Goal: Information Seeking & Learning: Learn about a topic

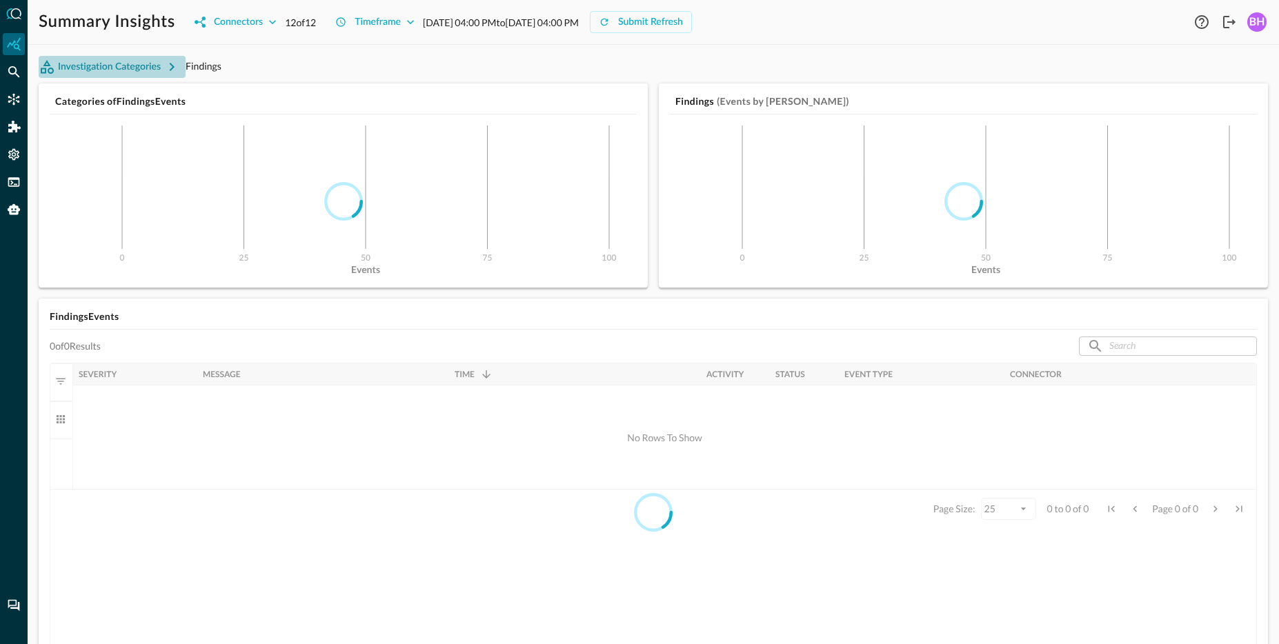
click at [165, 61] on icon "button" at bounding box center [171, 67] width 17 height 17
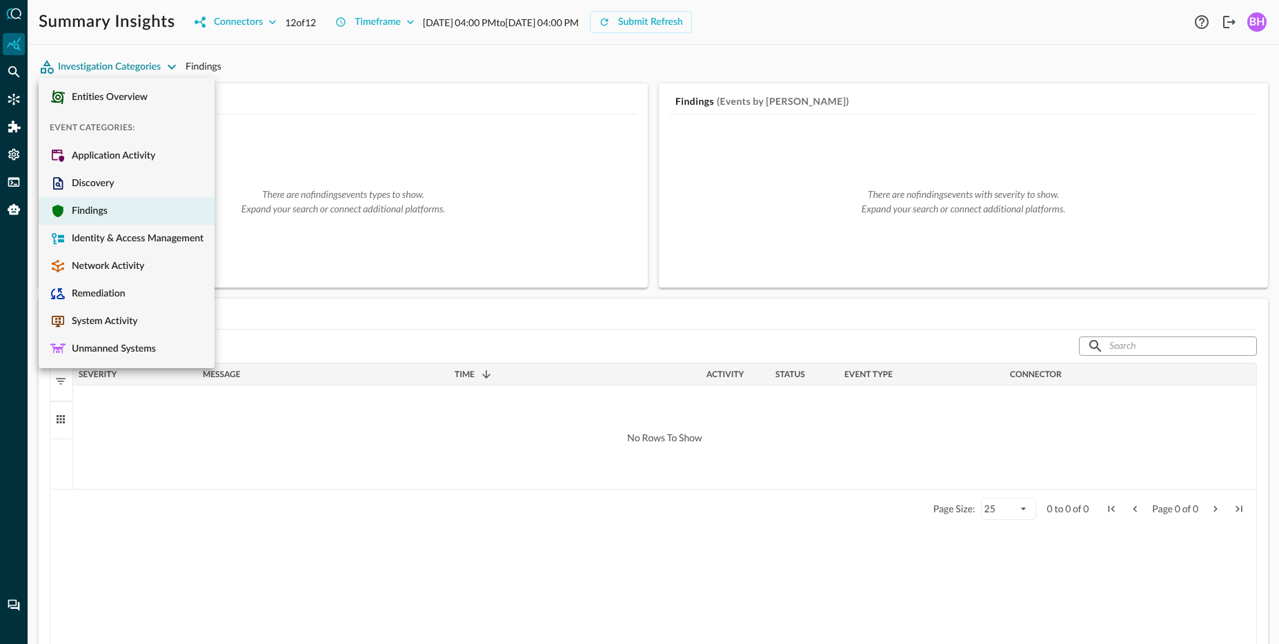
click at [321, 70] on div at bounding box center [639, 322] width 1279 height 644
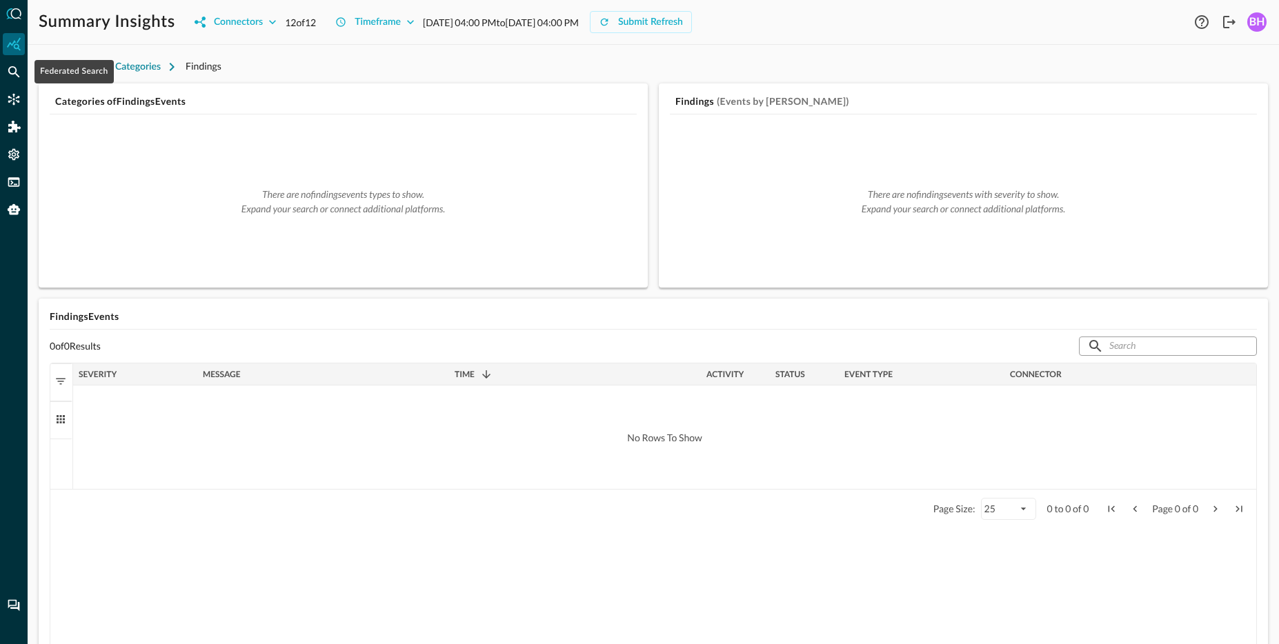
drag, startPoint x: 12, startPoint y: 74, endPoint x: 482, endPoint y: 138, distance: 474.7
click at [16, 74] on icon "Federated Search" at bounding box center [14, 72] width 12 height 12
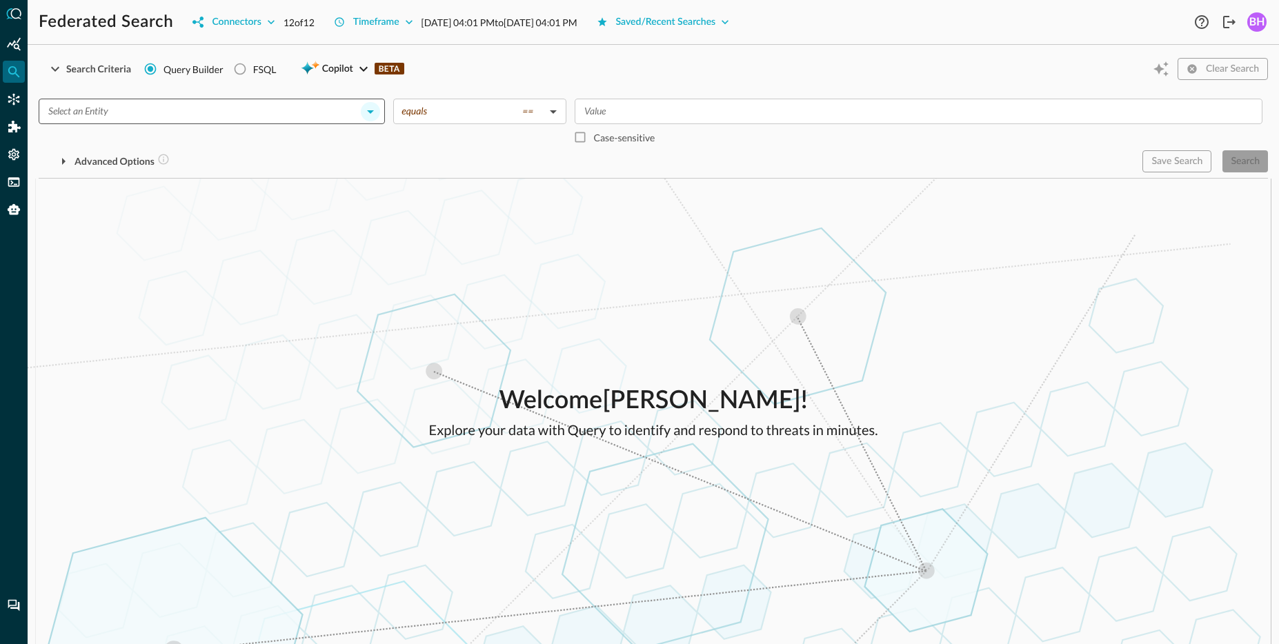
click at [368, 113] on icon "Open" at bounding box center [370, 111] width 17 height 17
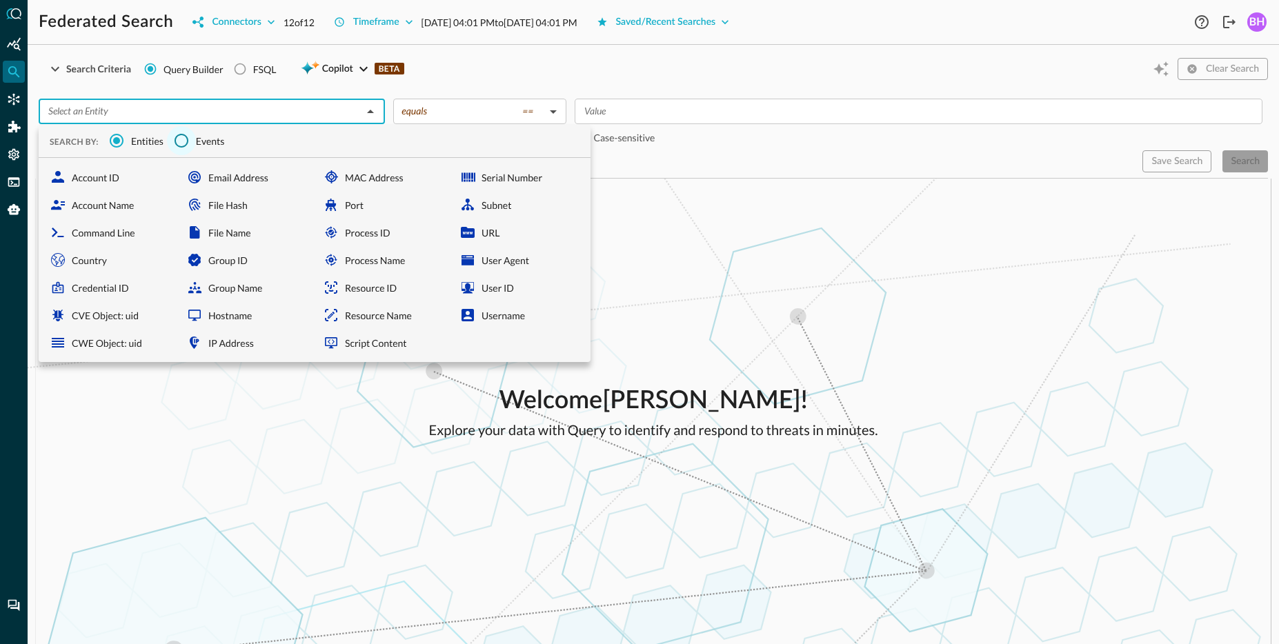
click at [186, 142] on input "Events" at bounding box center [181, 140] width 29 height 29
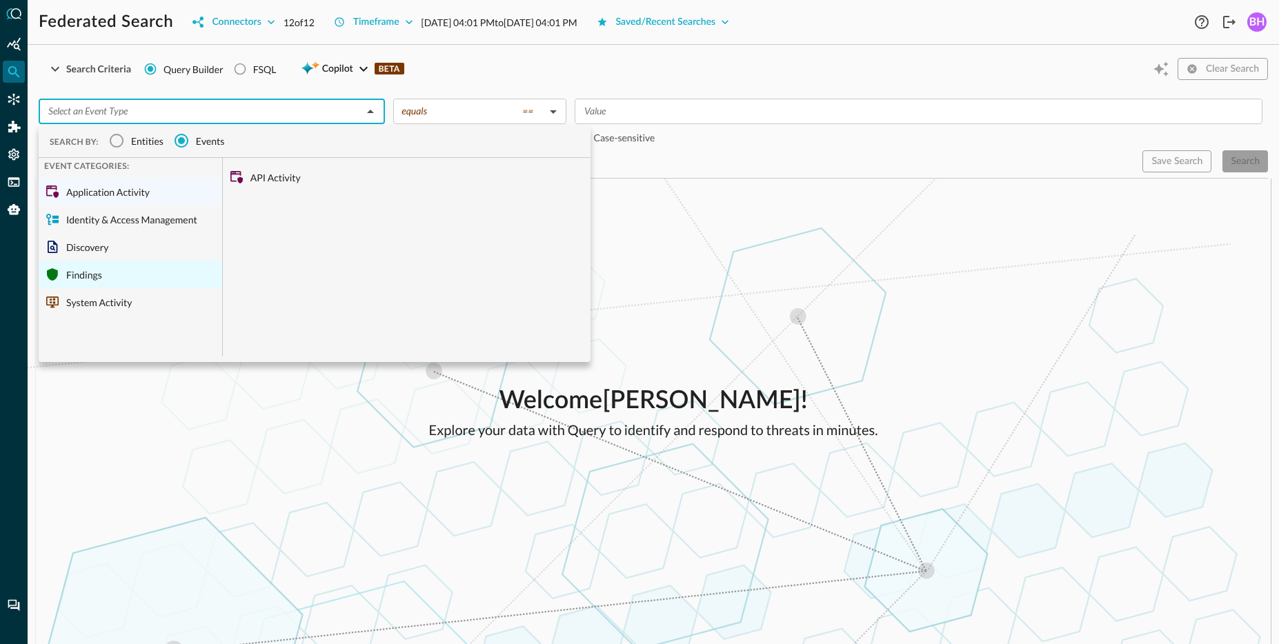
click at [83, 279] on div "Findings" at bounding box center [130, 275] width 183 height 28
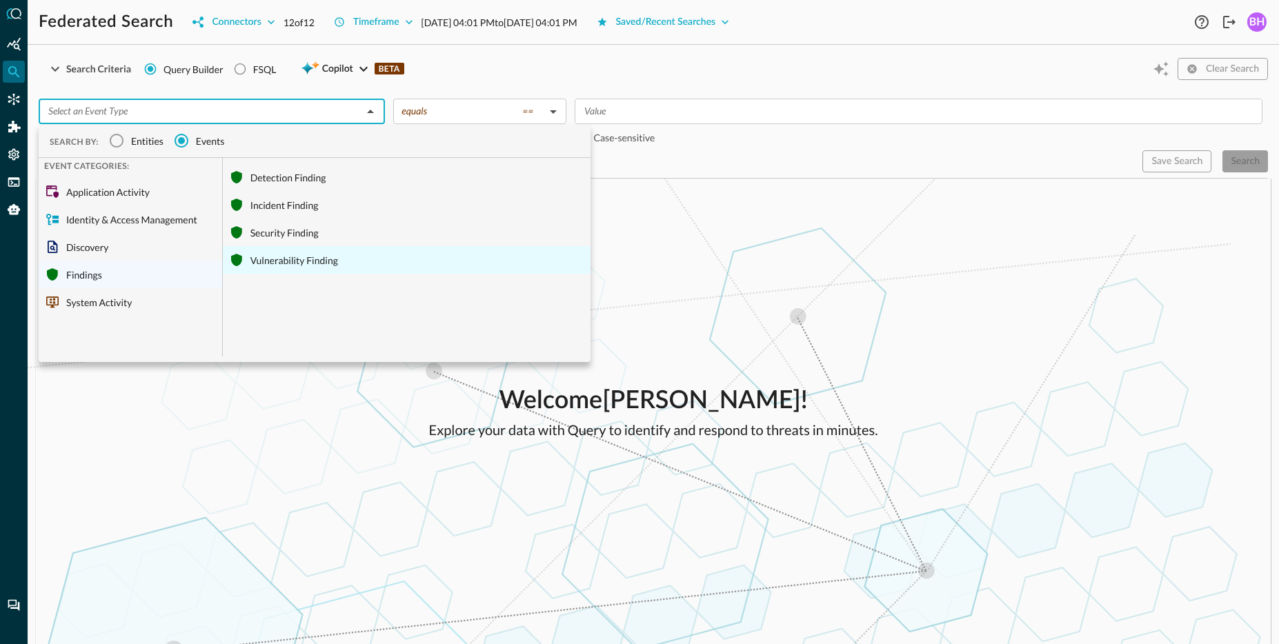
click at [272, 265] on div "Vulnerability Finding" at bounding box center [407, 260] width 368 height 28
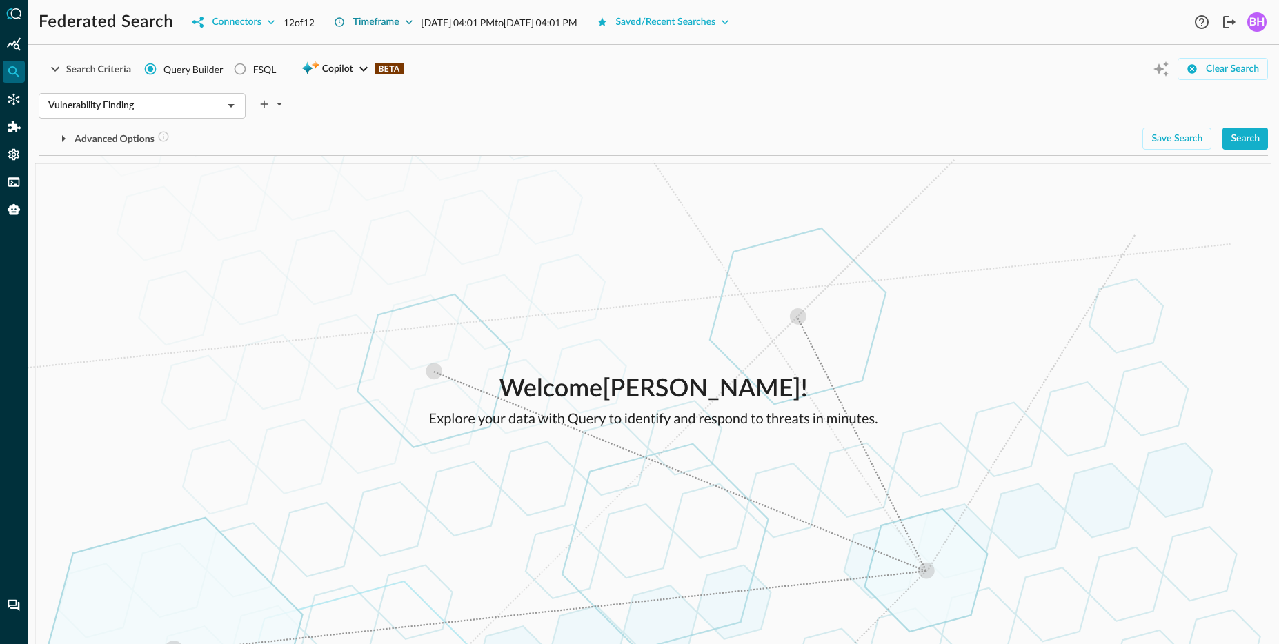
click at [394, 23] on div "Timeframe" at bounding box center [376, 22] width 46 height 17
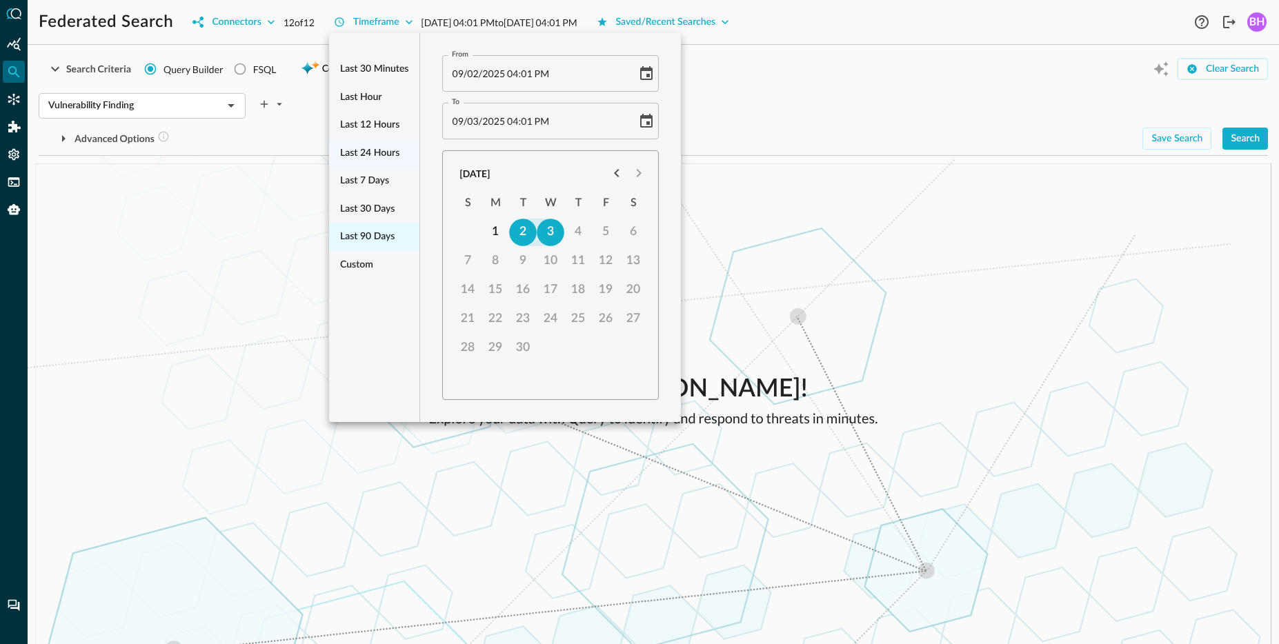
click at [363, 230] on span "Last 90 days" at bounding box center [367, 236] width 54 height 17
type input "06/05/2025 04:01 PM"
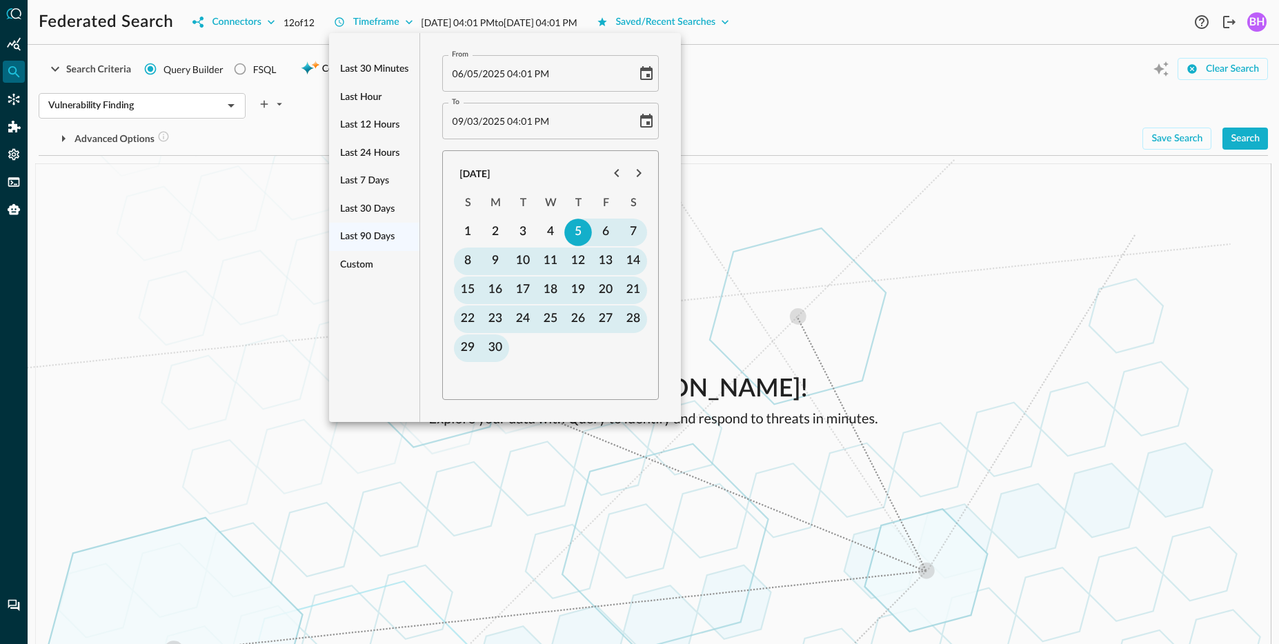
click at [928, 278] on div at bounding box center [639, 322] width 1279 height 644
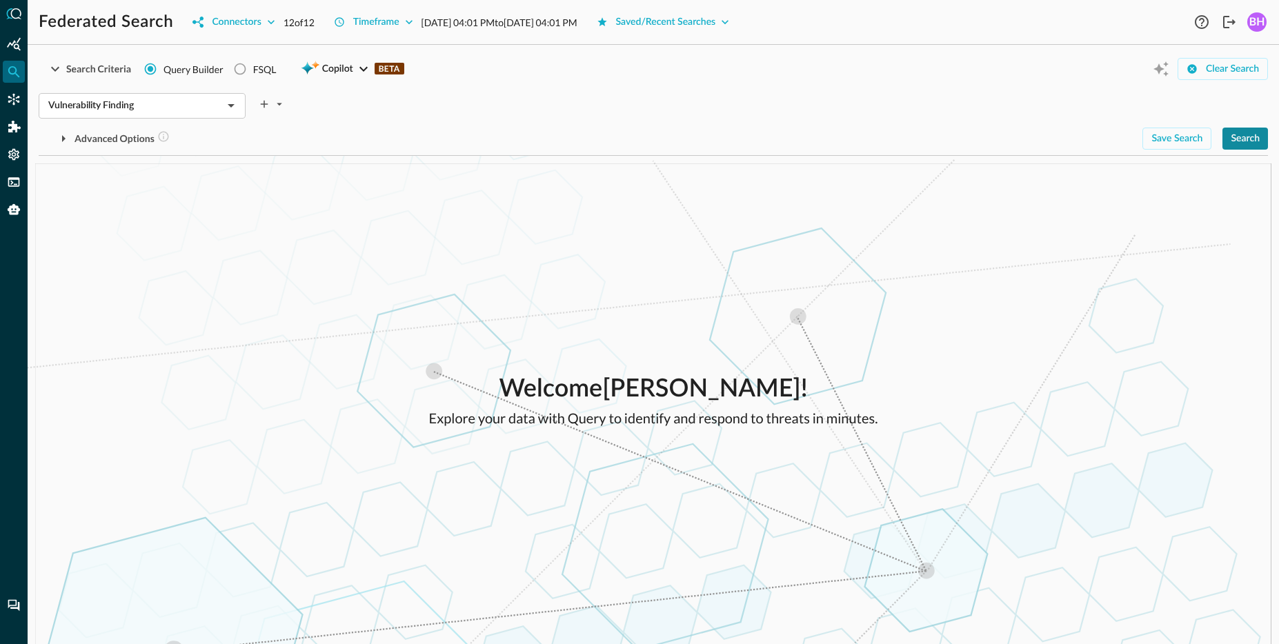
click at [1250, 144] on div "Search" at bounding box center [1244, 138] width 29 height 17
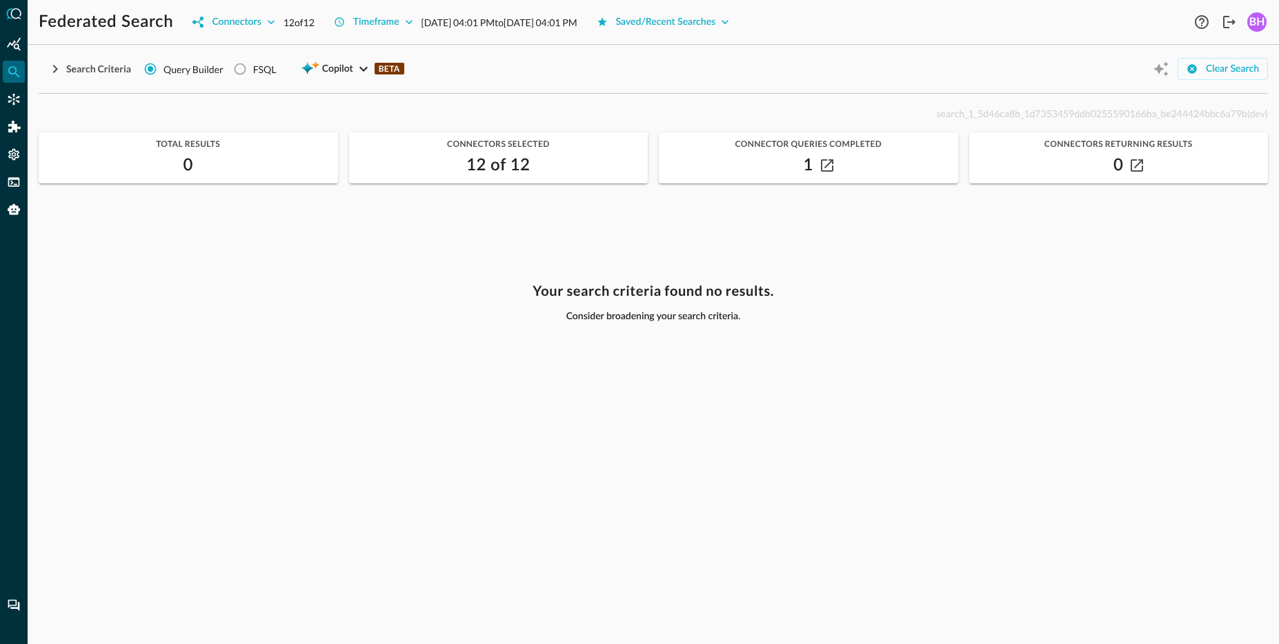
click at [821, 155] on div "1" at bounding box center [808, 165] width 299 height 22
click at [824, 164] on icon "button" at bounding box center [827, 165] width 12 height 12
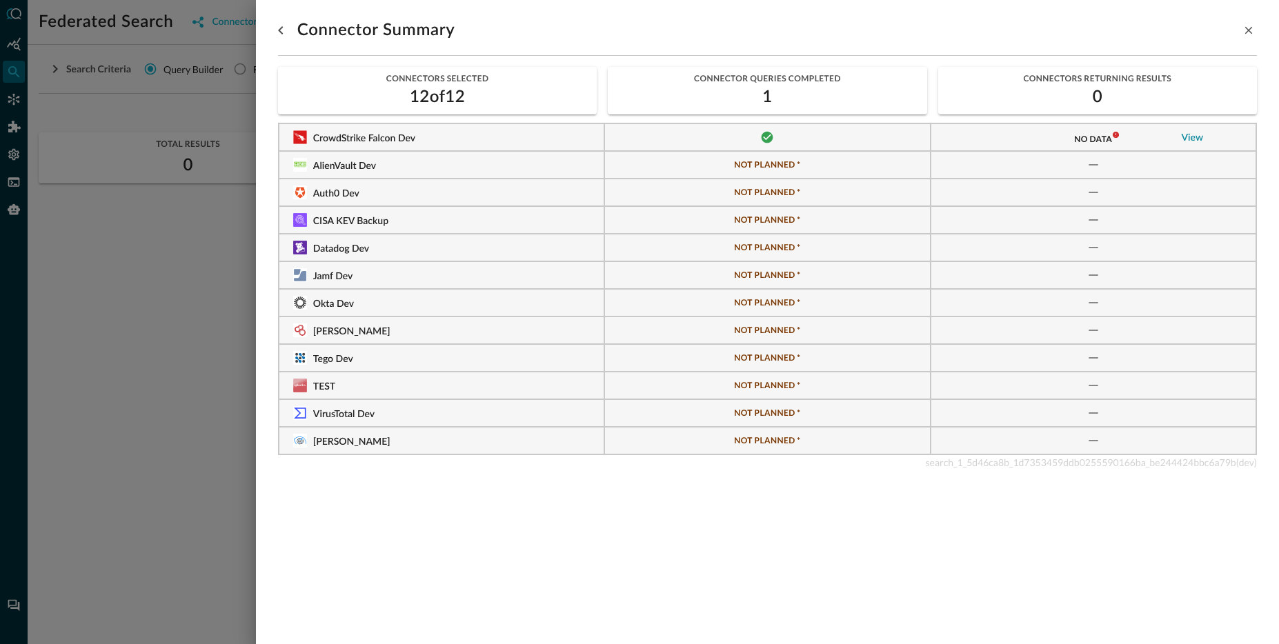
click at [1194, 138] on link "View" at bounding box center [1192, 138] width 22 height 10
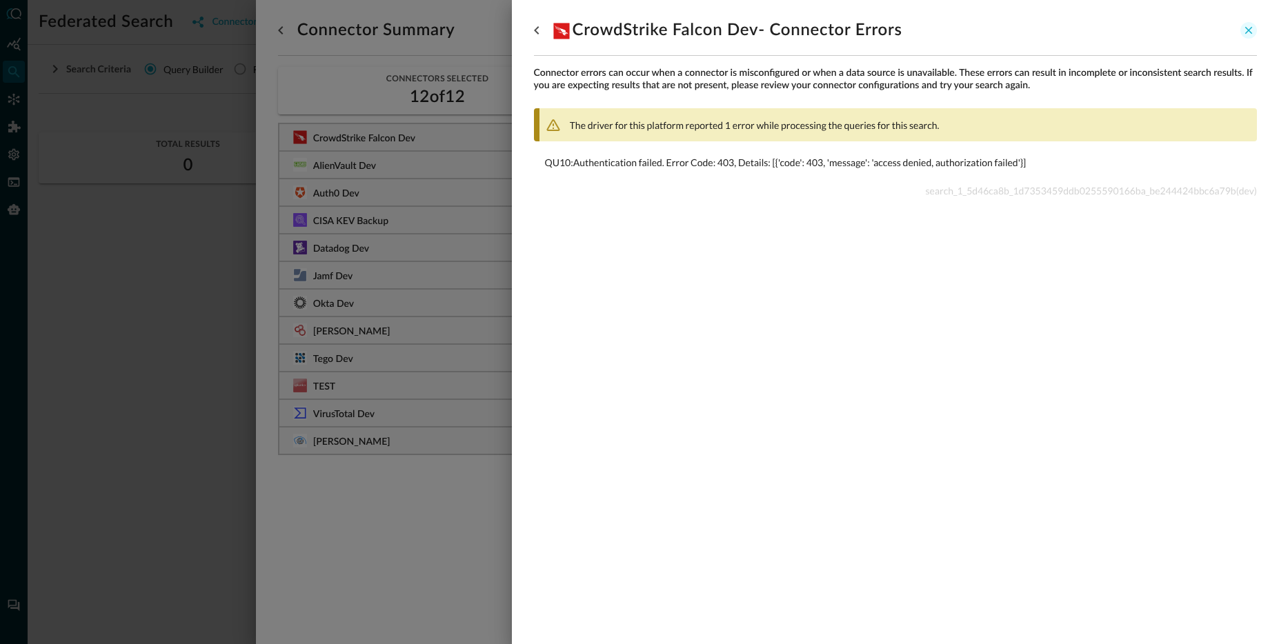
click at [1245, 31] on icon "close-drawer" at bounding box center [1248, 30] width 12 height 12
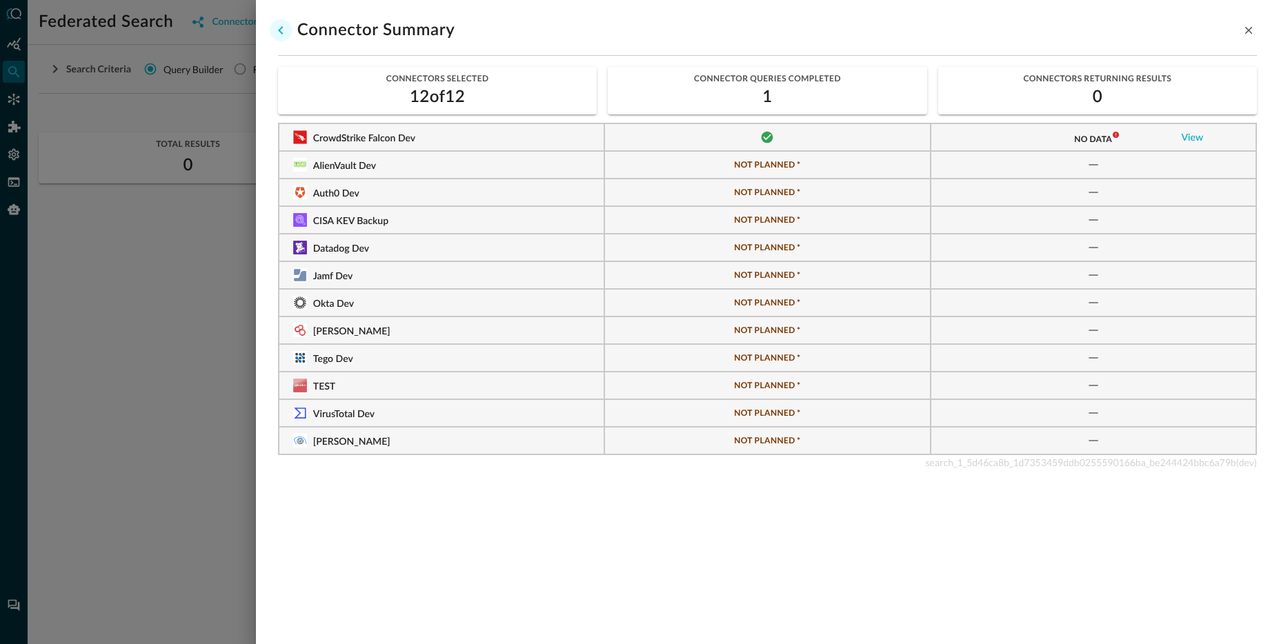
click at [278, 31] on icon "go back" at bounding box center [280, 30] width 17 height 17
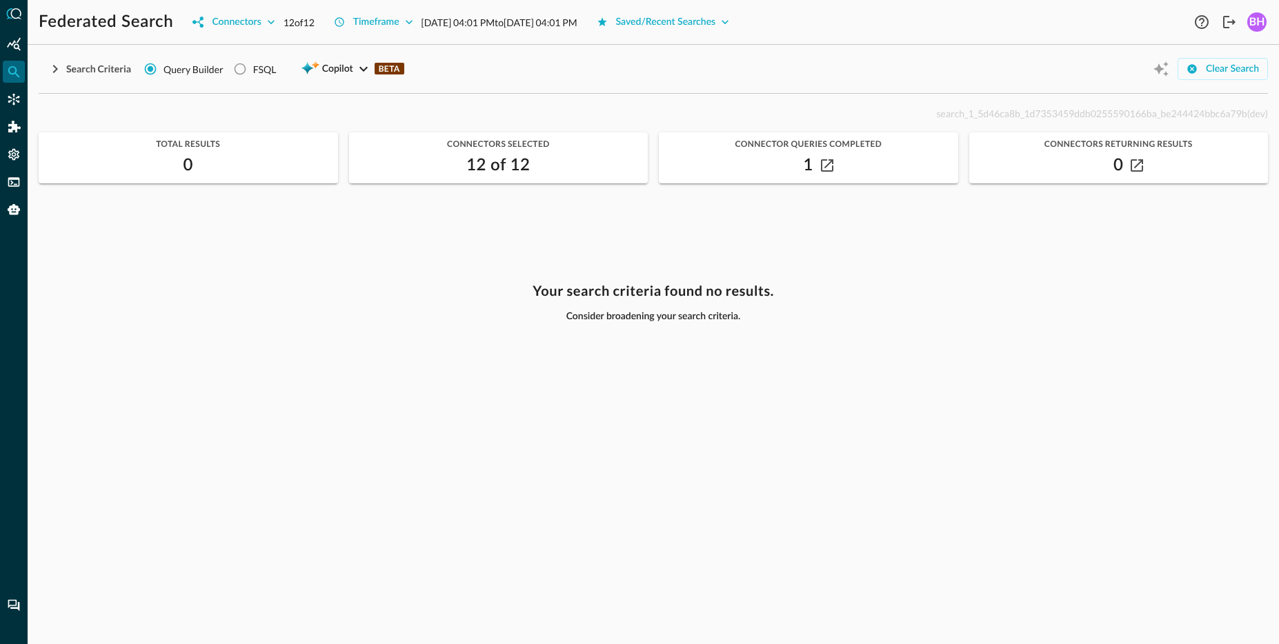
click at [390, 314] on div "Your search criteria found no results. Consider broadening your search criteria." at bounding box center [653, 455] width 1229 height 345
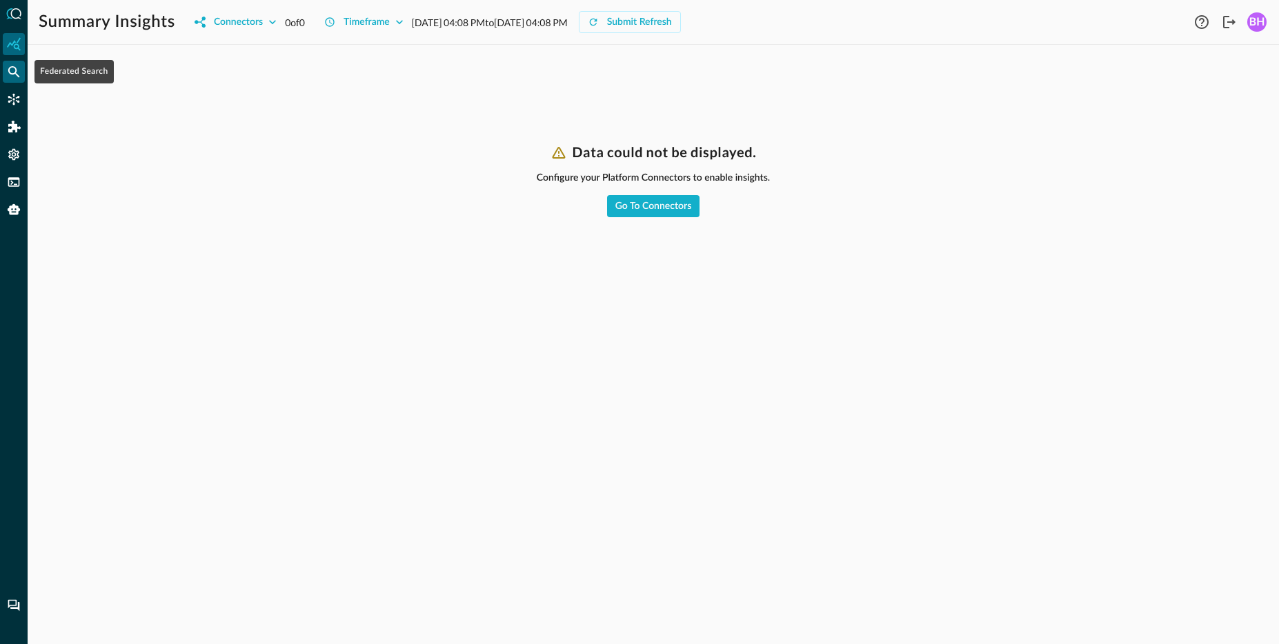
click at [15, 71] on icon "Federated Search" at bounding box center [14, 72] width 14 height 14
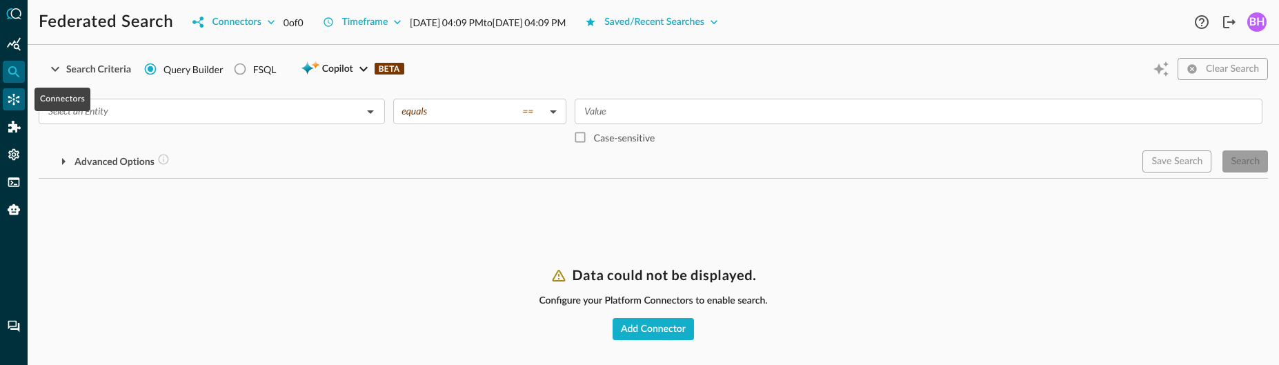
click at [17, 94] on icon "Connectors" at bounding box center [14, 99] width 14 height 14
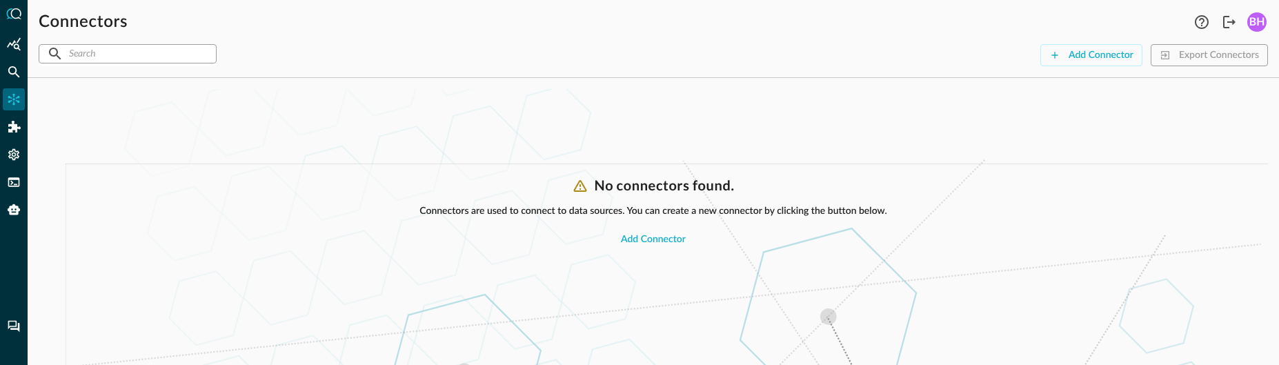
click at [1252, 19] on div "BH" at bounding box center [1256, 21] width 19 height 19
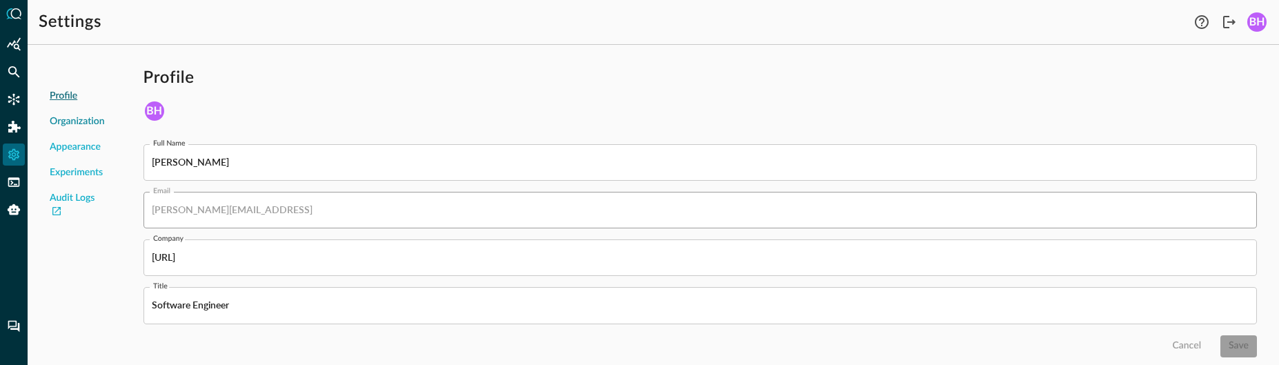
click at [80, 125] on span "Organization" at bounding box center [77, 121] width 55 height 14
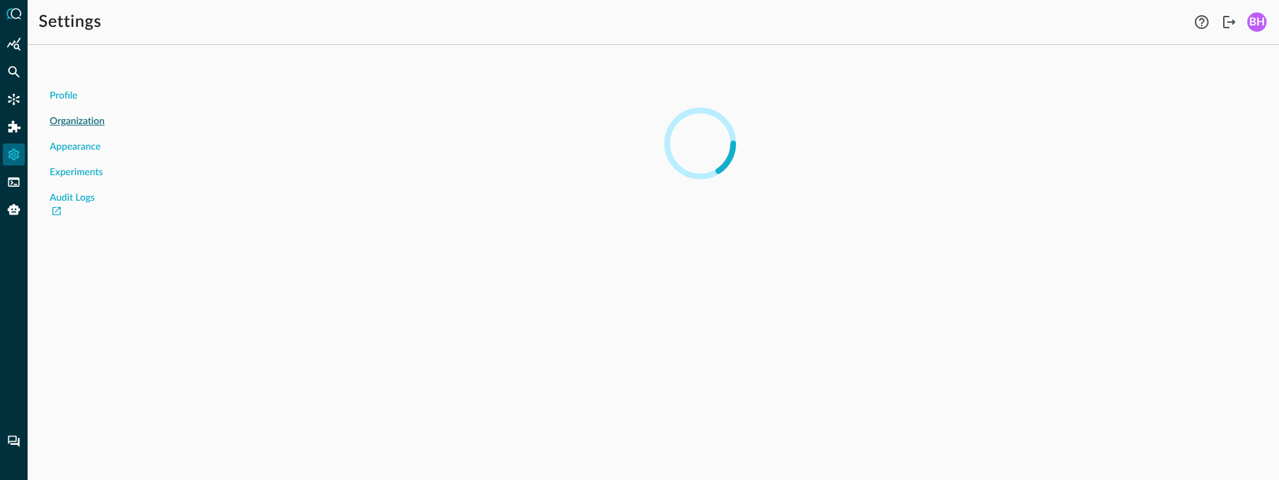
click at [593, 255] on div "Profile Organization Appearance Experiments Audit Logs" at bounding box center [653, 268] width 1251 height 424
click at [581, 220] on div at bounding box center [699, 143] width 1135 height 175
click at [1229, 23] on icon "Logout" at bounding box center [1229, 22] width 17 height 17
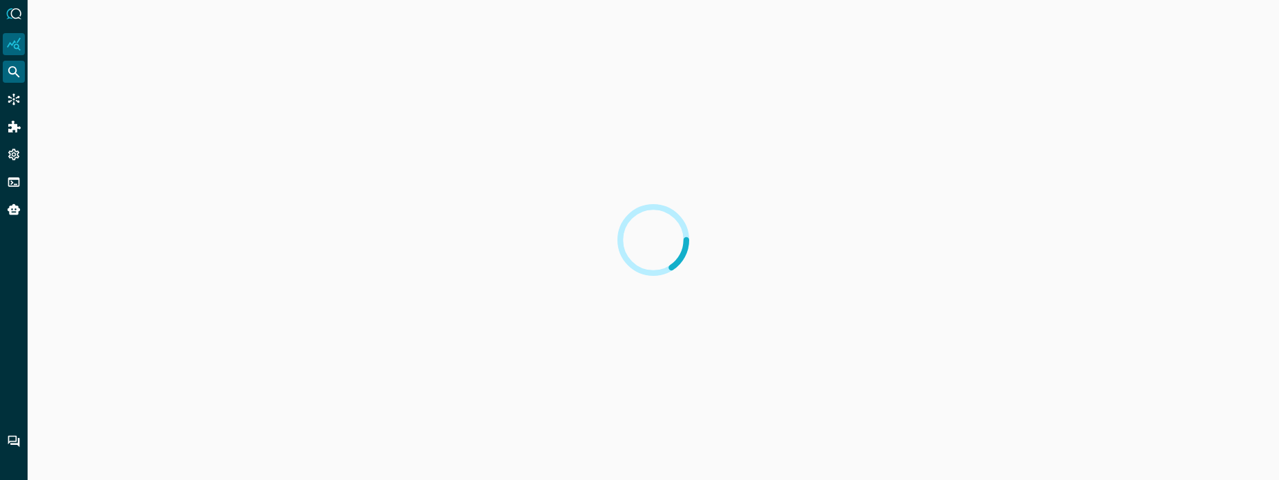
click at [12, 68] on icon "Federated Search" at bounding box center [14, 72] width 14 height 14
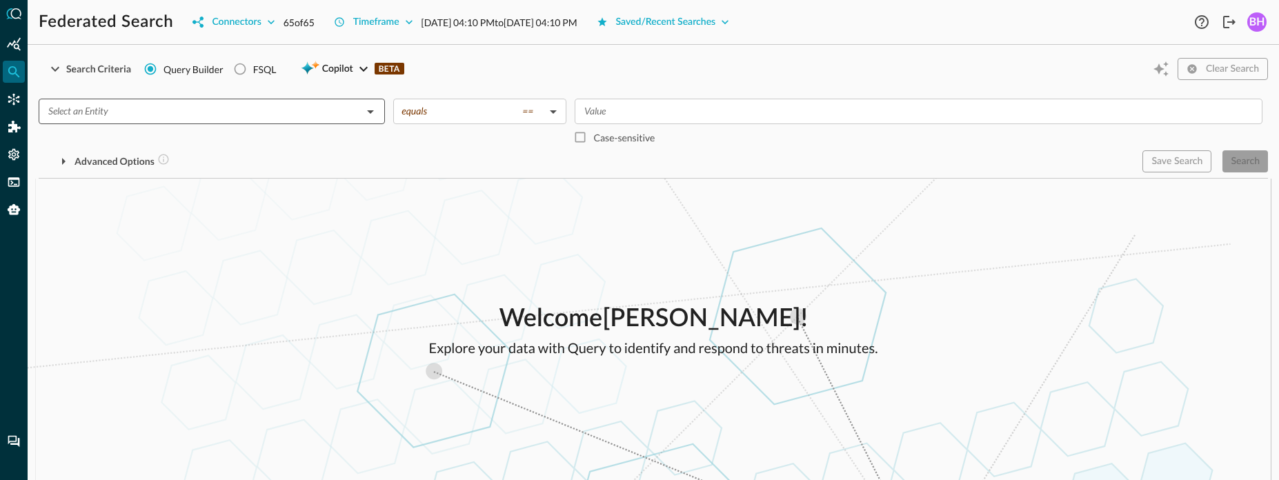
click at [290, 112] on input "text" at bounding box center [200, 111] width 315 height 17
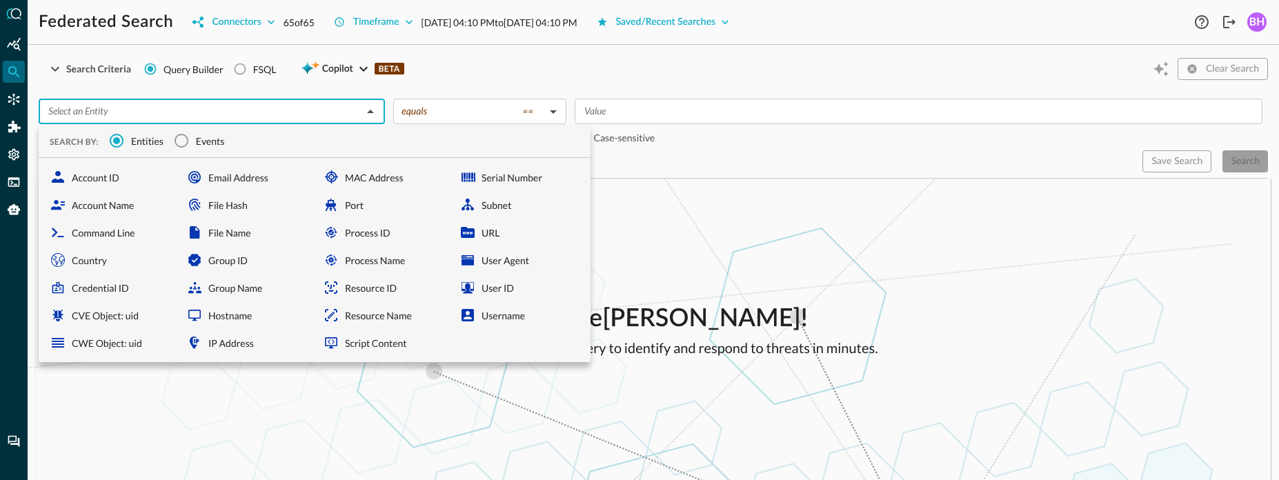
click at [202, 148] on span "Events" at bounding box center [210, 141] width 29 height 14
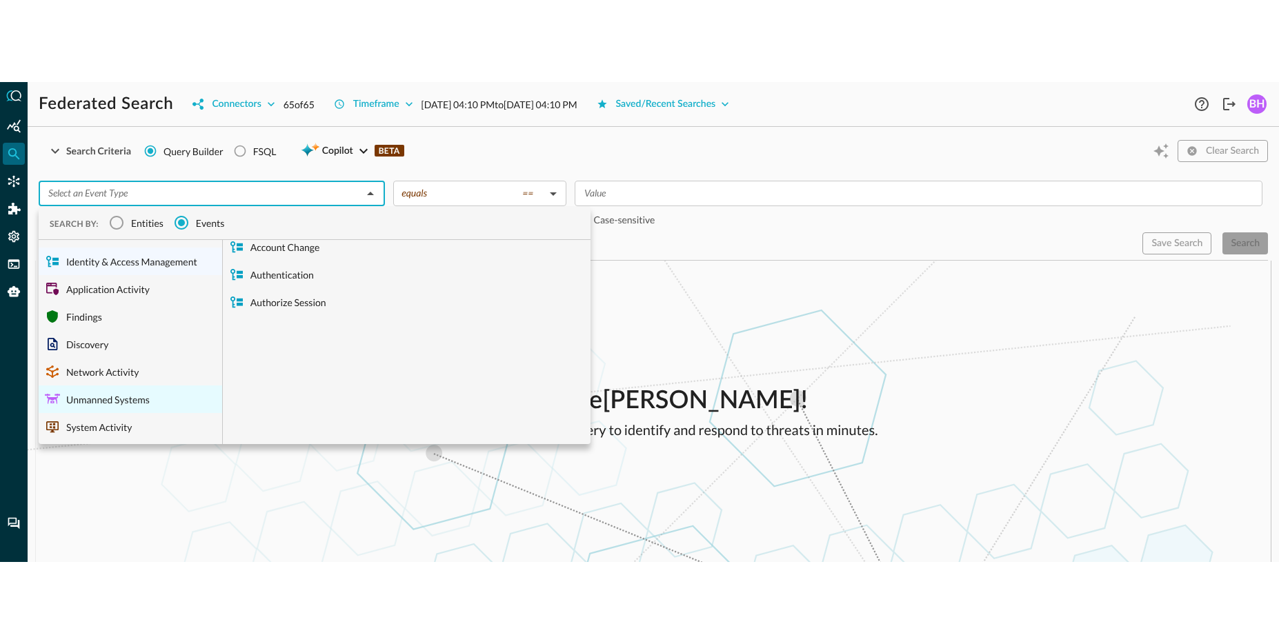
scroll to position [14, 0]
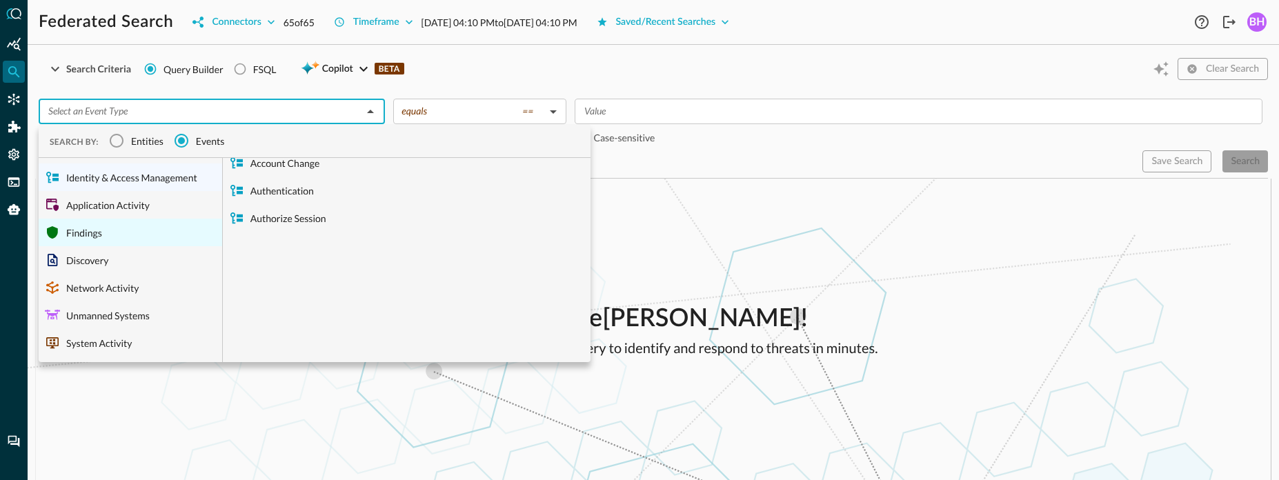
click at [93, 235] on div "Findings" at bounding box center [130, 233] width 183 height 28
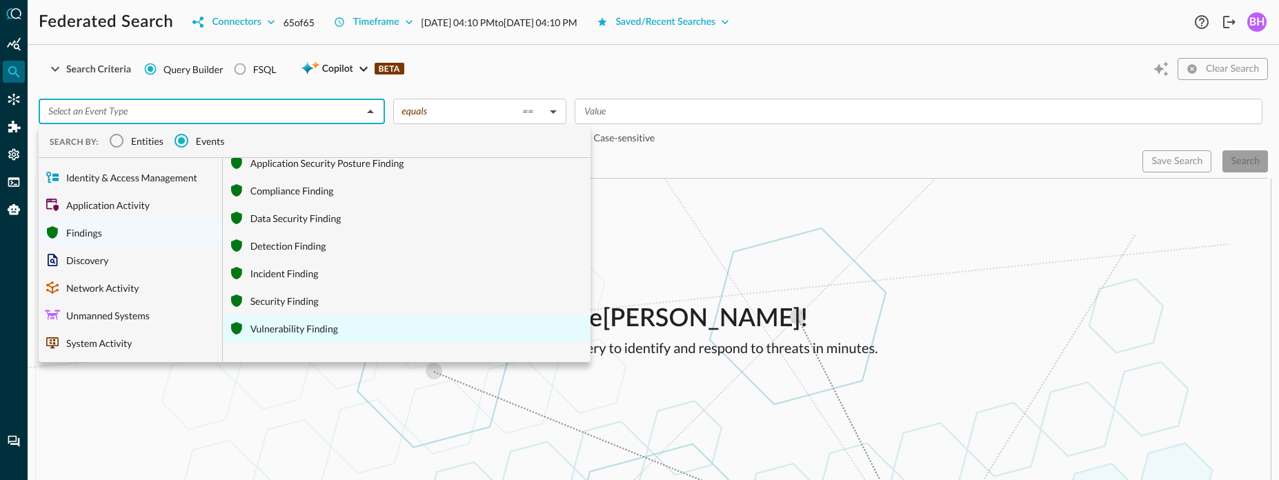
click at [295, 334] on div "Vulnerability Finding" at bounding box center [407, 328] width 368 height 28
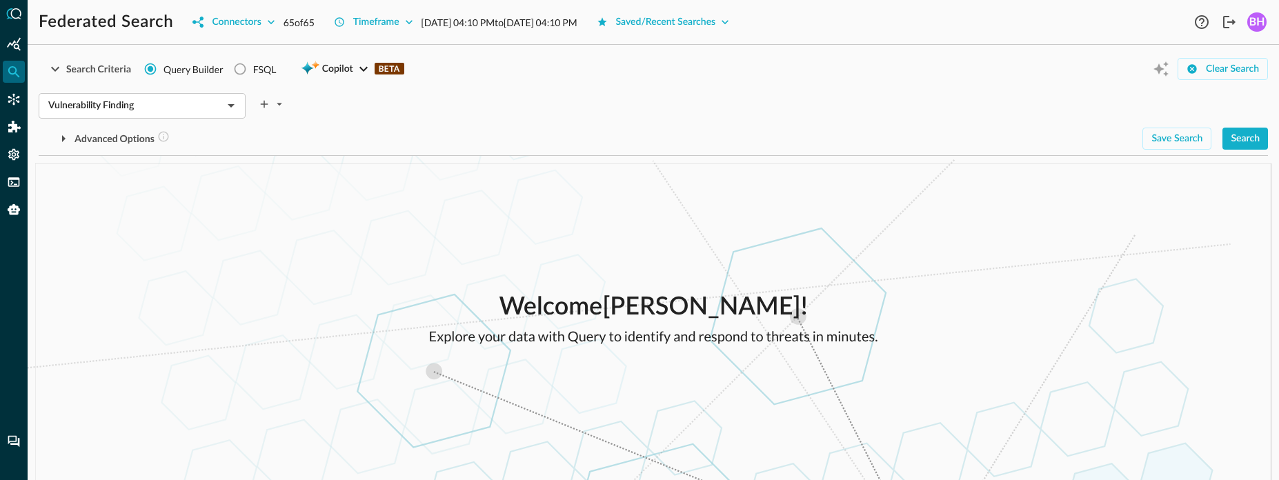
click at [1247, 126] on div "Vulnerability Finding ​ Advanced Options Save Search Search Which Related Recor…" at bounding box center [653, 119] width 1229 height 62
click at [1247, 132] on div "Search" at bounding box center [1244, 138] width 29 height 17
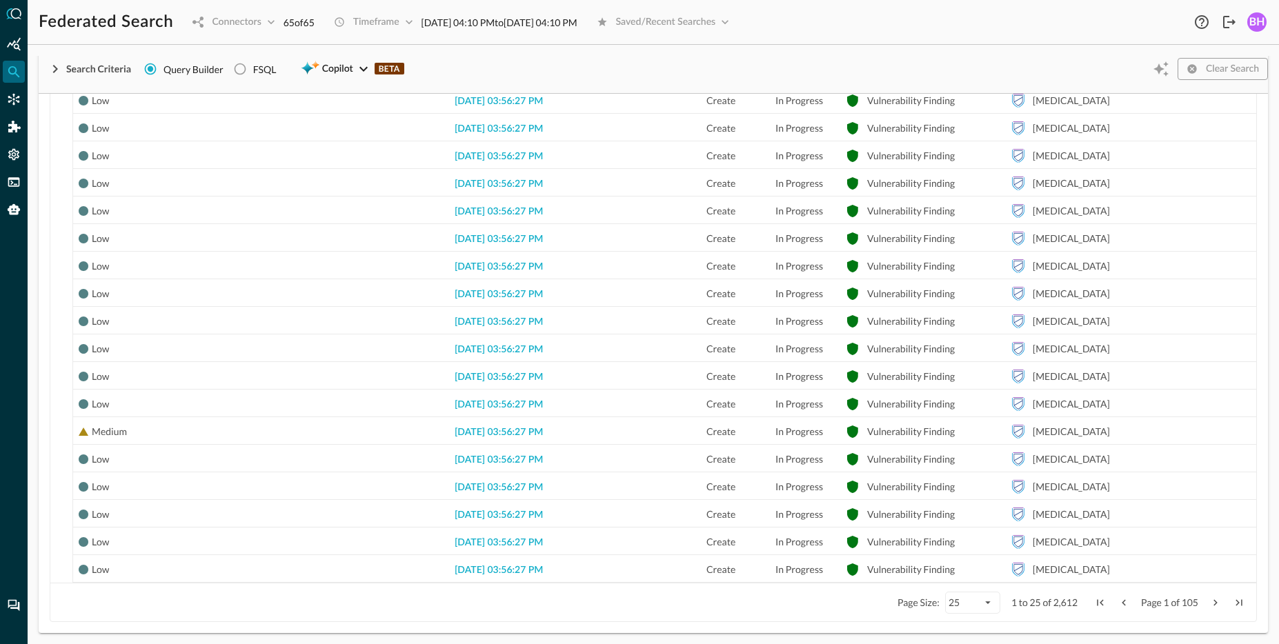
scroll to position [0, 0]
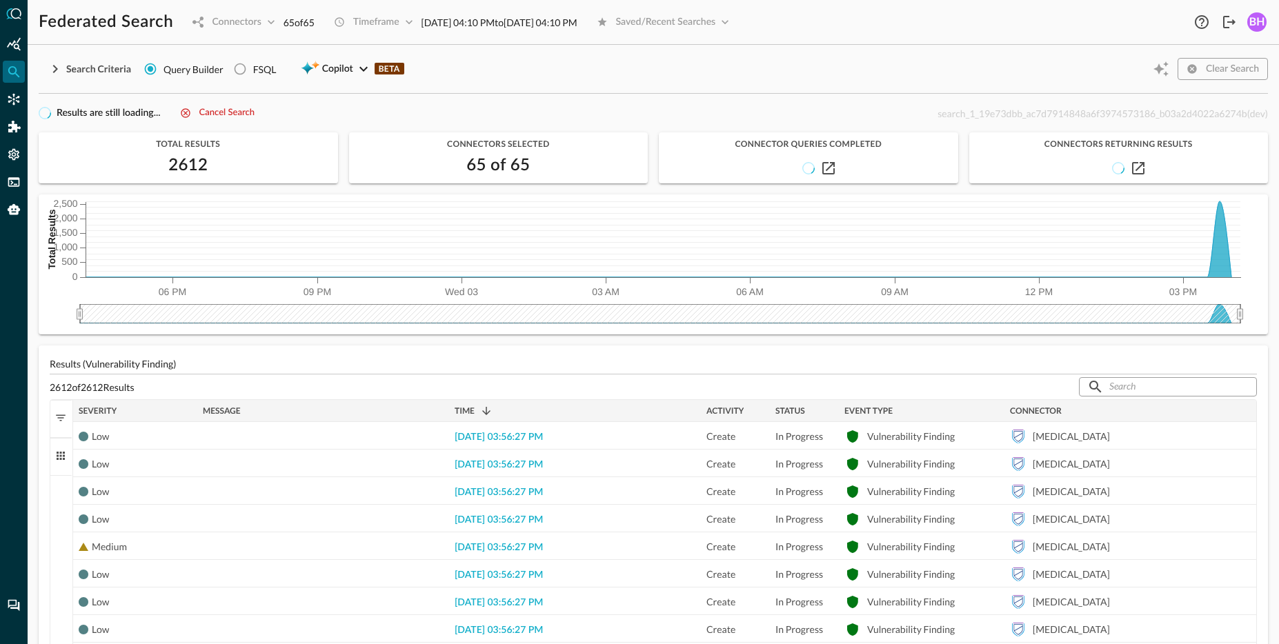
click at [171, 414] on div "Severity" at bounding box center [135, 410] width 113 height 15
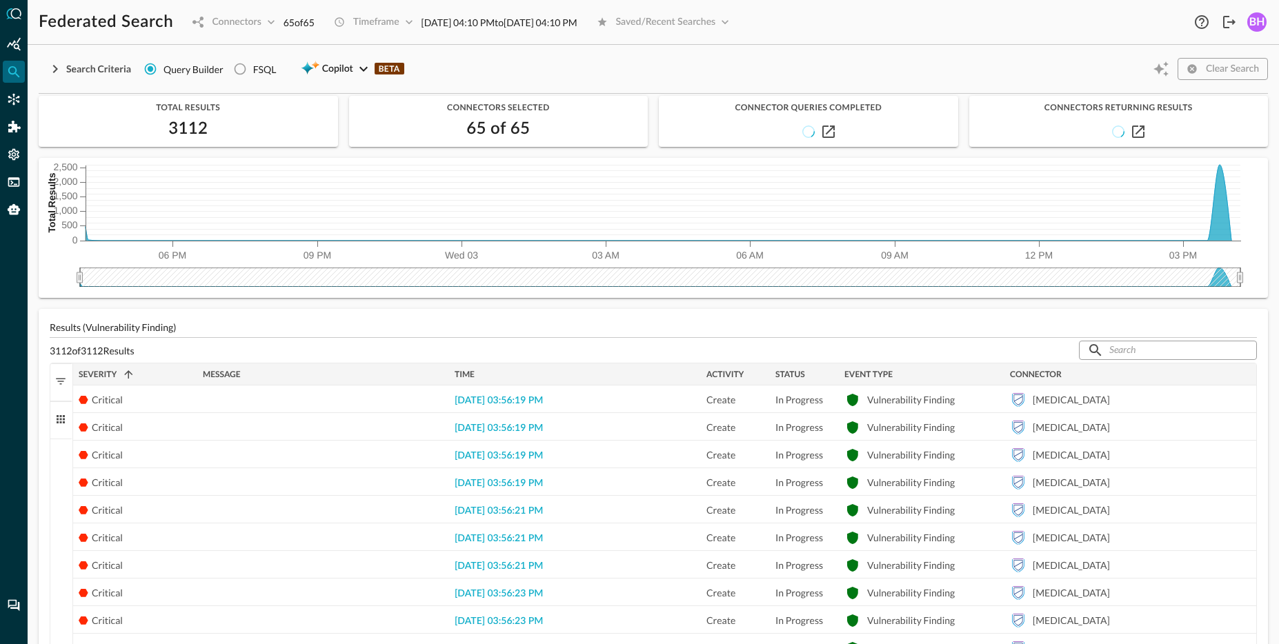
scroll to position [529, 0]
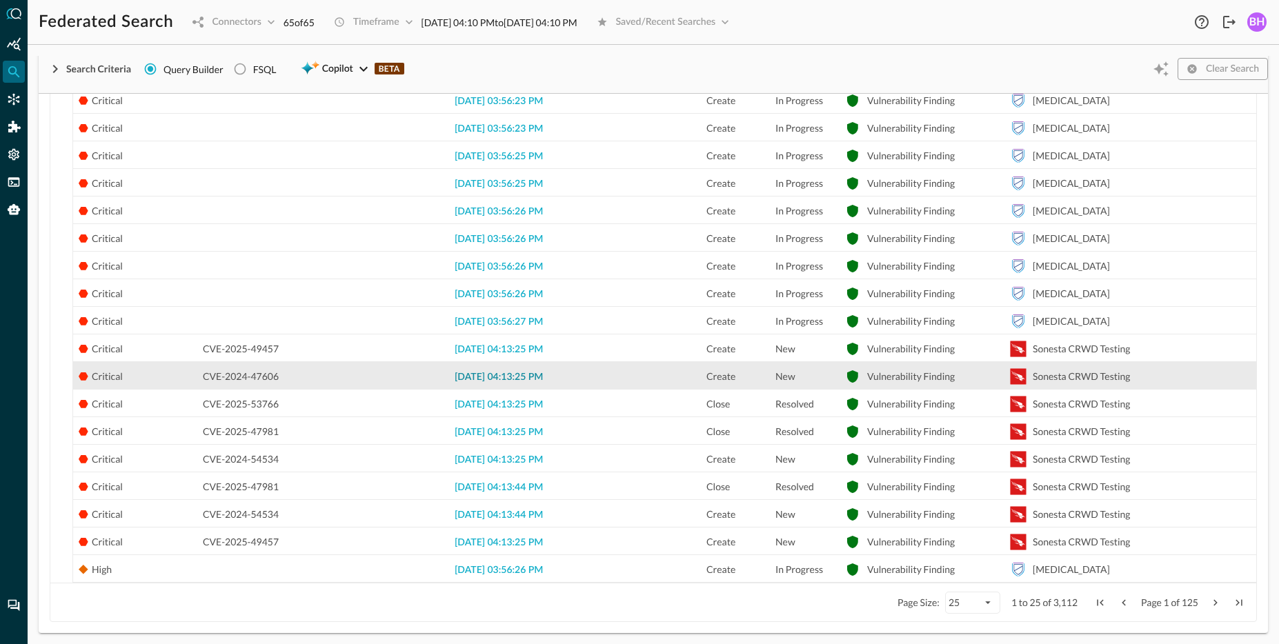
click at [529, 380] on span "2025-09-02 04:13:25 PM" at bounding box center [498, 377] width 88 height 10
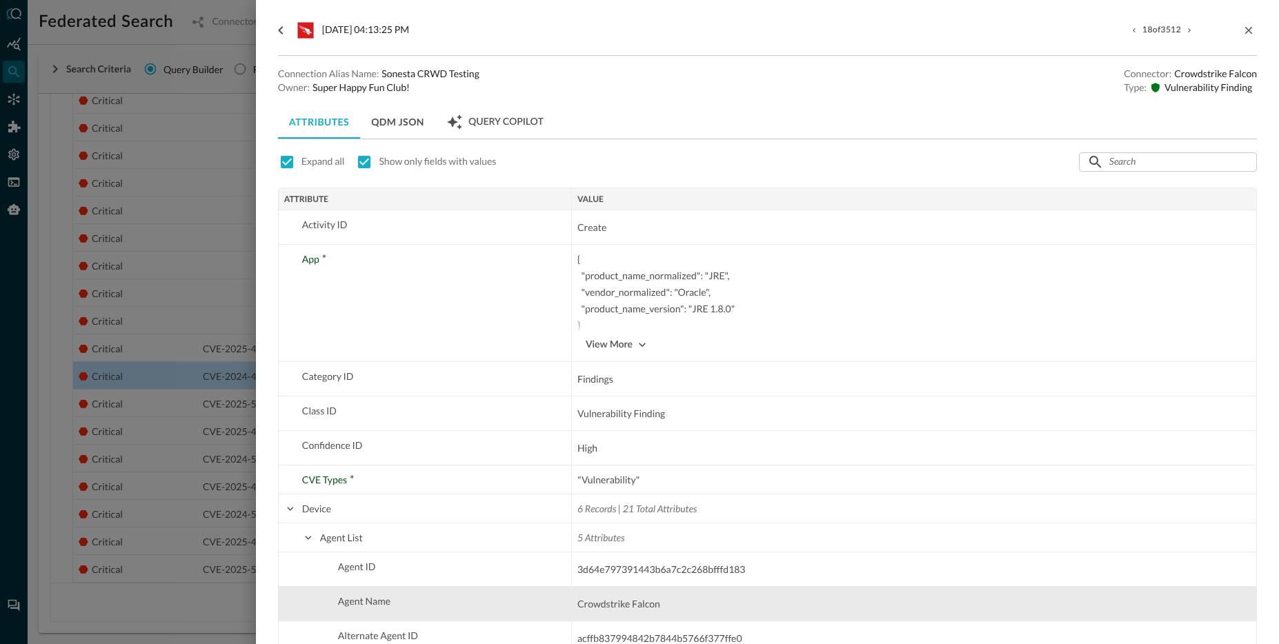
scroll to position [211, 0]
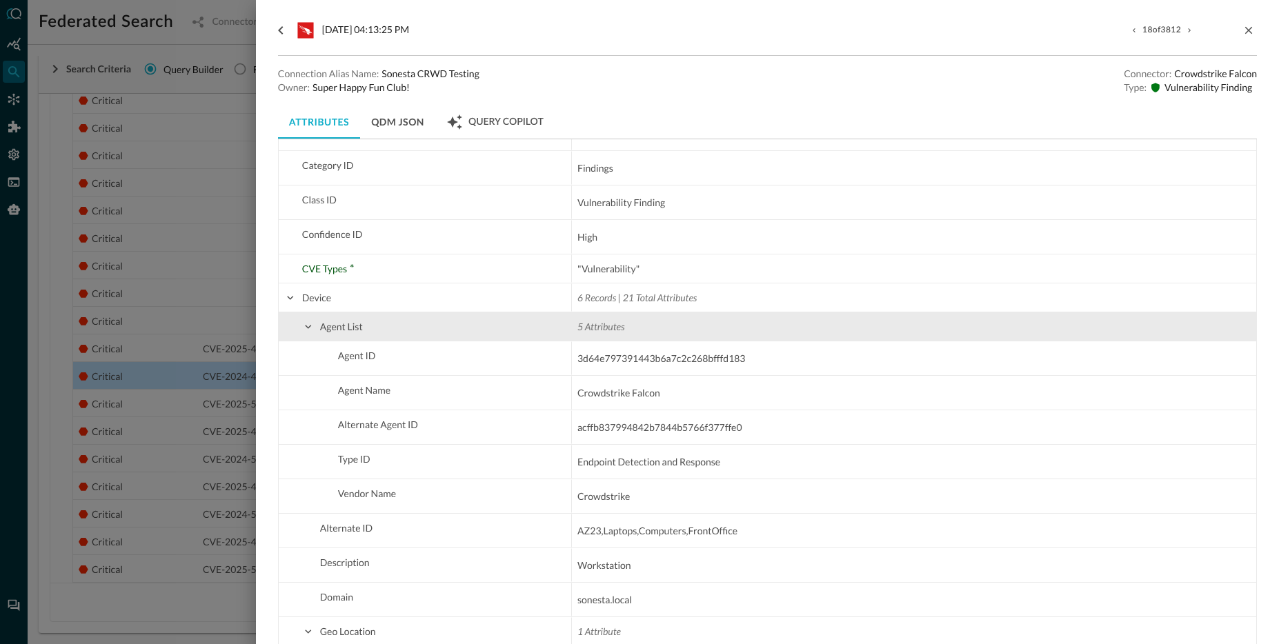
click at [305, 330] on span at bounding box center [308, 327] width 12 height 12
checkbox input "false"
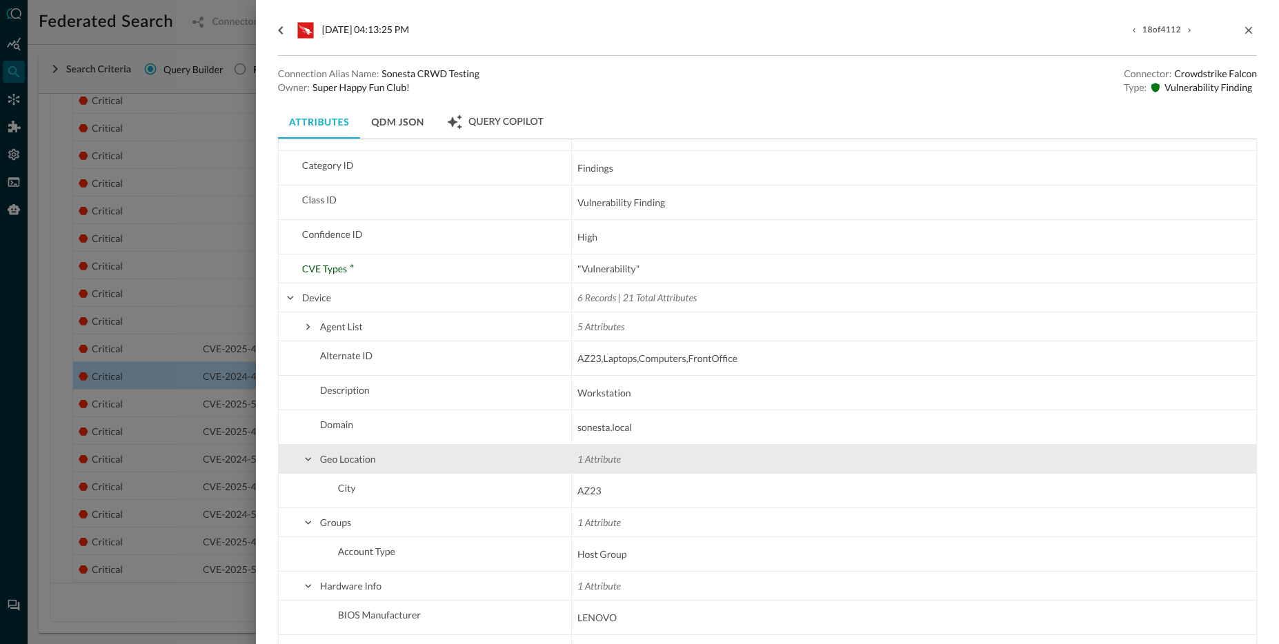
click at [310, 450] on span at bounding box center [308, 459] width 12 height 28
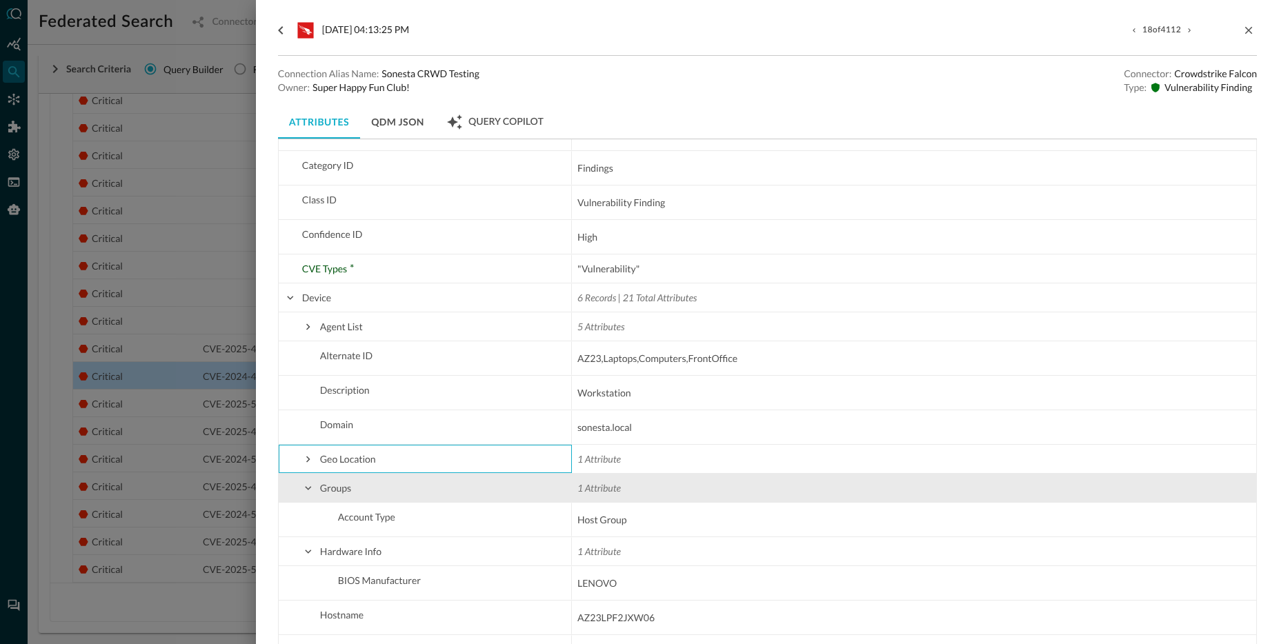
click at [302, 479] on span at bounding box center [308, 488] width 12 height 12
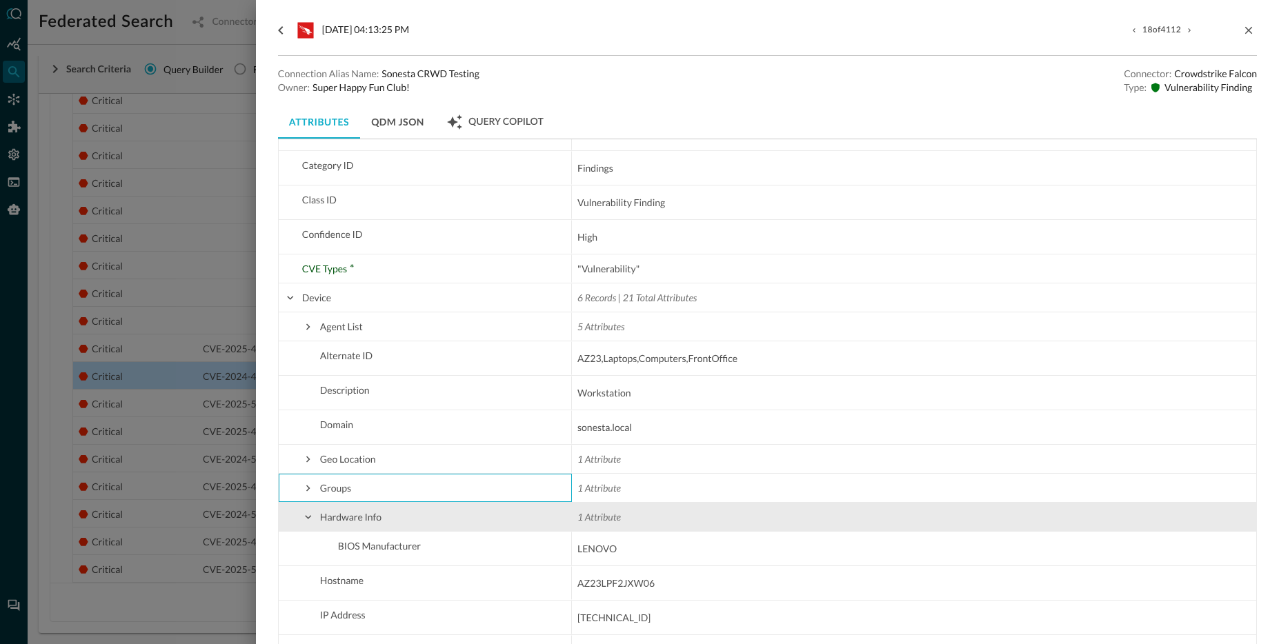
scroll to position [281, 0]
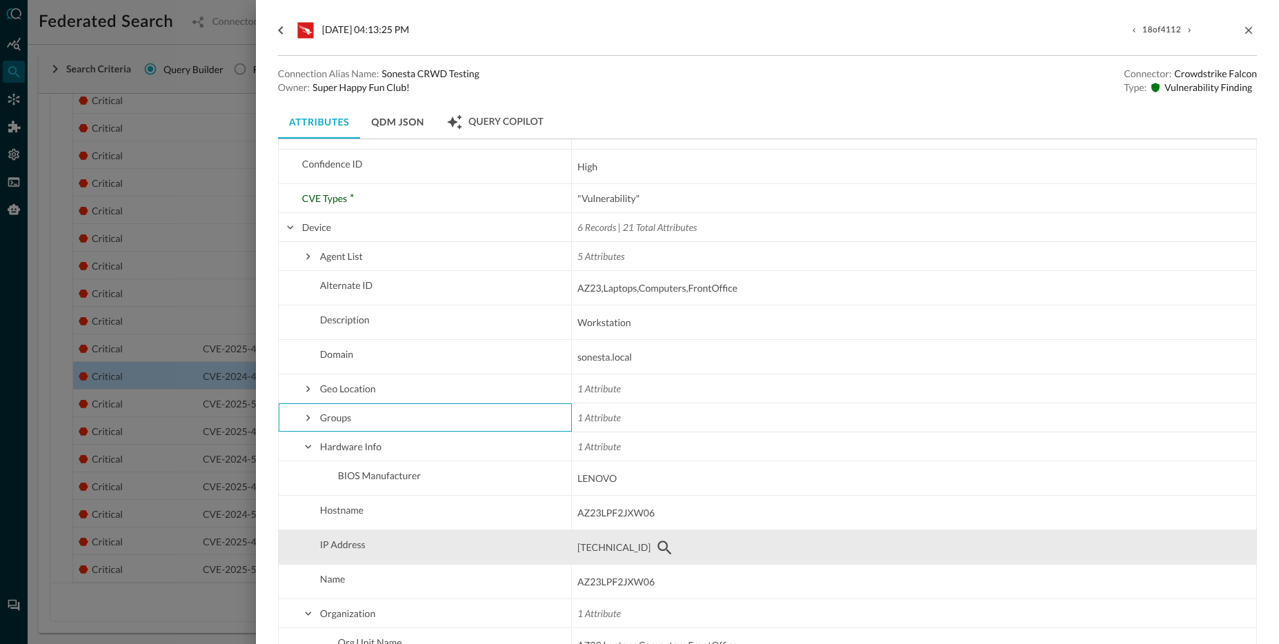
drag, startPoint x: 639, startPoint y: 548, endPoint x: 568, endPoint y: 547, distance: 71.0
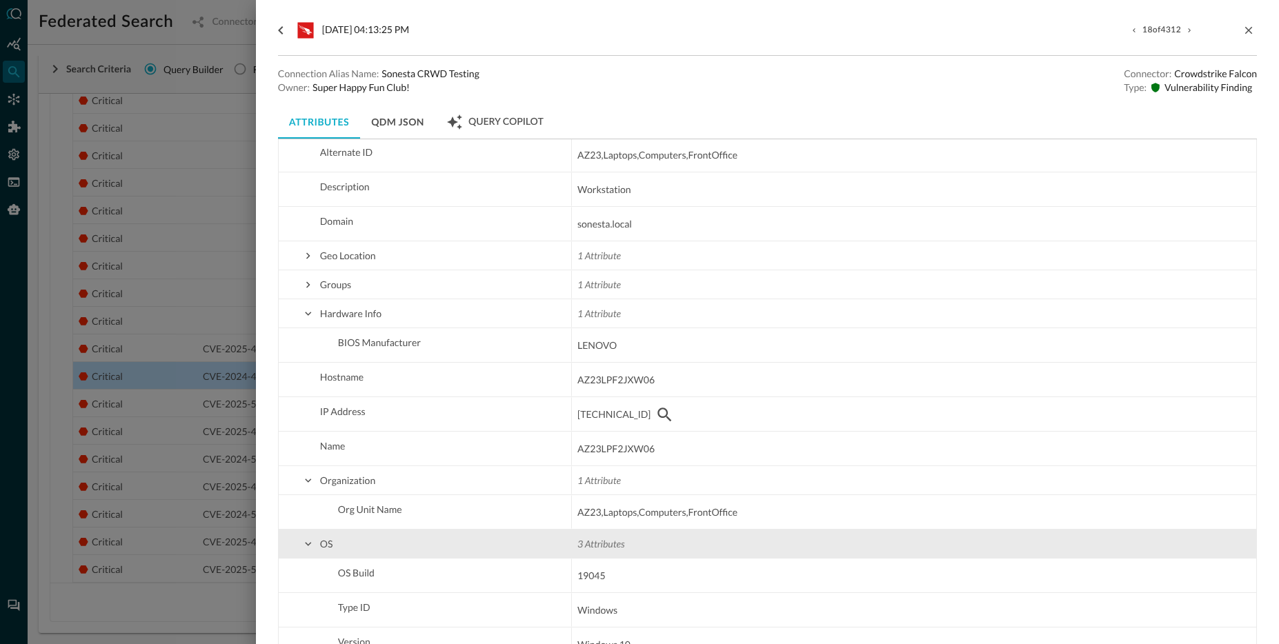
scroll to position [422, 0]
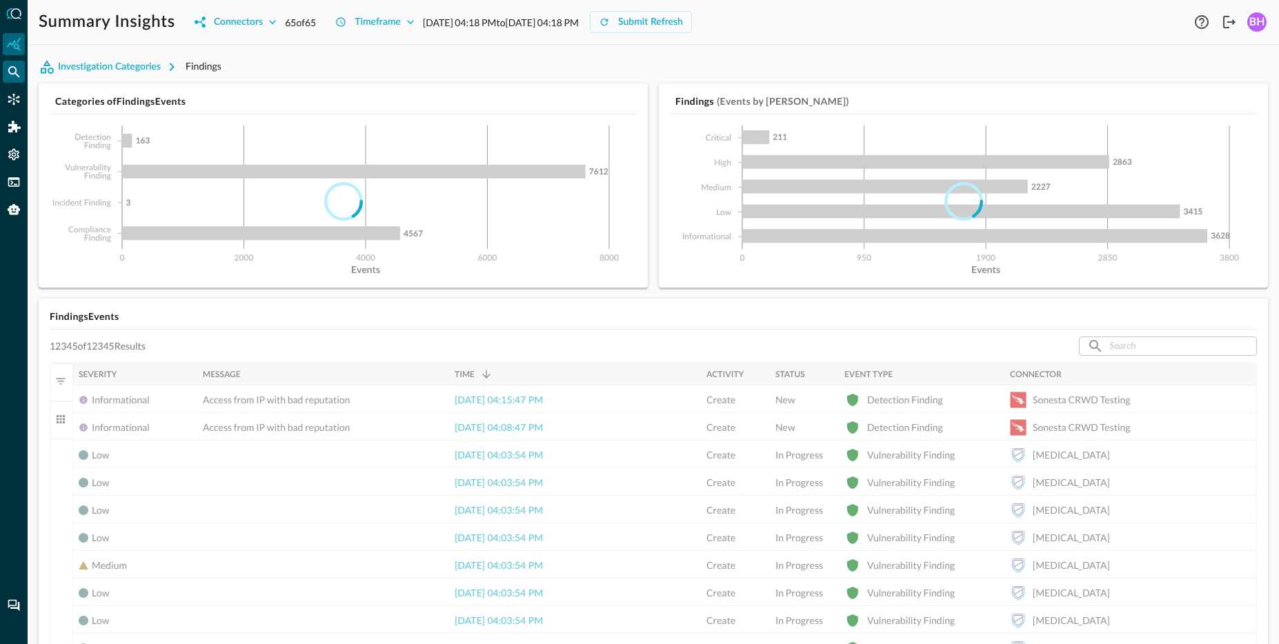
click at [14, 73] on icon "Federated Search" at bounding box center [14, 72] width 12 height 12
click at [12, 71] on icon "Federated Search" at bounding box center [14, 72] width 14 height 14
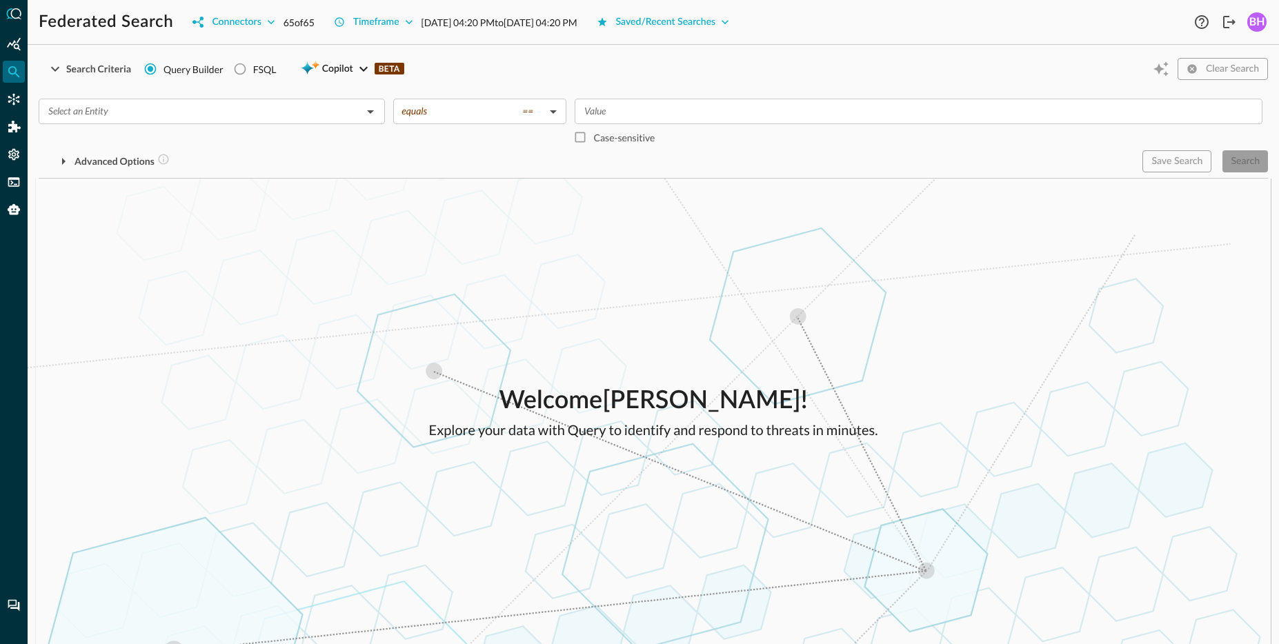
click at [280, 92] on div "​ equals == equals ​ ​ Case-sensitive Advanced Options Save Search Search You w…" at bounding box center [653, 130] width 1229 height 85
click at [275, 104] on input "text" at bounding box center [200, 111] width 315 height 17
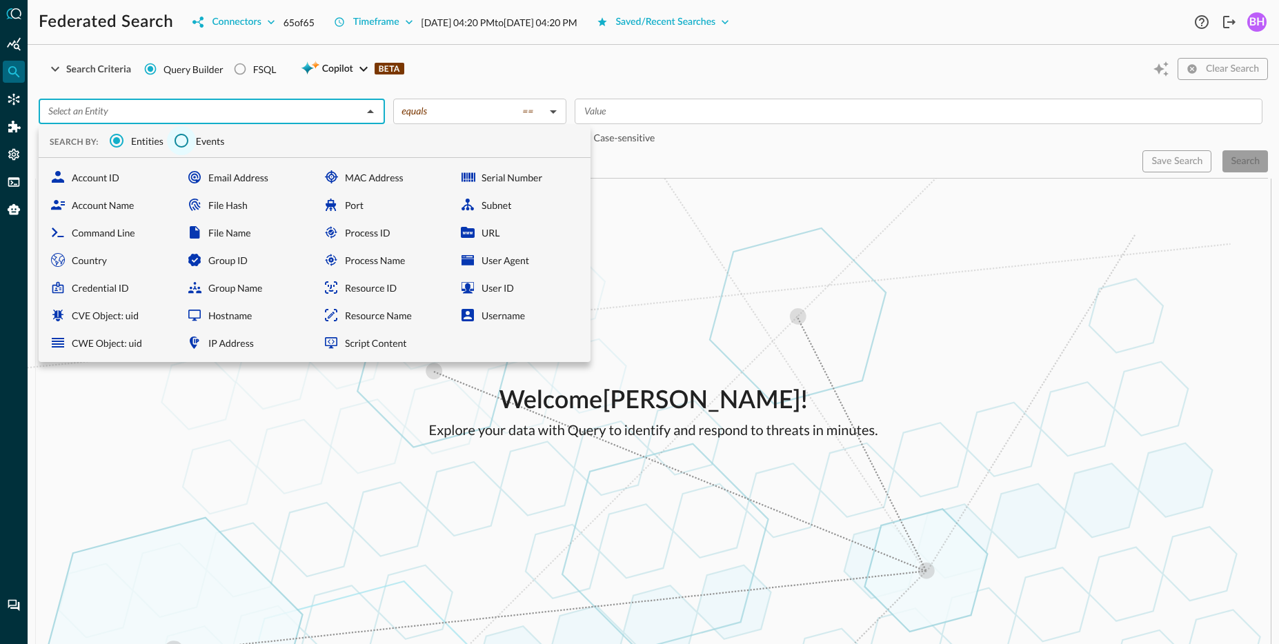
click at [183, 143] on input "Events" at bounding box center [181, 140] width 29 height 29
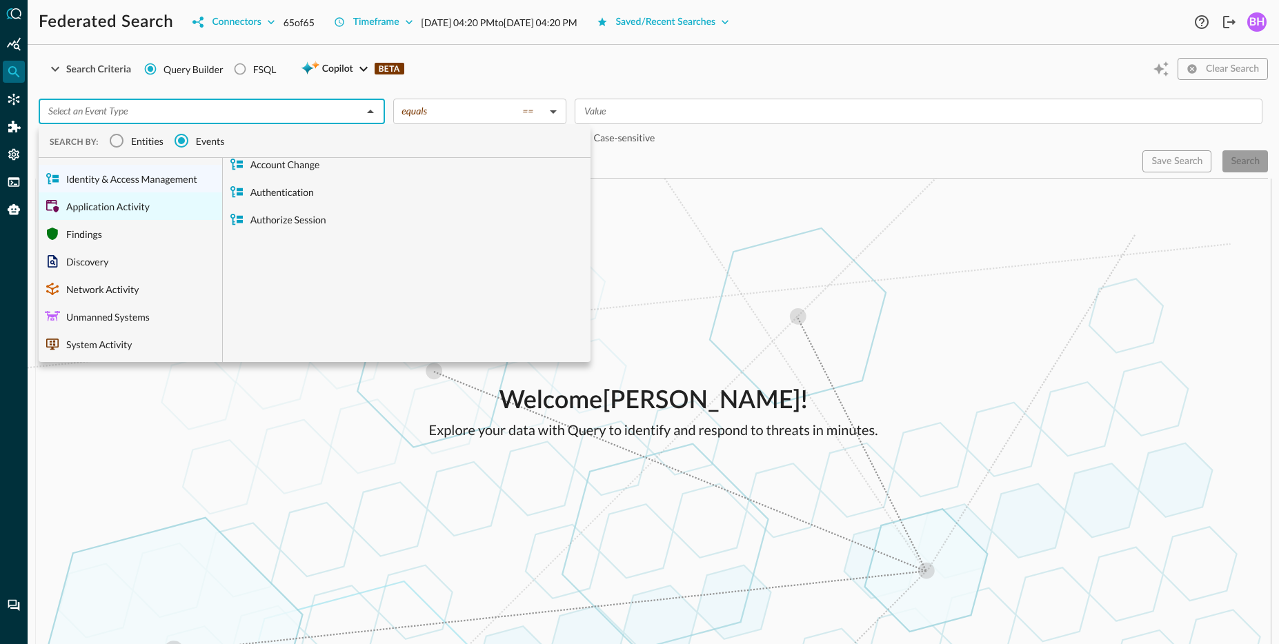
scroll to position [14, 0]
click at [80, 242] on div "Findings" at bounding box center [130, 233] width 183 height 28
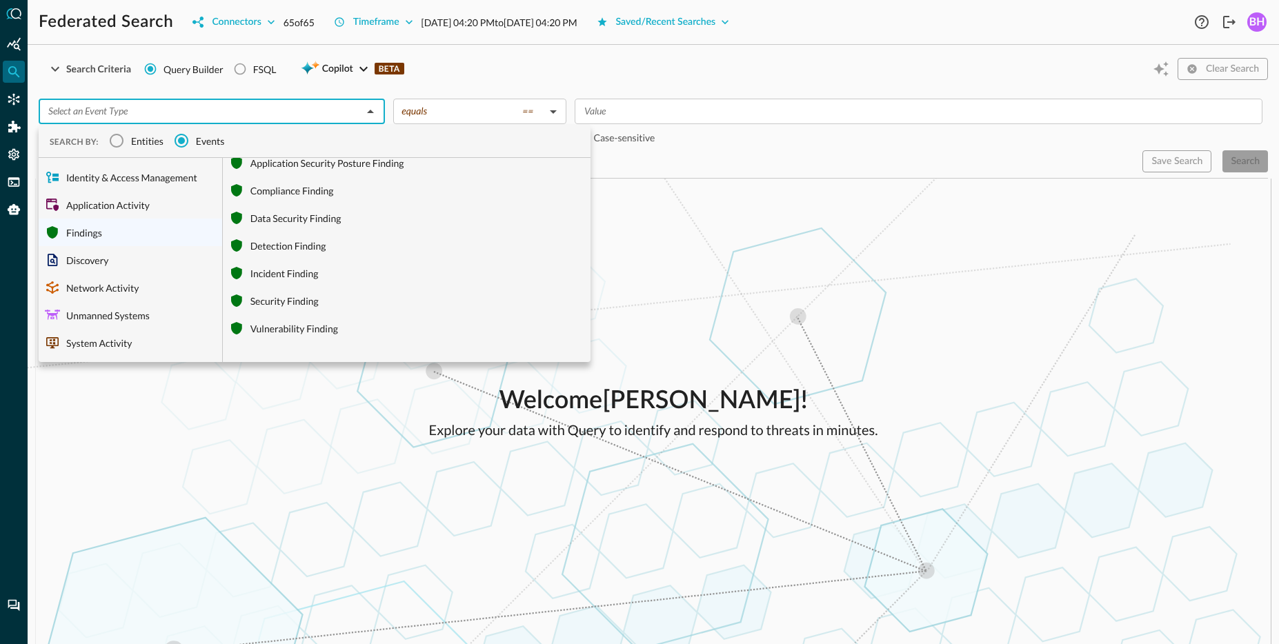
click at [334, 328] on div "Vulnerability Finding" at bounding box center [407, 328] width 368 height 28
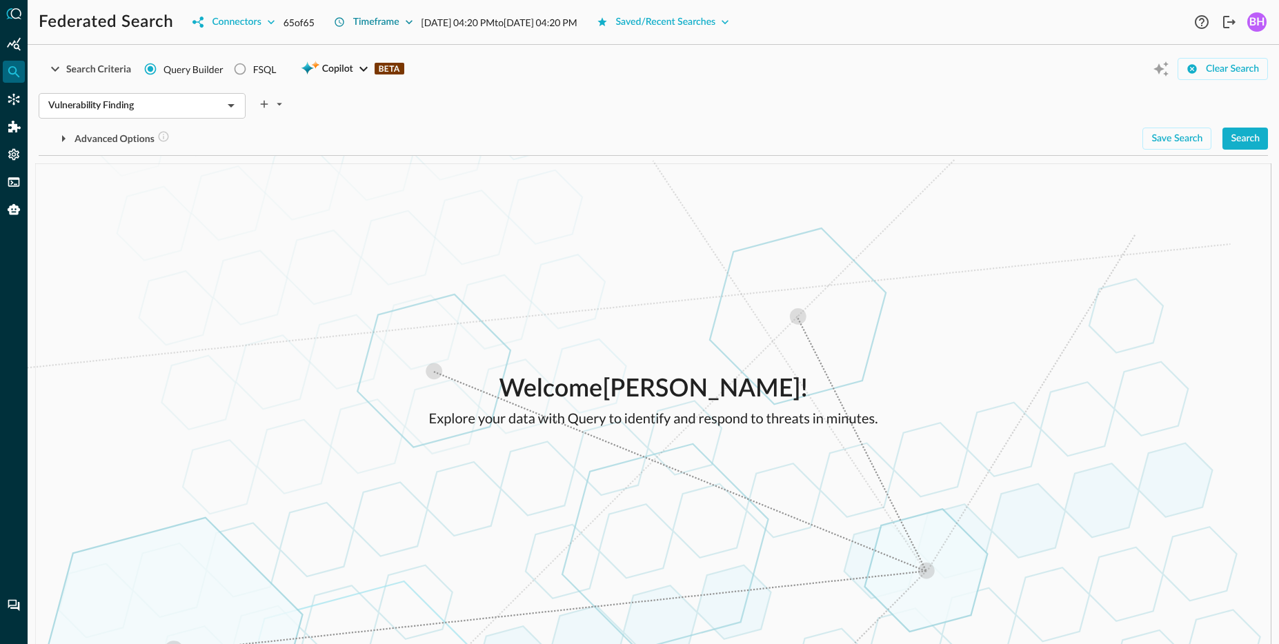
click at [386, 17] on div "Timeframe" at bounding box center [376, 22] width 46 height 17
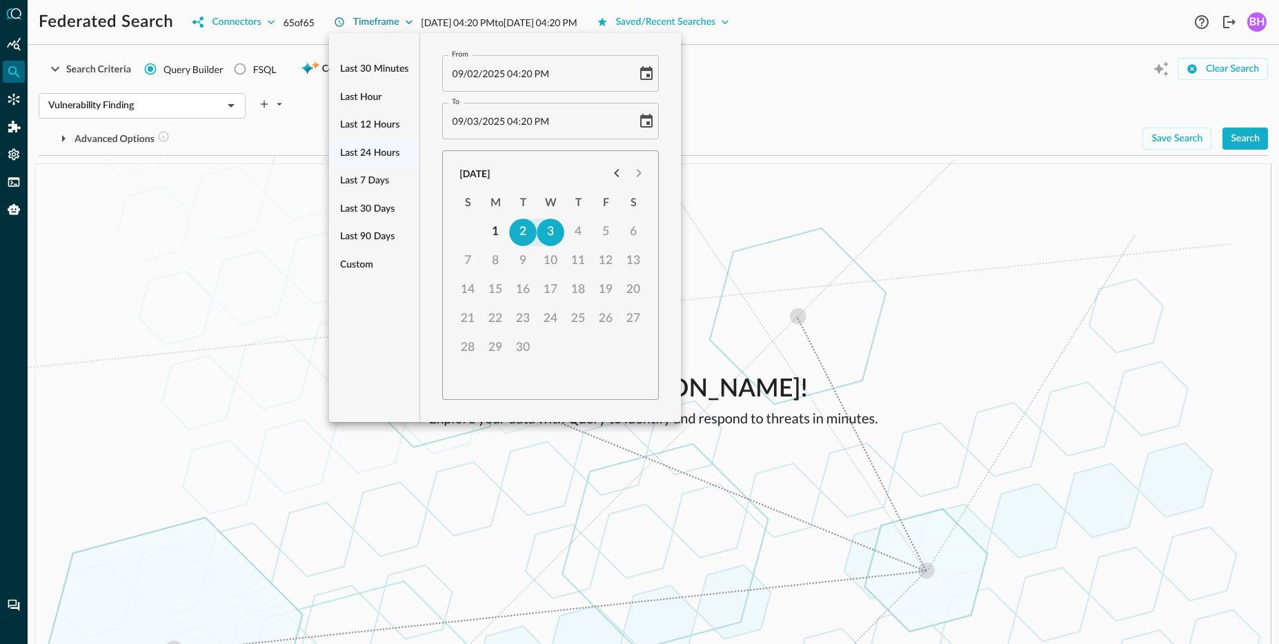
click at [386, 17] on div at bounding box center [639, 322] width 1279 height 644
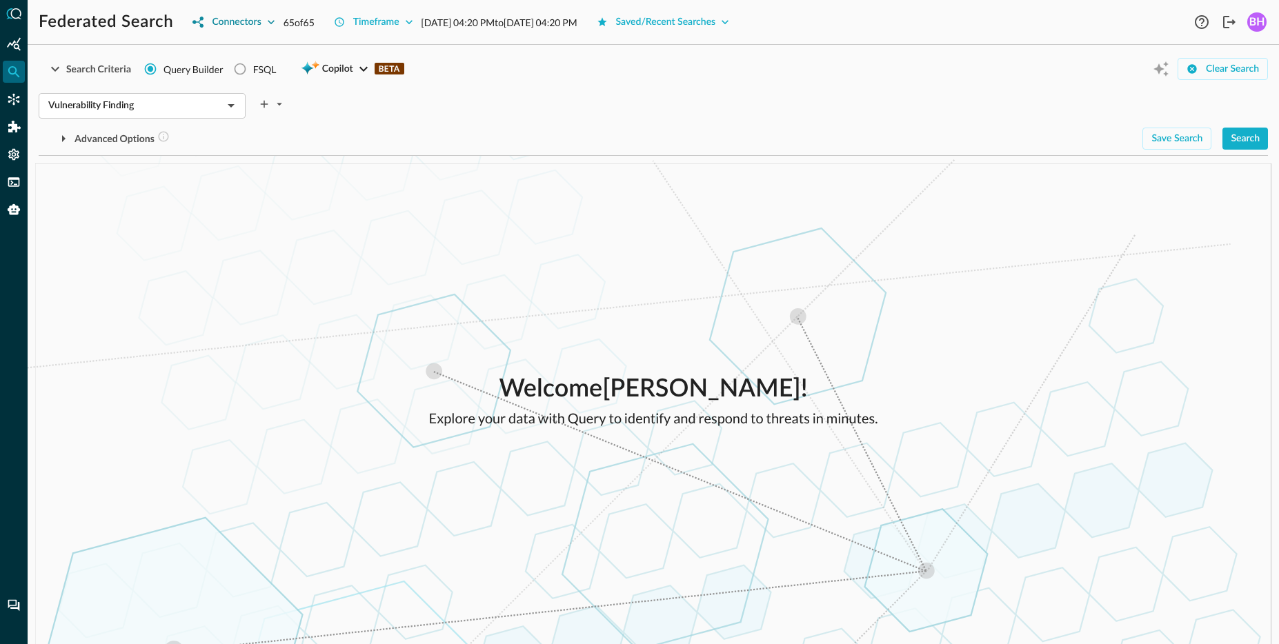
click at [254, 28] on div "Connectors" at bounding box center [236, 22] width 49 height 17
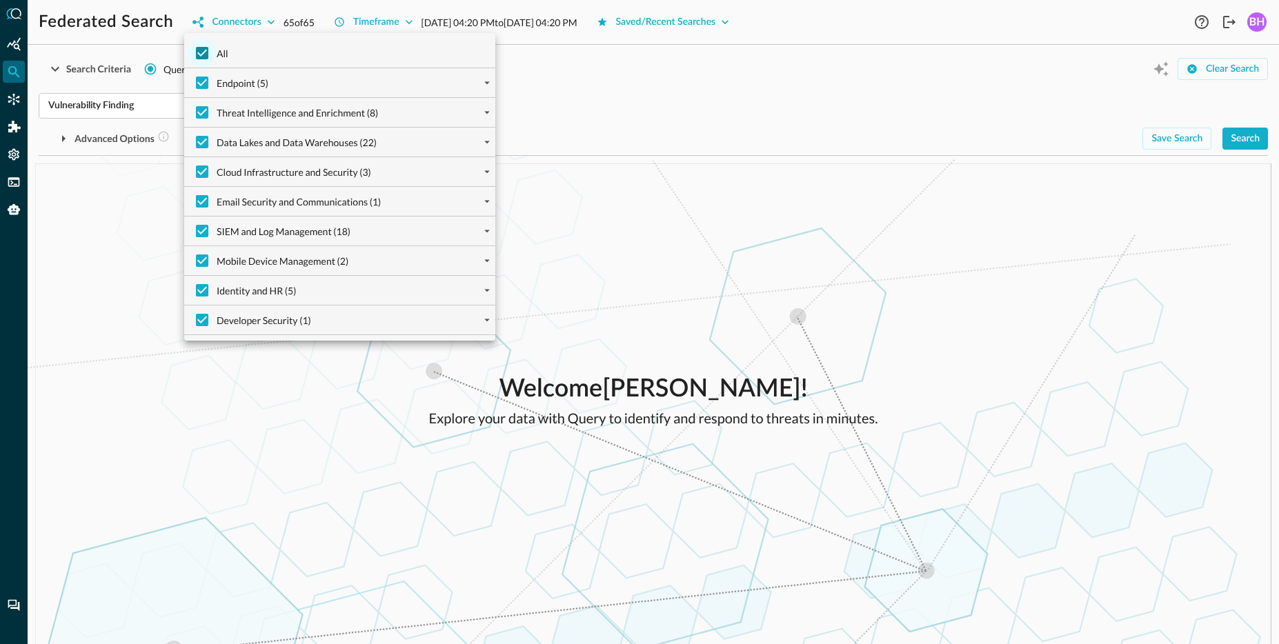
click at [199, 59] on input "All" at bounding box center [202, 53] width 29 height 29
checkbox input "false"
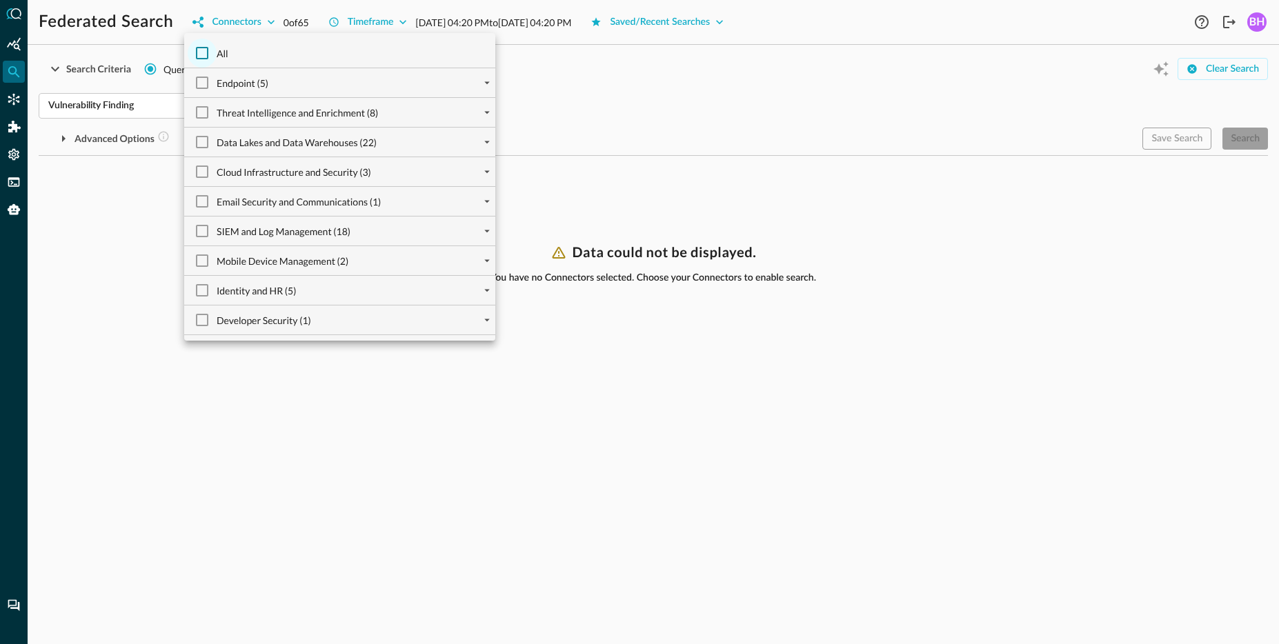
checkbox input "false"
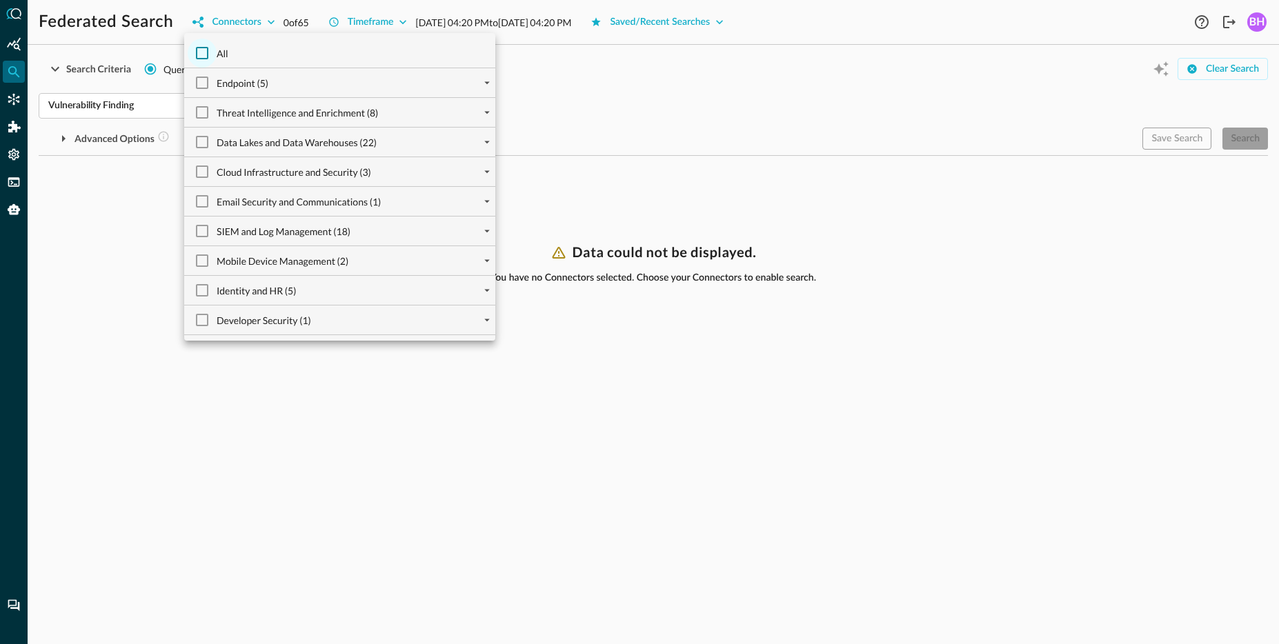
checkbox input "false"
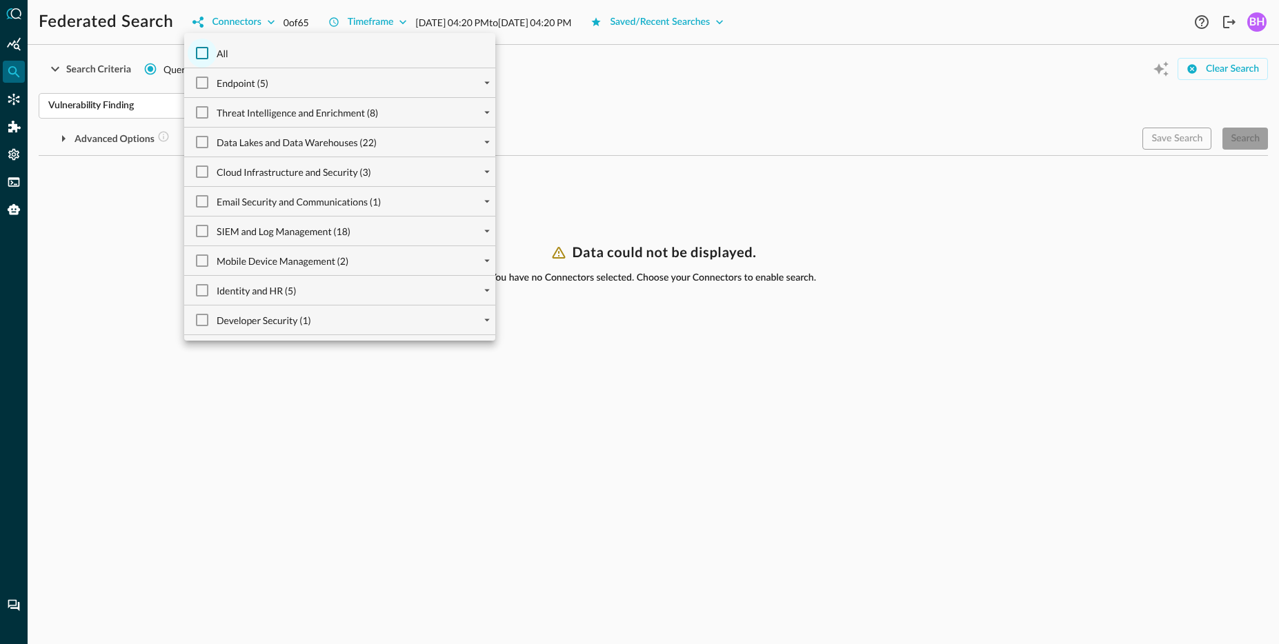
checkbox input "false"
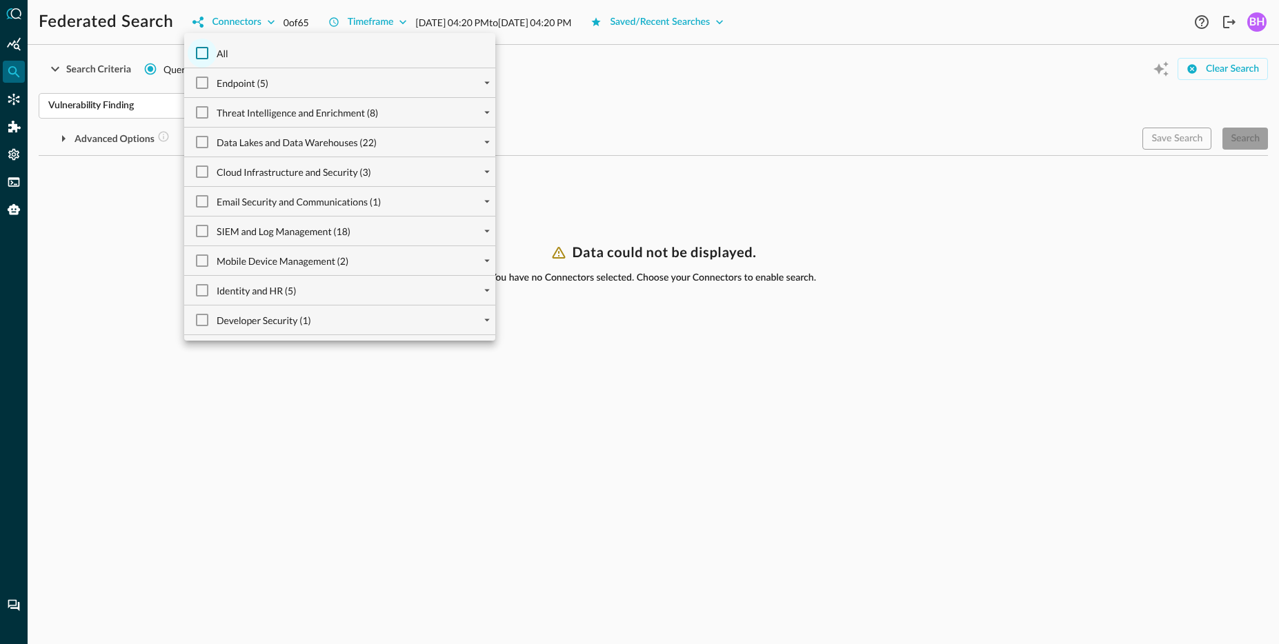
checkbox input "false"
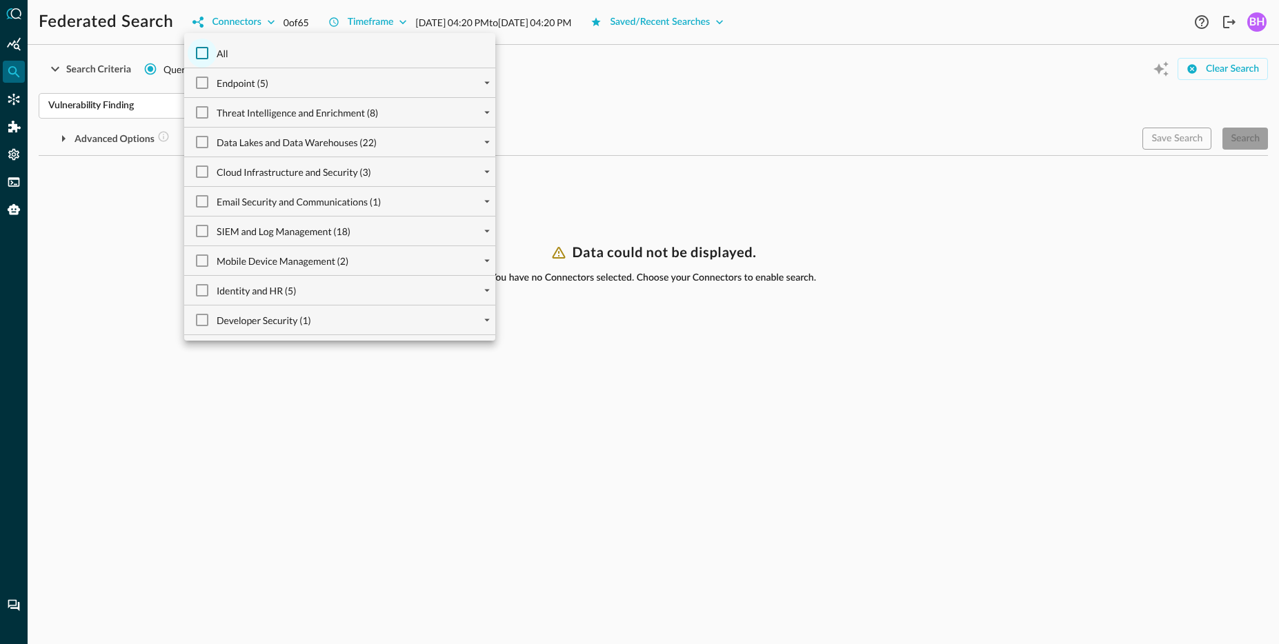
checkbox input "false"
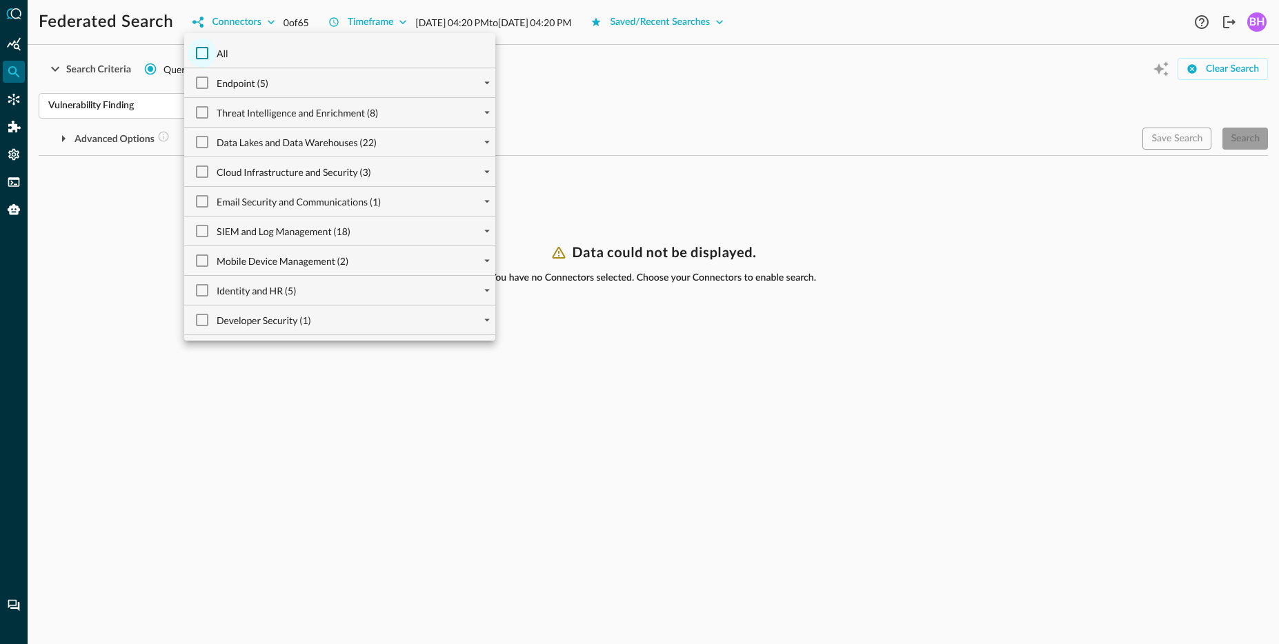
checkbox input "false"
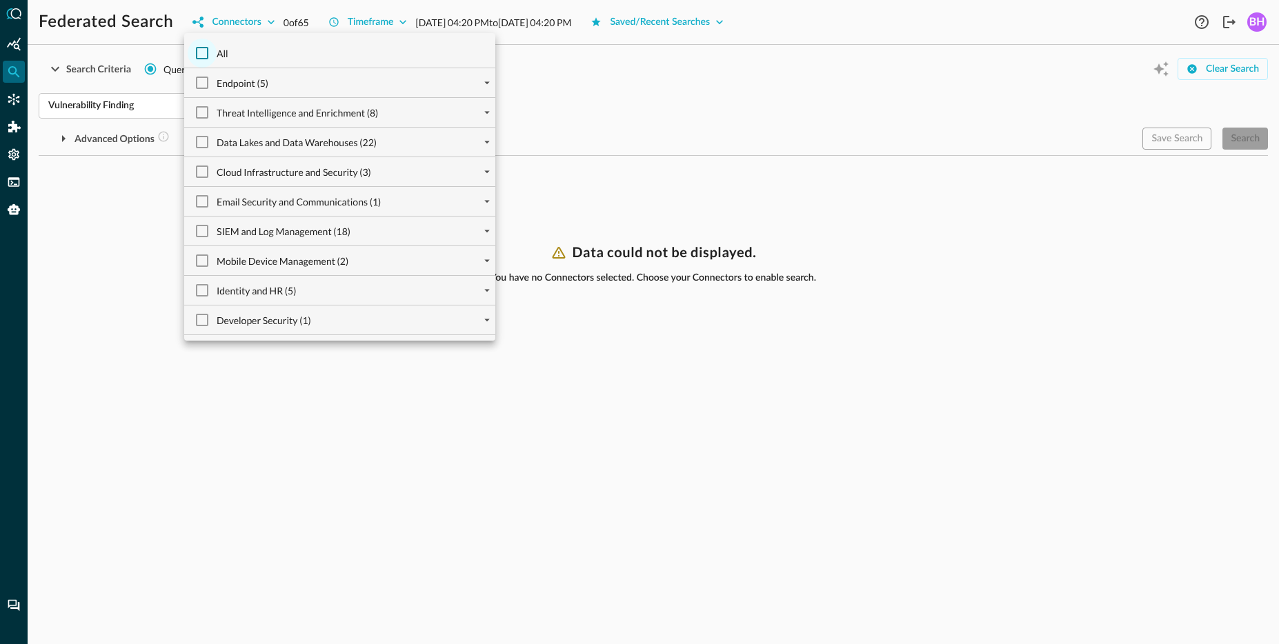
checkbox input "false"
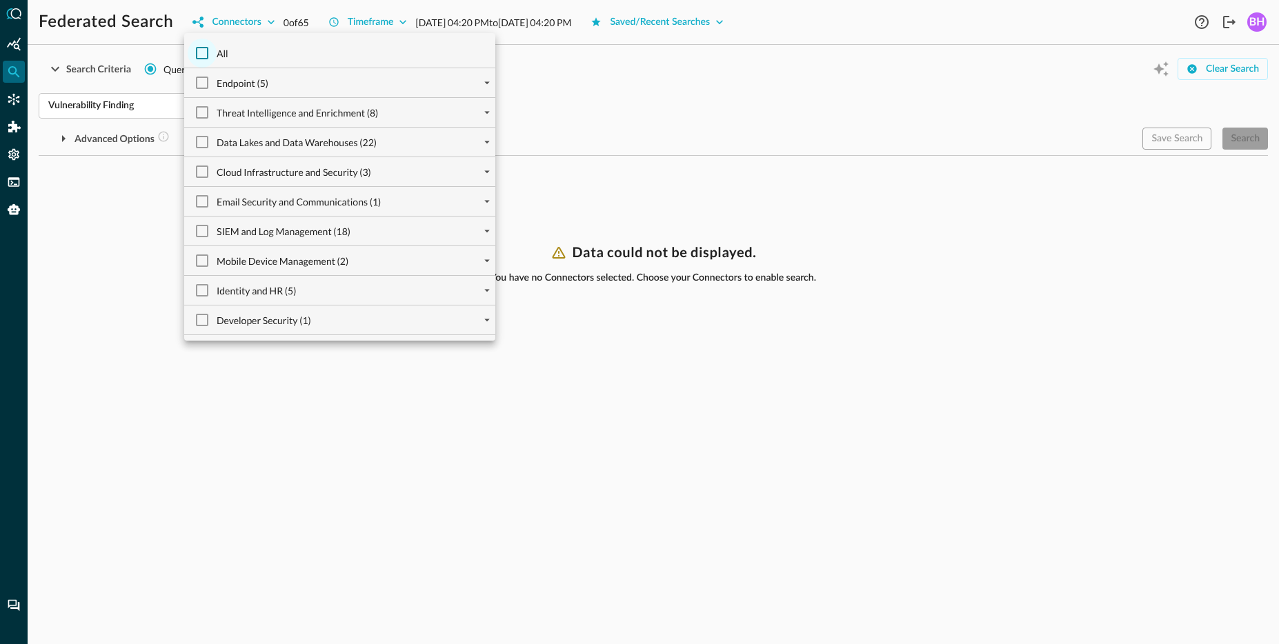
checkbox input "false"
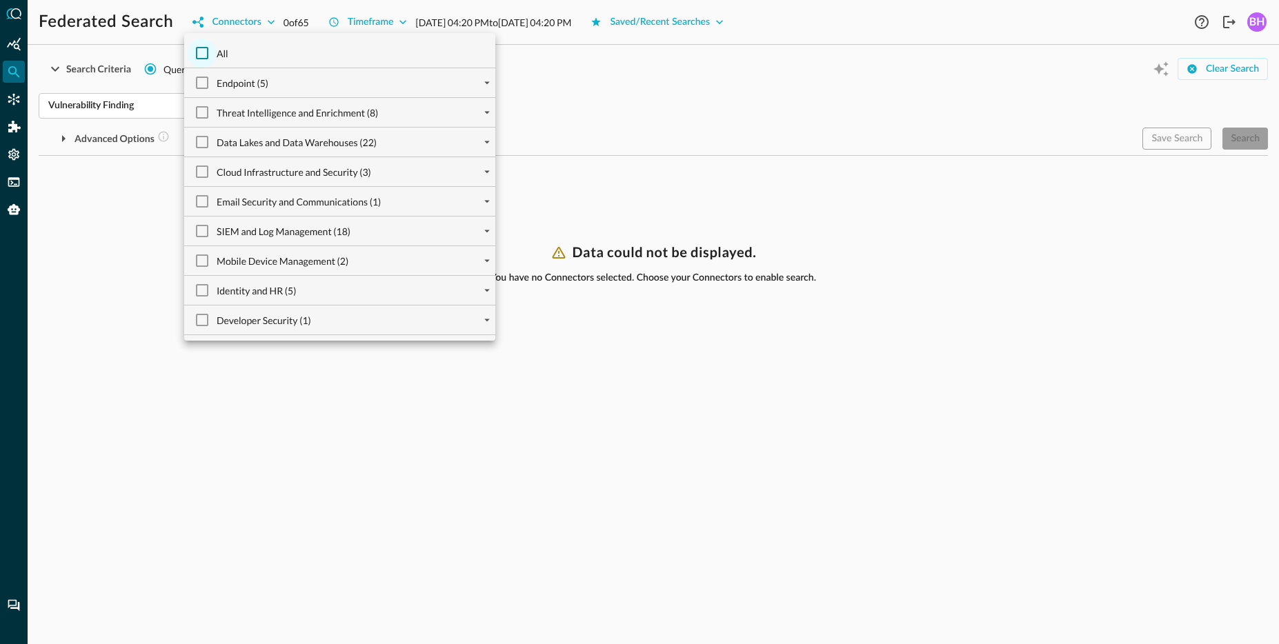
checkbox input "false"
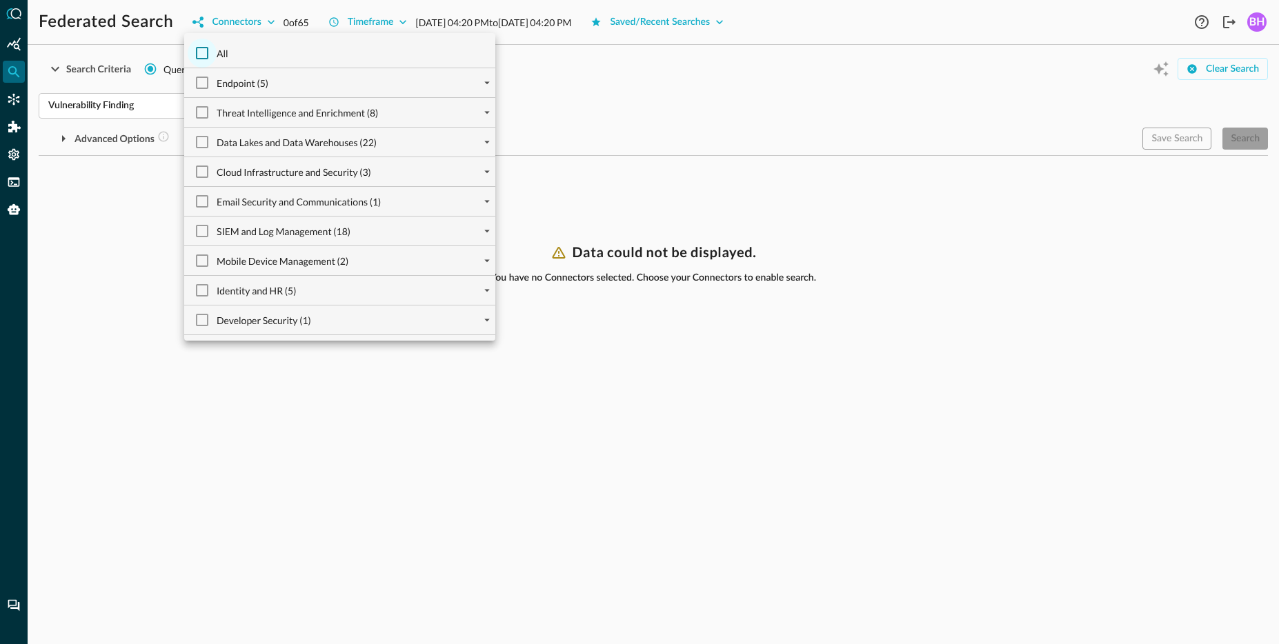
checkbox input "false"
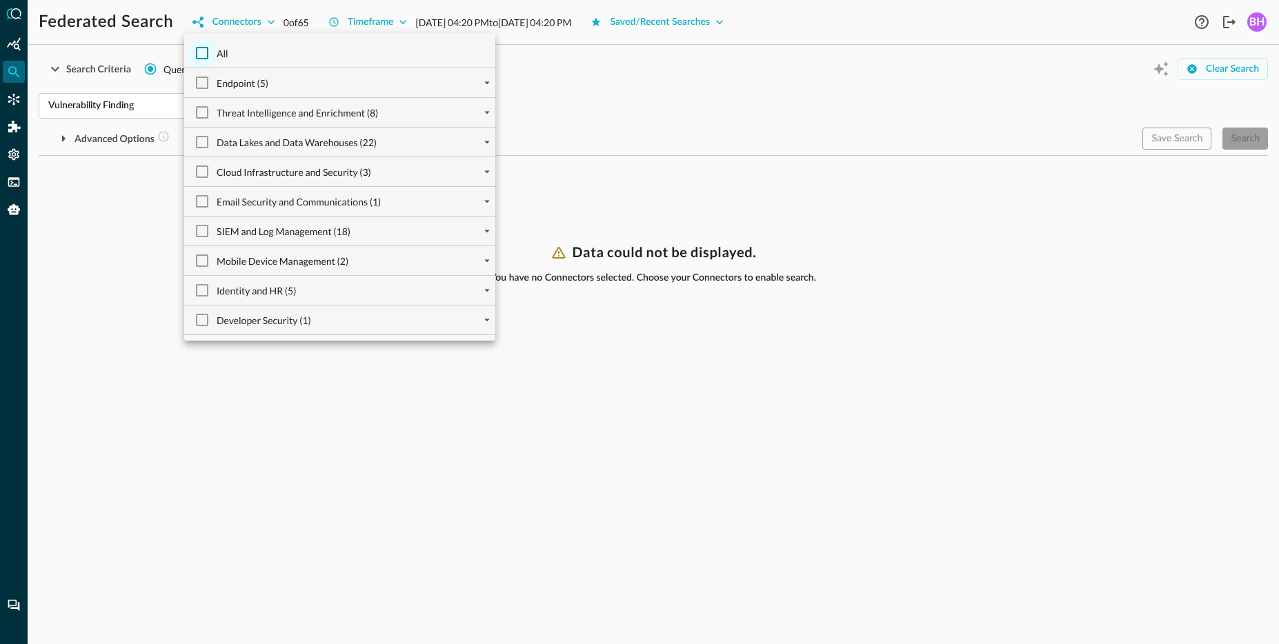
checkbox input "false"
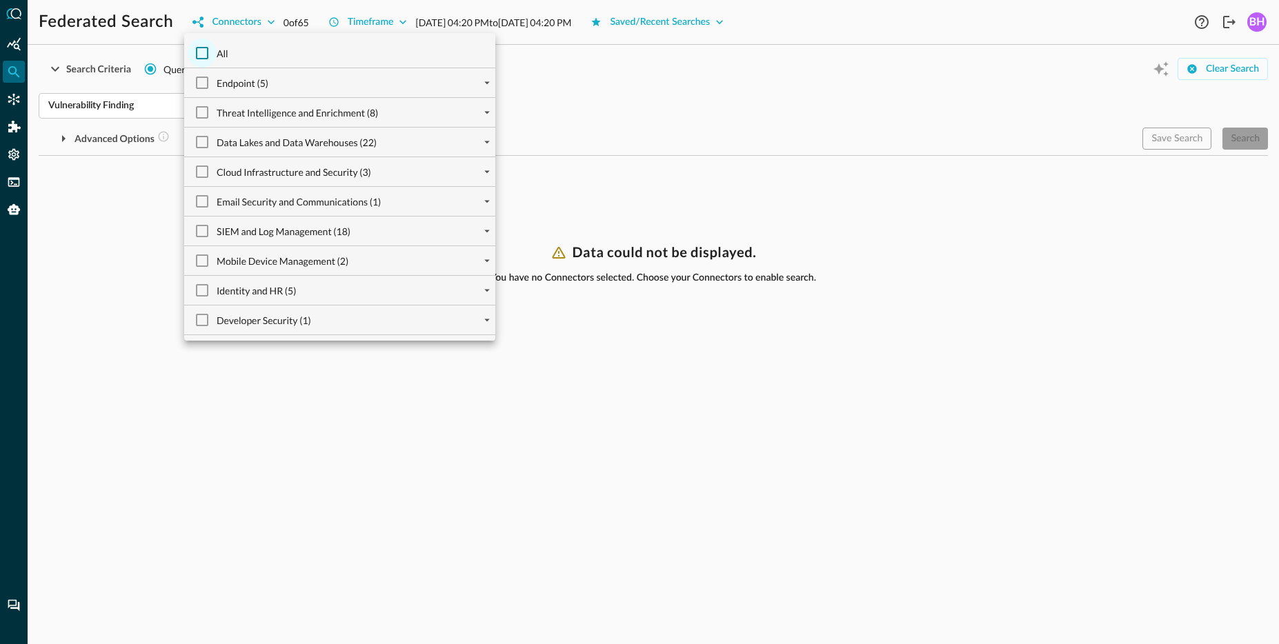
checkbox input "false"
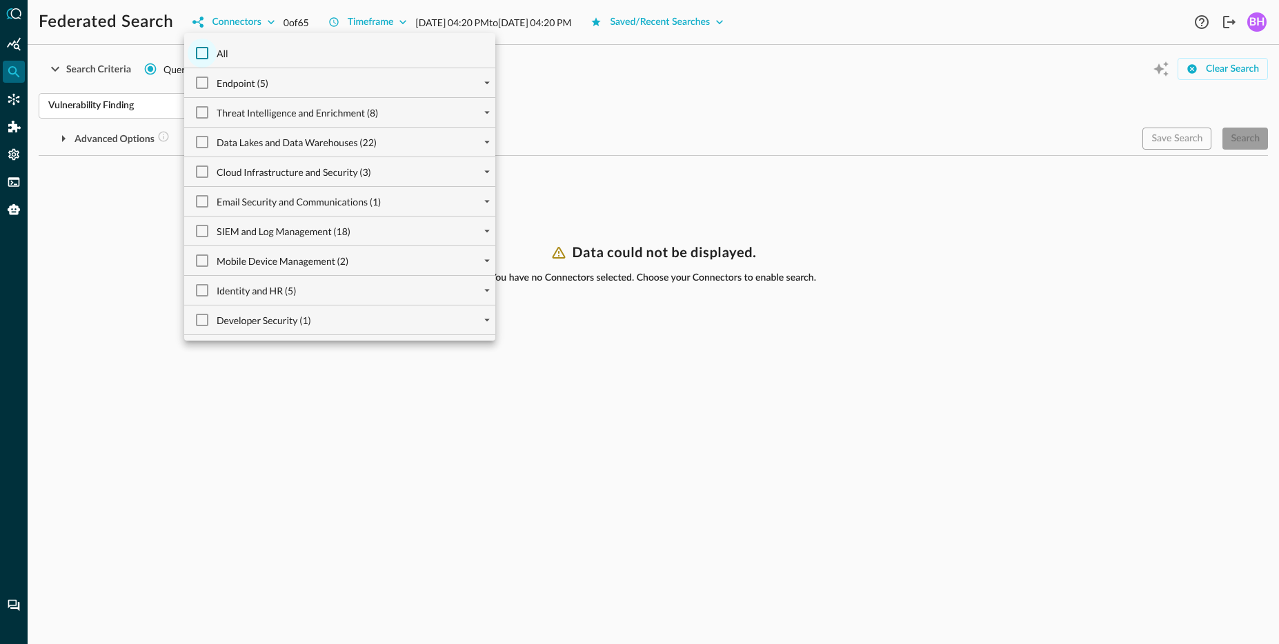
checkbox input "false"
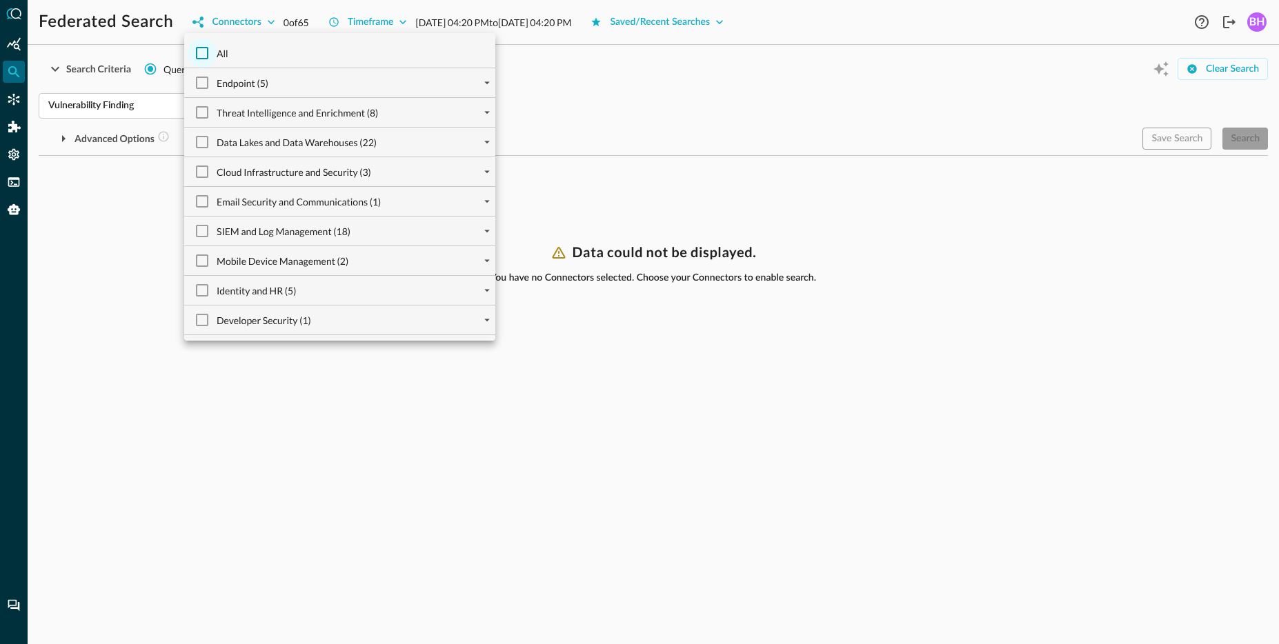
checkbox input "false"
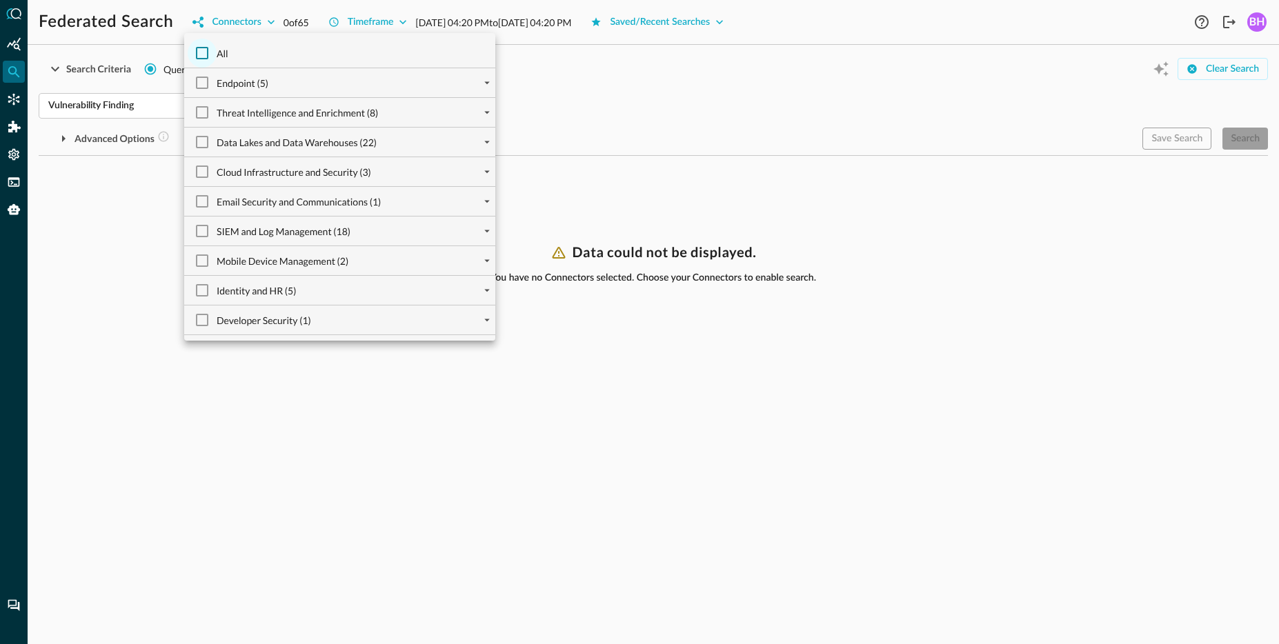
checkbox input "false"
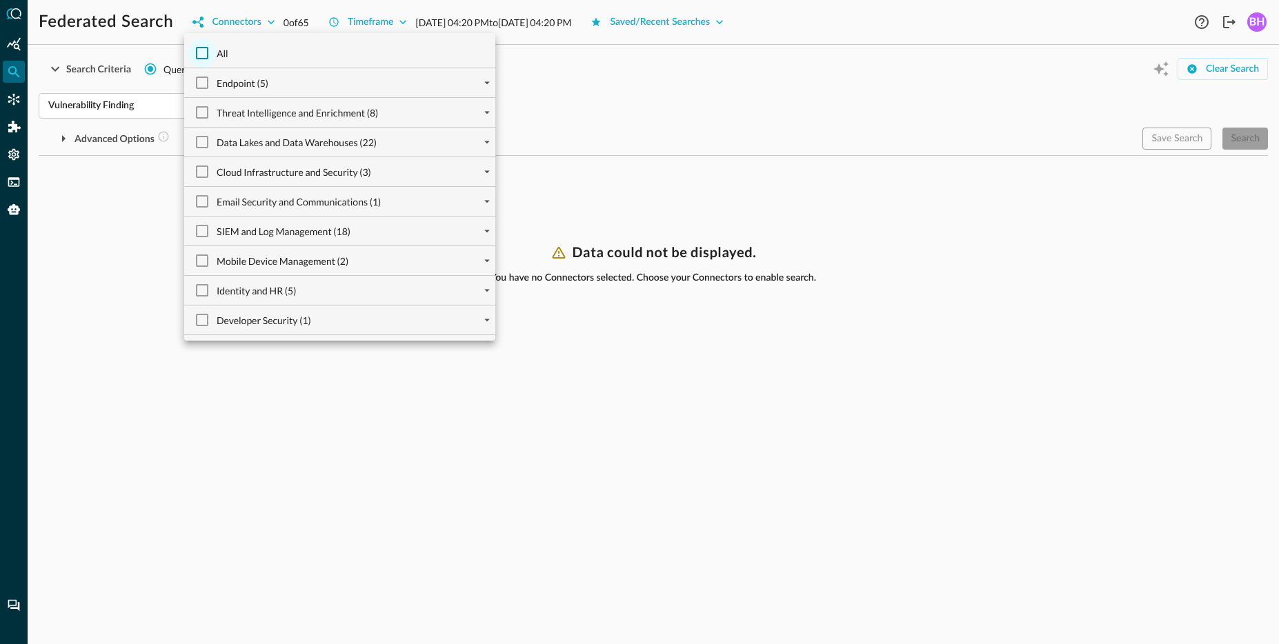
checkbox input "false"
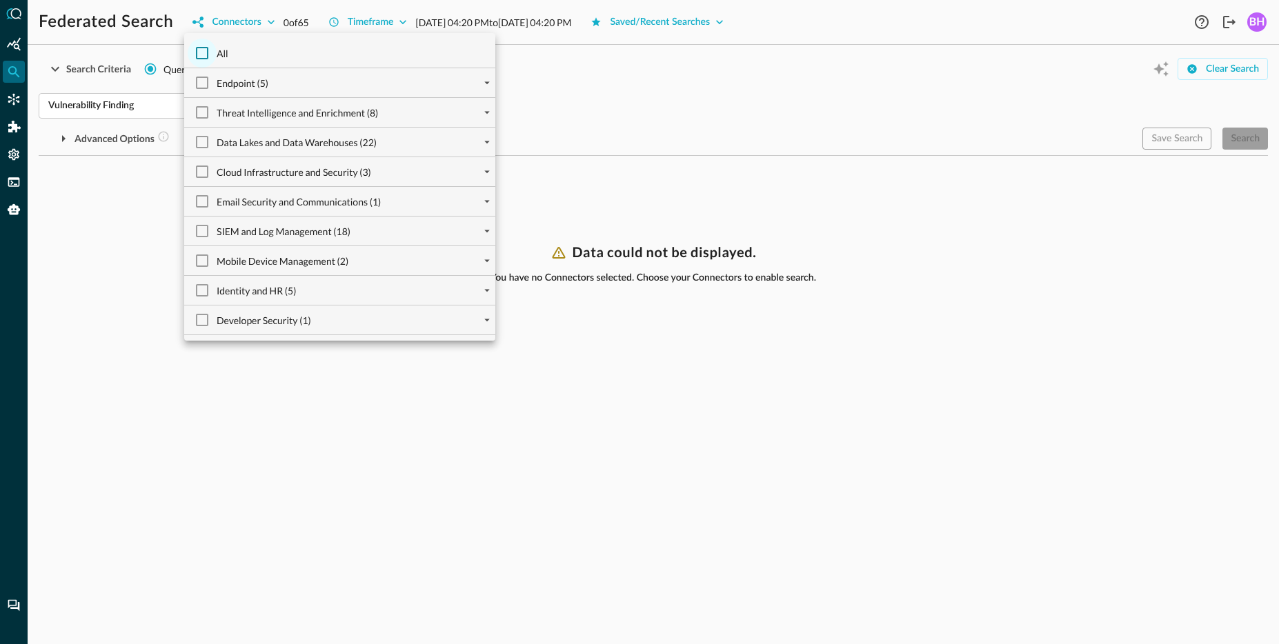
checkbox input "false"
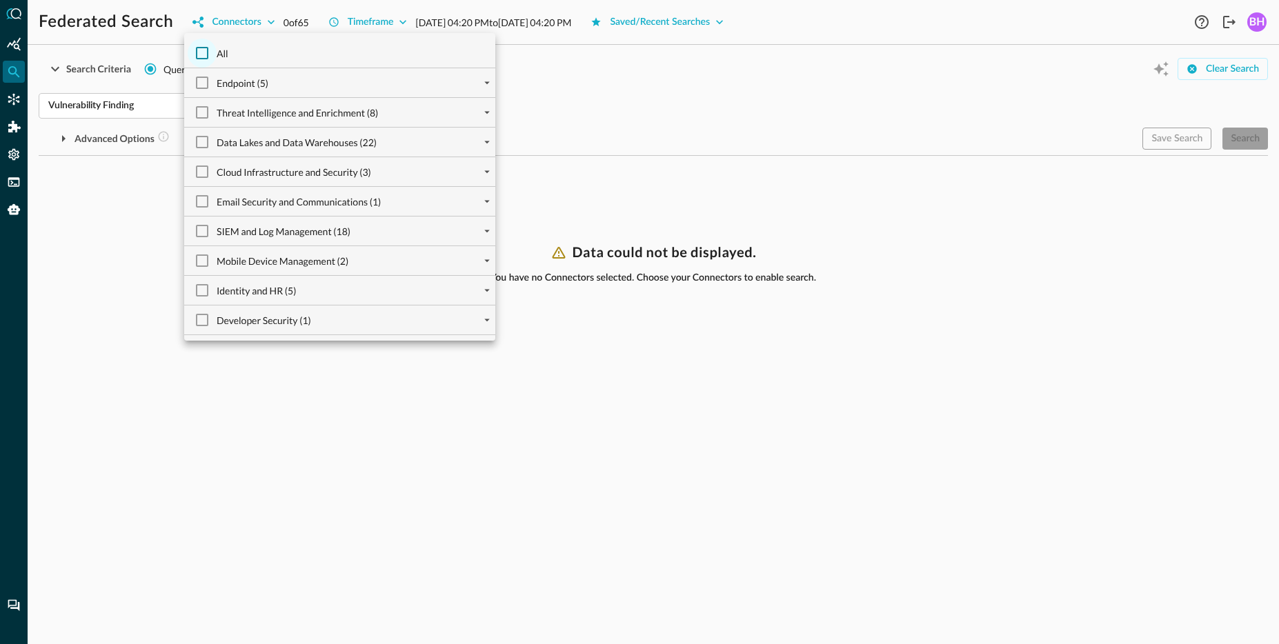
checkbox input "false"
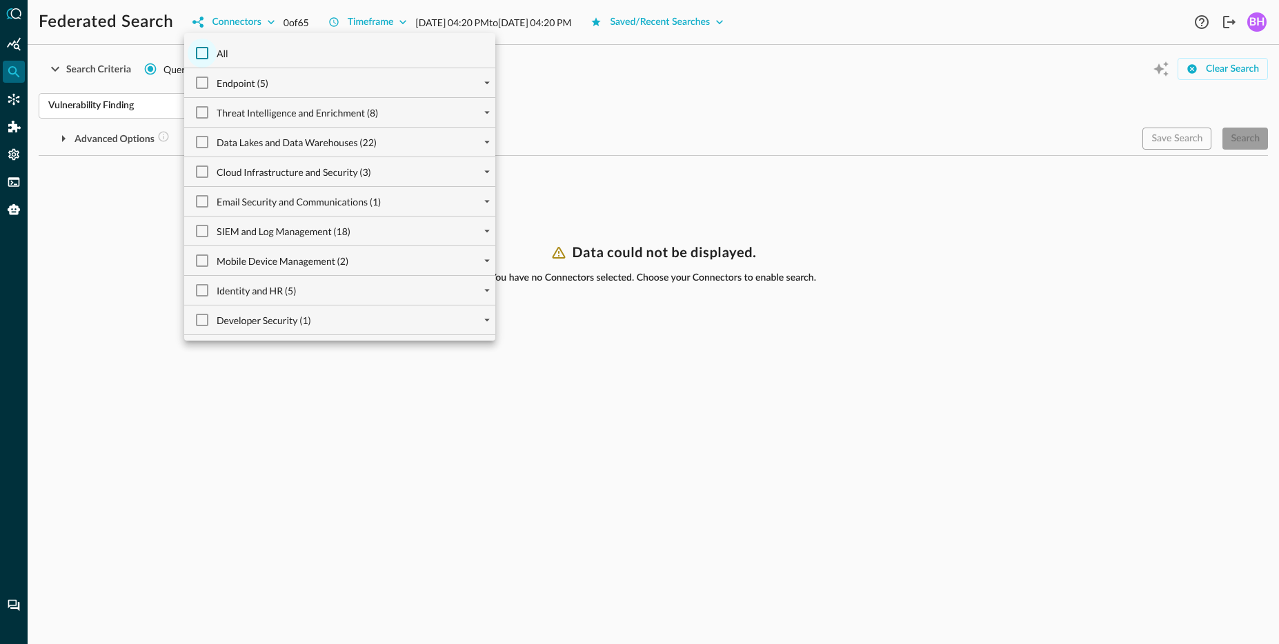
checkbox input "false"
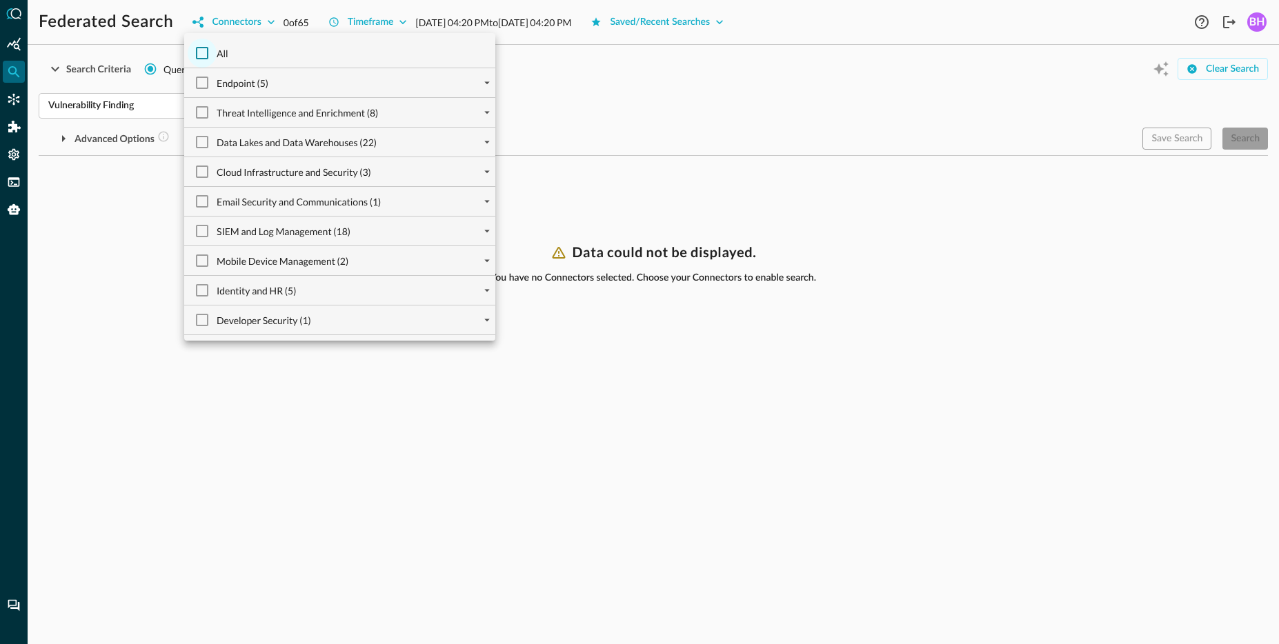
checkbox input "false"
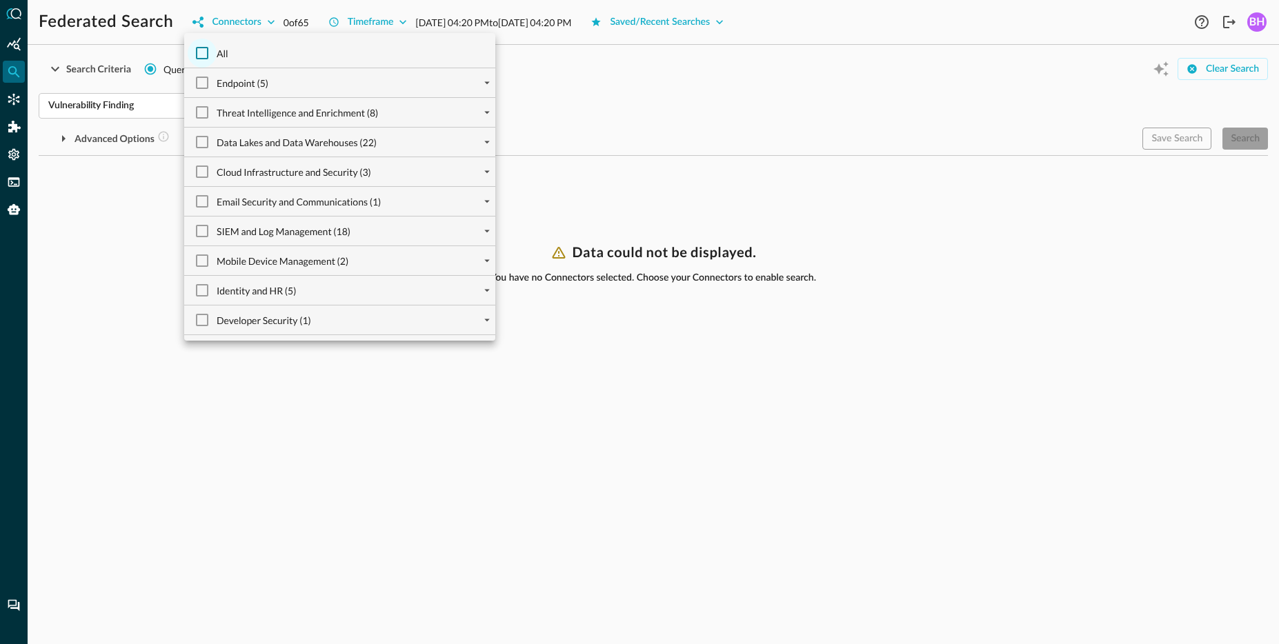
checkbox input "false"
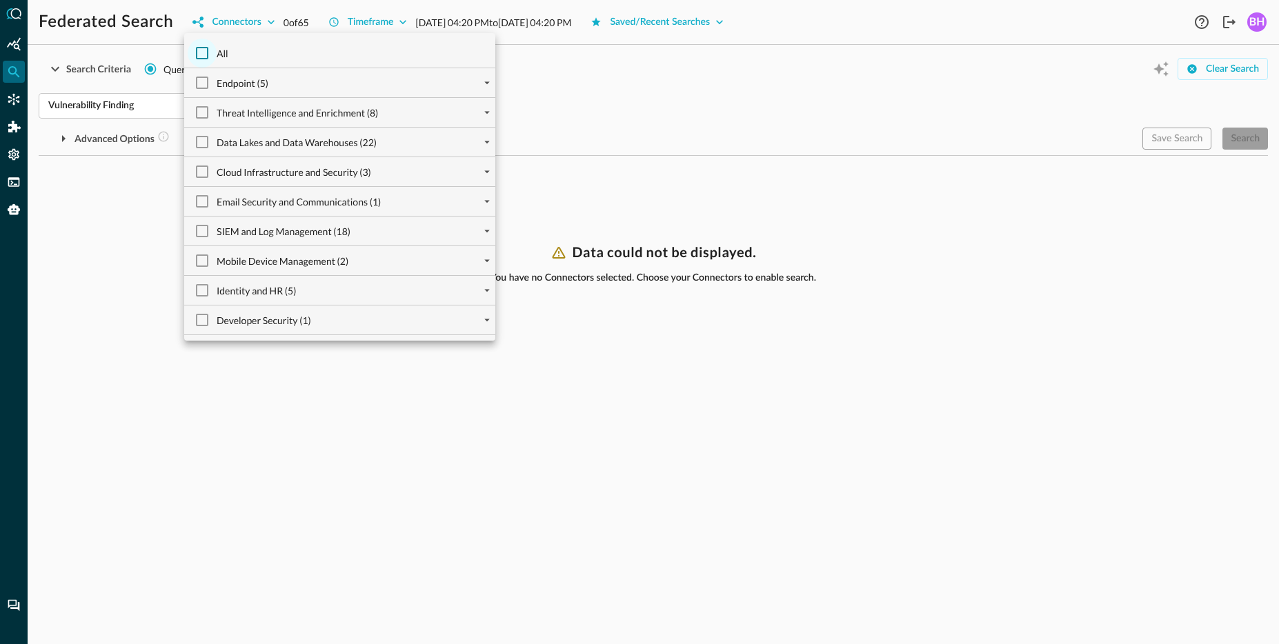
checkbox input "false"
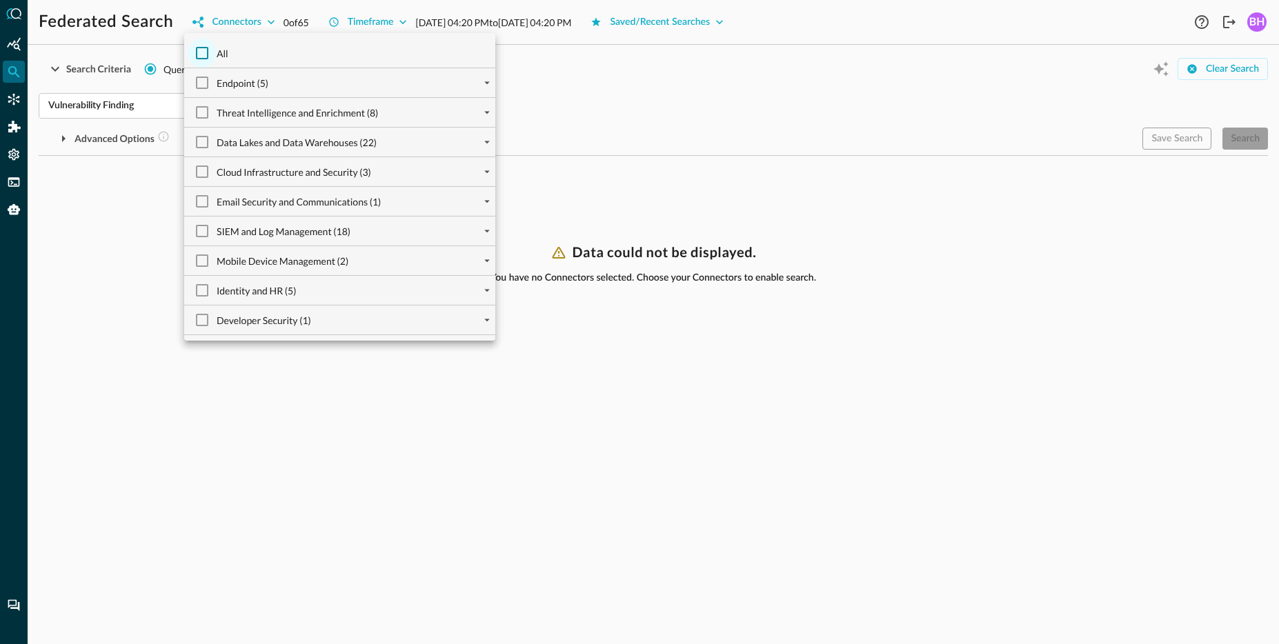
checkbox input "false"
click at [485, 114] on icon "expand" at bounding box center [487, 112] width 12 height 12
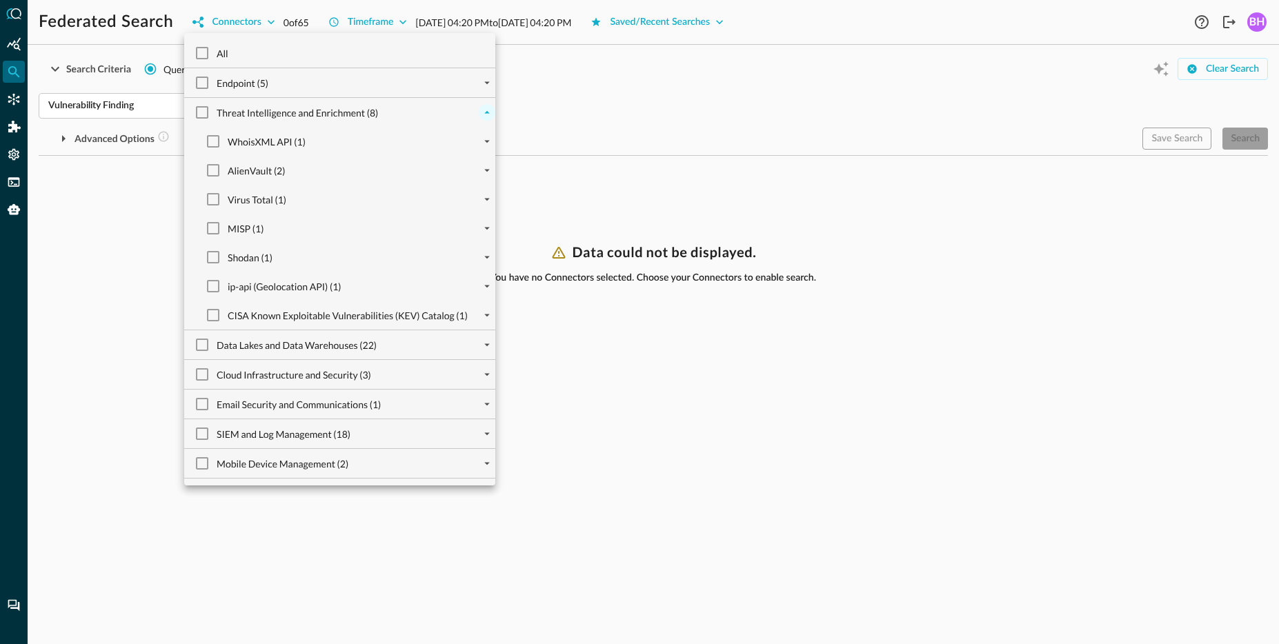
click at [485, 114] on icon "collapse" at bounding box center [487, 112] width 12 height 12
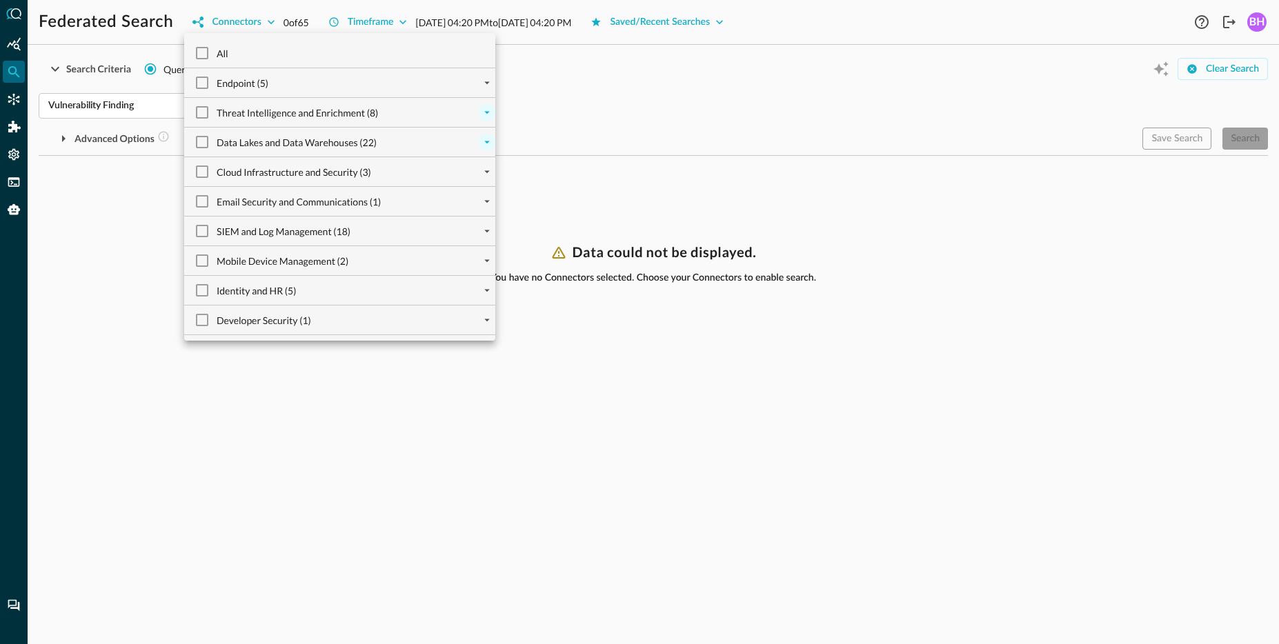
click at [486, 137] on icon "expand" at bounding box center [487, 142] width 12 height 12
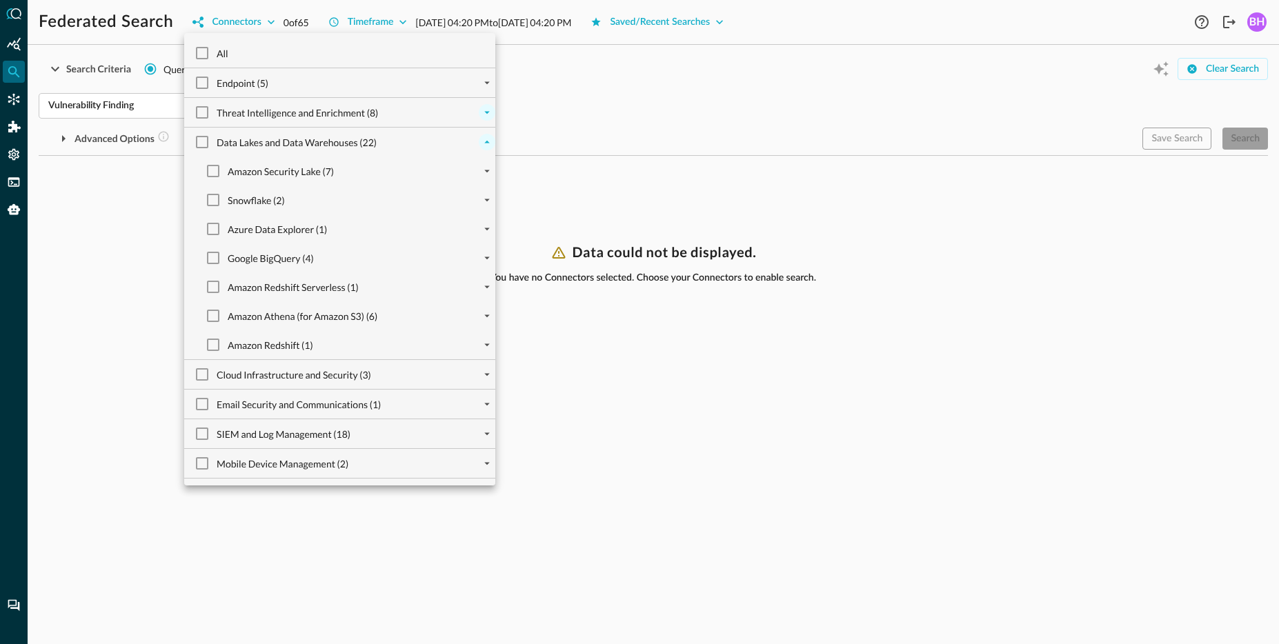
click at [486, 137] on icon "collapse" at bounding box center [487, 142] width 12 height 12
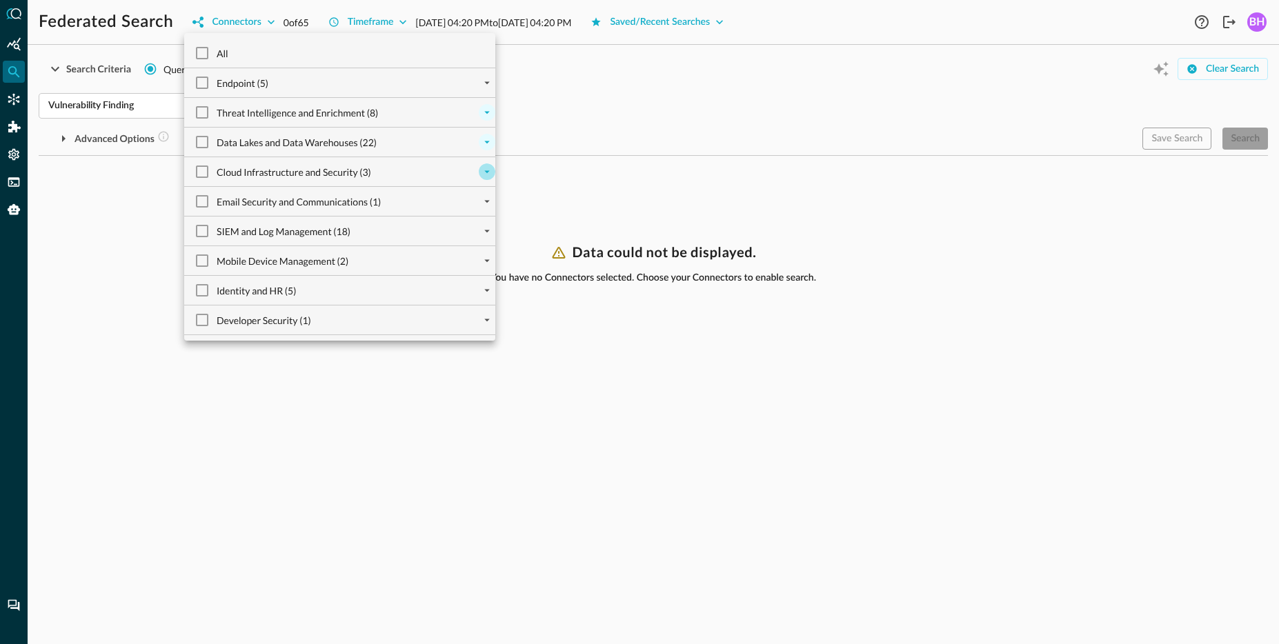
click at [488, 170] on icon "expand" at bounding box center [487, 172] width 12 height 12
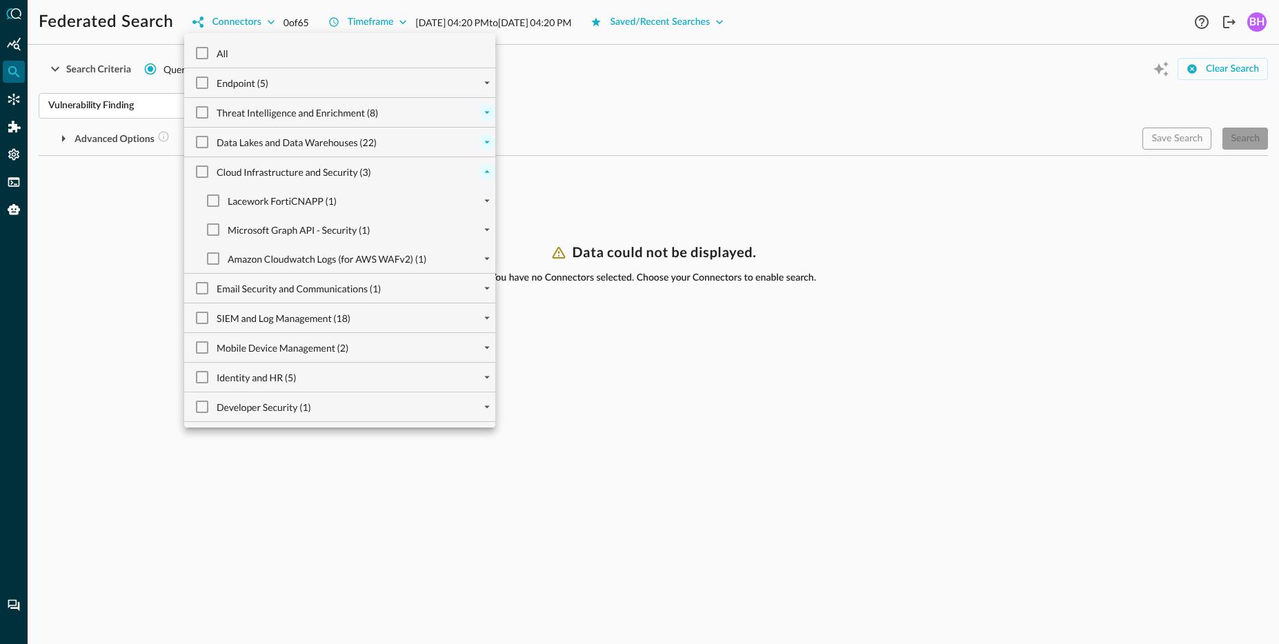
click at [488, 170] on icon "collapse" at bounding box center [487, 172] width 12 height 12
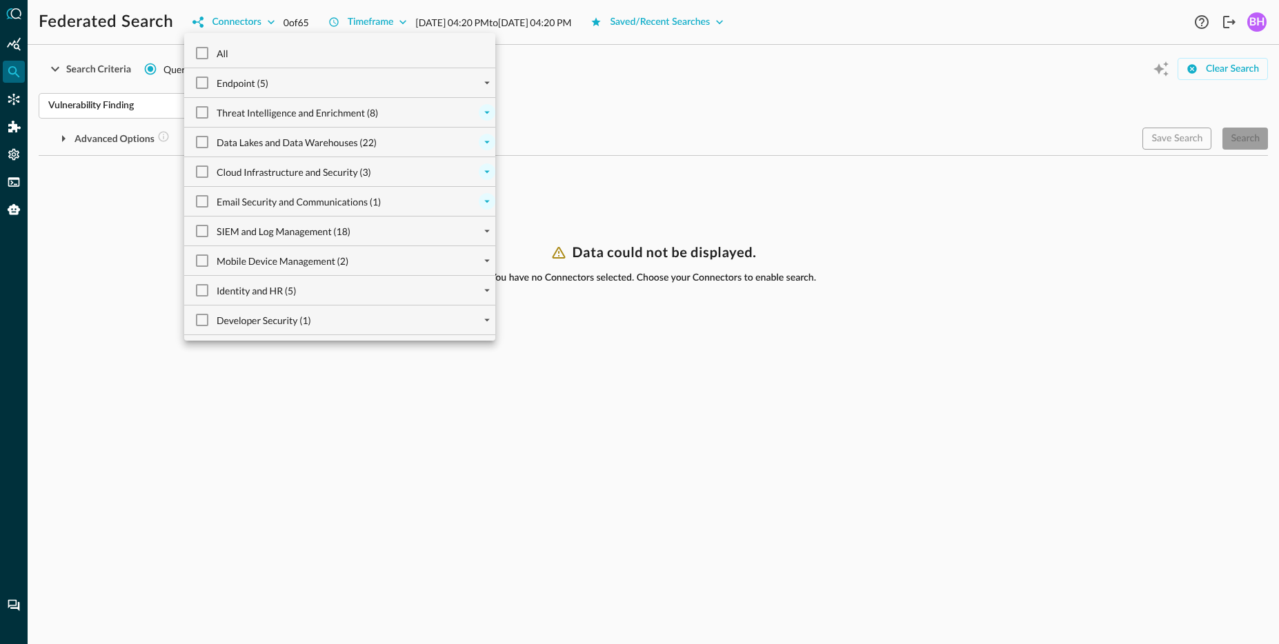
click at [488, 202] on icon "expand" at bounding box center [487, 202] width 6 height 3
click at [488, 206] on icon "collapse" at bounding box center [487, 201] width 12 height 12
click at [488, 238] on button "expand" at bounding box center [487, 231] width 17 height 17
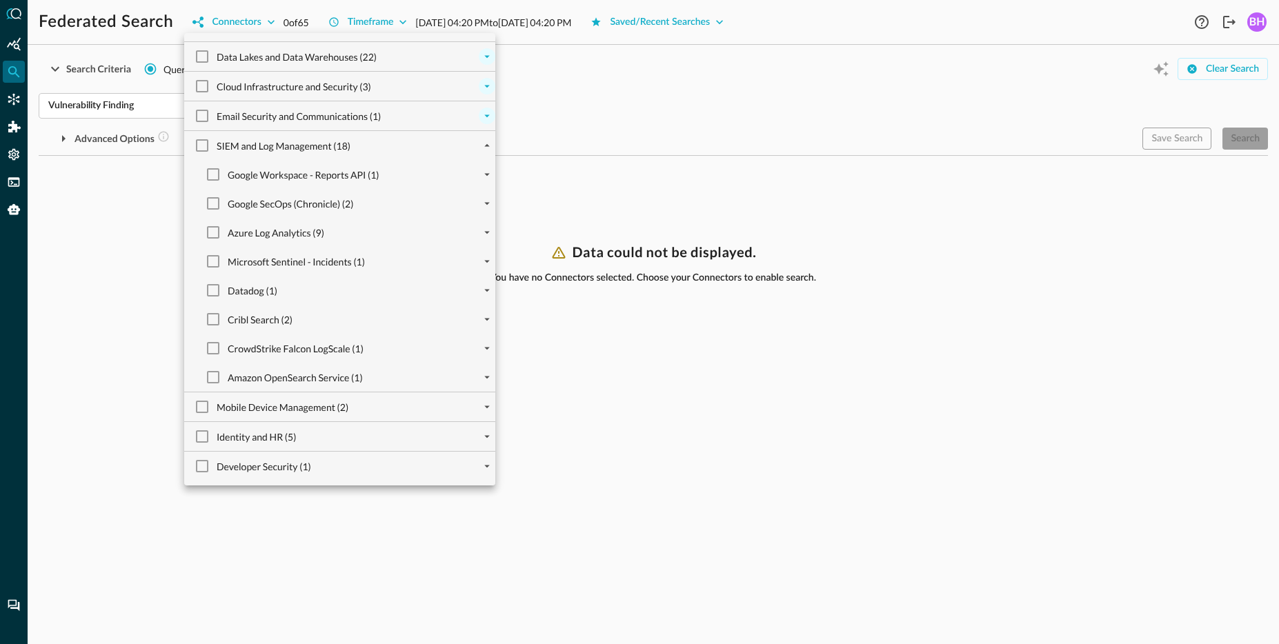
scroll to position [87, 0]
click at [483, 470] on icon "expand" at bounding box center [487, 465] width 12 height 12
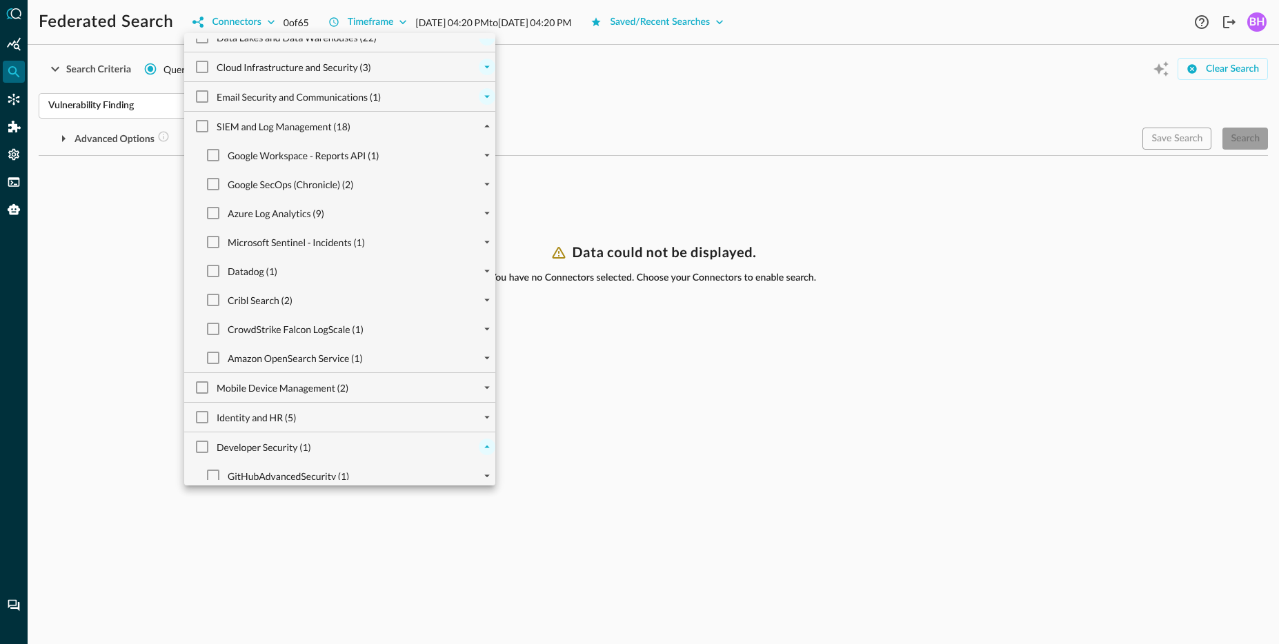
scroll to position [116, 0]
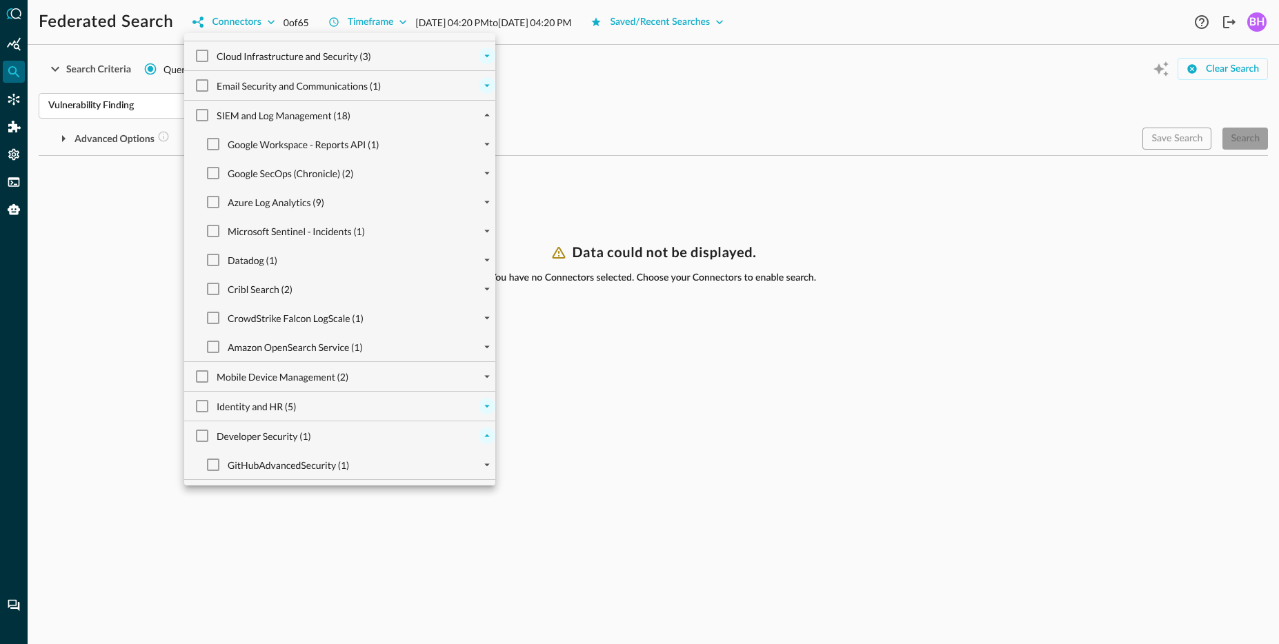
click at [482, 407] on icon "expand" at bounding box center [487, 406] width 12 height 12
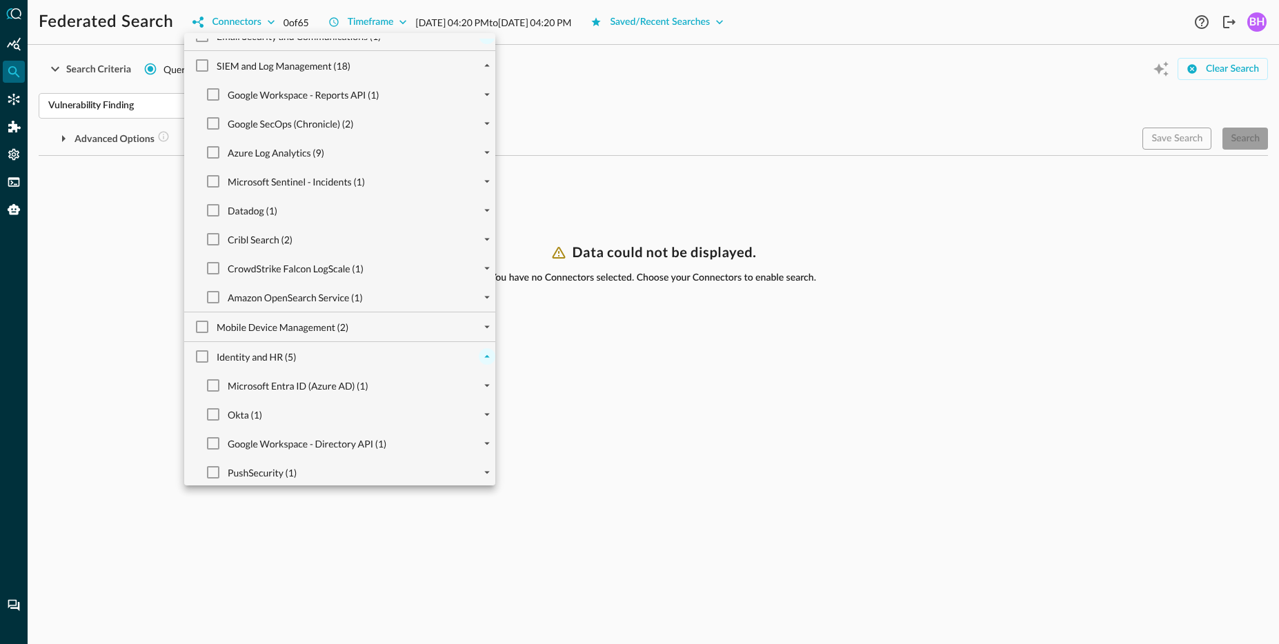
scroll to position [261, 0]
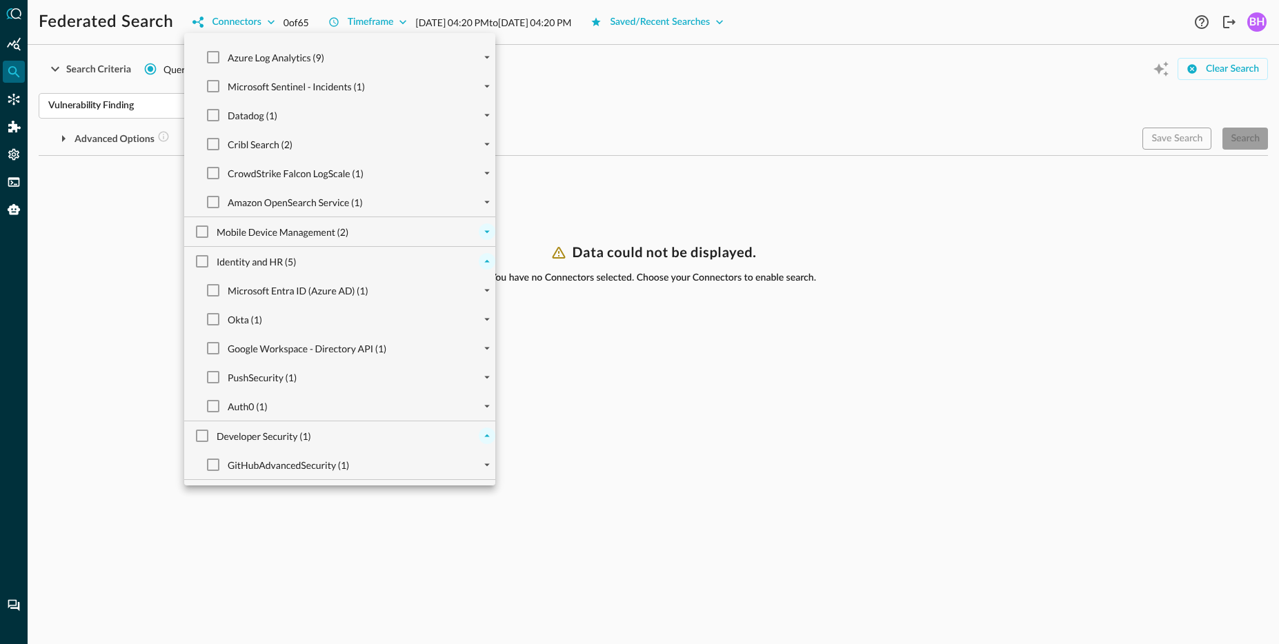
click at [486, 239] on button "expand" at bounding box center [487, 231] width 17 height 17
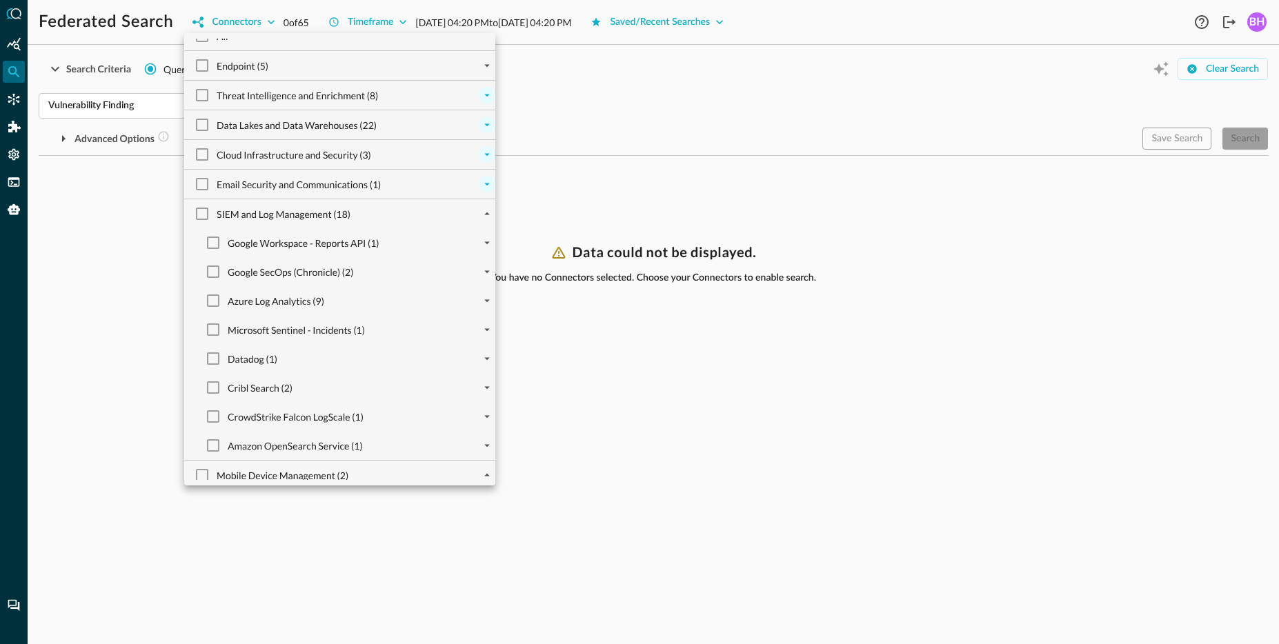
scroll to position [0, 0]
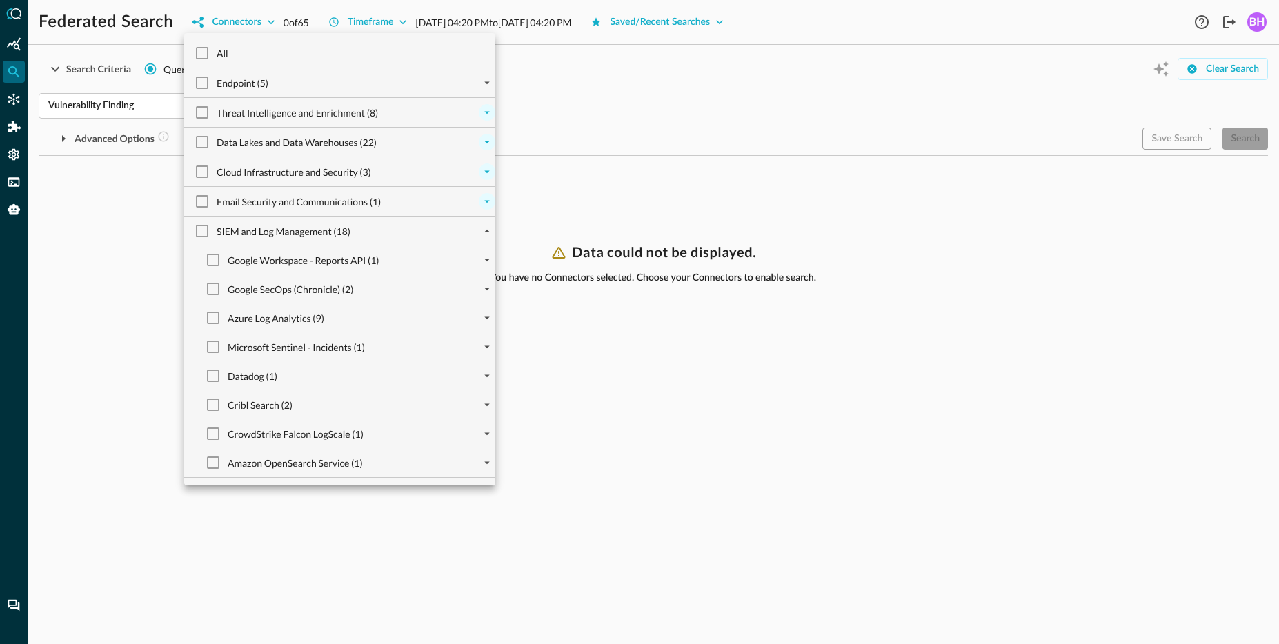
click at [486, 181] on div "Cloud Infrastructure and Security (3)" at bounding box center [345, 171] width 300 height 29
click at [484, 143] on icon "expand" at bounding box center [487, 142] width 12 height 12
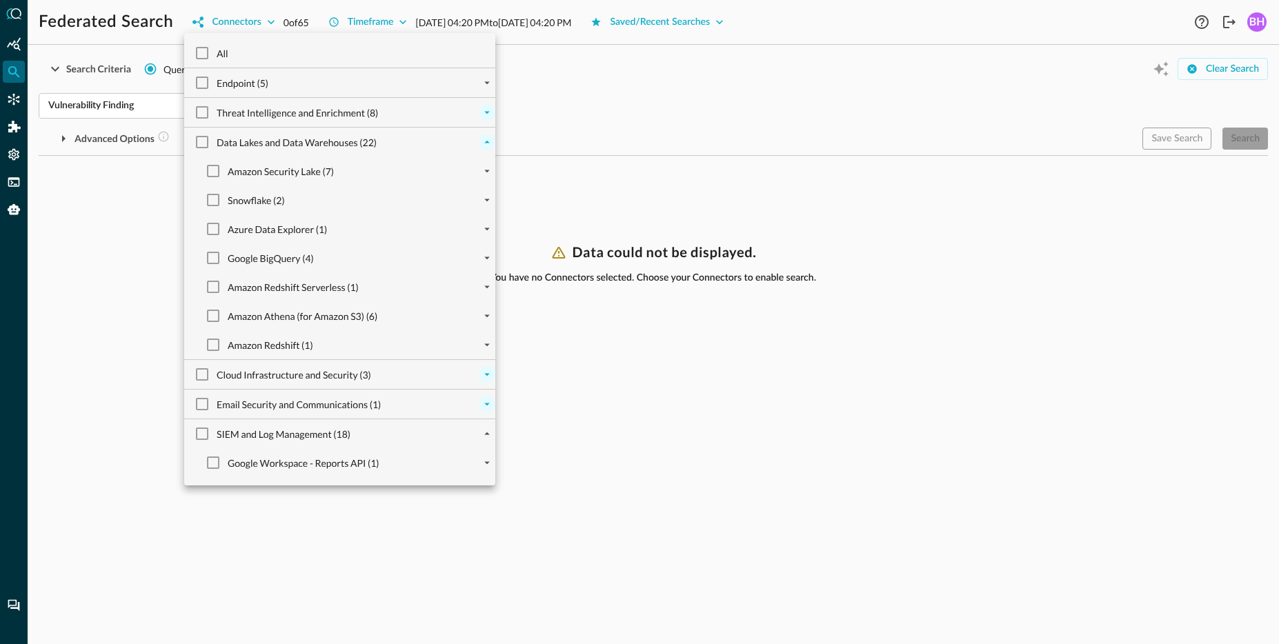
click at [485, 110] on icon "expand" at bounding box center [487, 112] width 12 height 12
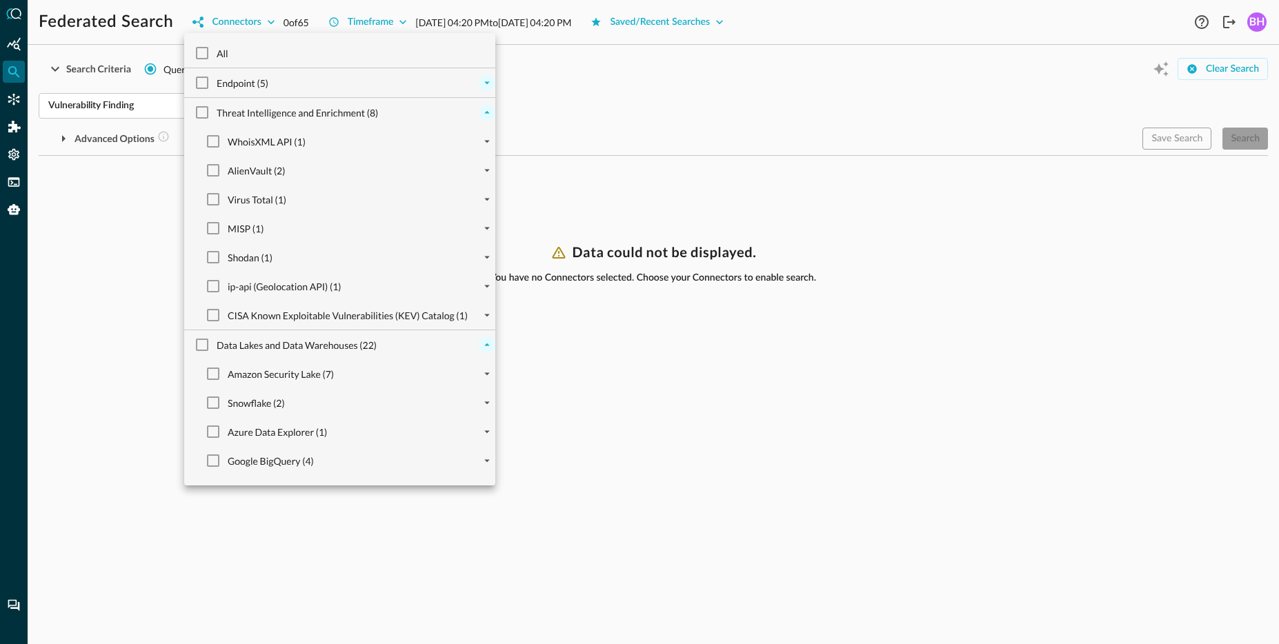
click at [481, 77] on icon "expand" at bounding box center [487, 83] width 12 height 12
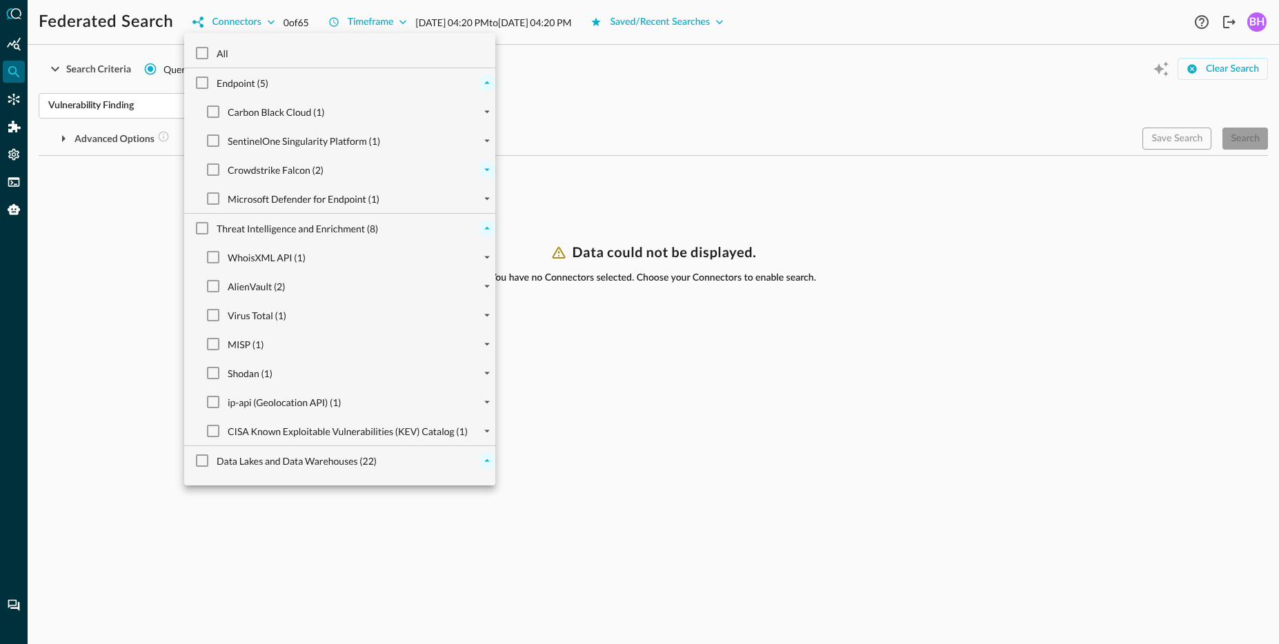
click at [483, 168] on icon "expand" at bounding box center [487, 169] width 12 height 12
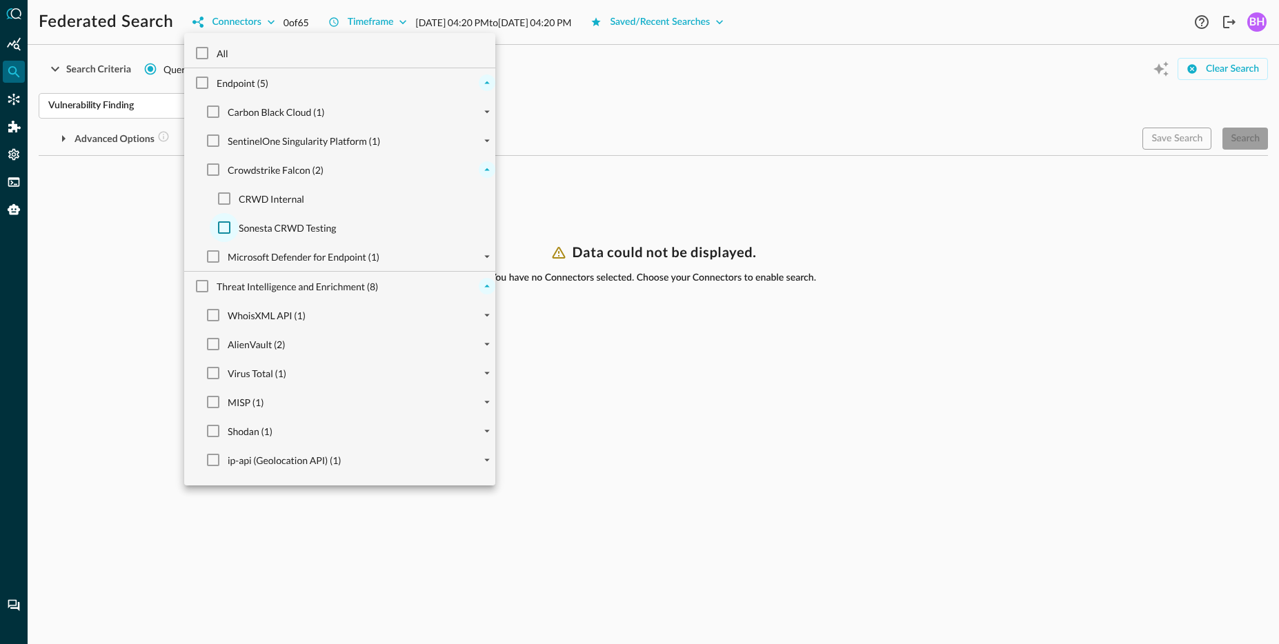
click at [222, 228] on input "Sonesta CRWD Testing" at bounding box center [224, 227] width 29 height 29
checkbox input "true"
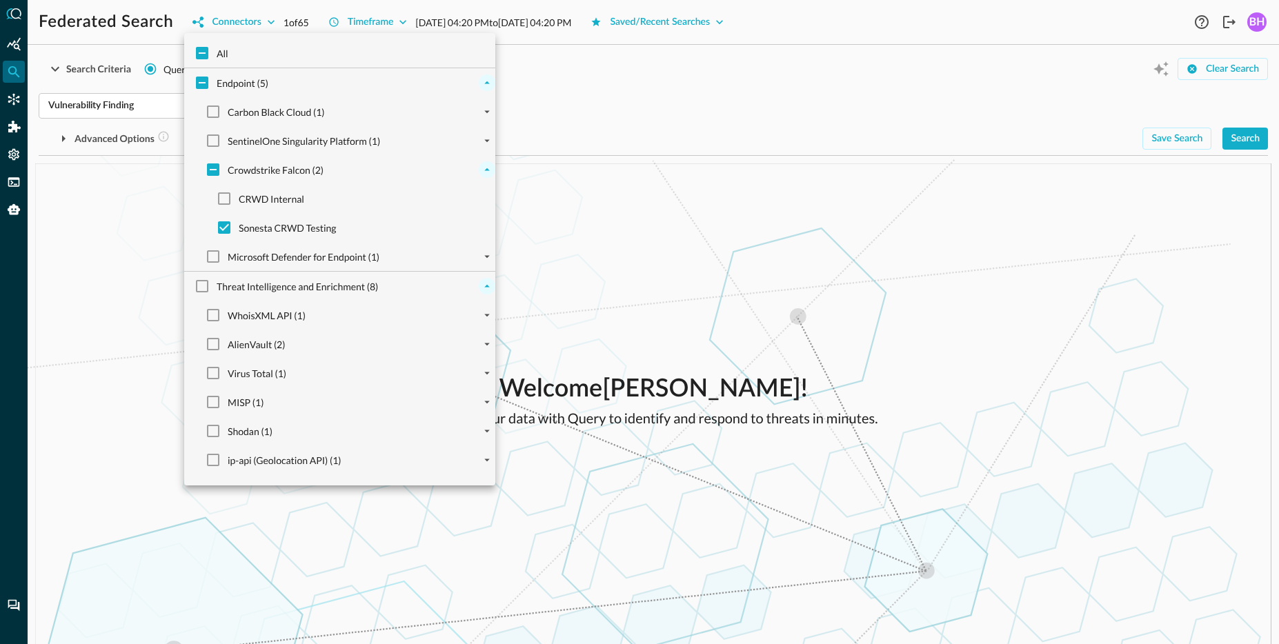
click at [805, 287] on div at bounding box center [639, 322] width 1279 height 644
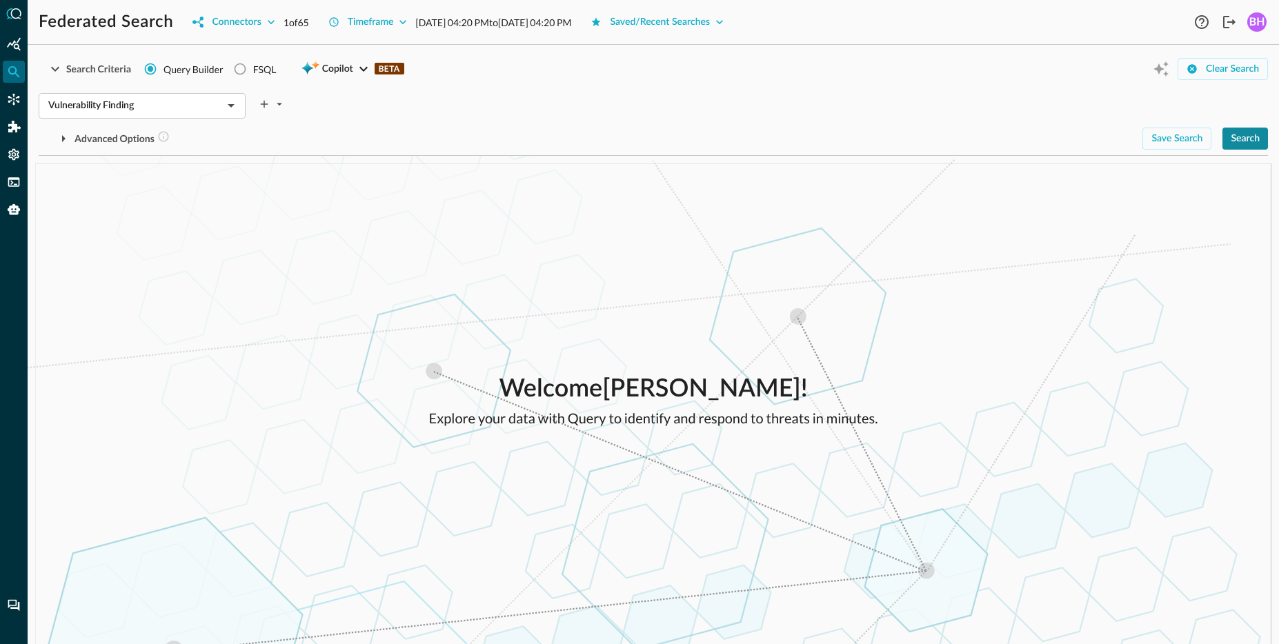
click at [1242, 137] on div "Search" at bounding box center [1244, 138] width 29 height 17
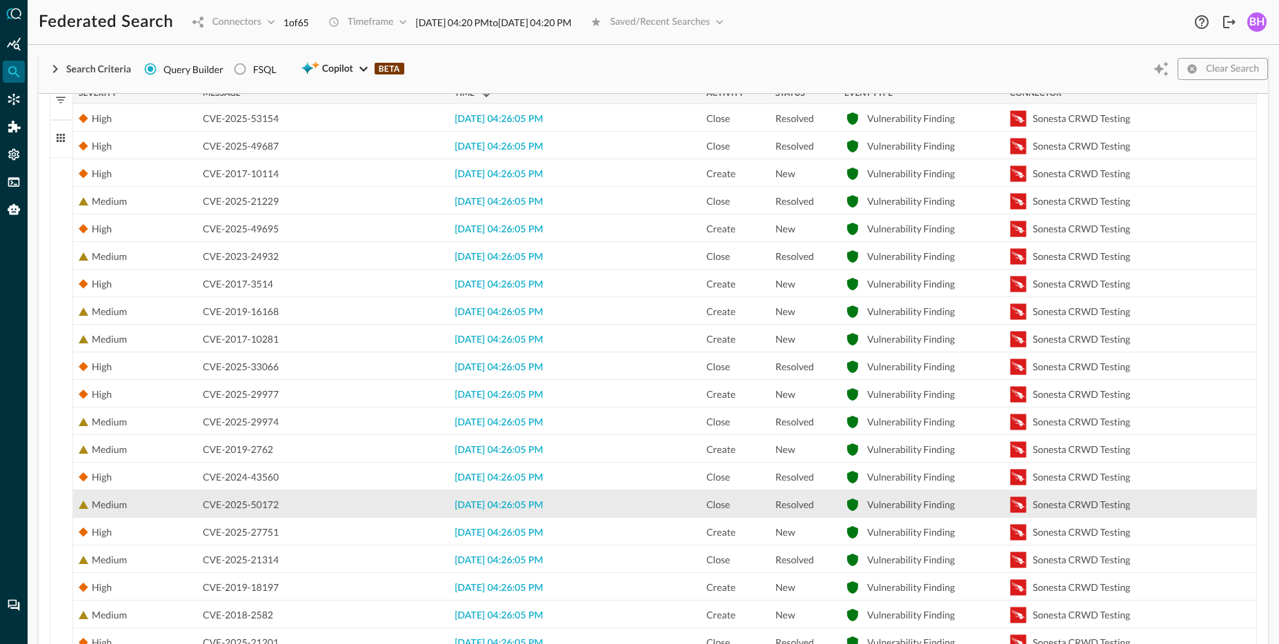
scroll to position [37, 0]
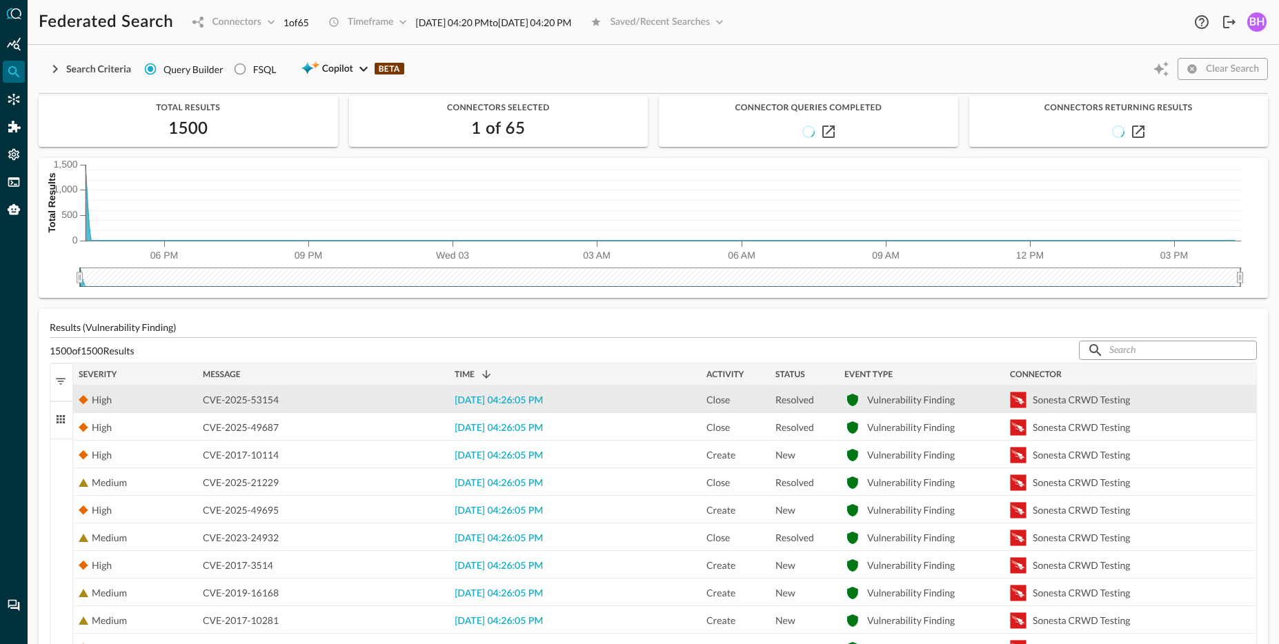
click at [508, 396] on div "[DATE] 04:26:05 PM" at bounding box center [575, 398] width 252 height 27
click at [510, 400] on span "[DATE] 04:26:05 PM" at bounding box center [498, 401] width 88 height 10
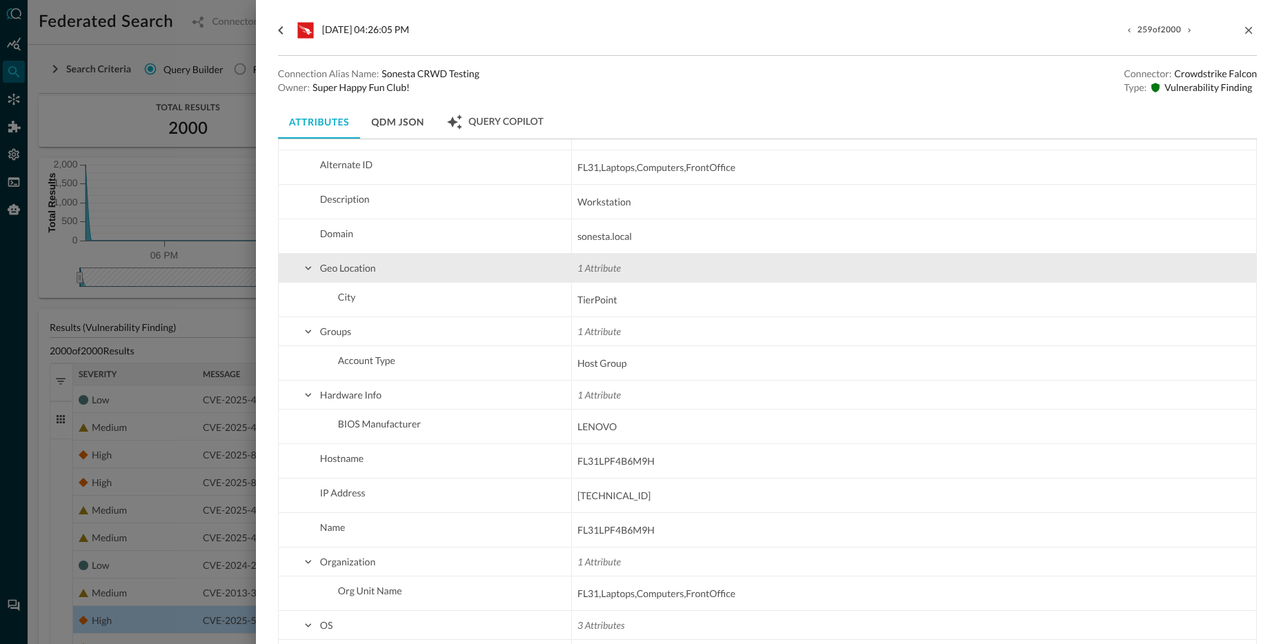
scroll to position [633, 0]
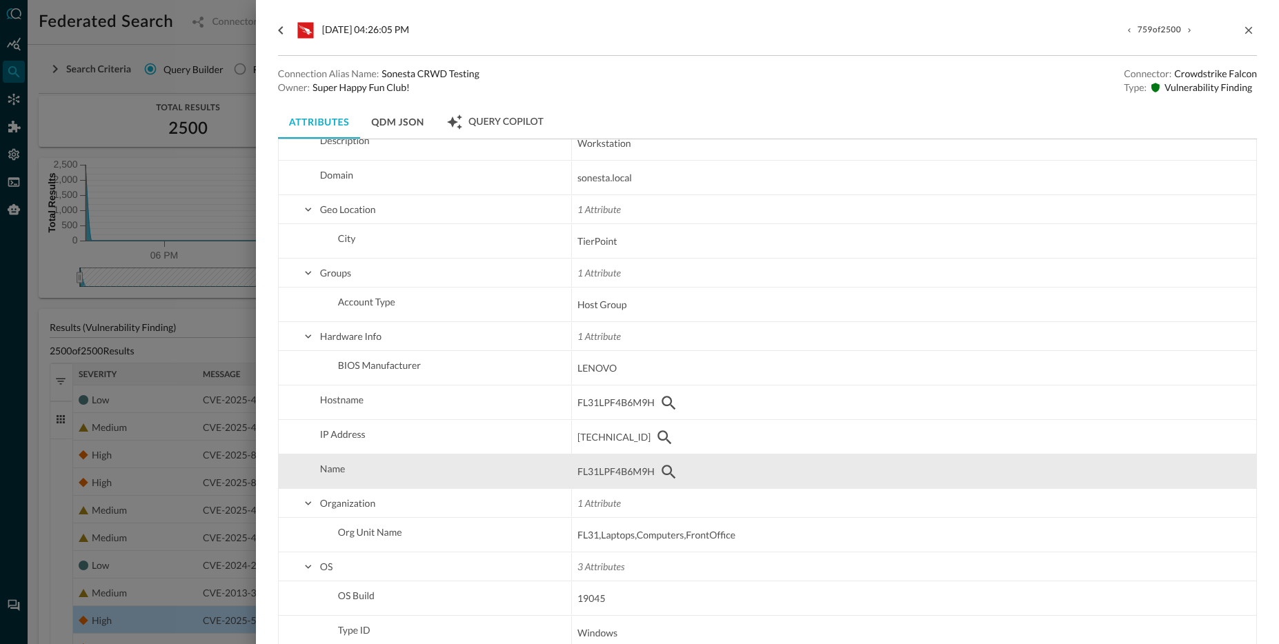
drag, startPoint x: 579, startPoint y: 468, endPoint x: 644, endPoint y: 477, distance: 65.4
click at [644, 477] on span "FL31LPF4B6M9H" at bounding box center [615, 471] width 77 height 17
click at [664, 475] on icon "button" at bounding box center [668, 471] width 17 height 17
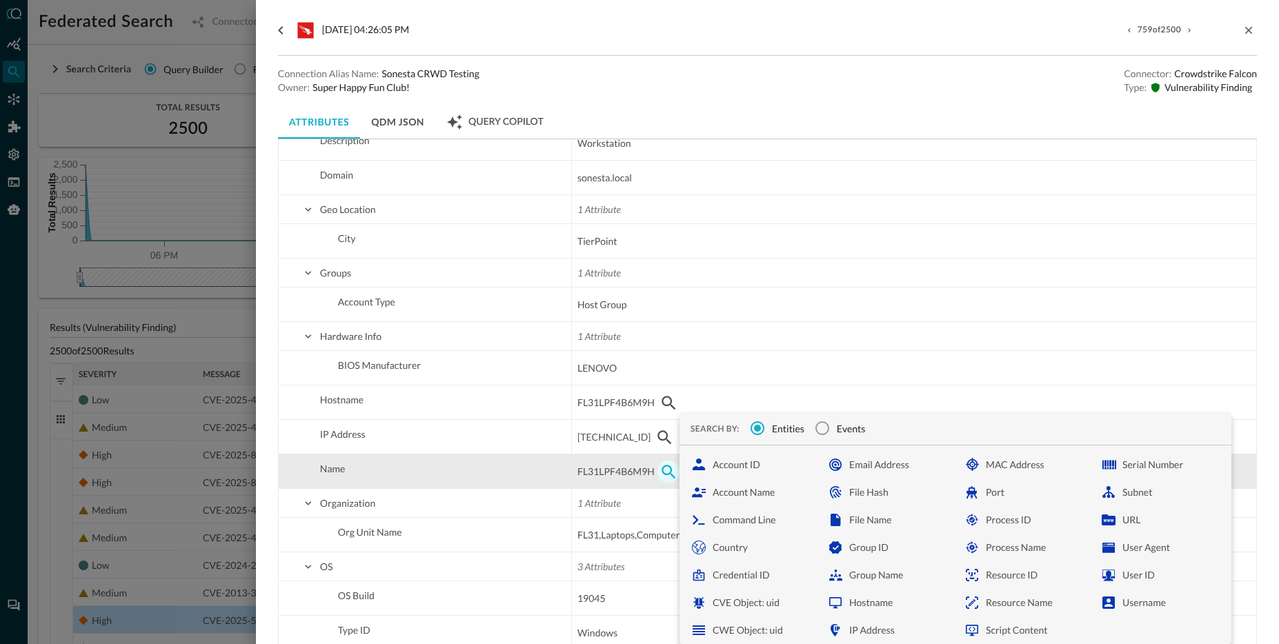
click at [664, 478] on icon "button" at bounding box center [668, 471] width 17 height 17
click at [612, 477] on span "FL31LPF4B6M9H" at bounding box center [615, 471] width 77 height 17
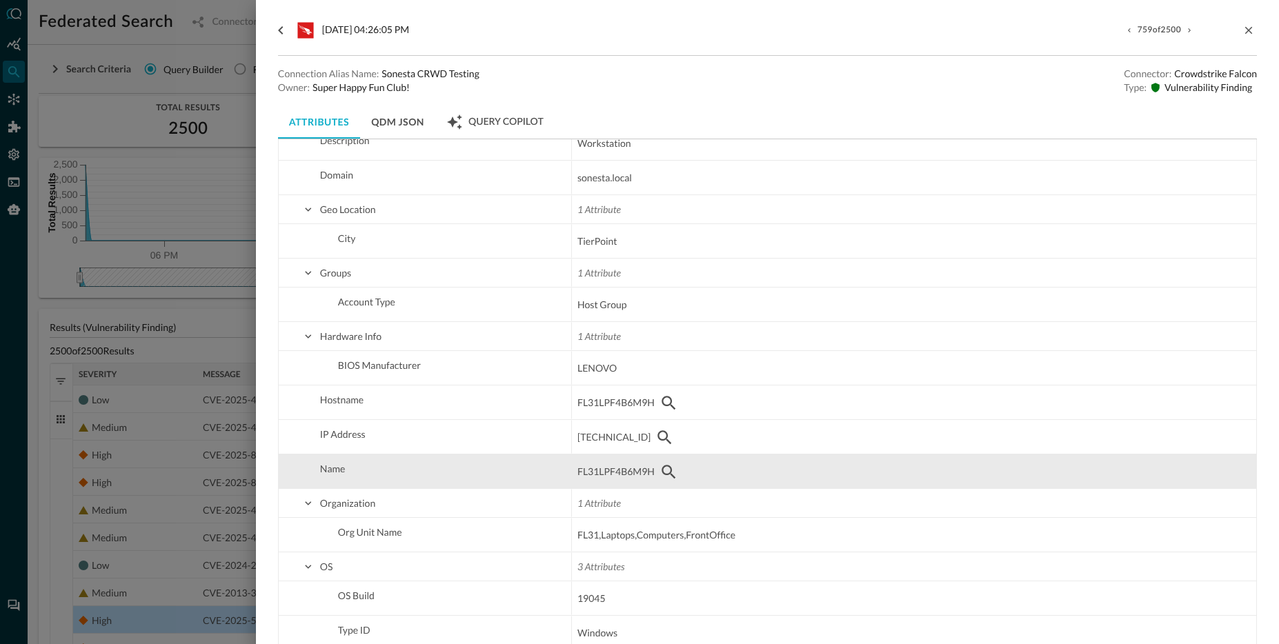
click at [606, 472] on span "FL31LPF4B6M9H" at bounding box center [615, 471] width 77 height 17
click at [610, 478] on span "FL31LPF4B6M9H" at bounding box center [615, 471] width 77 height 17
click at [597, 468] on span "FL31LPF4B6M9H" at bounding box center [615, 471] width 77 height 17
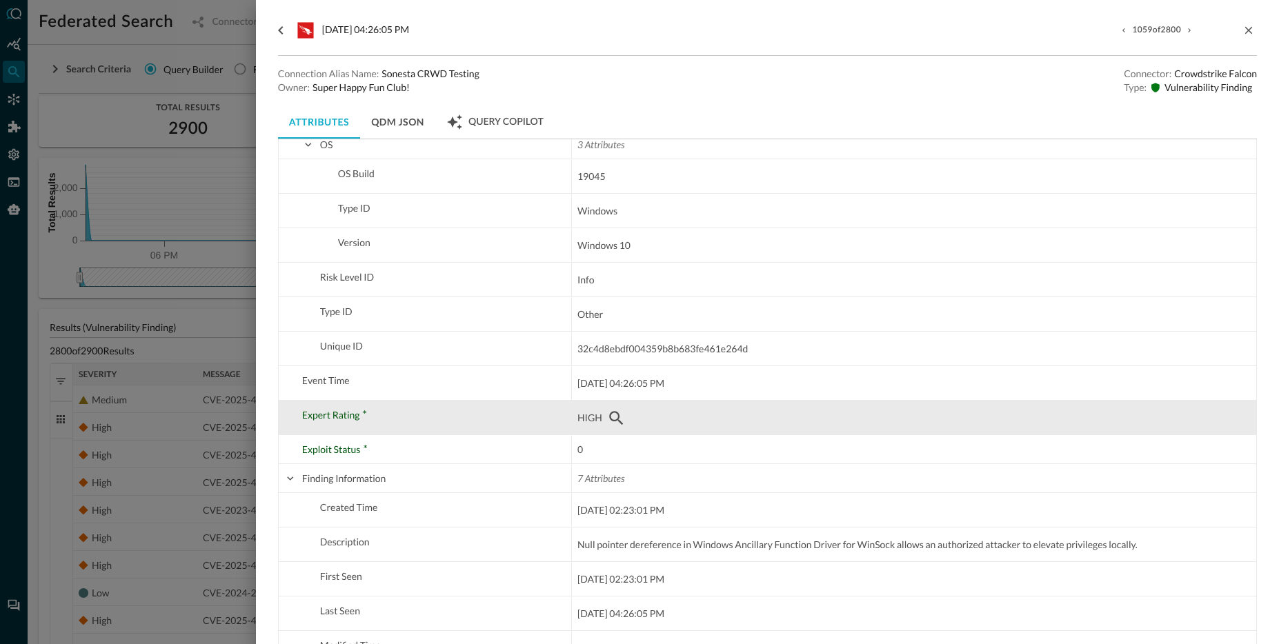
scroll to position [774, 0]
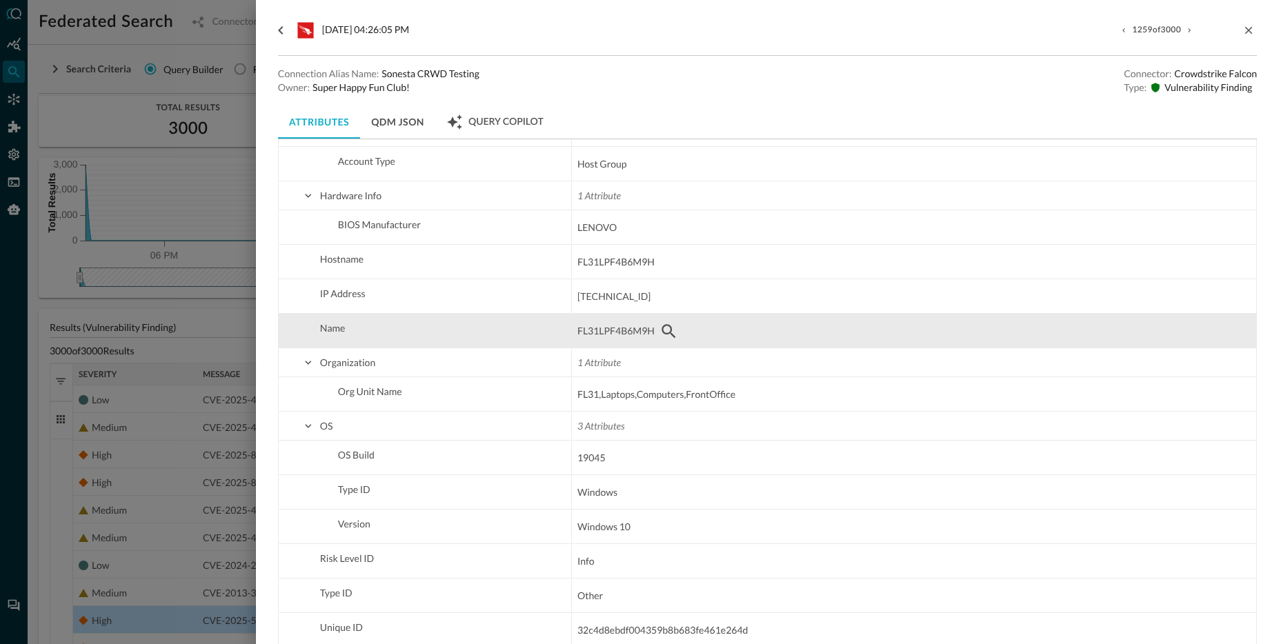
drag, startPoint x: 659, startPoint y: 328, endPoint x: 513, endPoint y: 338, distance: 145.8
click at [510, 338] on span "Name" at bounding box center [434, 328] width 264 height 28
click at [714, 324] on div "FL31LPF4B6M9H" at bounding box center [913, 331] width 673 height 22
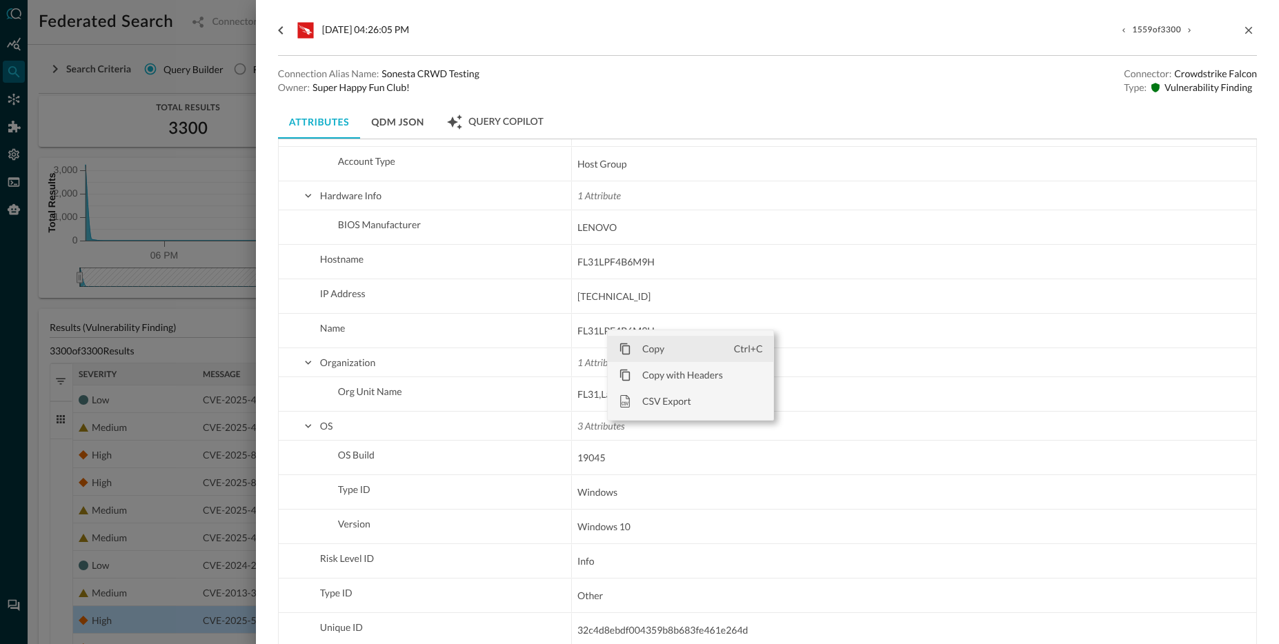
click at [648, 355] on span "Copy" at bounding box center [682, 349] width 103 height 26
click at [658, 346] on span "Copy" at bounding box center [691, 345] width 103 height 26
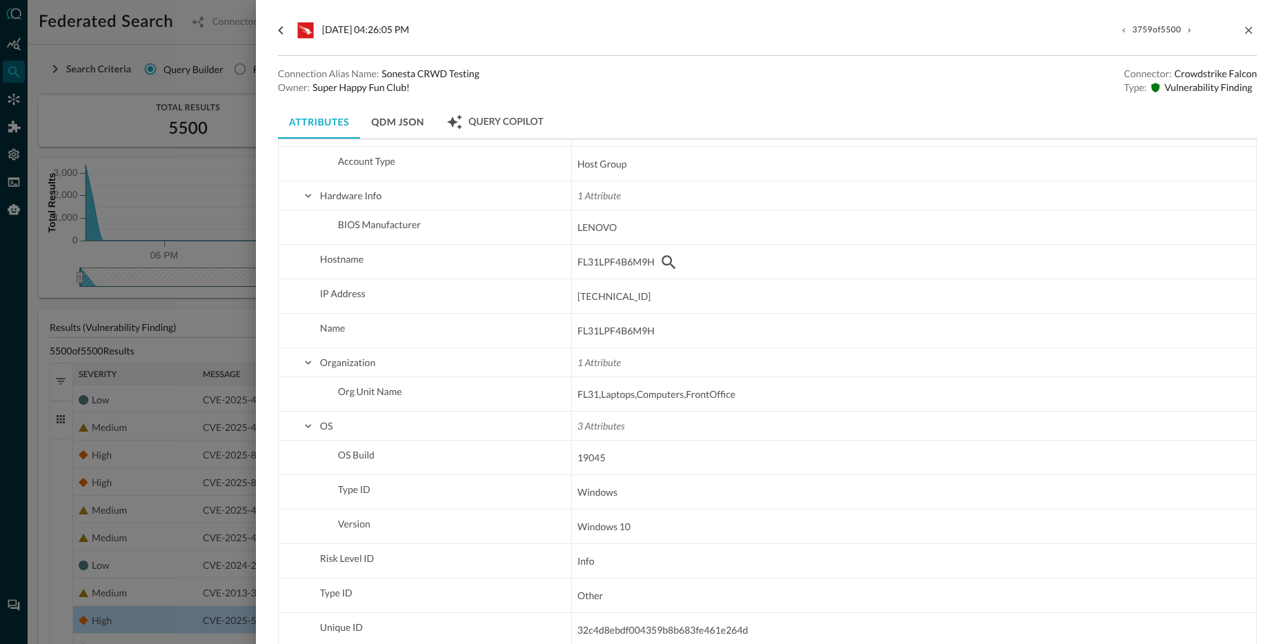
click at [37, 151] on div at bounding box center [639, 322] width 1279 height 644
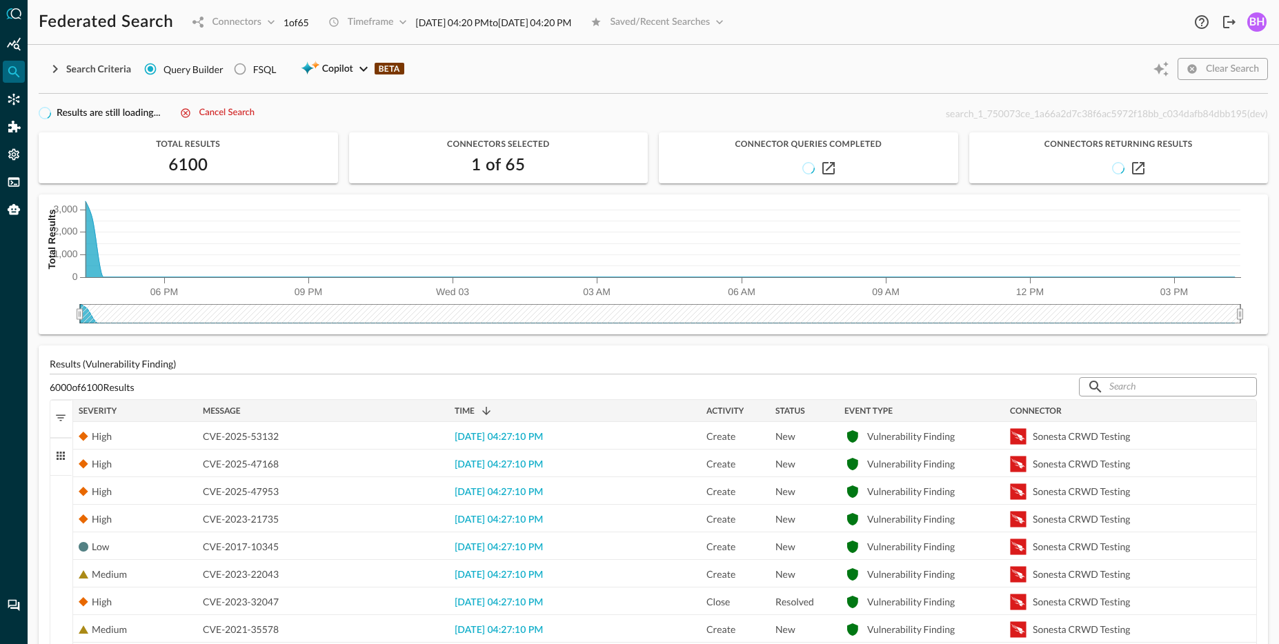
click at [228, 111] on div "Cancel search" at bounding box center [226, 114] width 55 height 16
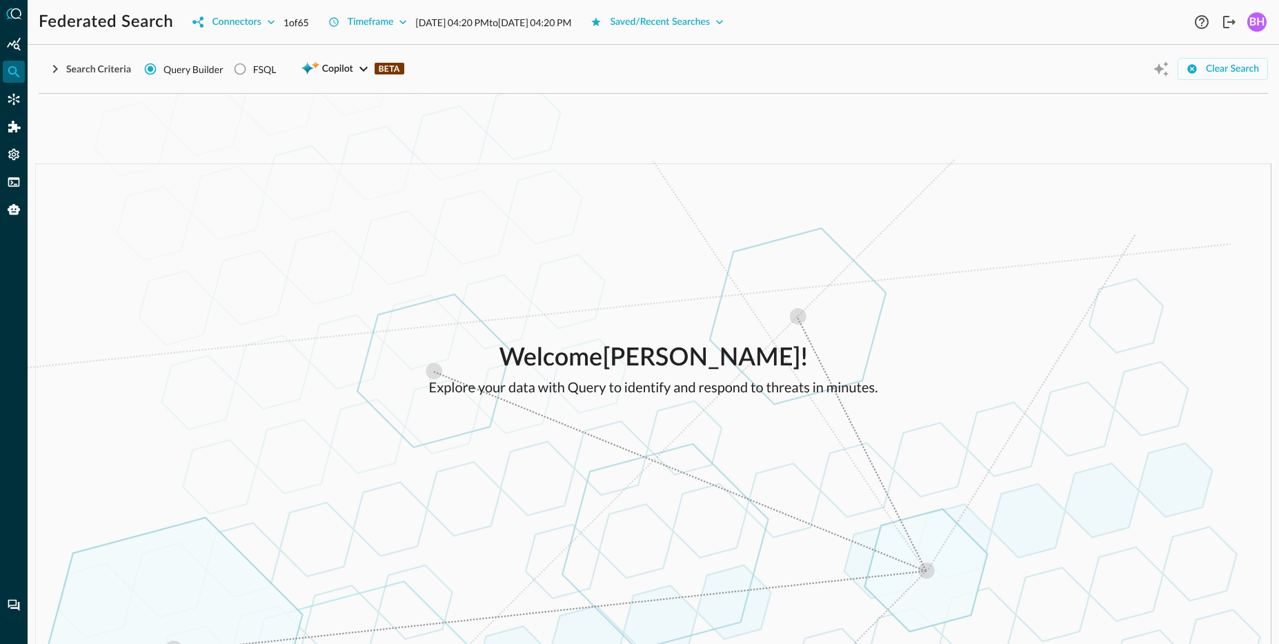
click at [268, 9] on div "Federated Search Connectors 1 of 65 Timeframe [DATE] 04:20 PM to [DATE] 04:20 P…" at bounding box center [653, 16] width 1251 height 33
click at [259, 19] on div "Connectors" at bounding box center [236, 22] width 49 height 17
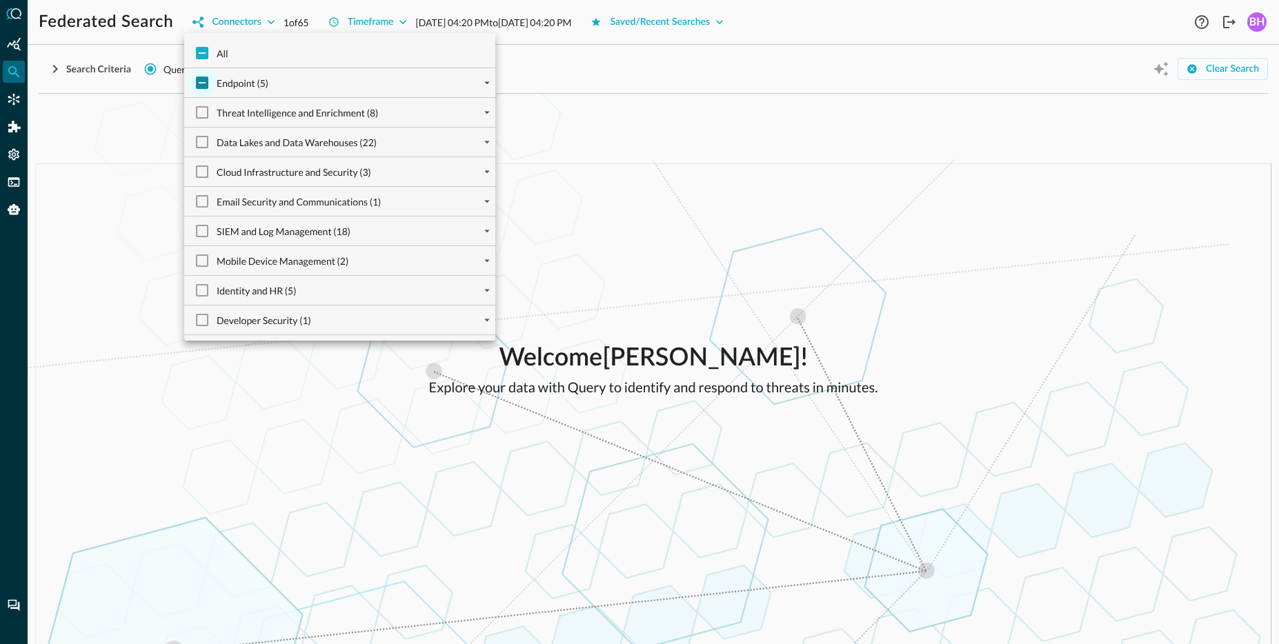
click at [202, 89] on input "Endpoint (5)" at bounding box center [202, 82] width 29 height 29
checkbox input "true"
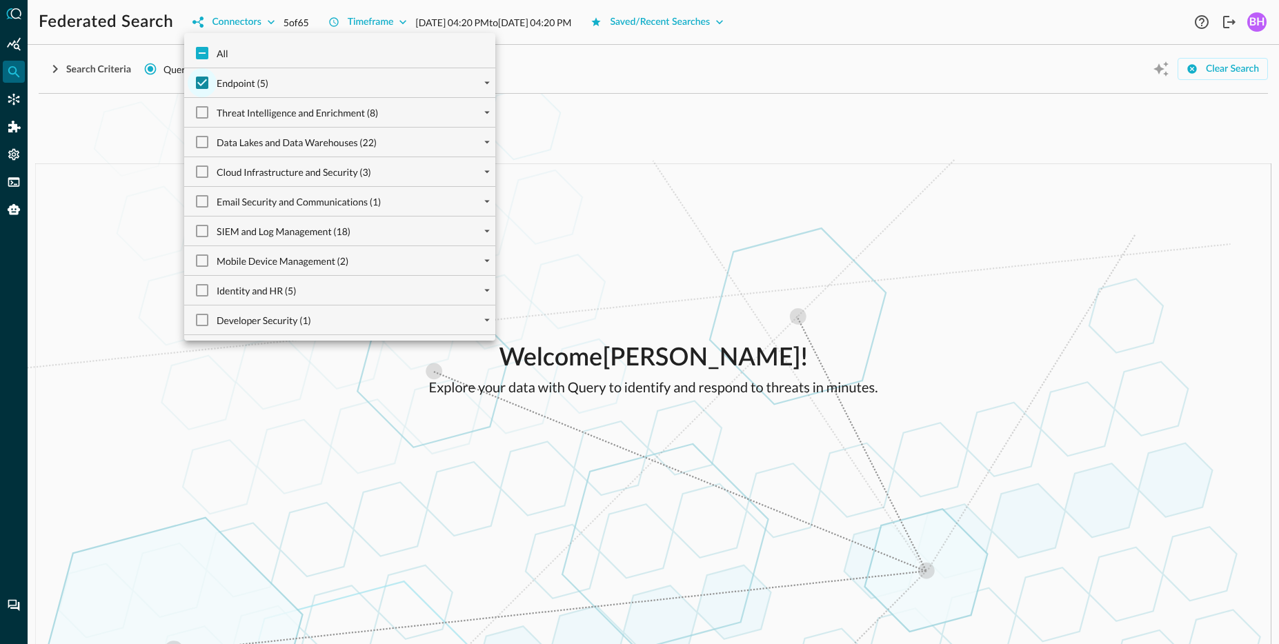
checkbox input "true"
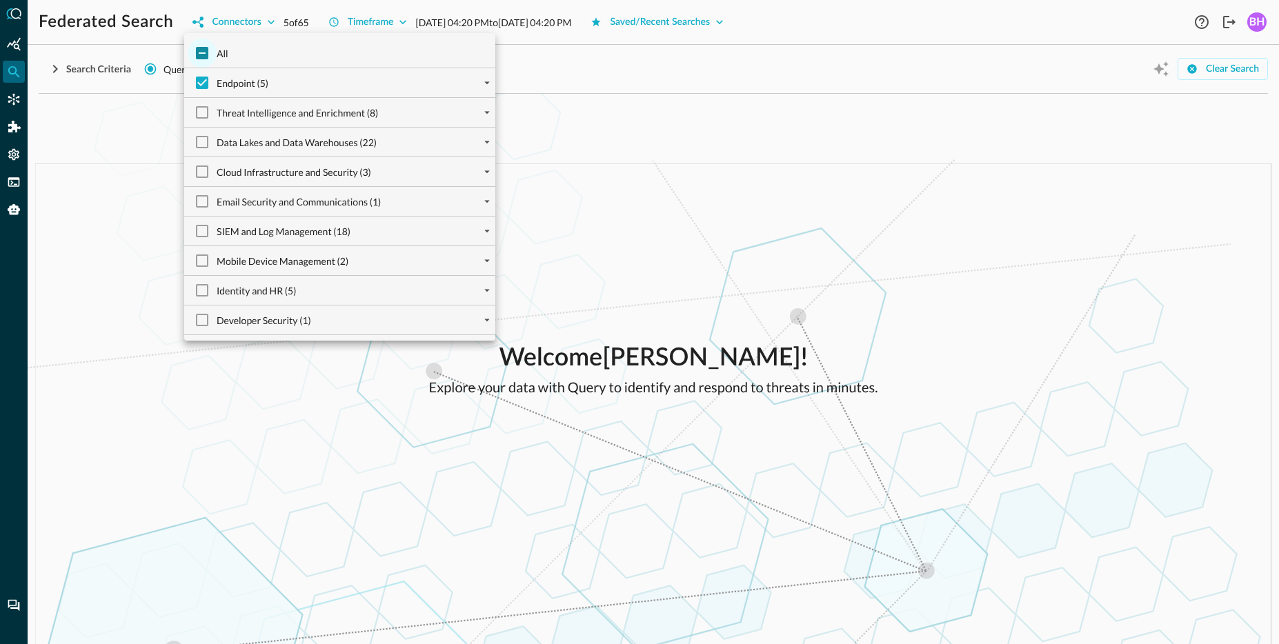
click at [203, 60] on input "All" at bounding box center [202, 53] width 29 height 29
checkbox input "true"
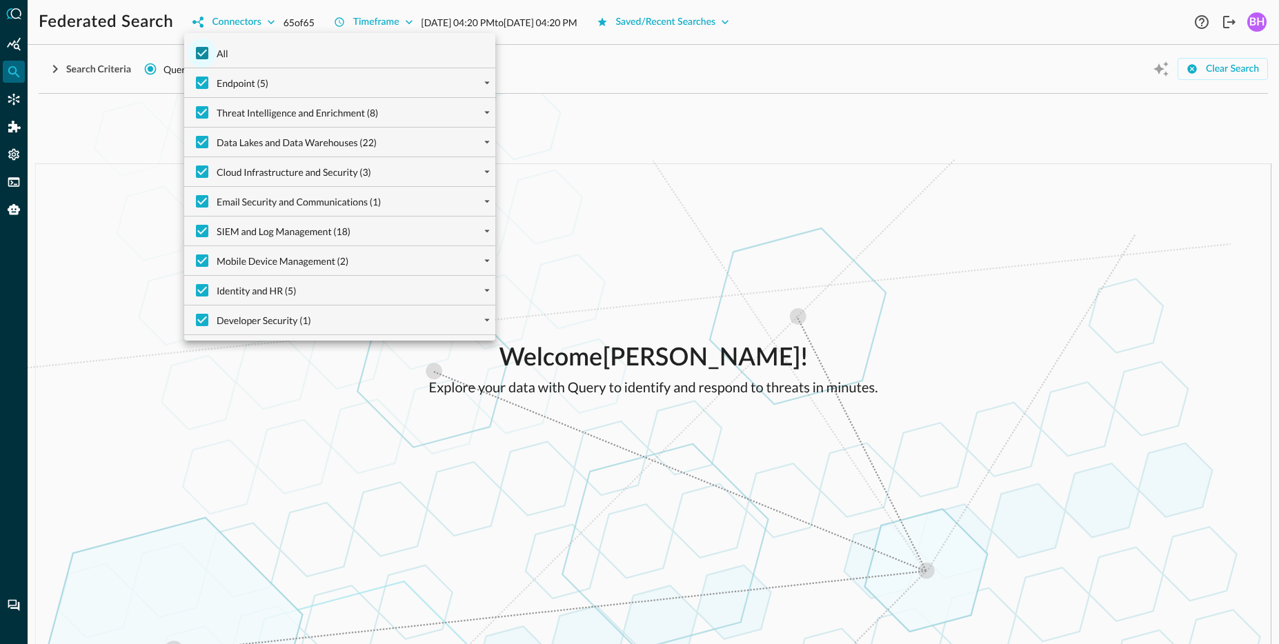
checkbox input "true"
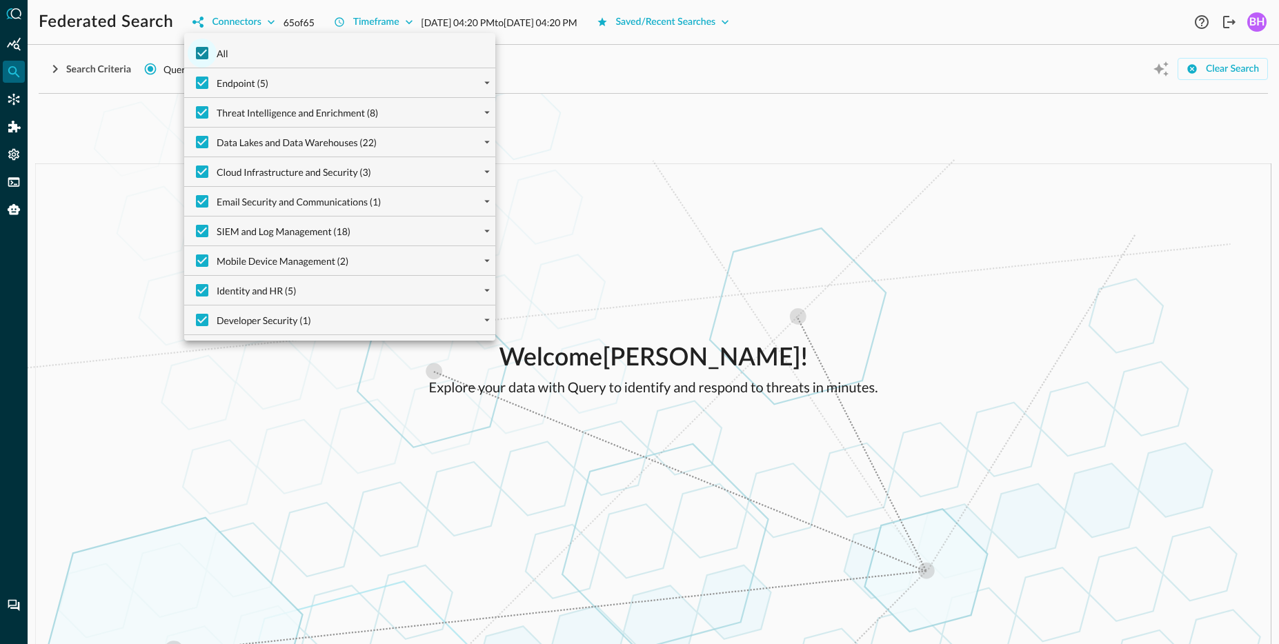
checkbox input "true"
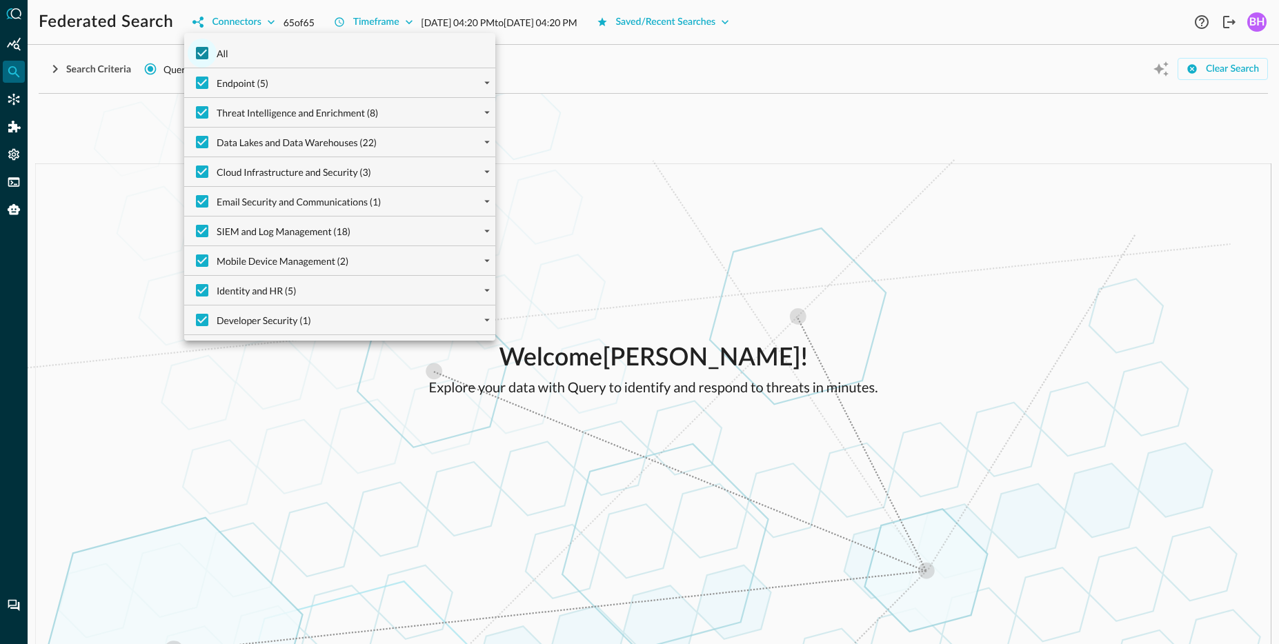
checkbox input "true"
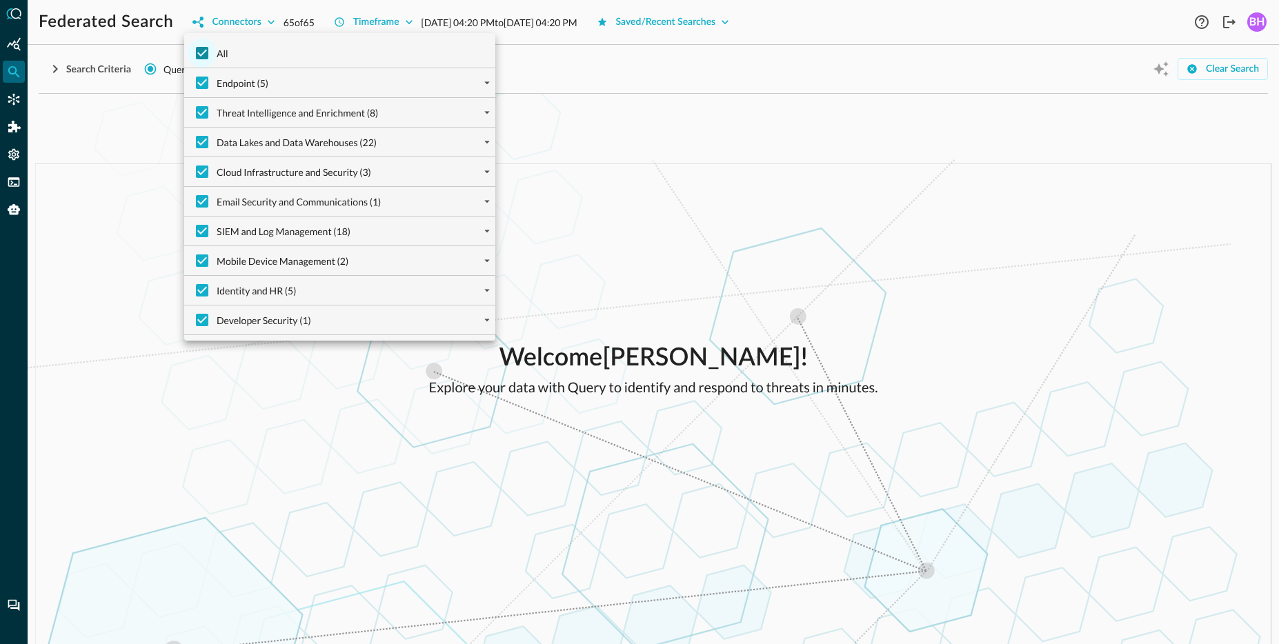
checkbox input "true"
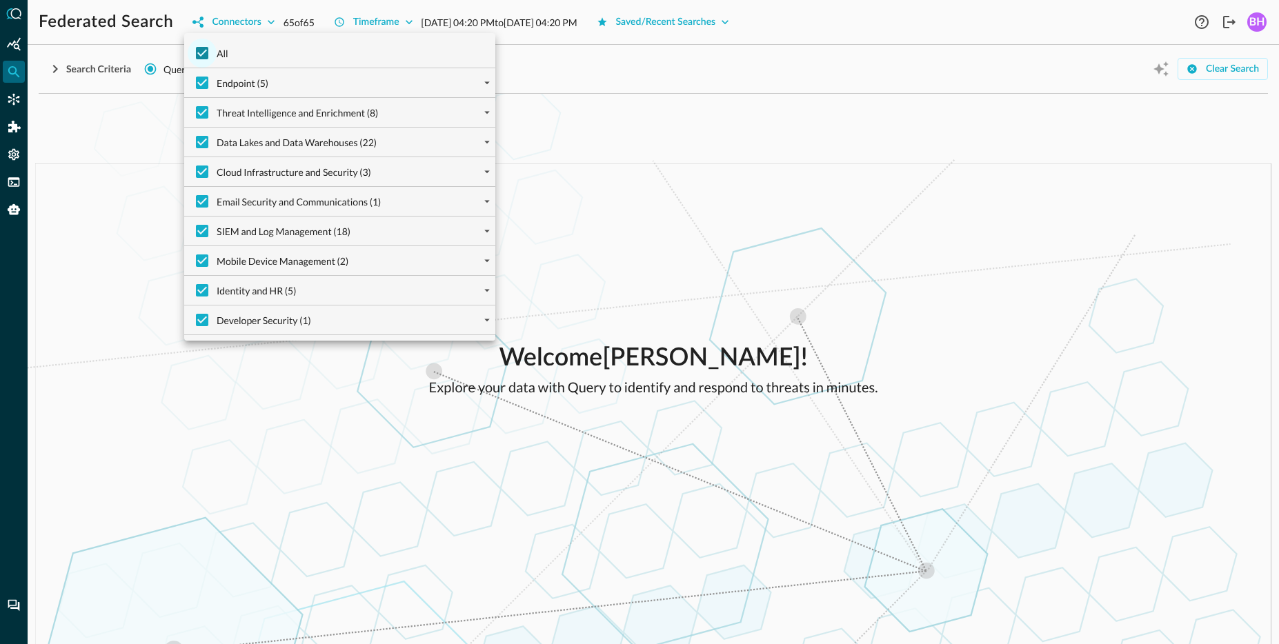
checkbox input "true"
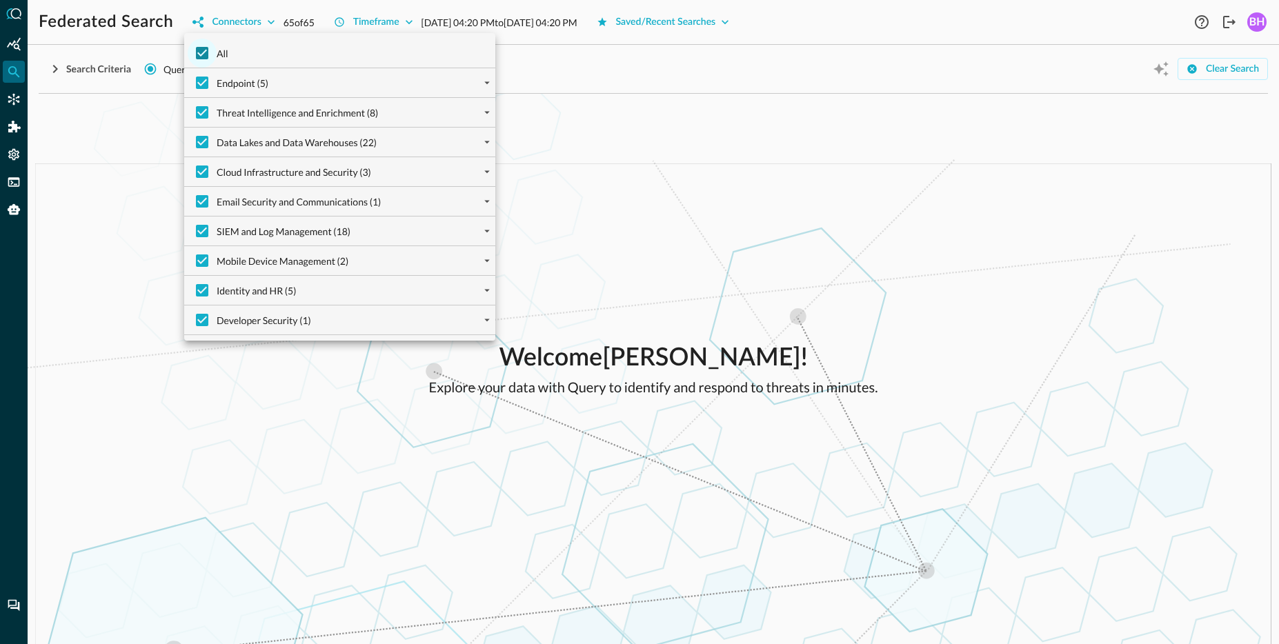
checkbox input "true"
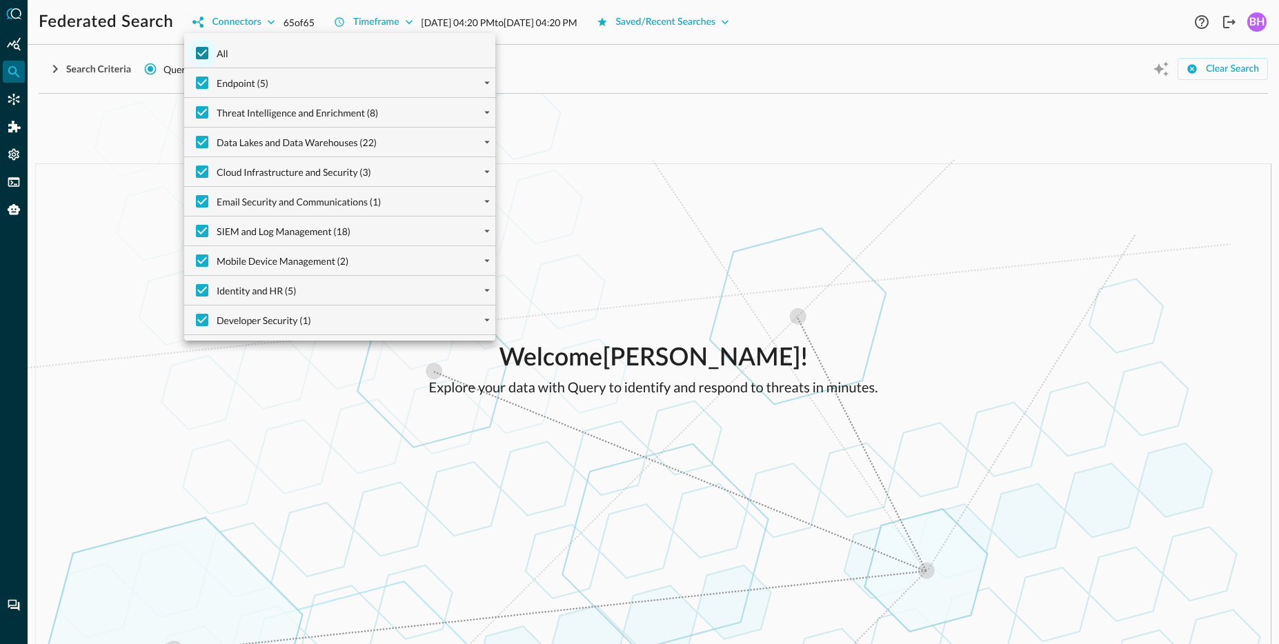
checkbox input "true"
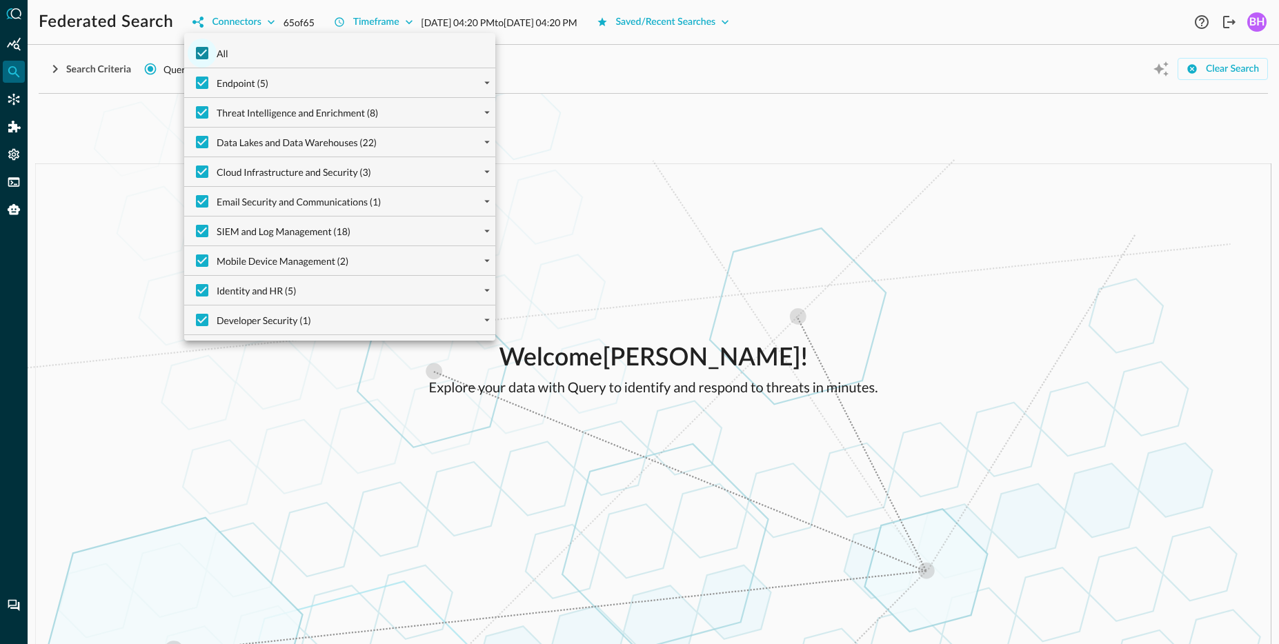
checkbox input "true"
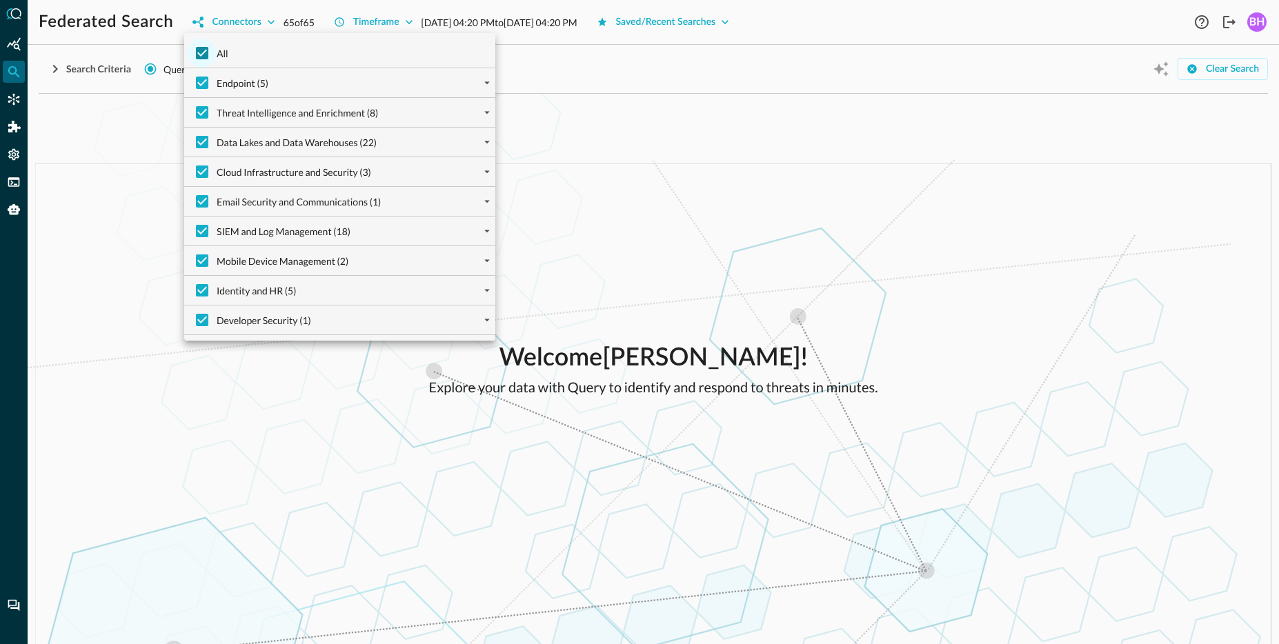
checkbox input "true"
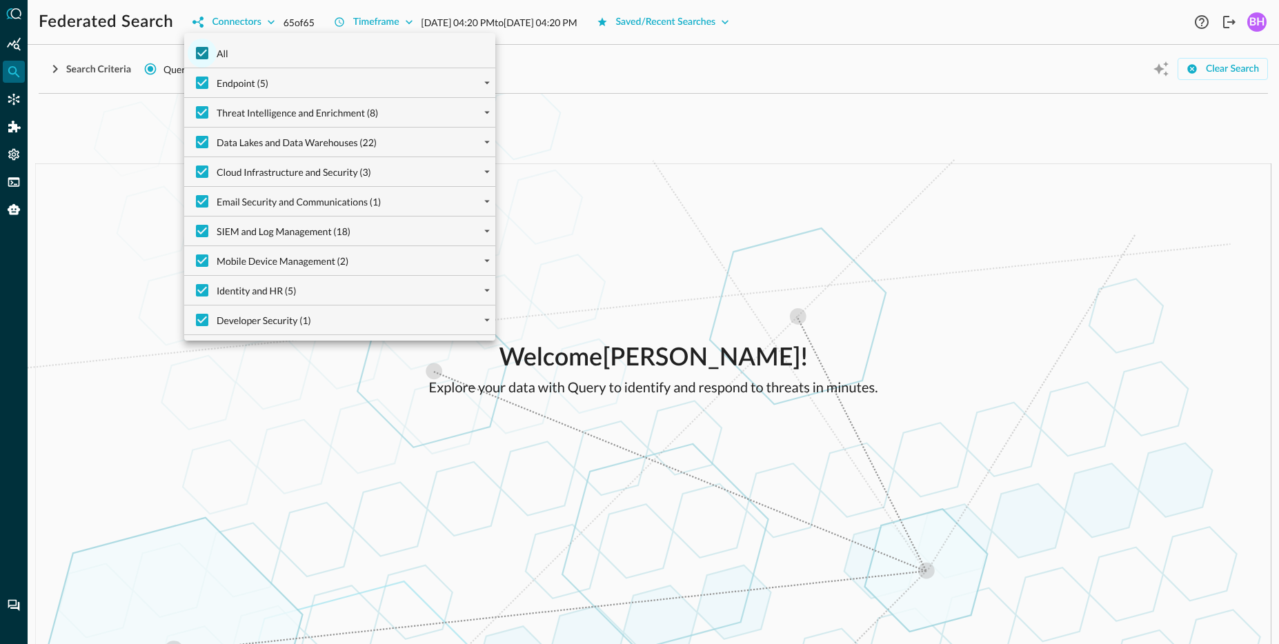
checkbox input "true"
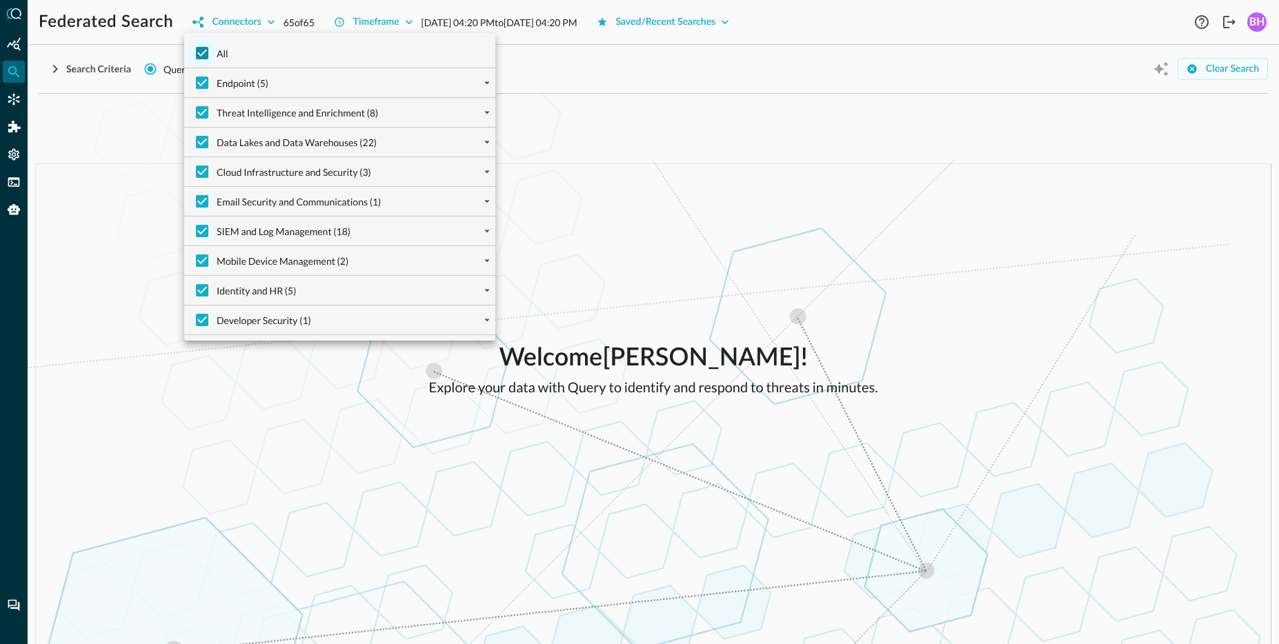
checkbox input "true"
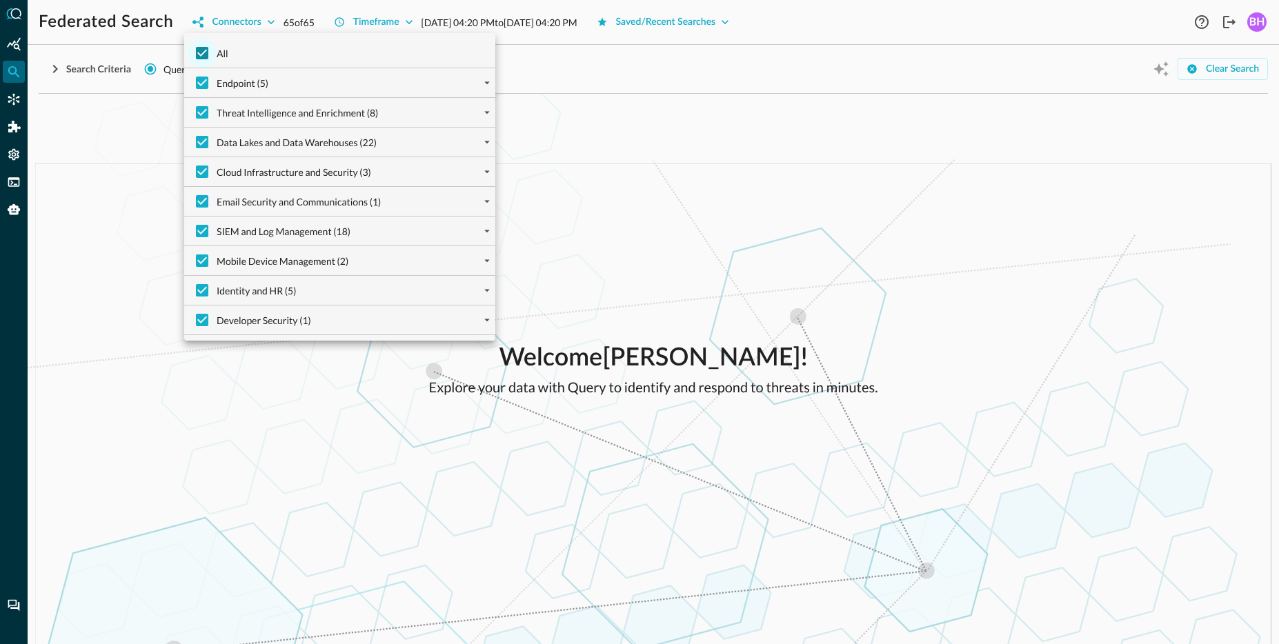
checkbox input "true"
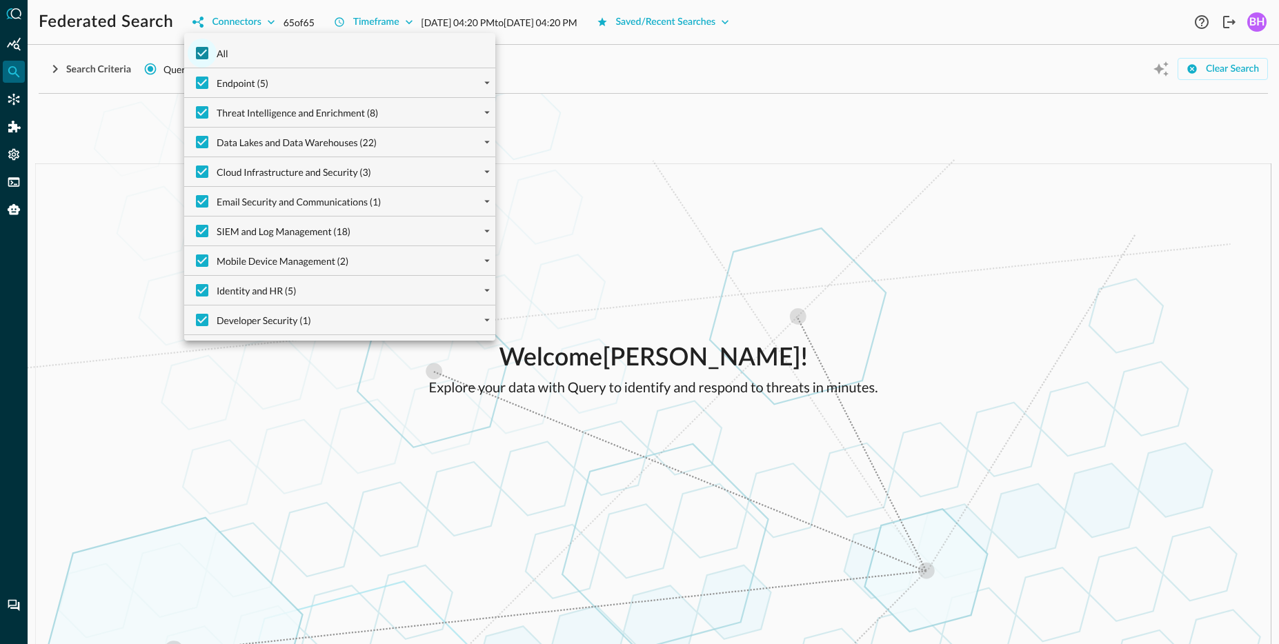
checkbox input "true"
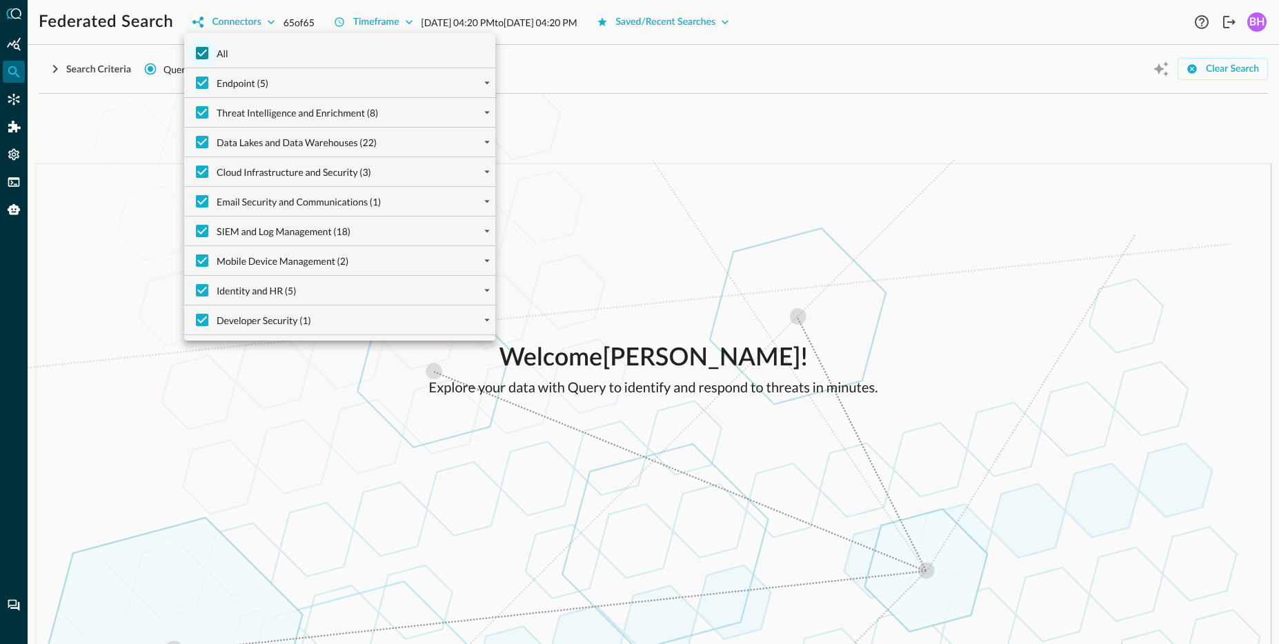
checkbox input "true"
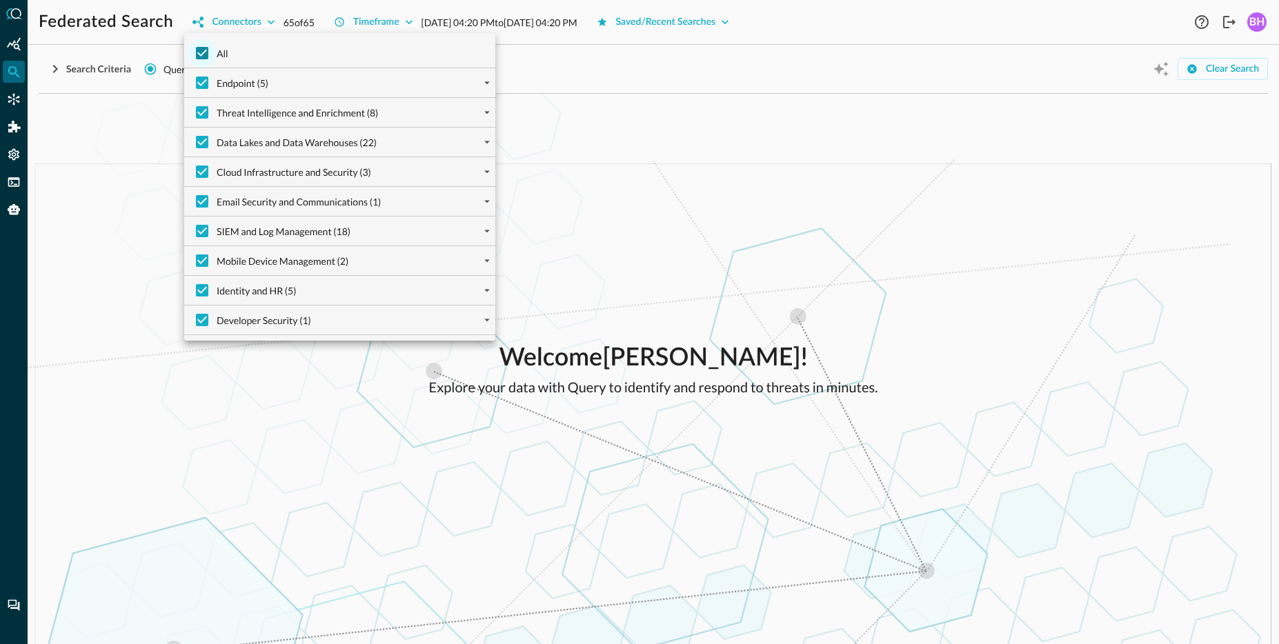
checkbox input "true"
click at [202, 59] on input "All" at bounding box center [202, 53] width 29 height 29
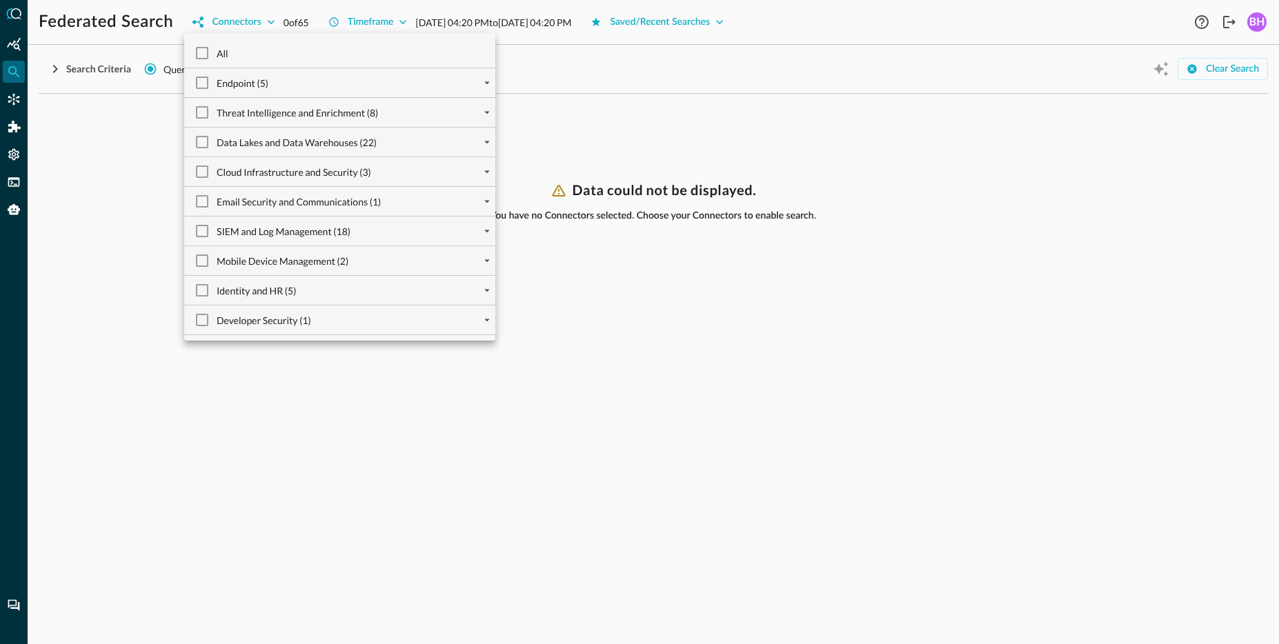
click at [681, 167] on div at bounding box center [639, 322] width 1279 height 644
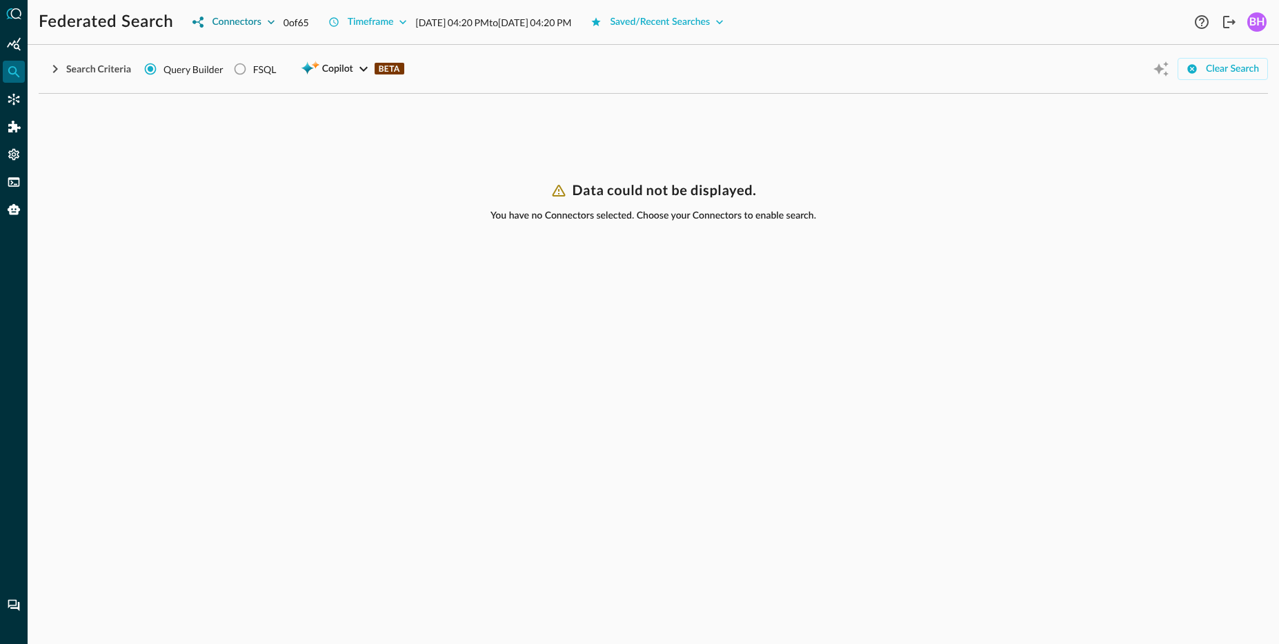
click at [261, 17] on div "Connectors" at bounding box center [236, 22] width 49 height 17
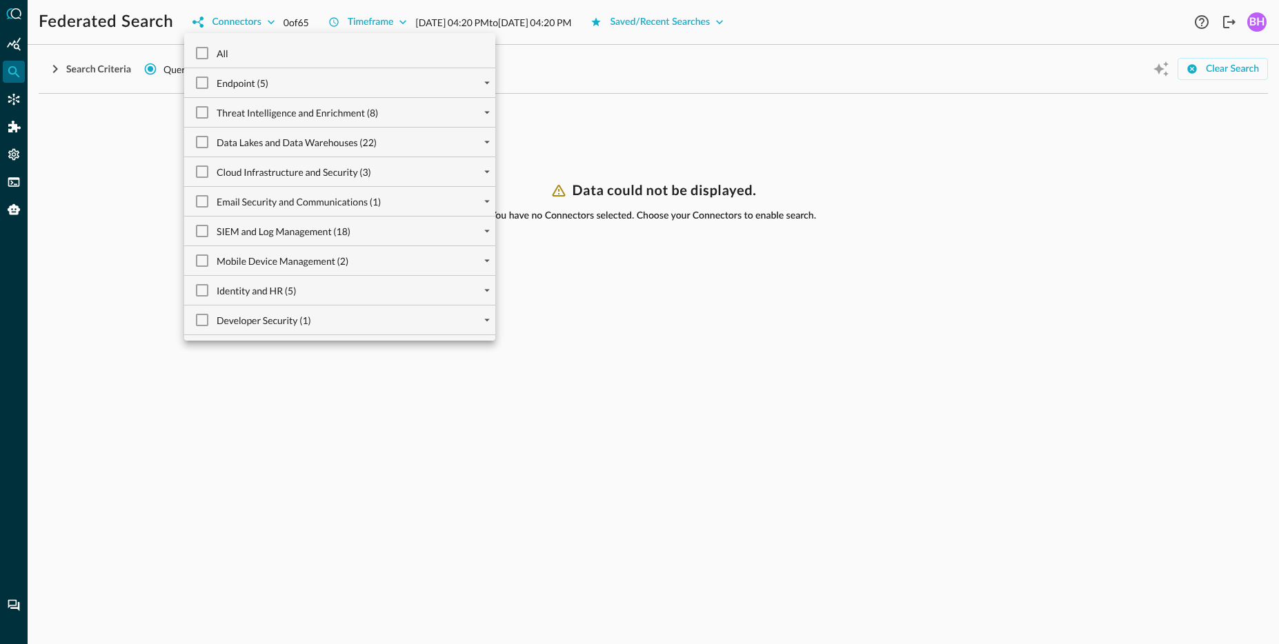
click at [197, 54] on input "All" at bounding box center [202, 53] width 29 height 29
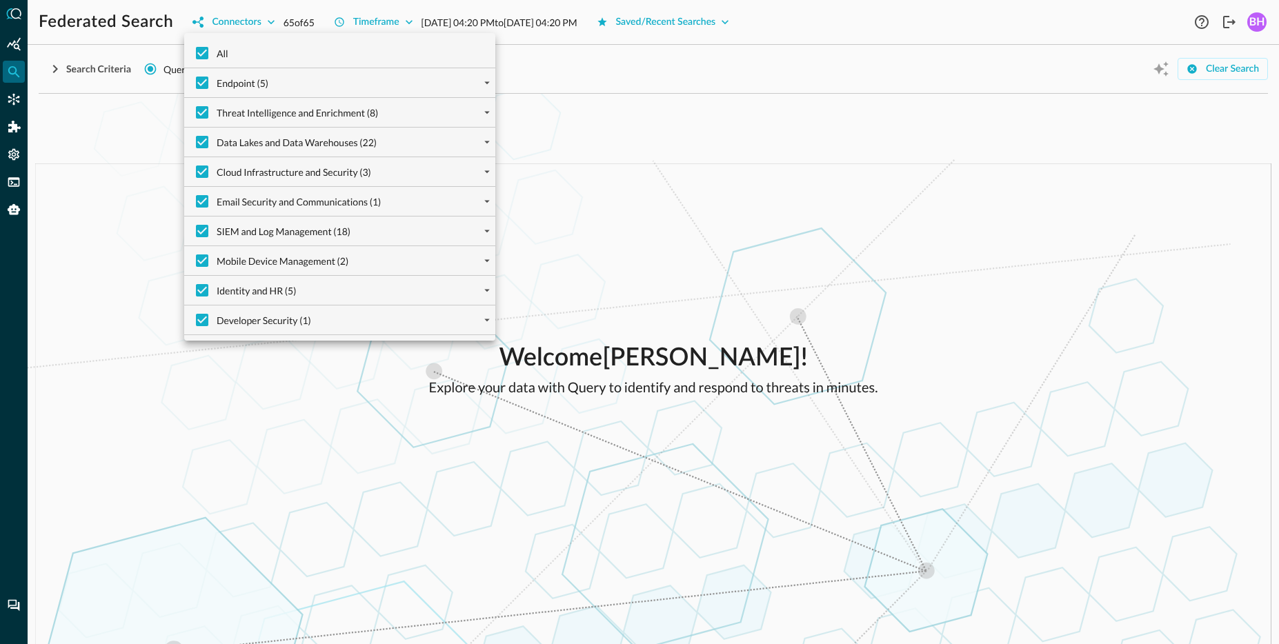
click at [664, 132] on div at bounding box center [639, 322] width 1279 height 644
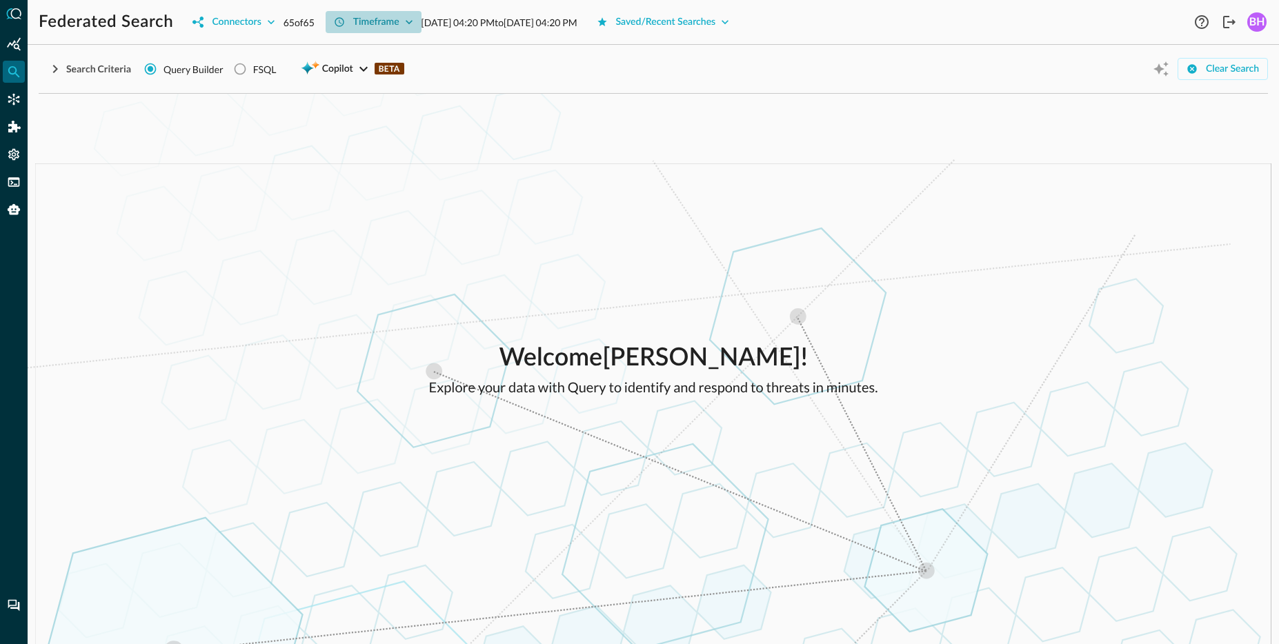
click at [374, 26] on div "Timeframe" at bounding box center [376, 22] width 46 height 17
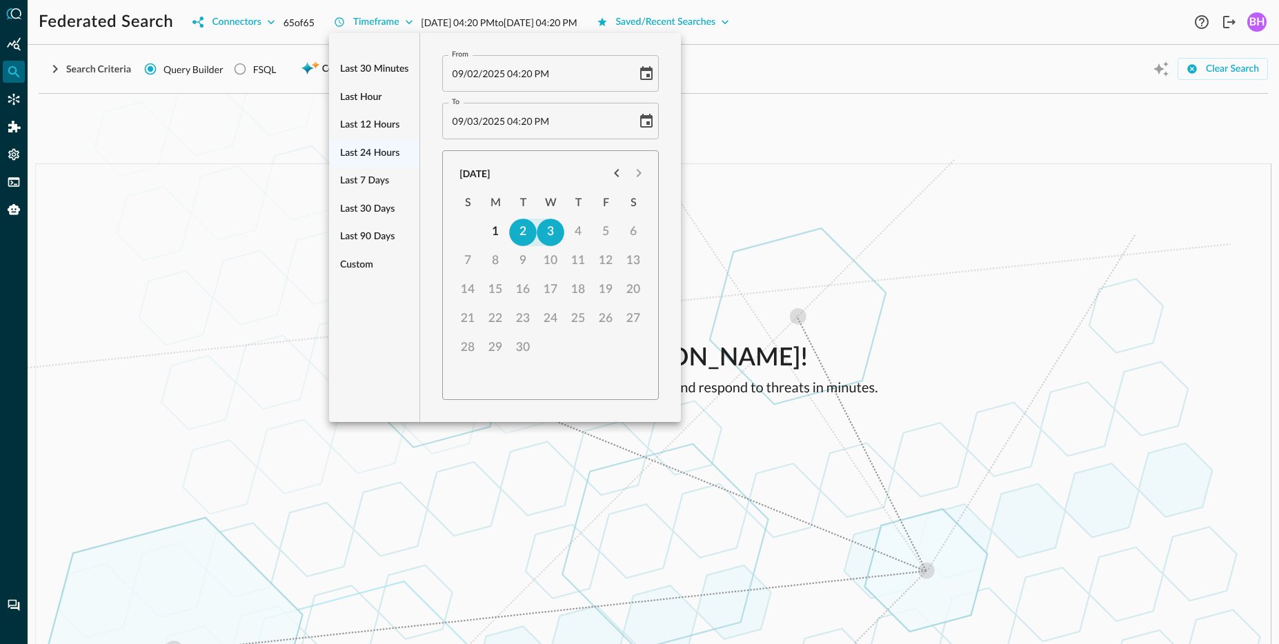
click at [47, 55] on div at bounding box center [639, 322] width 1279 height 644
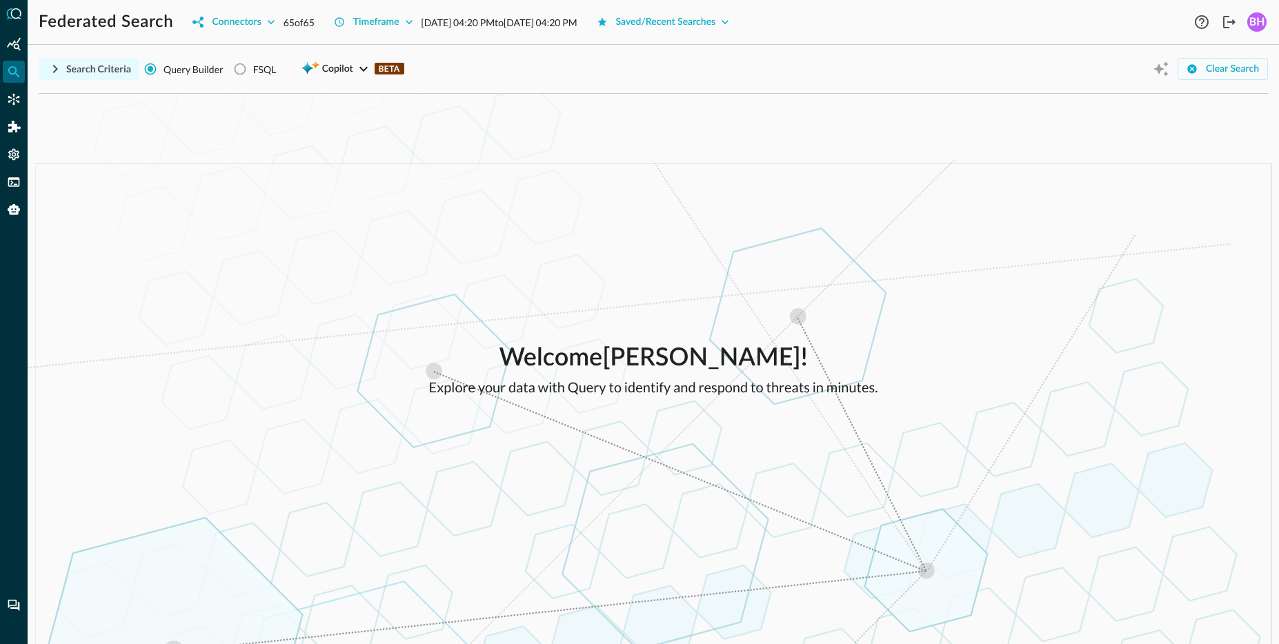
click at [56, 66] on icon "button" at bounding box center [55, 69] width 17 height 17
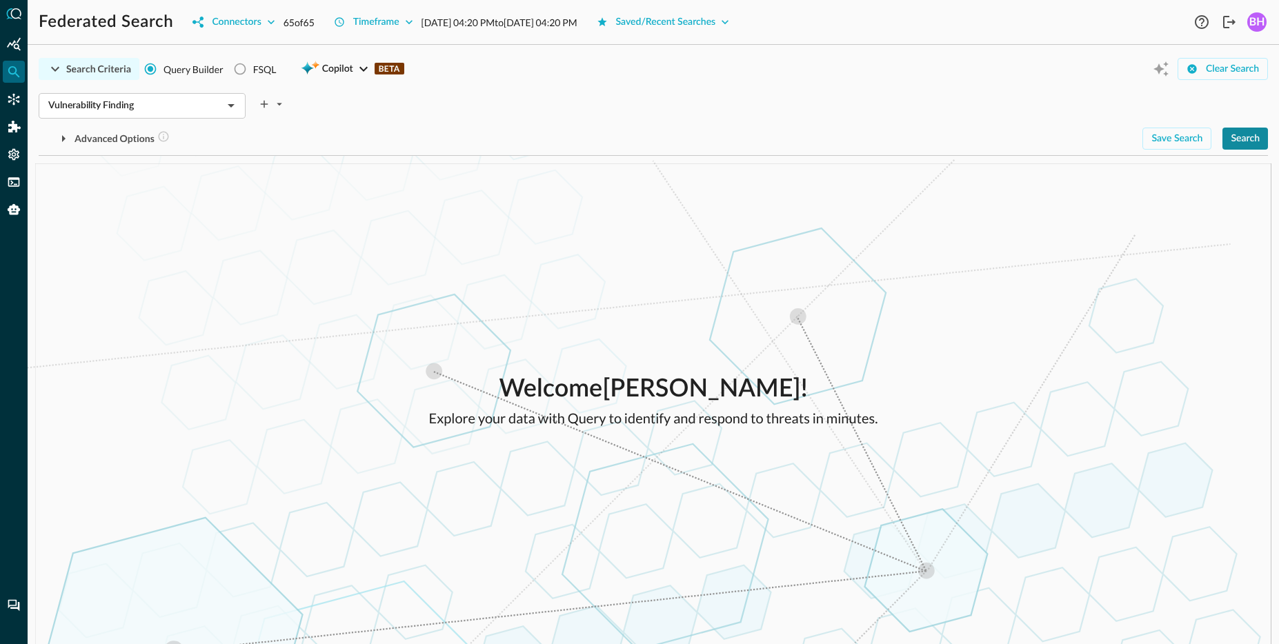
click at [1252, 137] on div "Search" at bounding box center [1244, 138] width 29 height 17
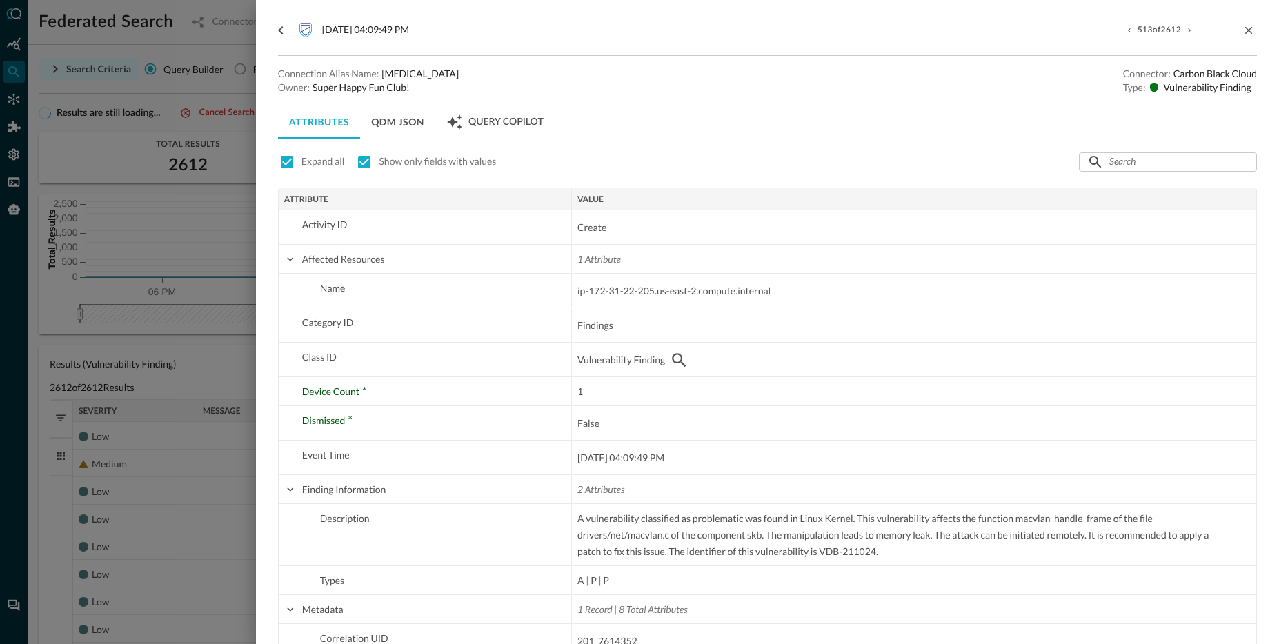
click at [143, 259] on div at bounding box center [639, 322] width 1279 height 644
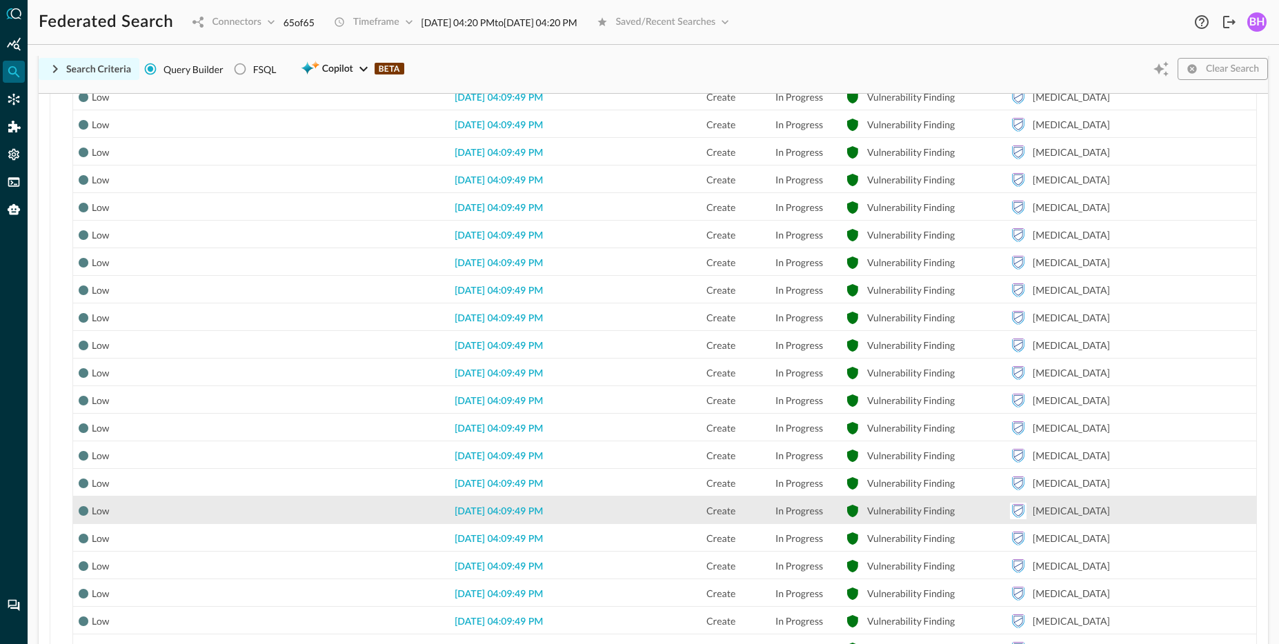
scroll to position [529, 0]
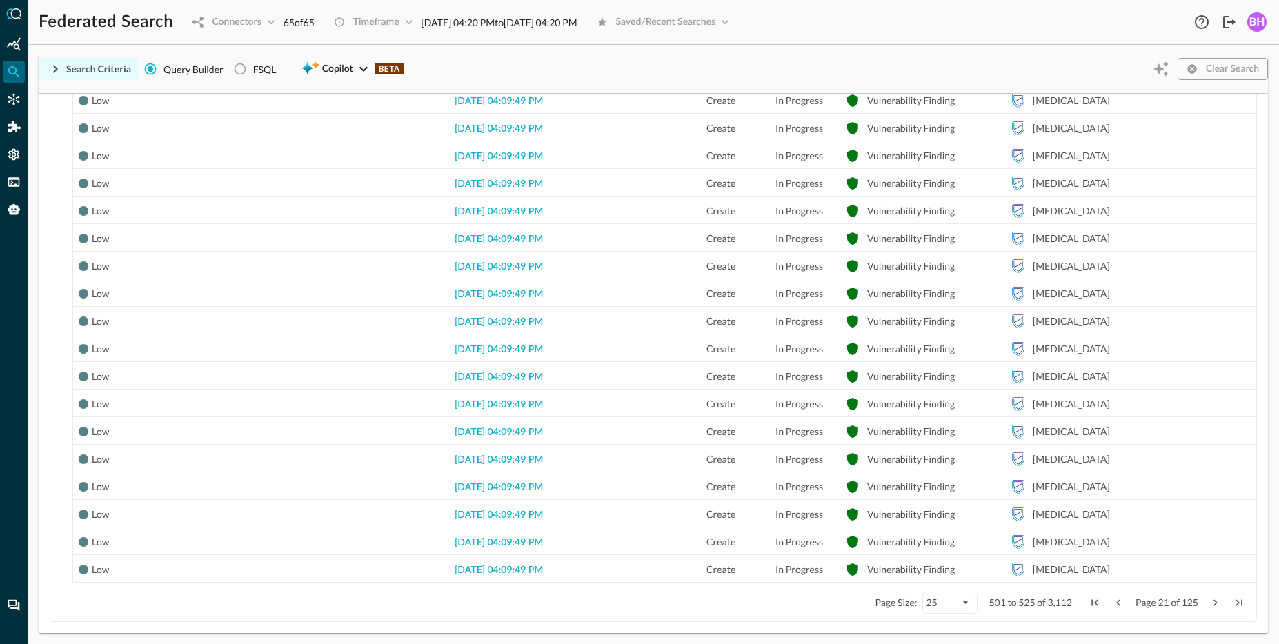
click at [1216, 604] on span "Next Page" at bounding box center [1215, 603] width 12 height 12
click at [1214, 608] on span "Next Page" at bounding box center [1215, 603] width 12 height 12
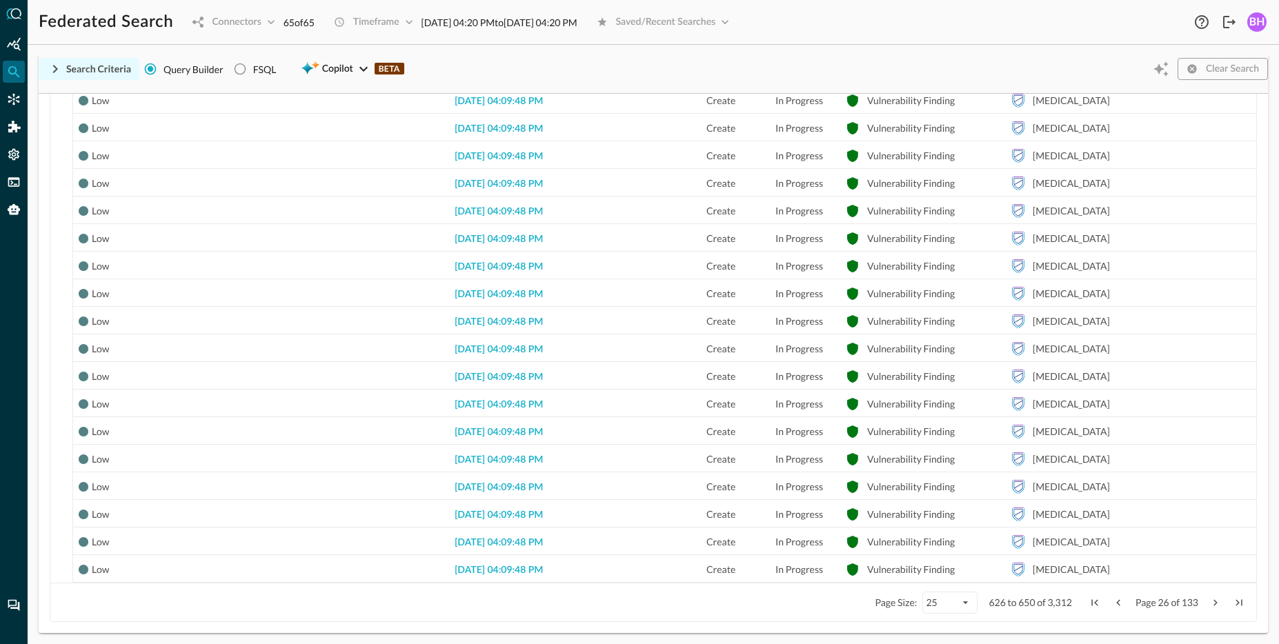
click at [1214, 608] on span "Next Page" at bounding box center [1215, 603] width 12 height 12
click at [1214, 607] on span "Next Page" at bounding box center [1215, 603] width 12 height 12
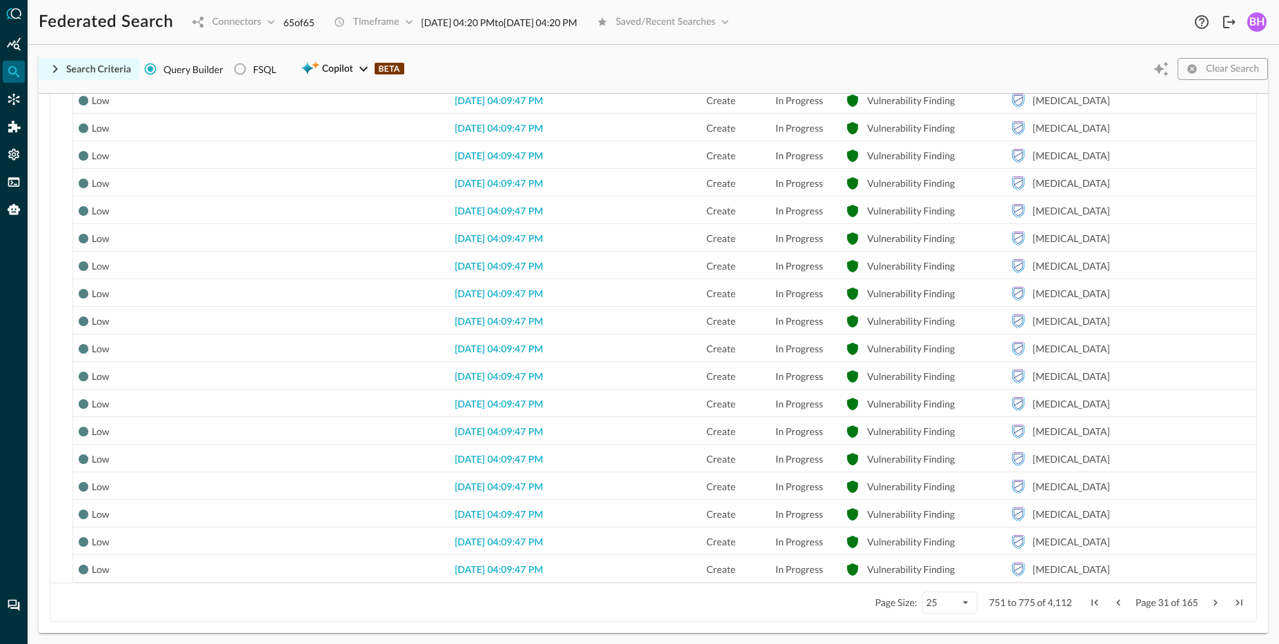
click at [1242, 601] on span "Last Page" at bounding box center [1238, 603] width 12 height 12
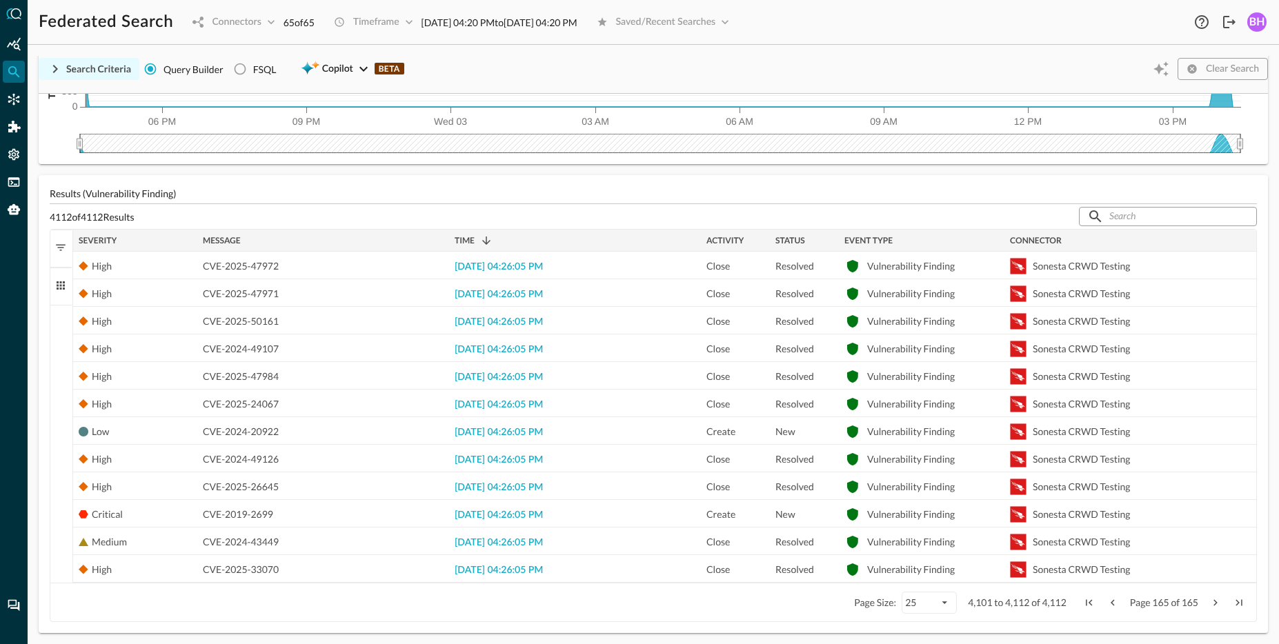
scroll to position [170, 0]
click at [1111, 598] on span "Previous Page" at bounding box center [1112, 603] width 12 height 12
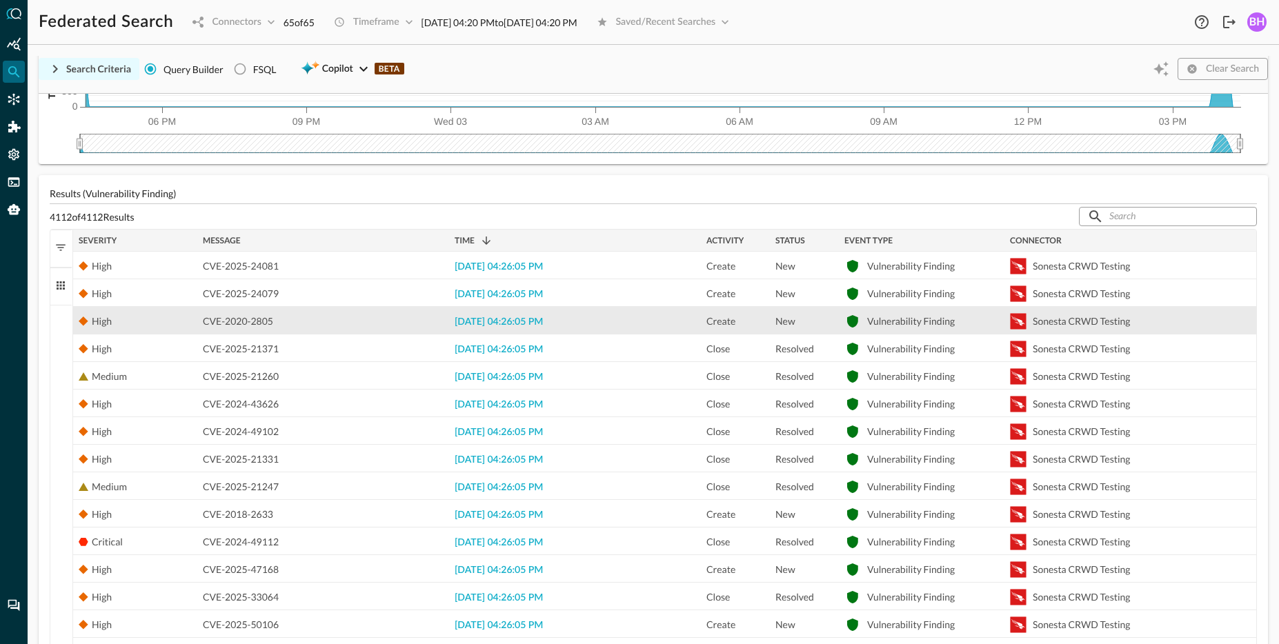
scroll to position [0, 0]
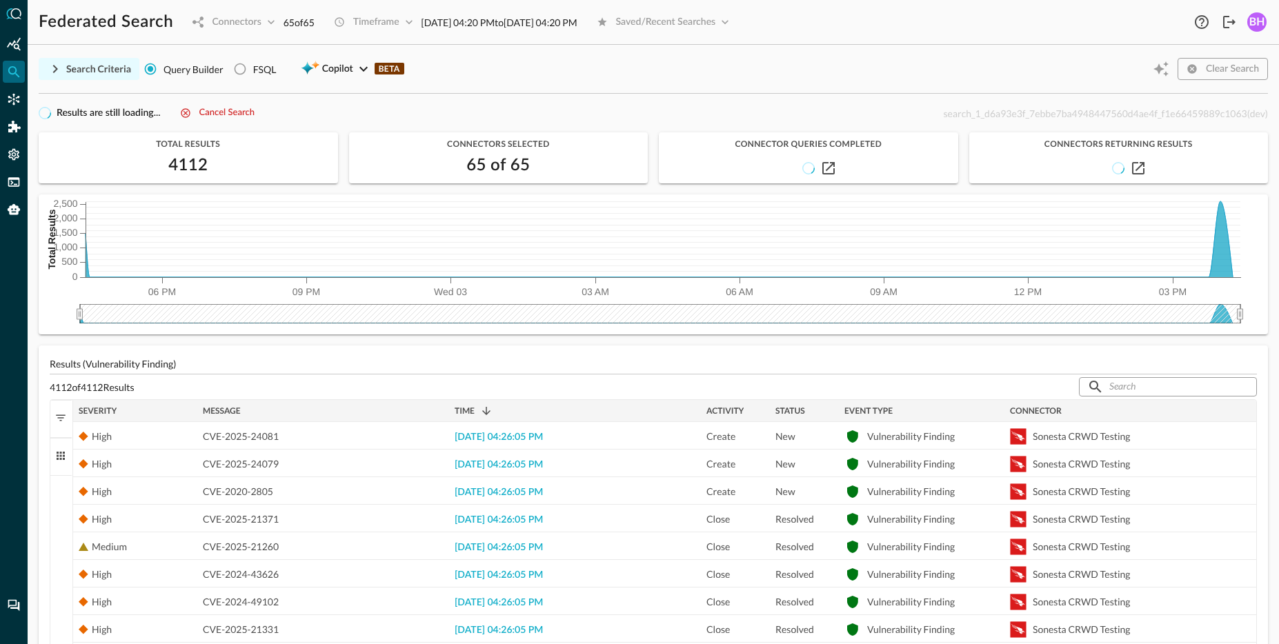
click at [233, 116] on div "Cancel search" at bounding box center [226, 114] width 55 height 16
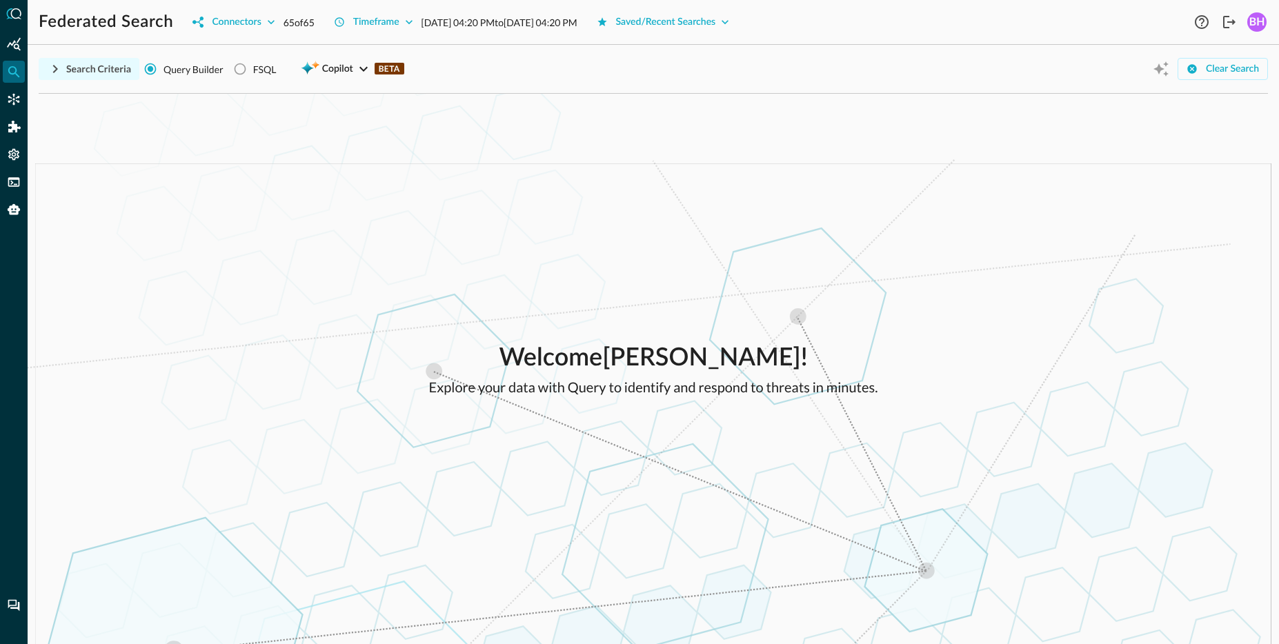
click at [772, 168] on div "Welcome [PERSON_NAME] ! Explore your data with Query to identify and respond to…" at bounding box center [653, 369] width 1251 height 550
click at [416, 23] on icon "button" at bounding box center [409, 22] width 14 height 14
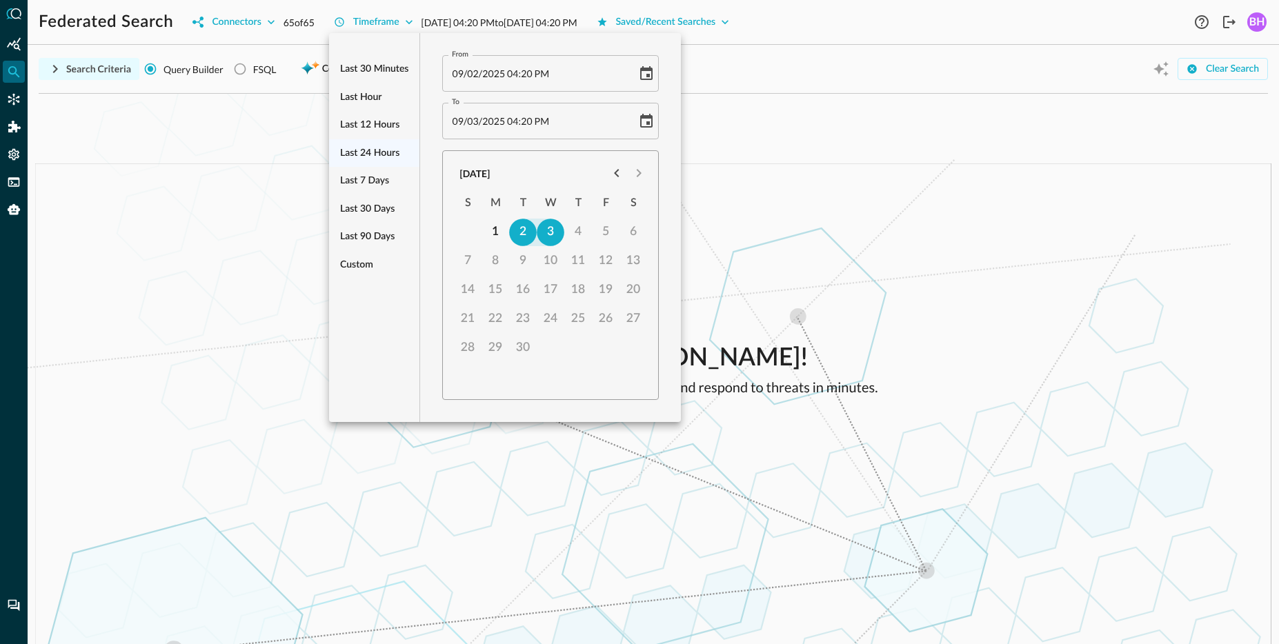
click at [353, 93] on span "Last hour" at bounding box center [360, 97] width 41 height 17
click at [169, 285] on div at bounding box center [639, 322] width 1279 height 644
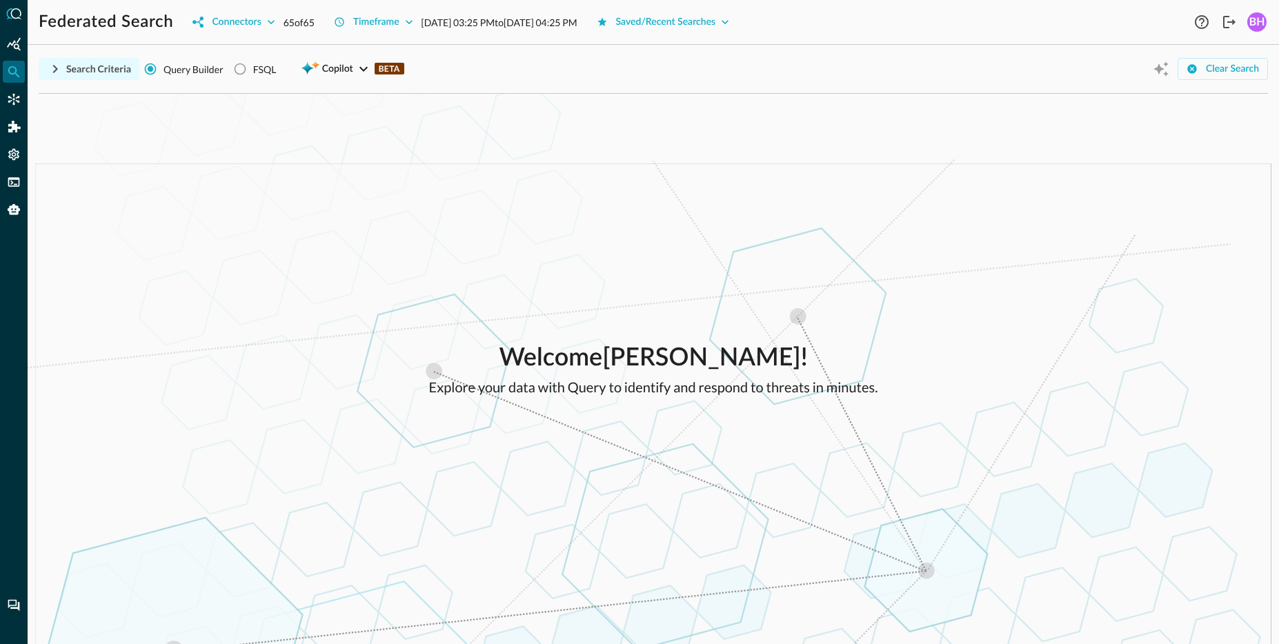
click at [116, 80] on div "Search Criteria Query Builder FSQL Copilot BETA" at bounding box center [226, 69] width 374 height 26
click at [113, 73] on div "Search Criteria" at bounding box center [98, 69] width 65 height 17
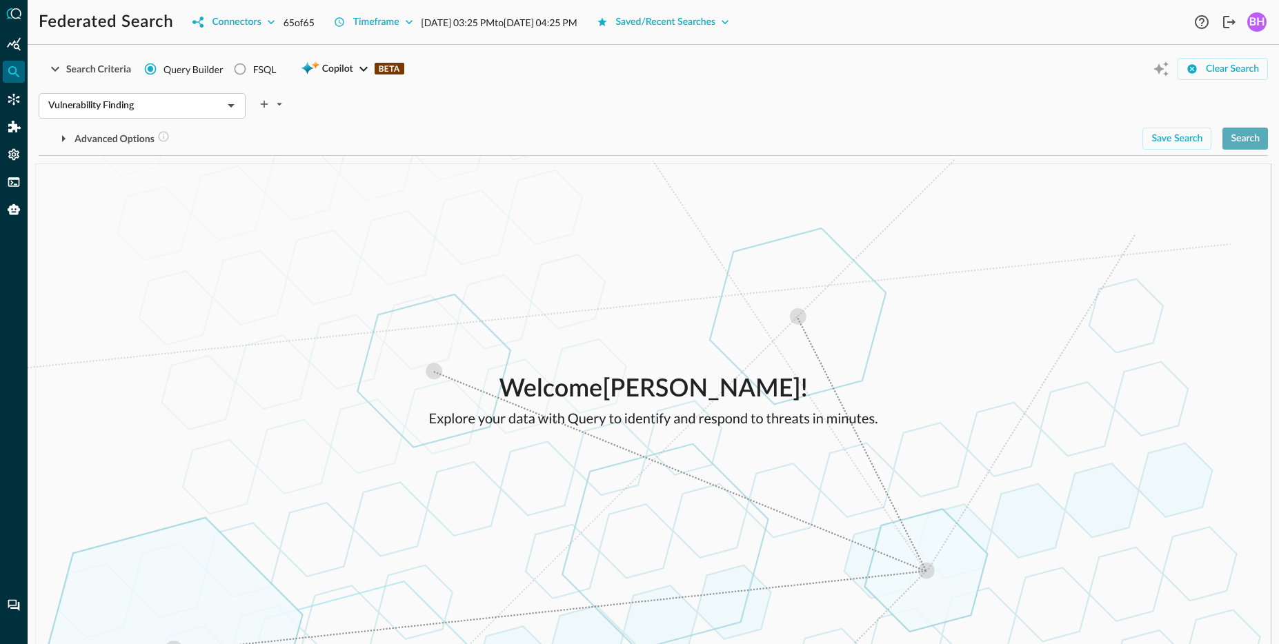
drag, startPoint x: 1239, startPoint y: 136, endPoint x: 1228, endPoint y: 154, distance: 22.0
click at [1240, 136] on div "Search" at bounding box center [1244, 138] width 29 height 17
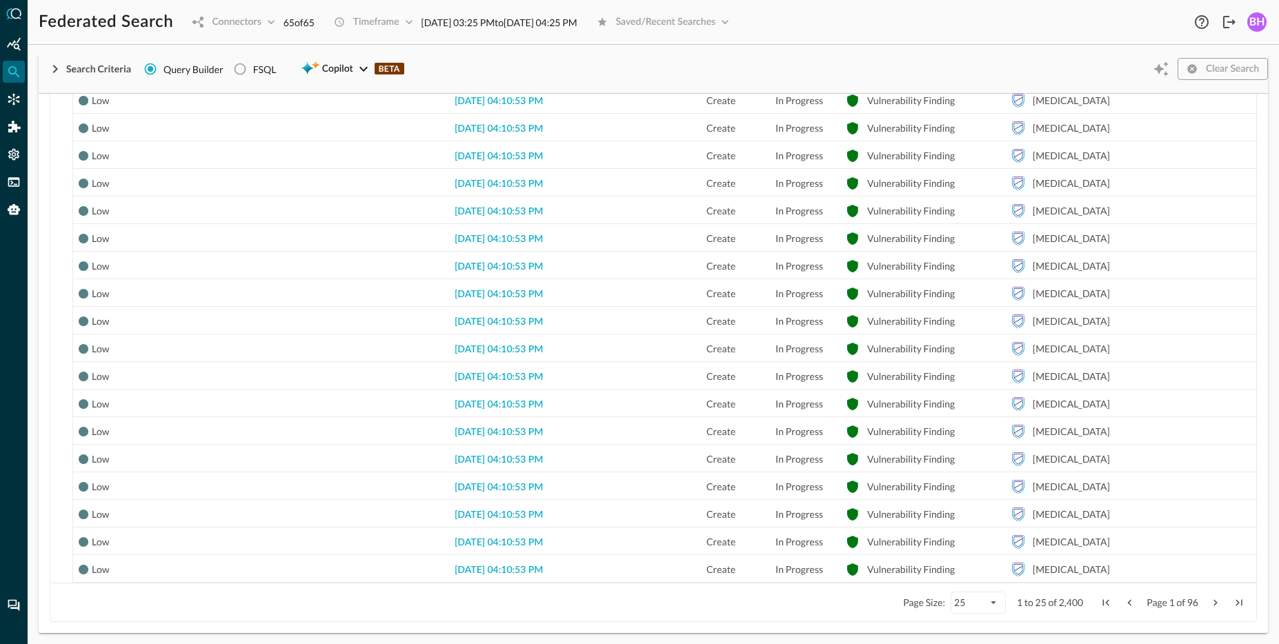
scroll to position [107, 0]
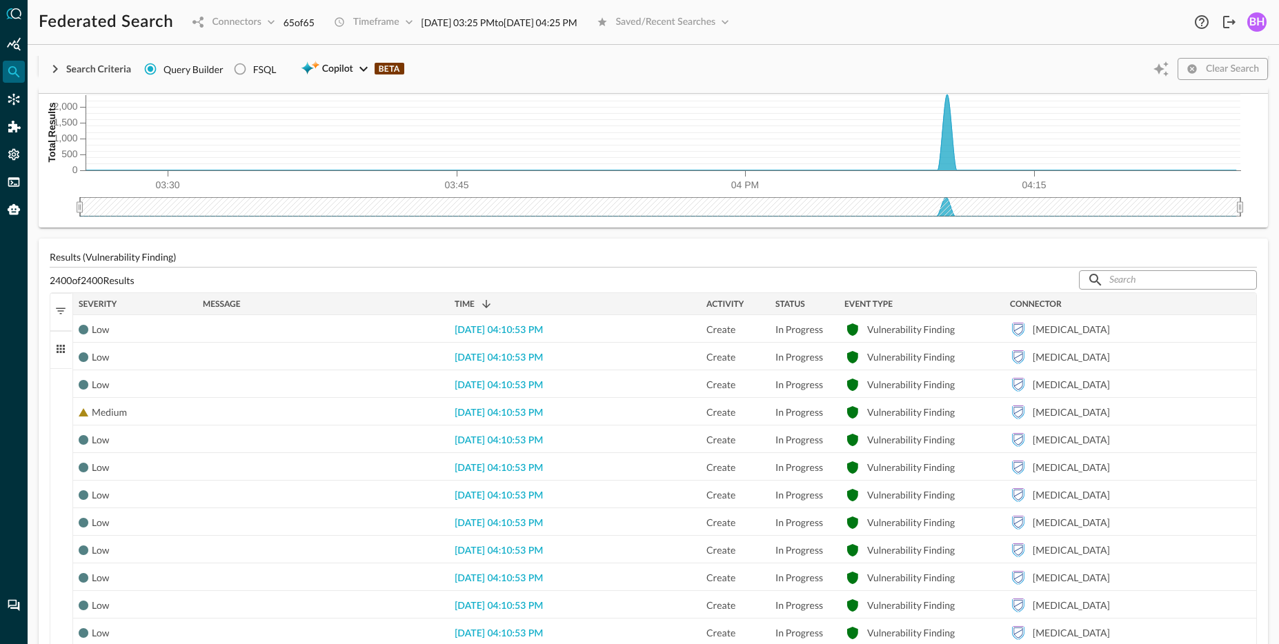
click at [118, 304] on div "Severity" at bounding box center [135, 304] width 113 height 15
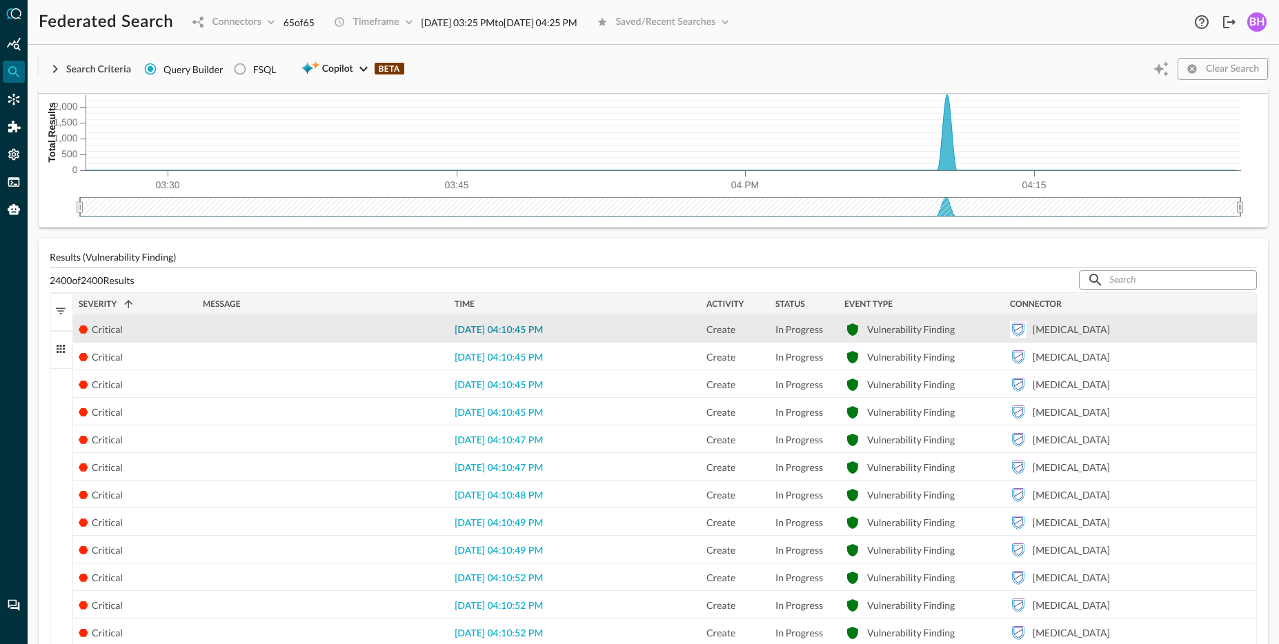
click at [537, 327] on span "[DATE] 04:10:45 PM" at bounding box center [498, 330] width 88 height 10
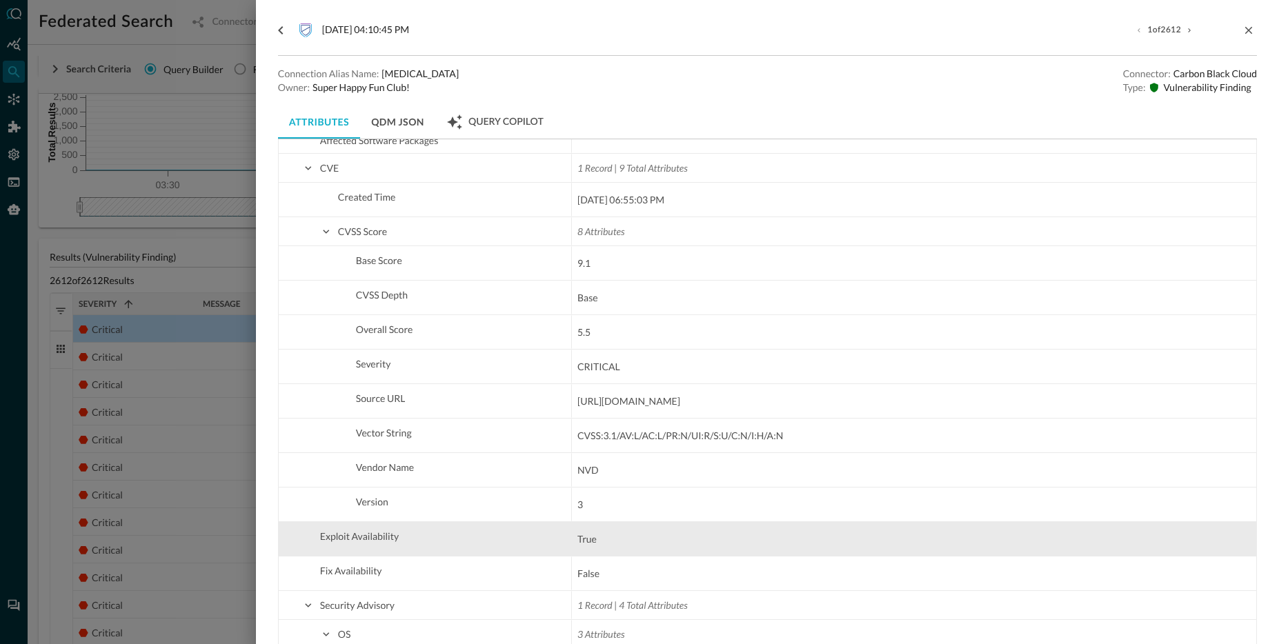
scroll to position [1370, 0]
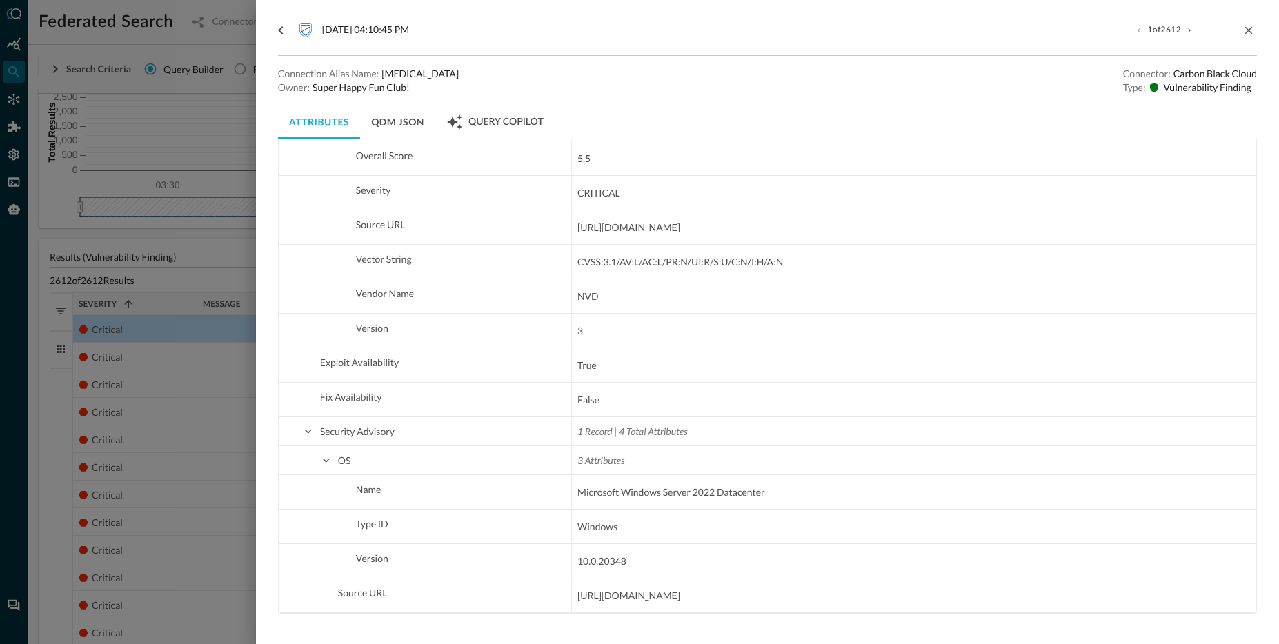
click at [166, 123] on div at bounding box center [639, 322] width 1279 height 644
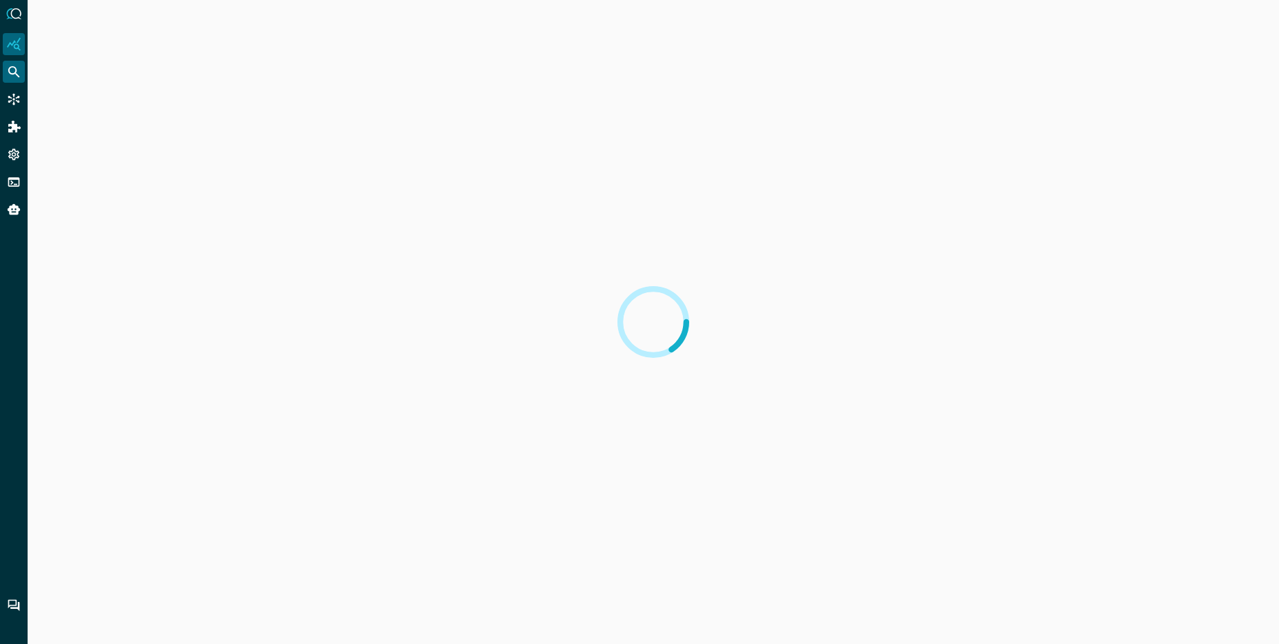
click at [12, 63] on div "Federated Search" at bounding box center [14, 72] width 22 height 22
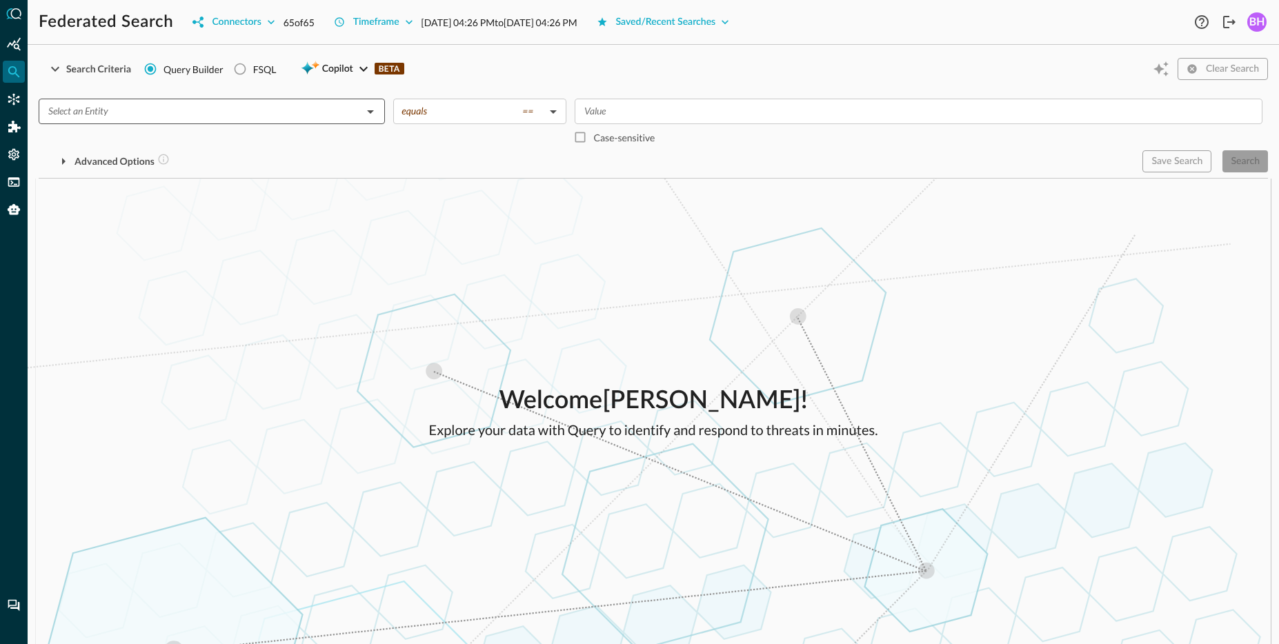
click at [302, 113] on input "text" at bounding box center [200, 111] width 315 height 17
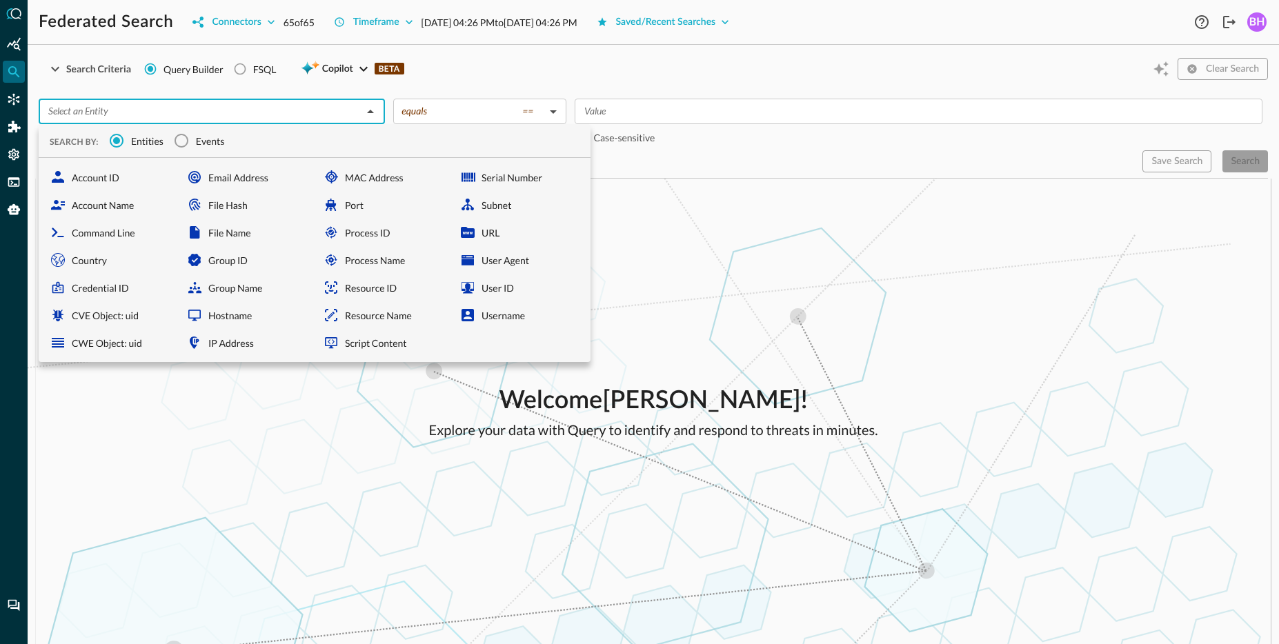
click at [192, 139] on input "Events" at bounding box center [181, 140] width 29 height 29
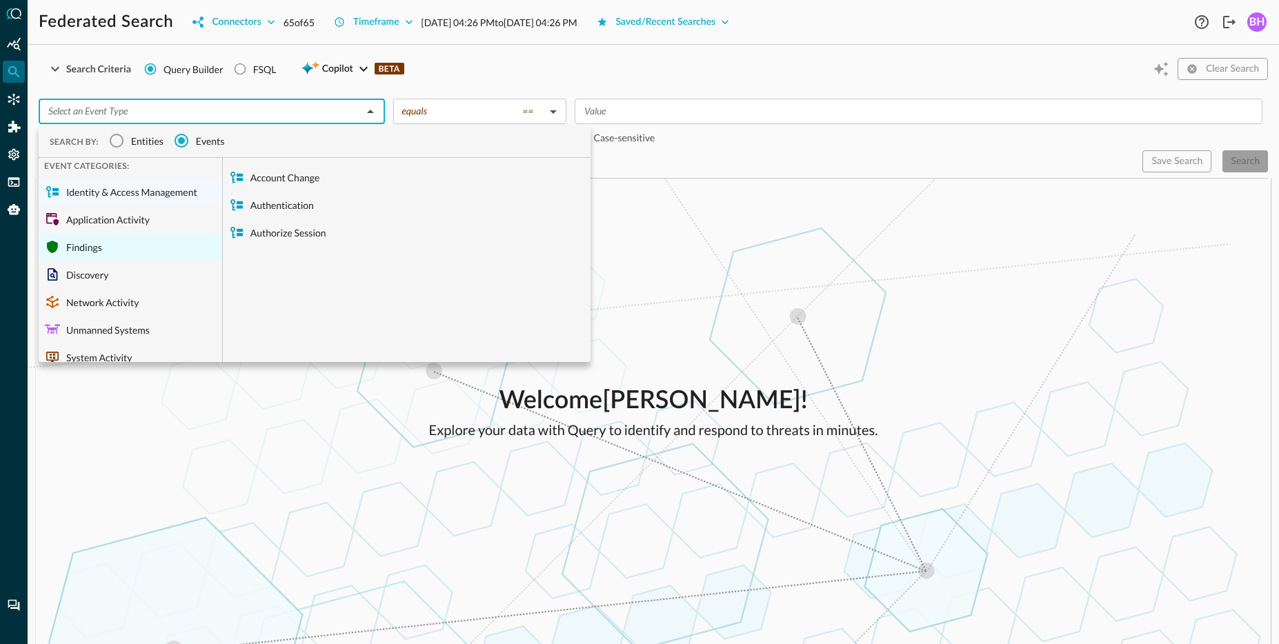
click at [97, 246] on div "Findings" at bounding box center [130, 247] width 183 height 28
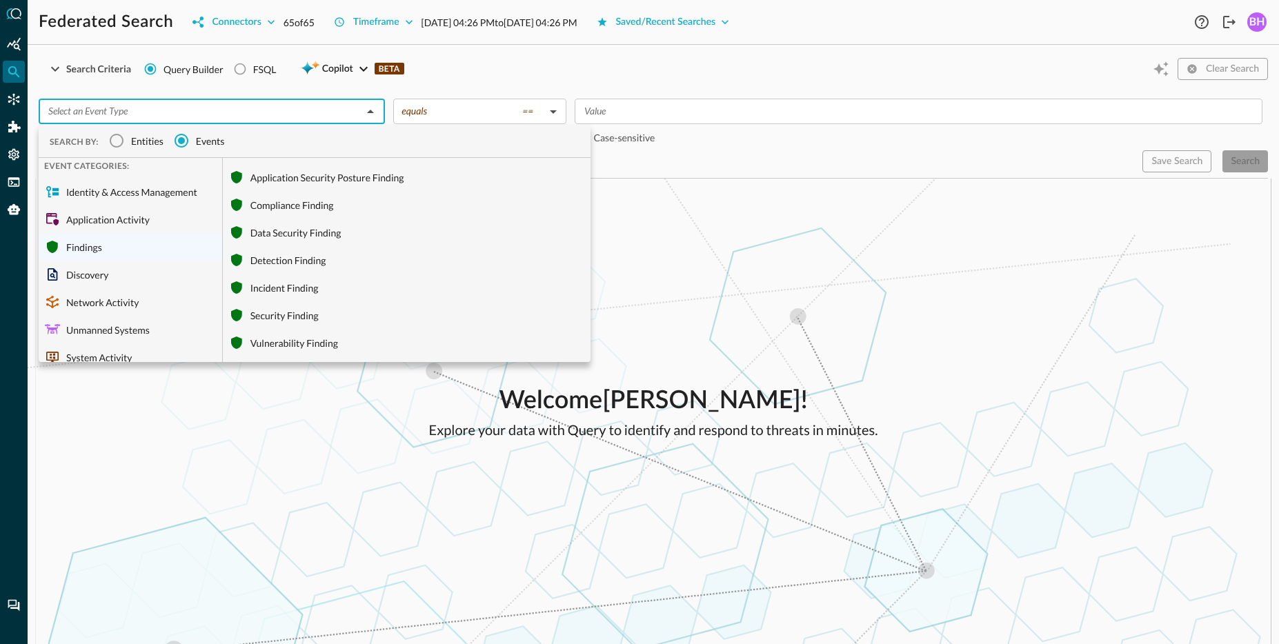
click at [285, 352] on div "Vulnerability Finding" at bounding box center [407, 343] width 368 height 28
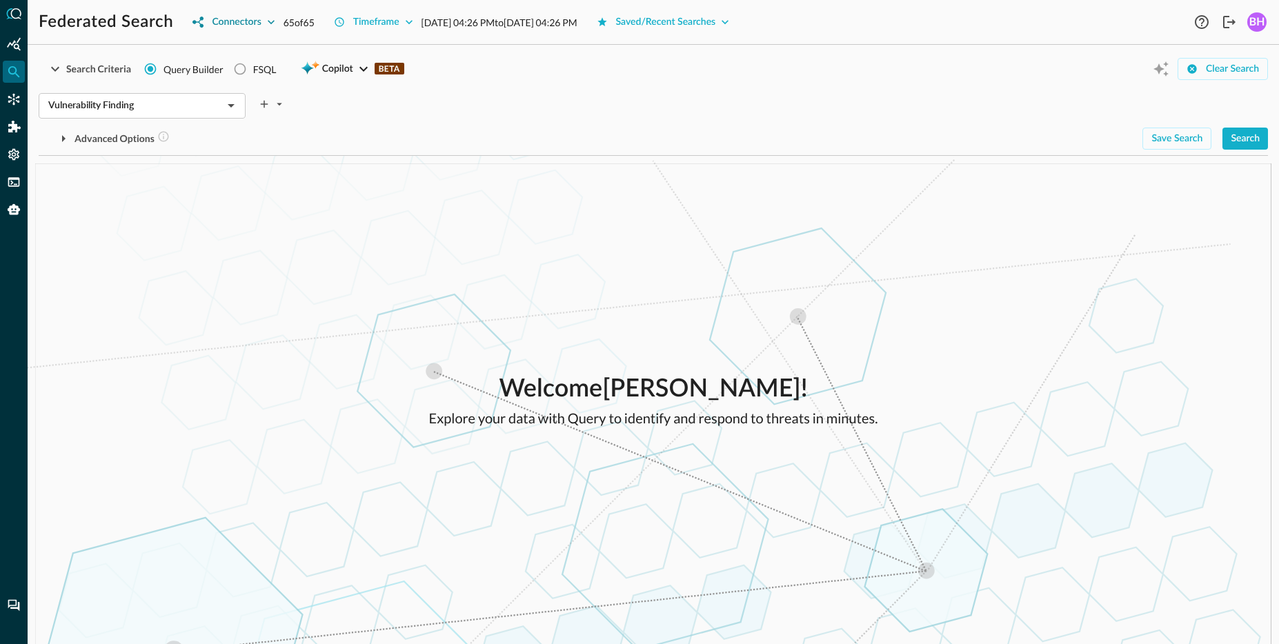
click at [276, 19] on icon "button" at bounding box center [271, 22] width 14 height 14
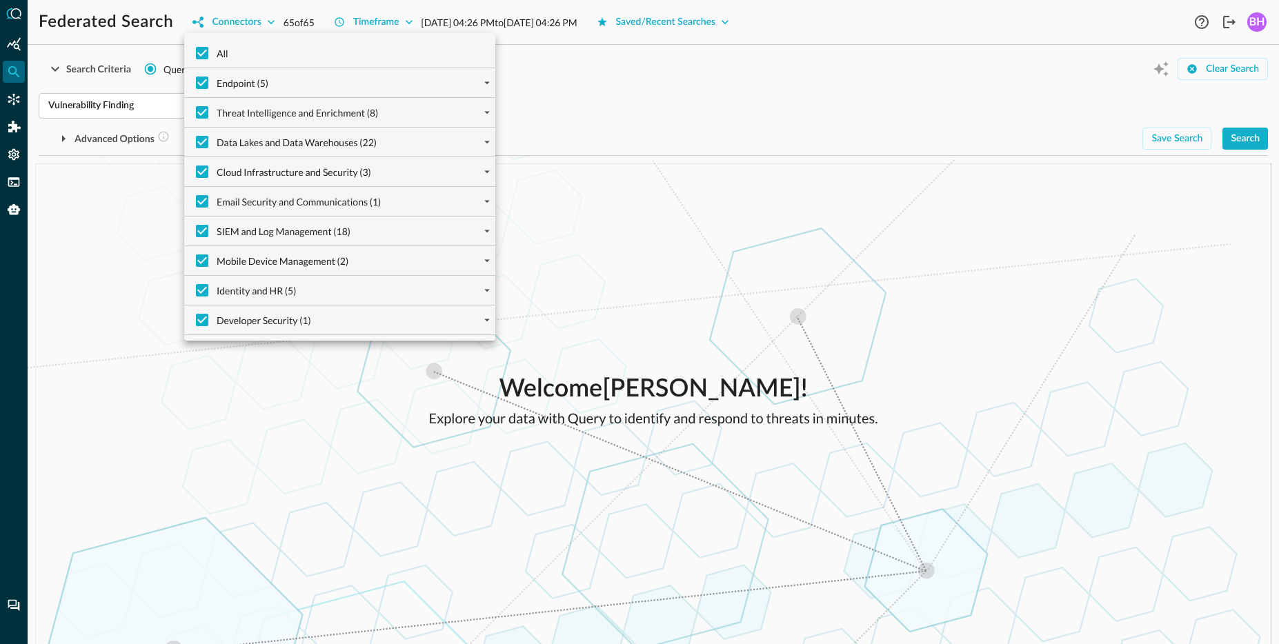
click at [472, 112] on div "Threat Intelligence and Enrichment (8)" at bounding box center [345, 112] width 300 height 29
click at [481, 112] on icon "expand" at bounding box center [487, 112] width 12 height 12
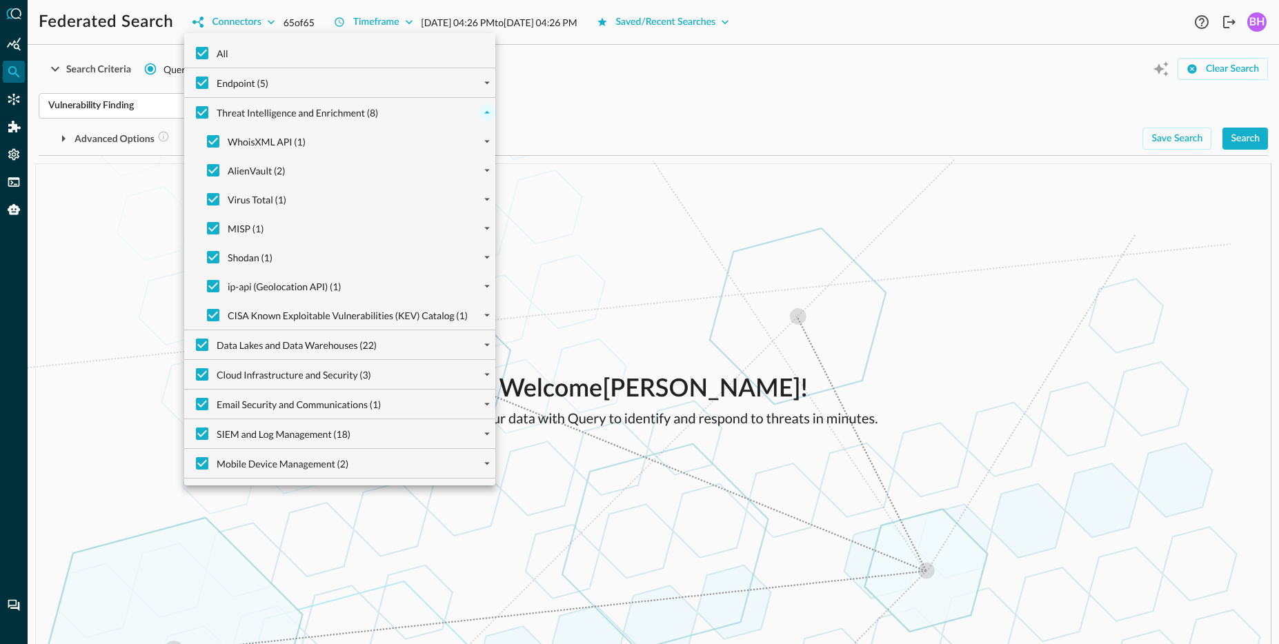
click at [481, 112] on icon "collapse" at bounding box center [487, 112] width 12 height 12
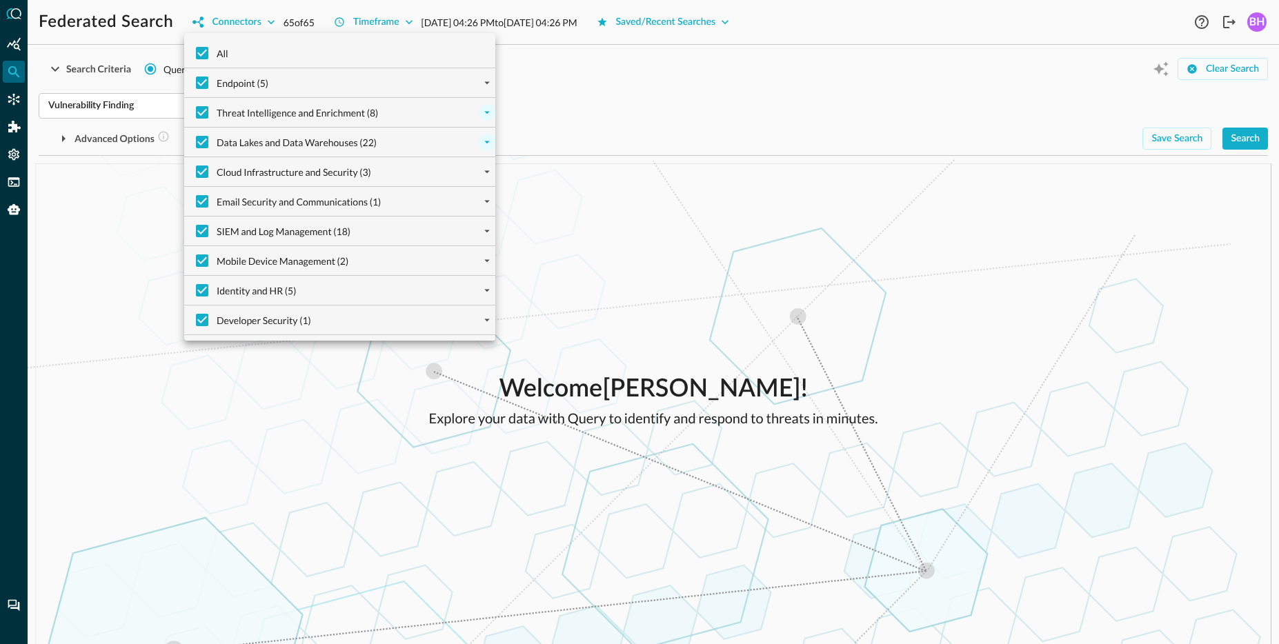
click at [487, 142] on icon "expand" at bounding box center [487, 142] width 6 height 3
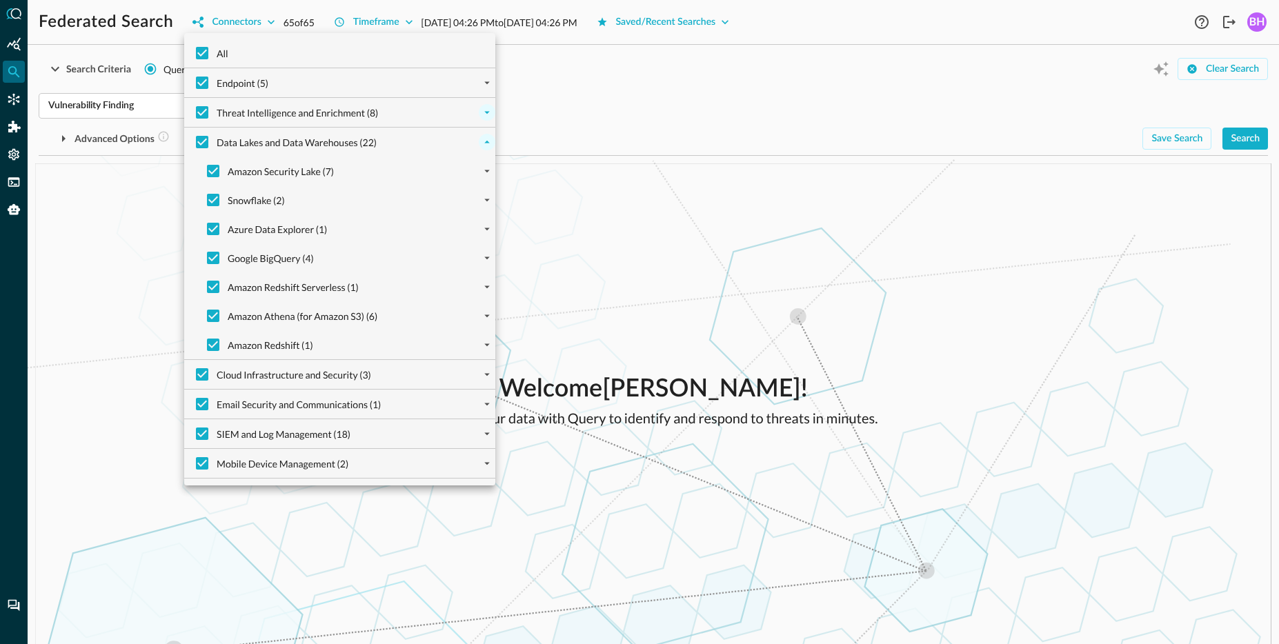
click at [483, 145] on icon "collapse" at bounding box center [487, 142] width 12 height 12
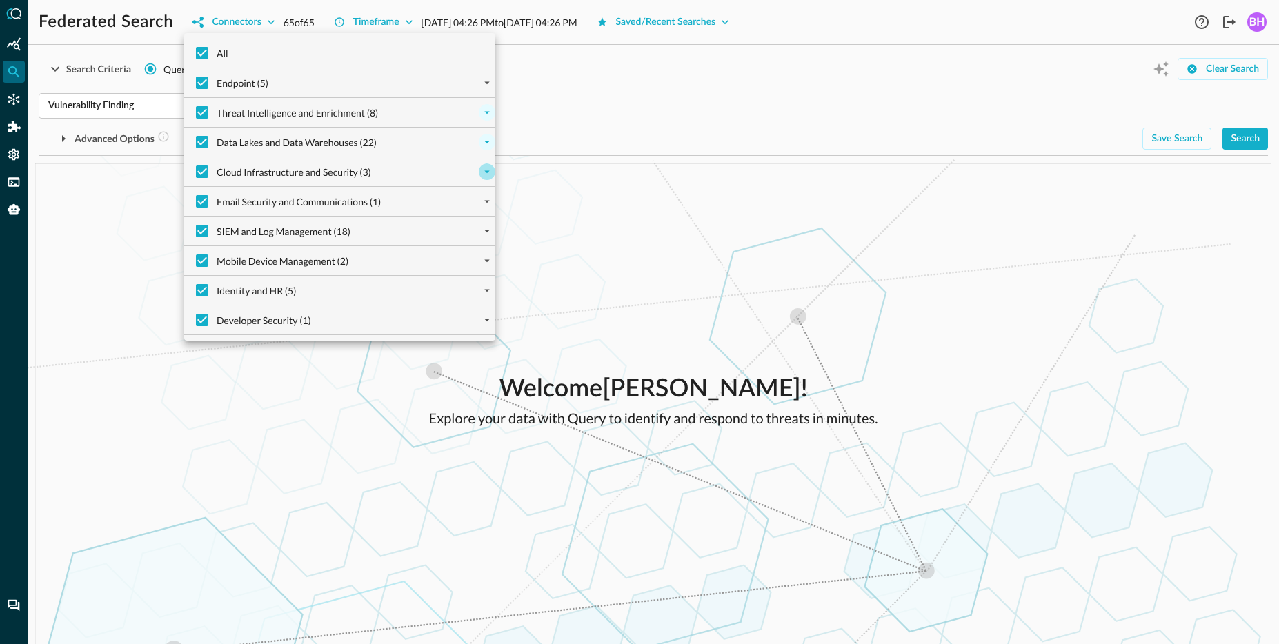
click at [483, 168] on icon "expand" at bounding box center [487, 172] width 12 height 12
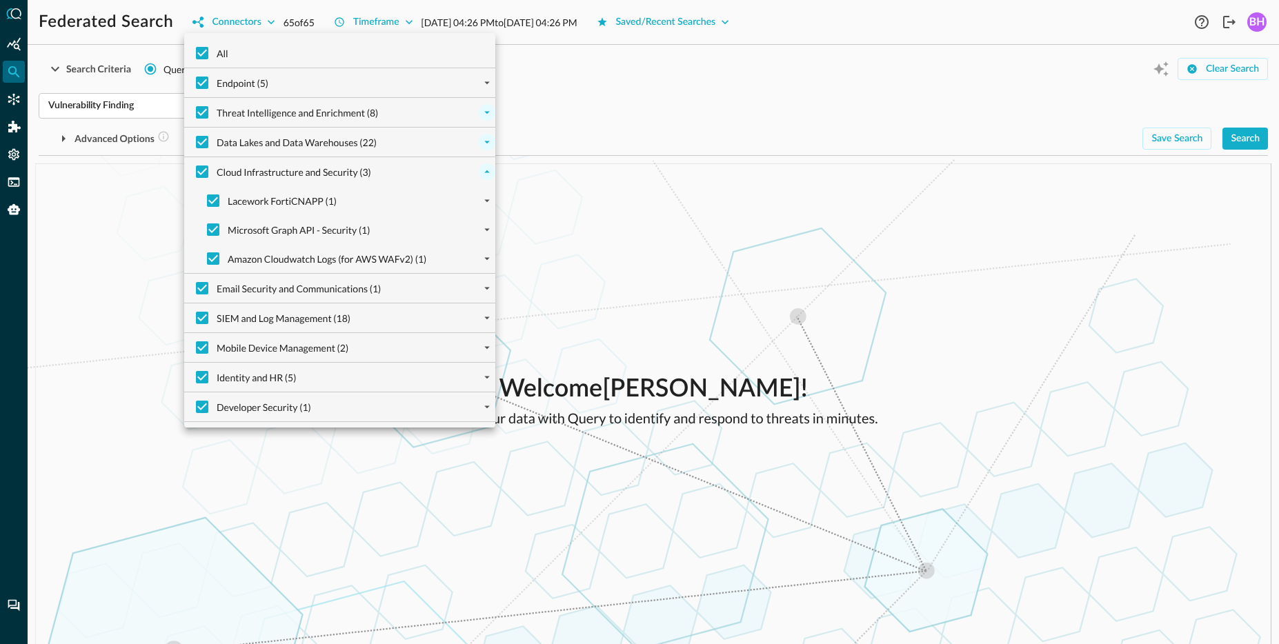
click at [483, 172] on icon "collapse" at bounding box center [487, 172] width 12 height 12
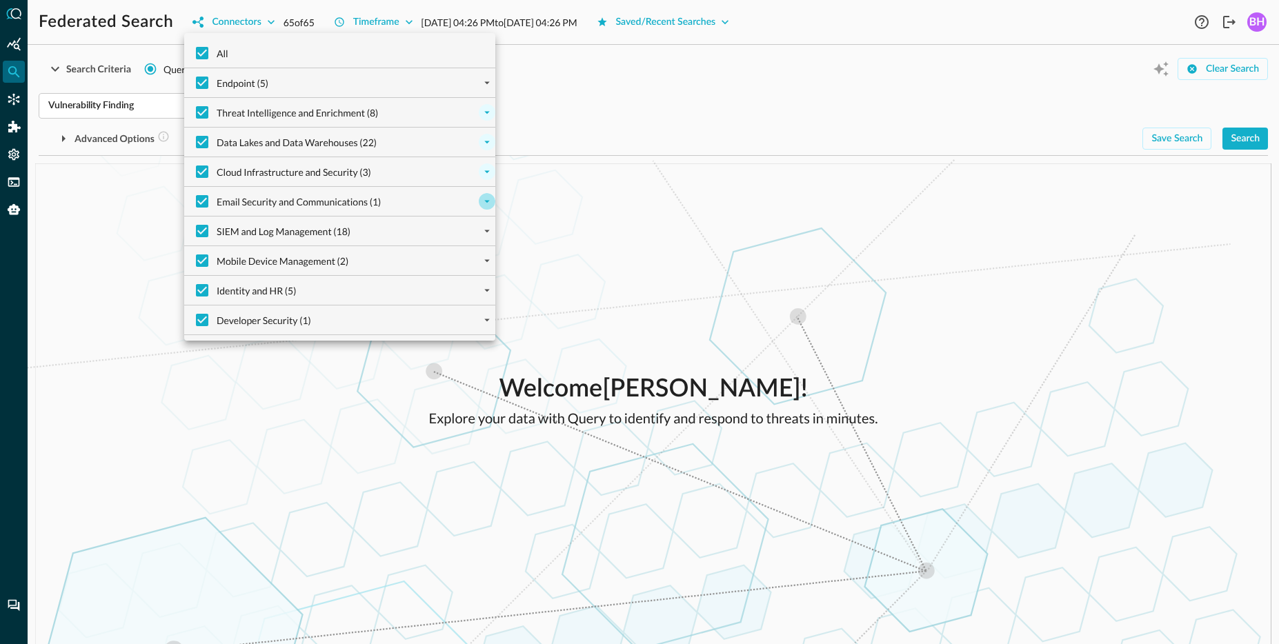
click at [485, 201] on icon "expand" at bounding box center [487, 202] width 6 height 3
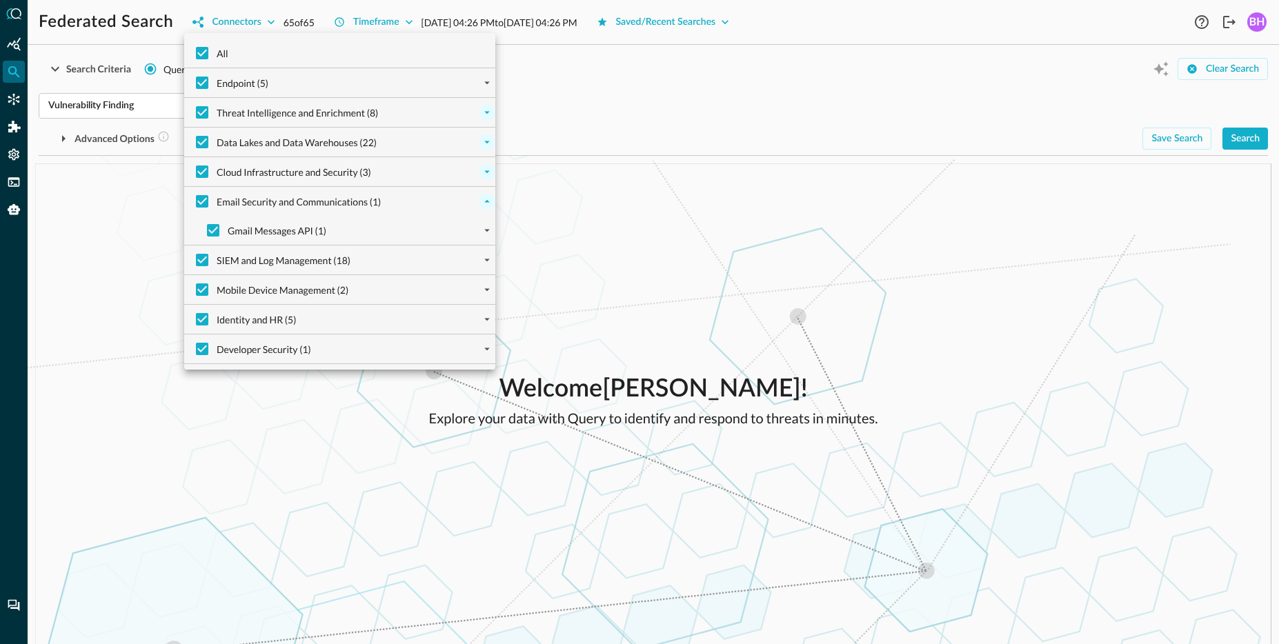
click at [485, 201] on icon "collapse" at bounding box center [487, 201] width 12 height 12
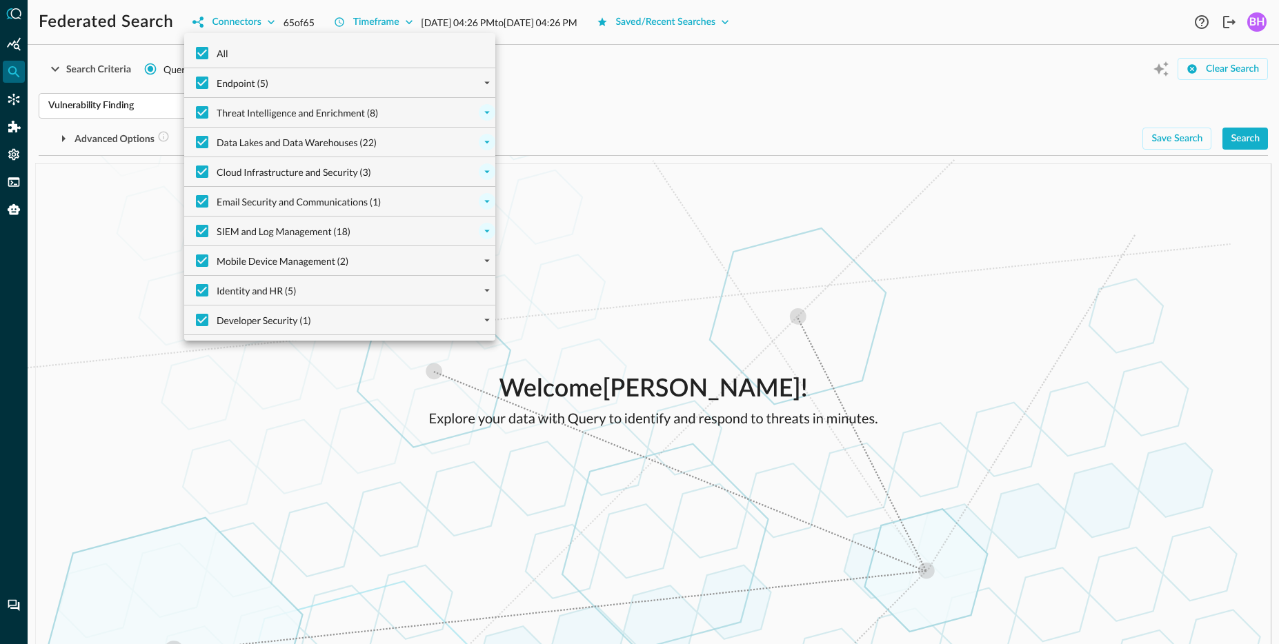
click at [485, 228] on icon "expand" at bounding box center [487, 231] width 12 height 12
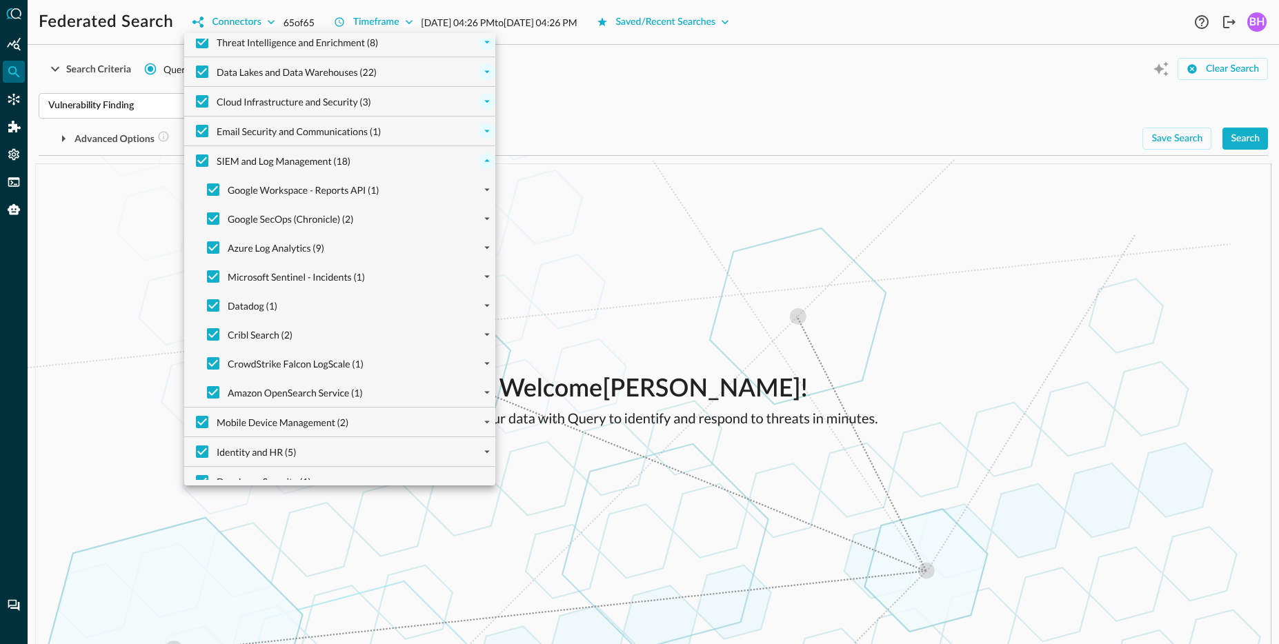
scroll to position [87, 0]
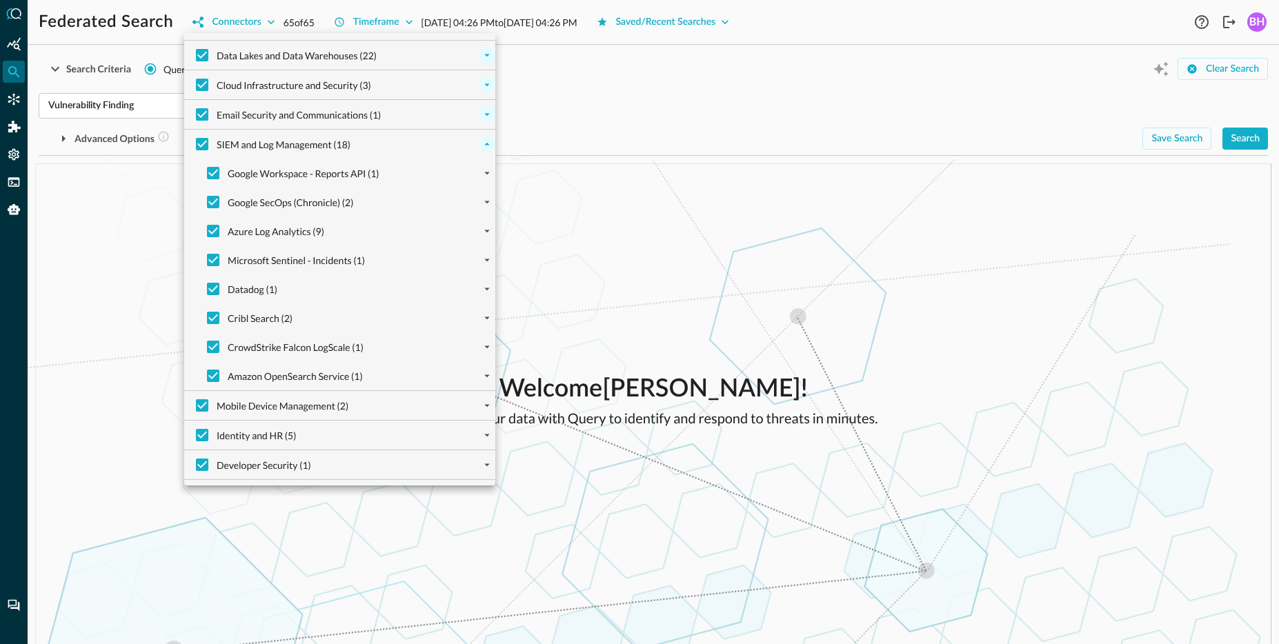
click at [759, 317] on div at bounding box center [639, 322] width 1279 height 644
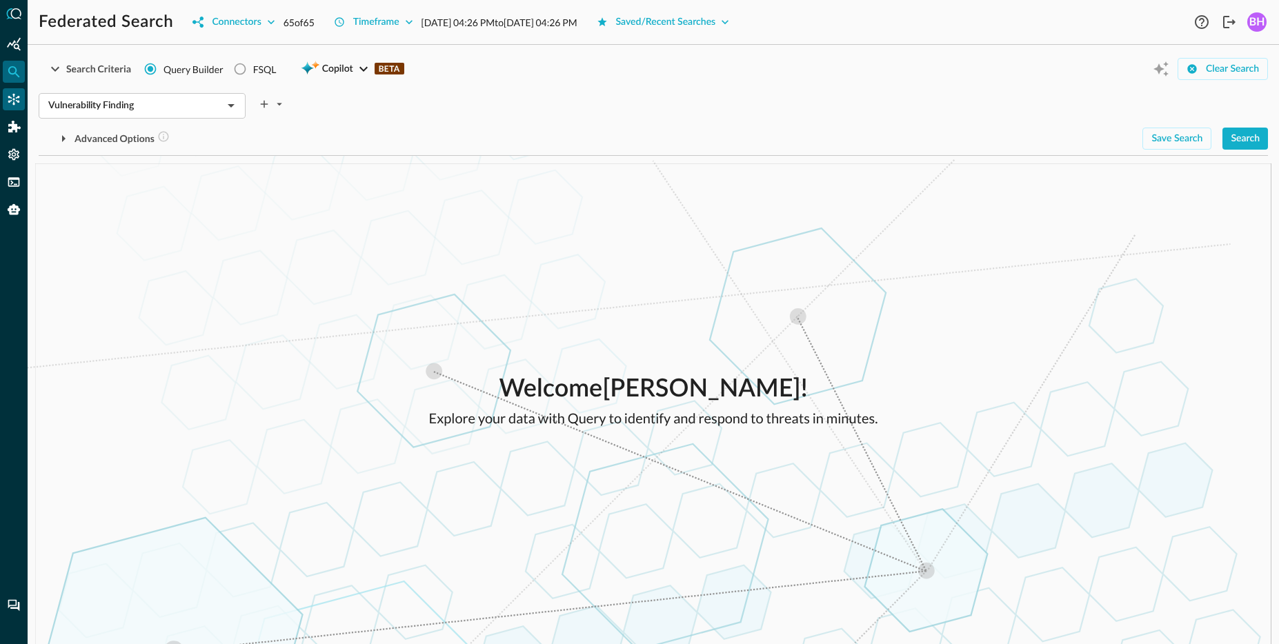
click at [19, 102] on icon "Connectors" at bounding box center [14, 100] width 12 height 12
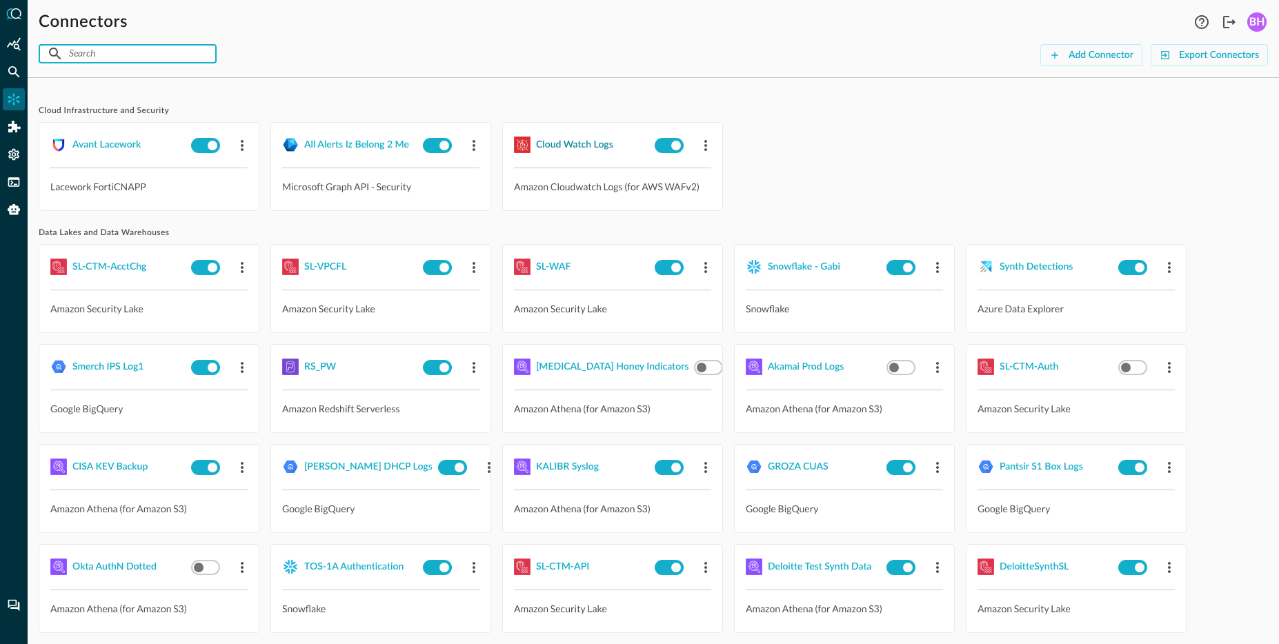
drag, startPoint x: 151, startPoint y: 63, endPoint x: 559, endPoint y: 141, distance: 415.5
click at [151, 63] on input "text" at bounding box center [127, 54] width 116 height 26
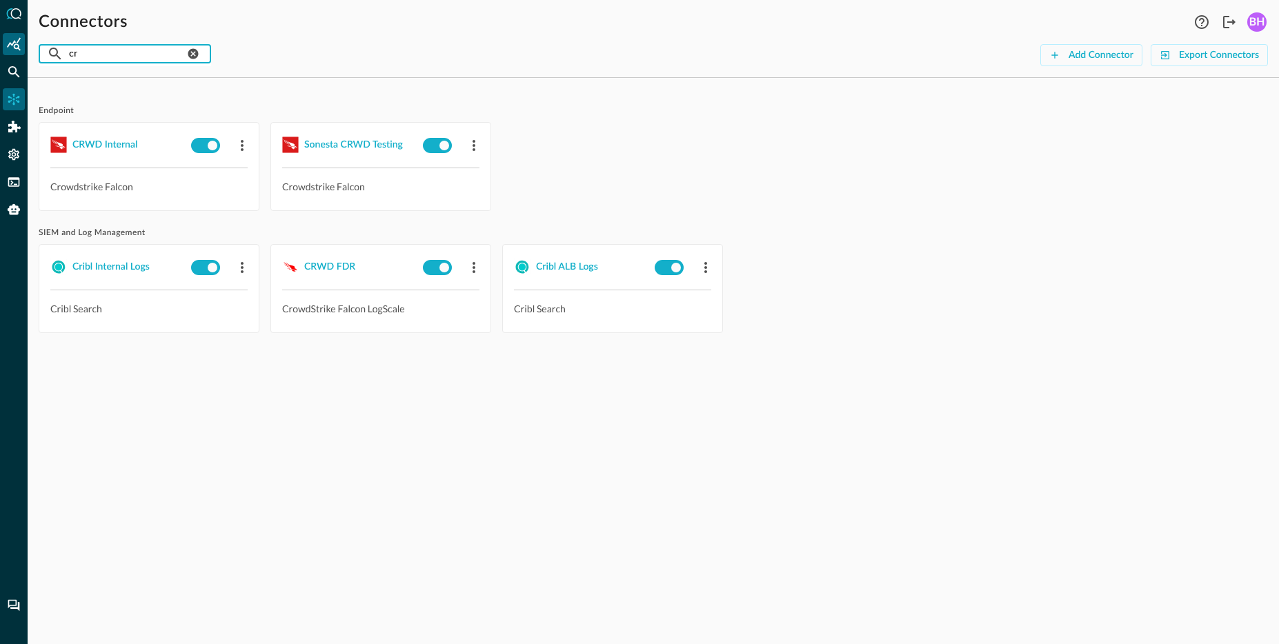
drag, startPoint x: 111, startPoint y: 58, endPoint x: 7, endPoint y: 48, distance: 104.6
click at [69, 57] on input "cr" at bounding box center [127, 54] width 116 height 26
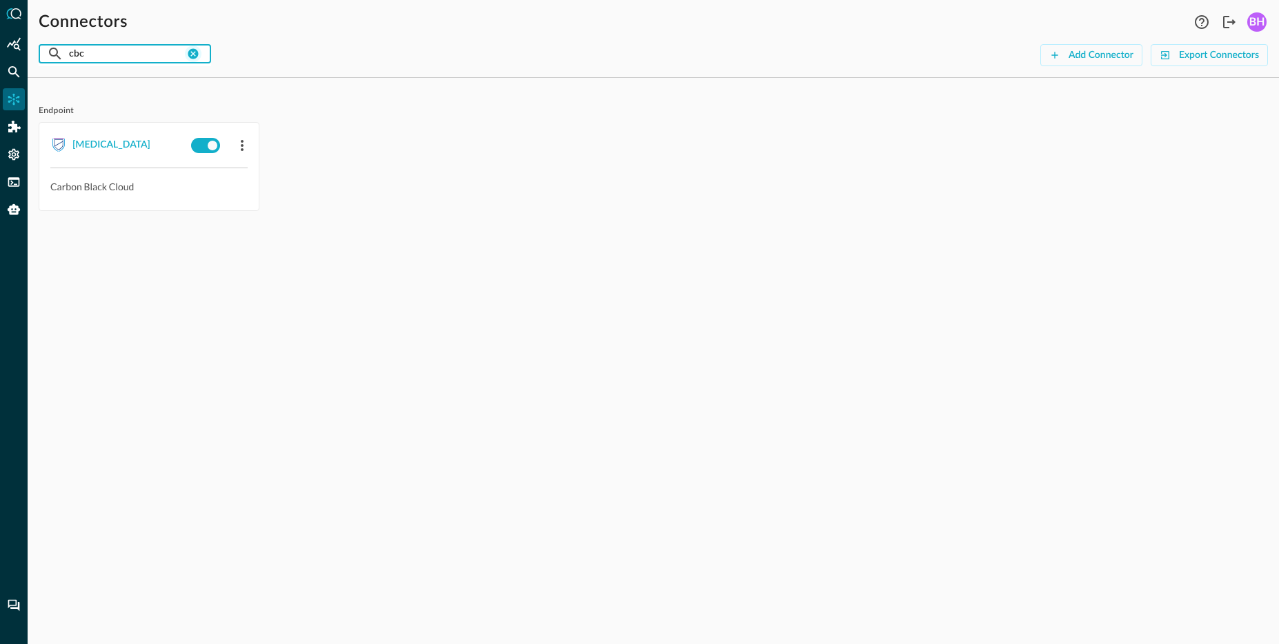
type input "cbc"
click at [199, 50] on icon "clear connection search" at bounding box center [193, 54] width 10 height 10
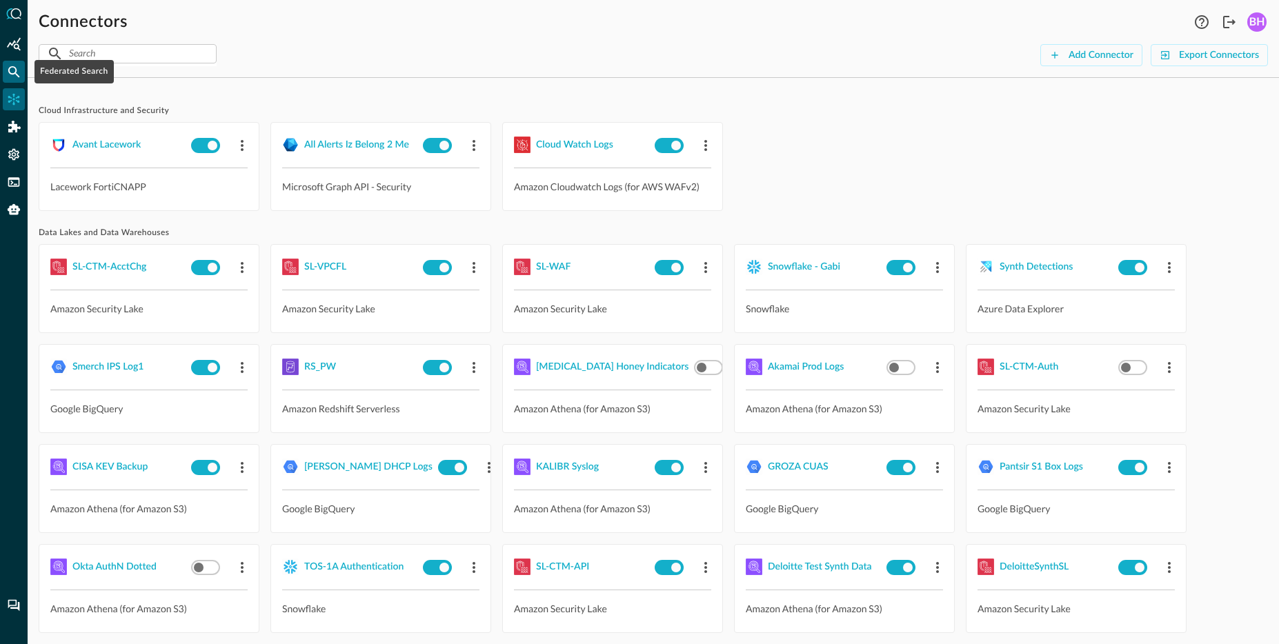
click at [8, 75] on icon "Federated Search" at bounding box center [14, 72] width 14 height 14
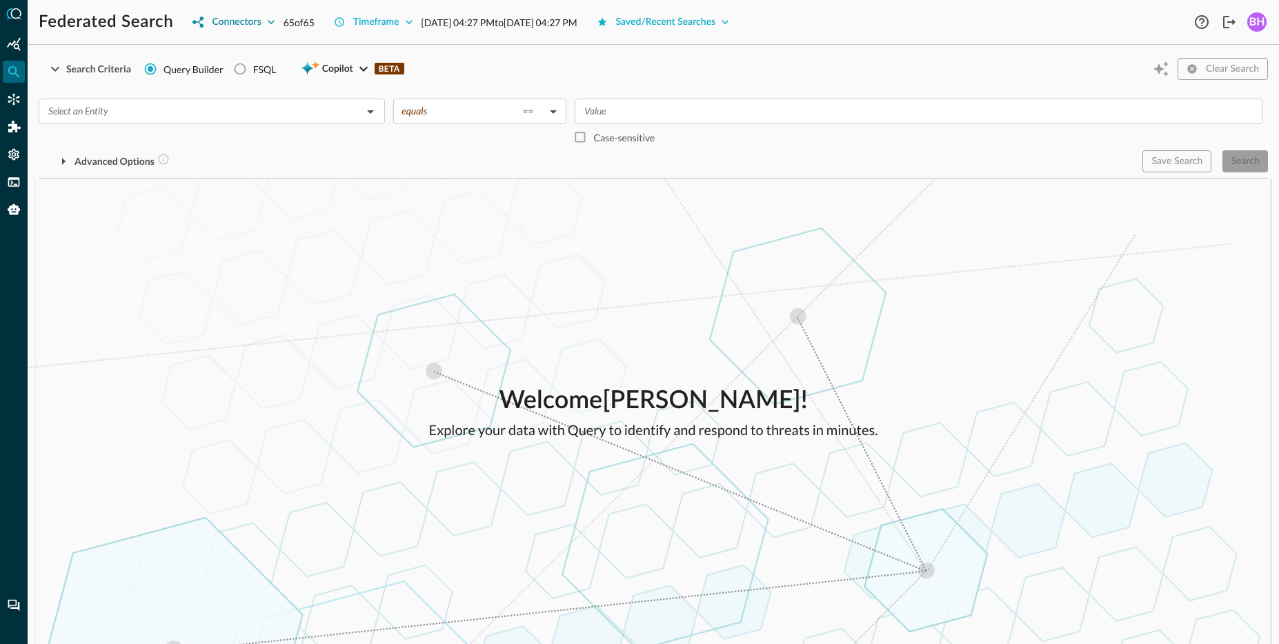
click at [272, 31] on button "Connectors" at bounding box center [233, 22] width 99 height 22
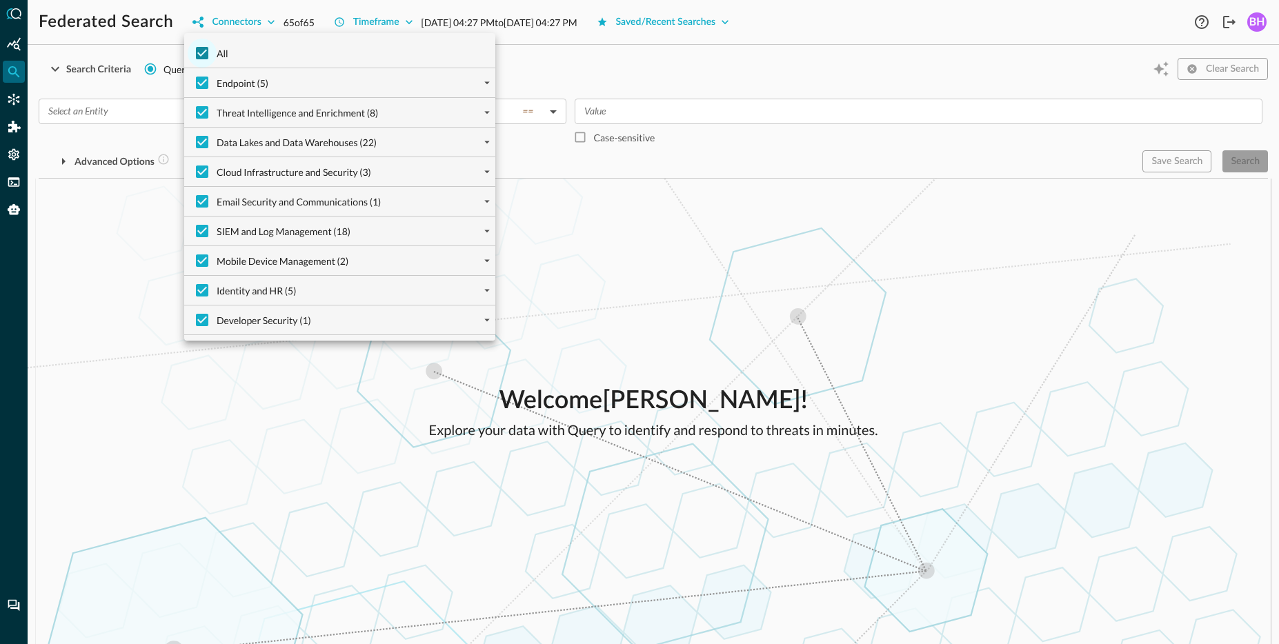
click at [203, 49] on input "All" at bounding box center [202, 53] width 29 height 29
checkbox input "false"
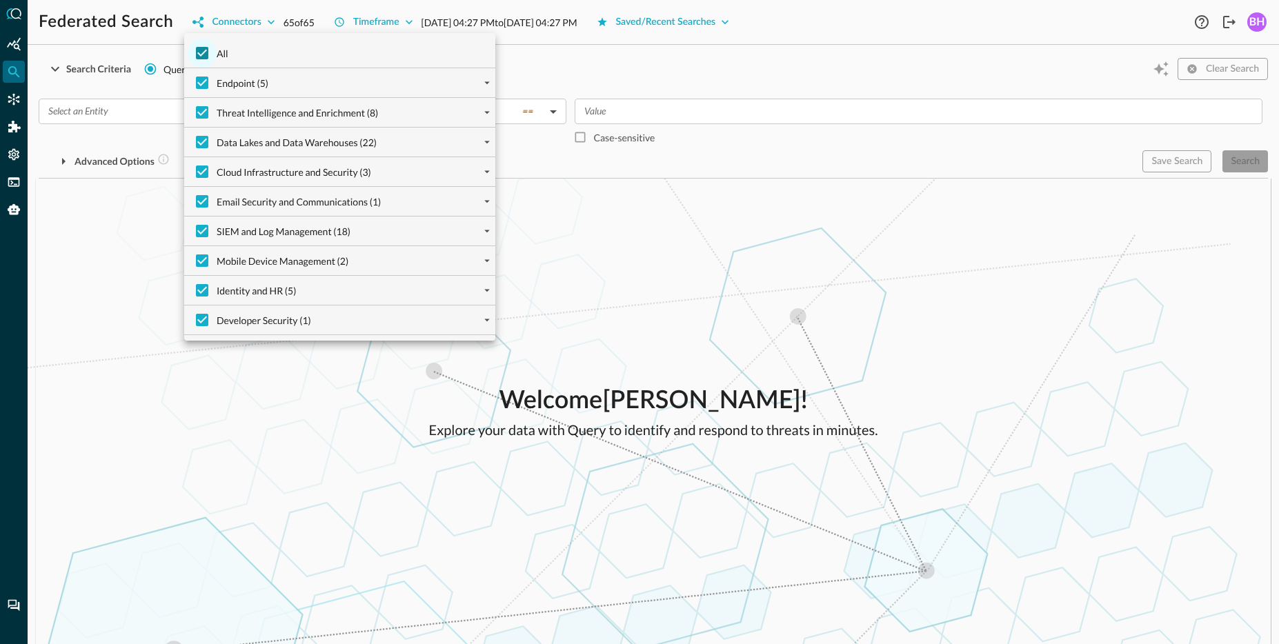
checkbox input "false"
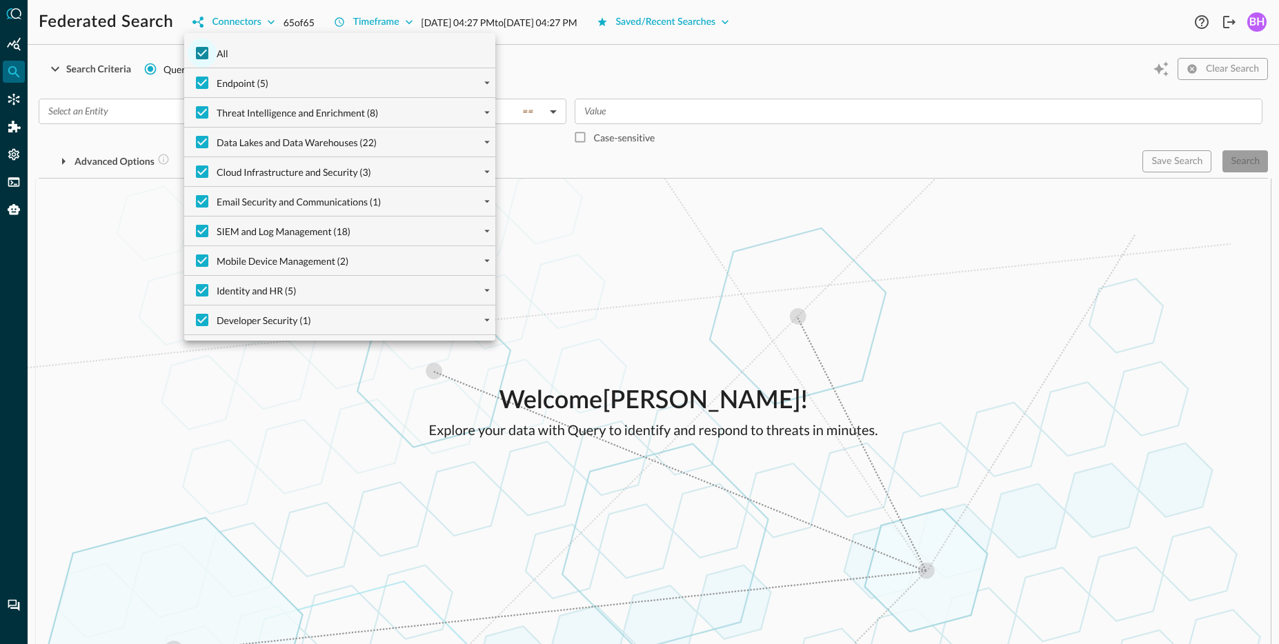
checkbox input "false"
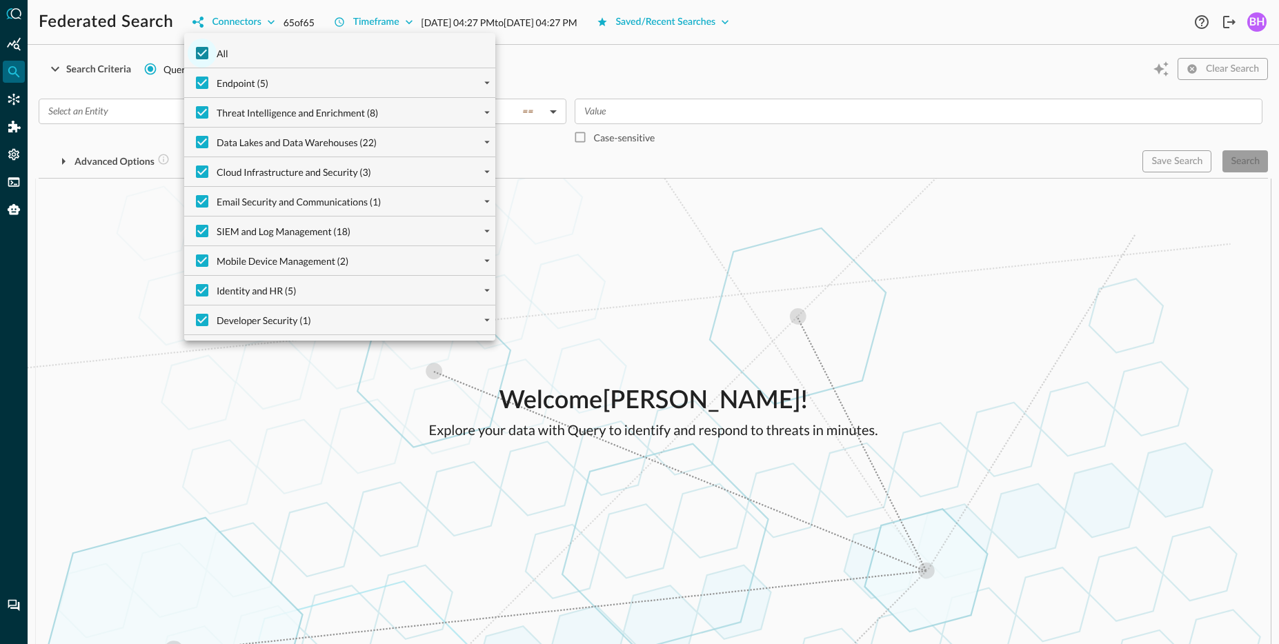
checkbox input "false"
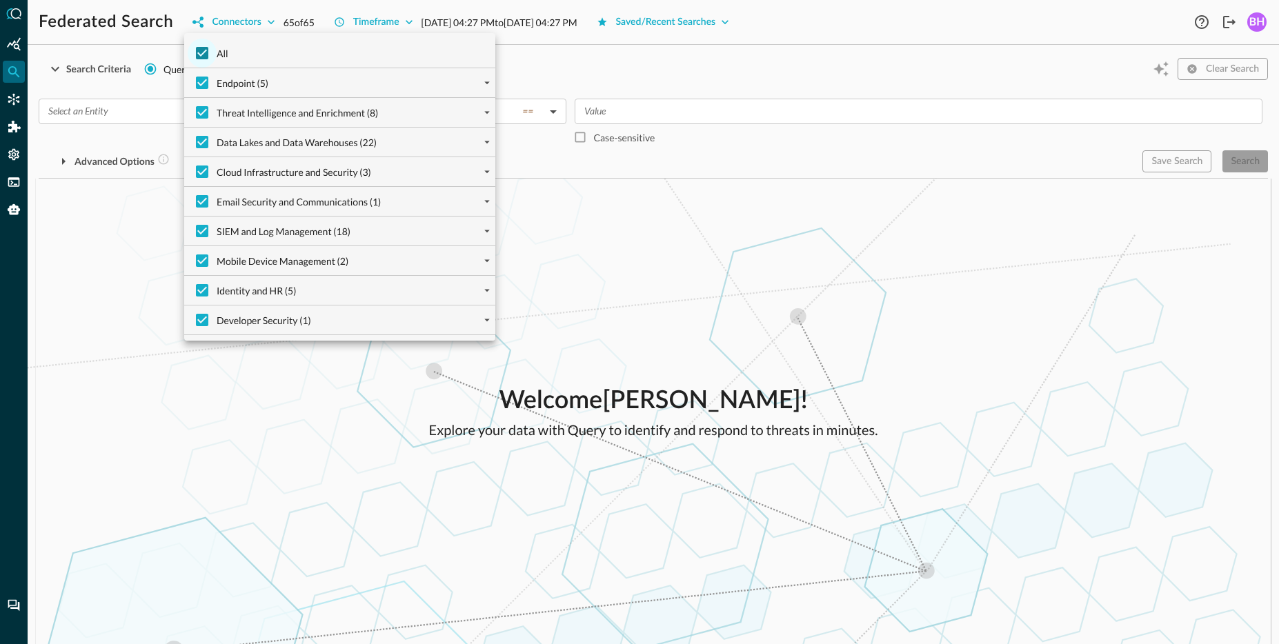
checkbox input "false"
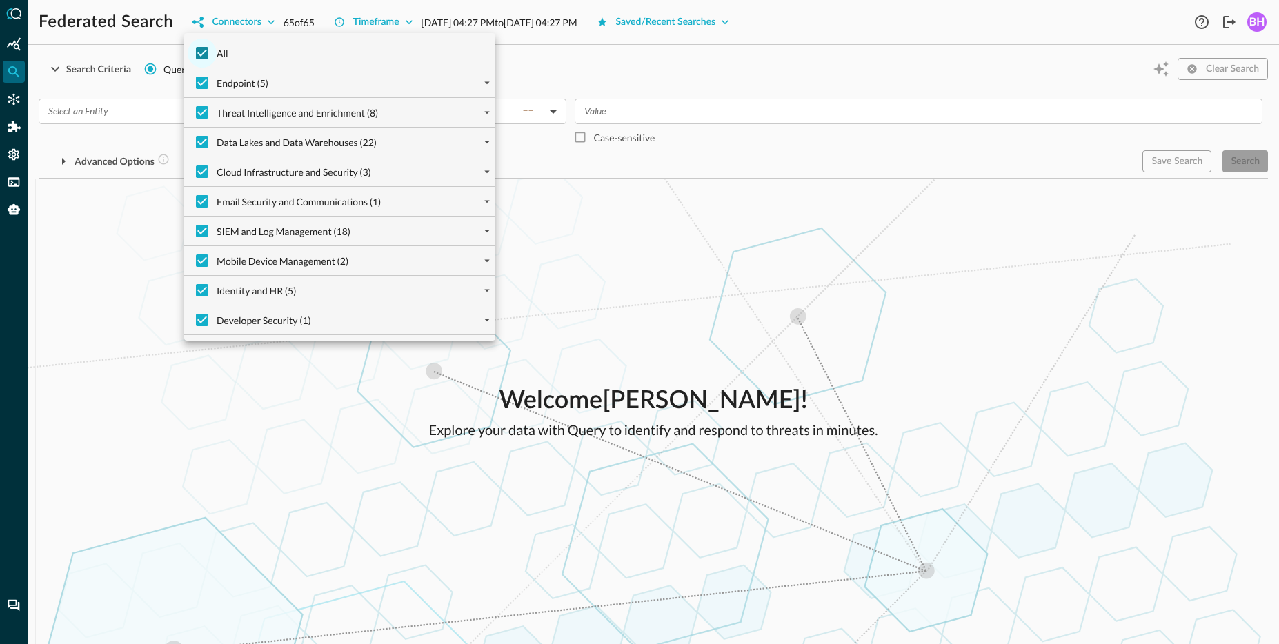
checkbox input "false"
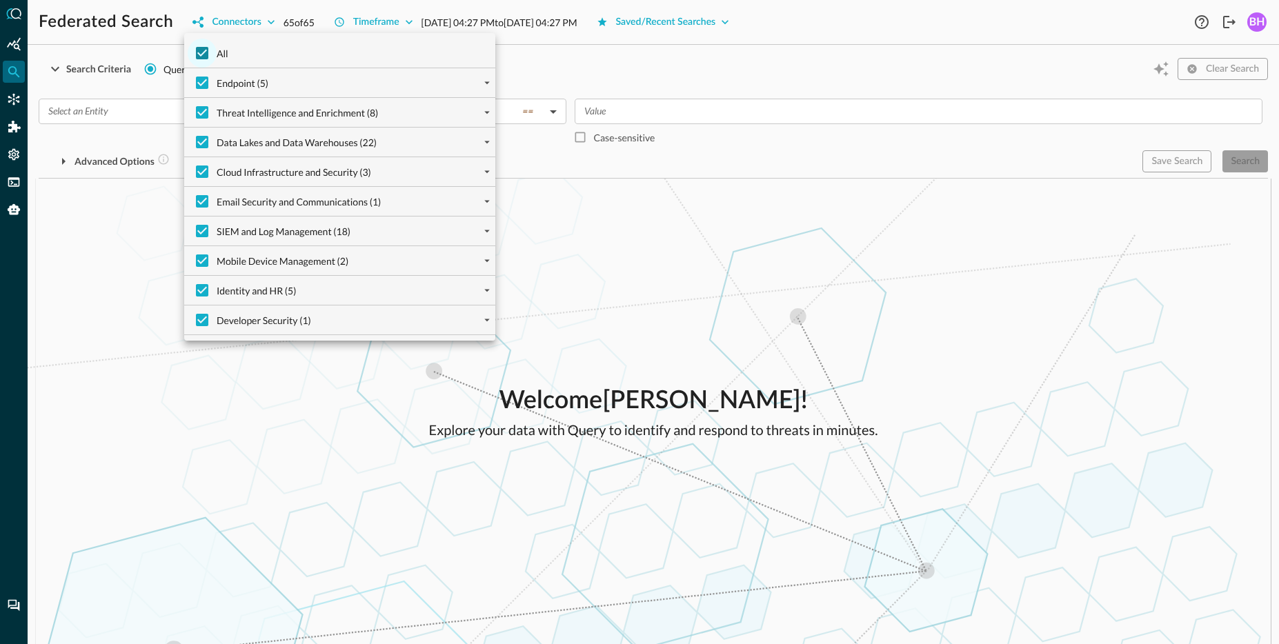
checkbox input "false"
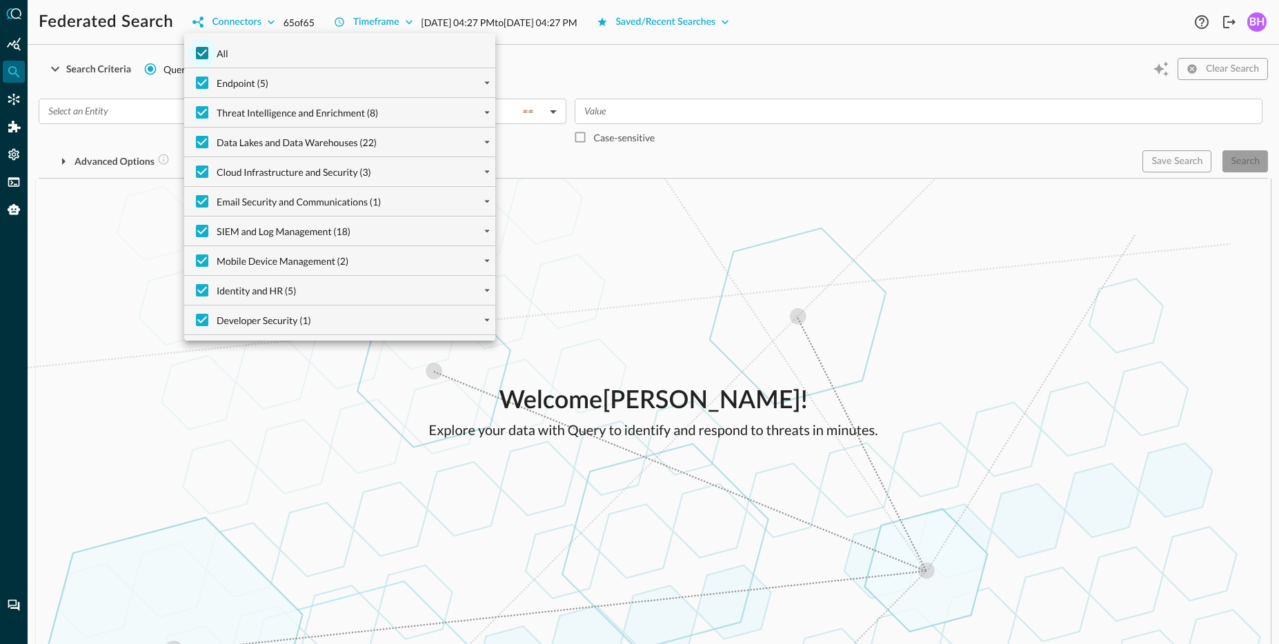
checkbox input "false"
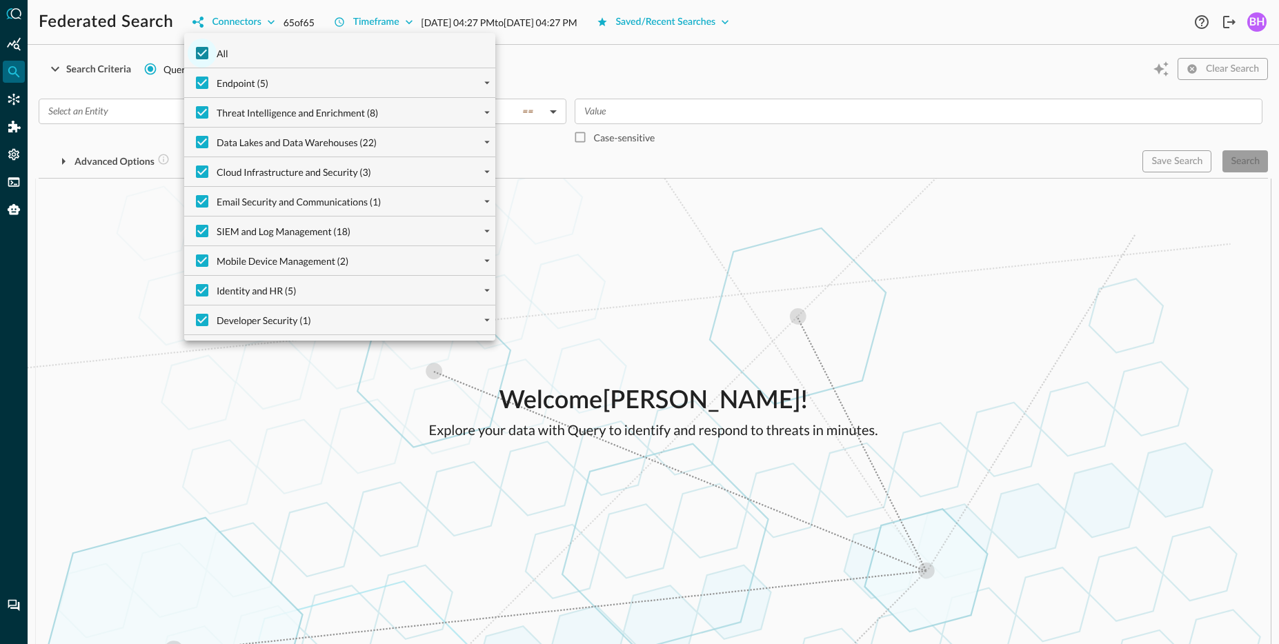
checkbox input "false"
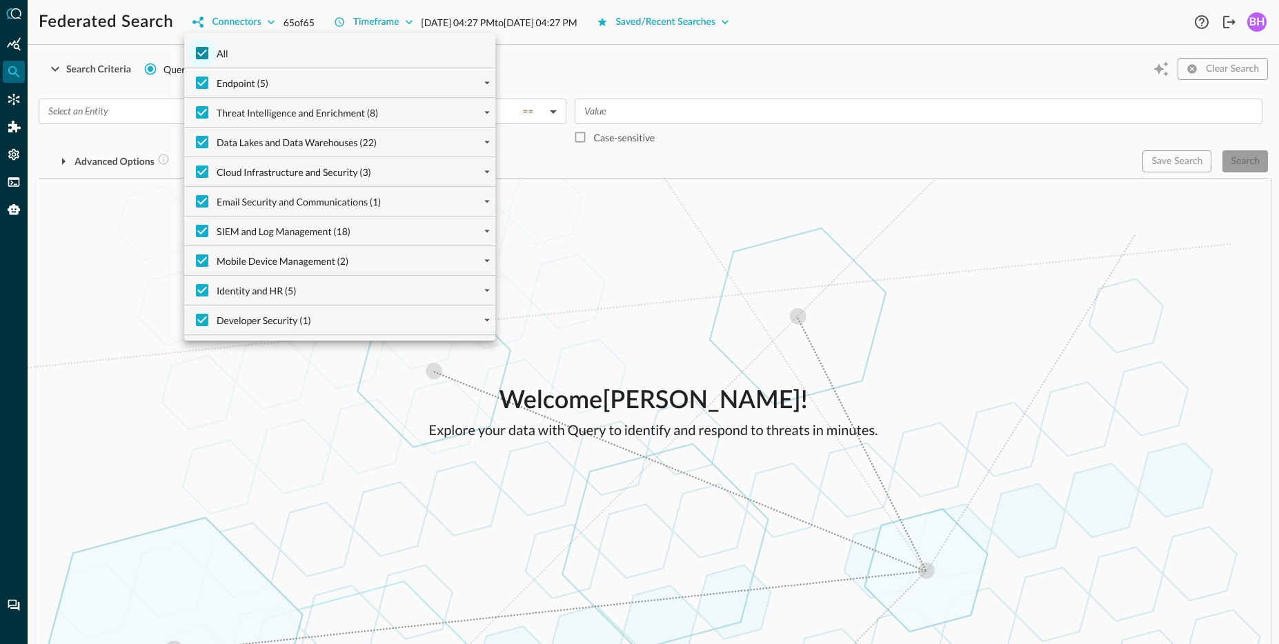
checkbox input "false"
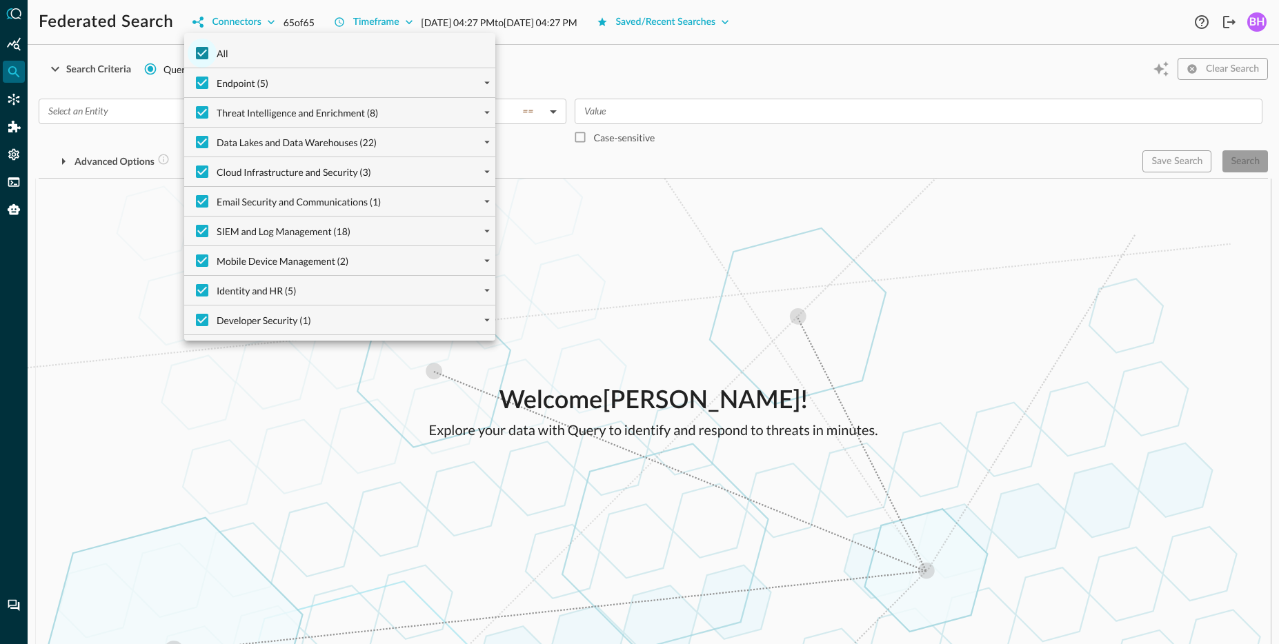
checkbox input "false"
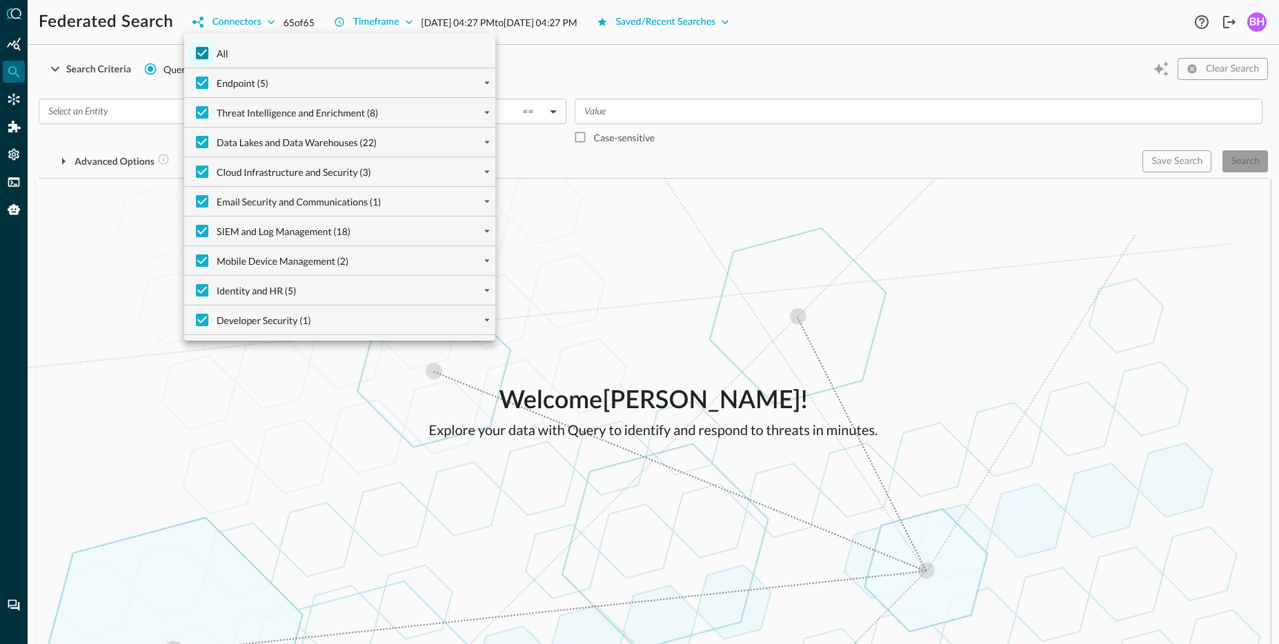
checkbox input "false"
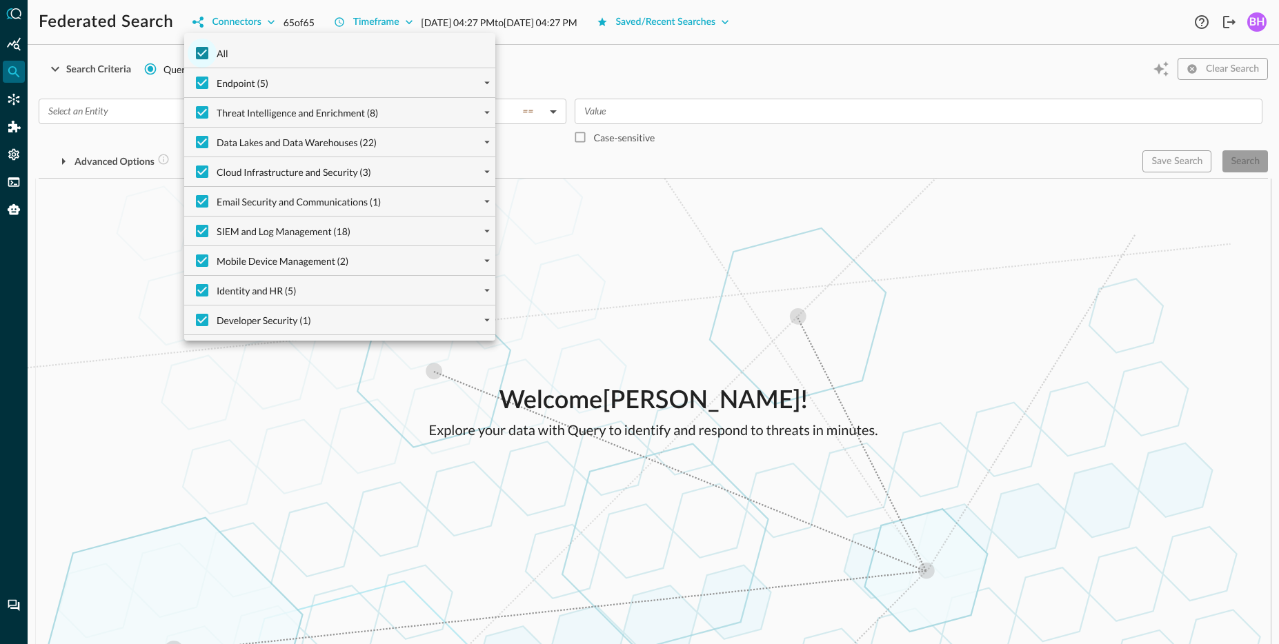
checkbox input "false"
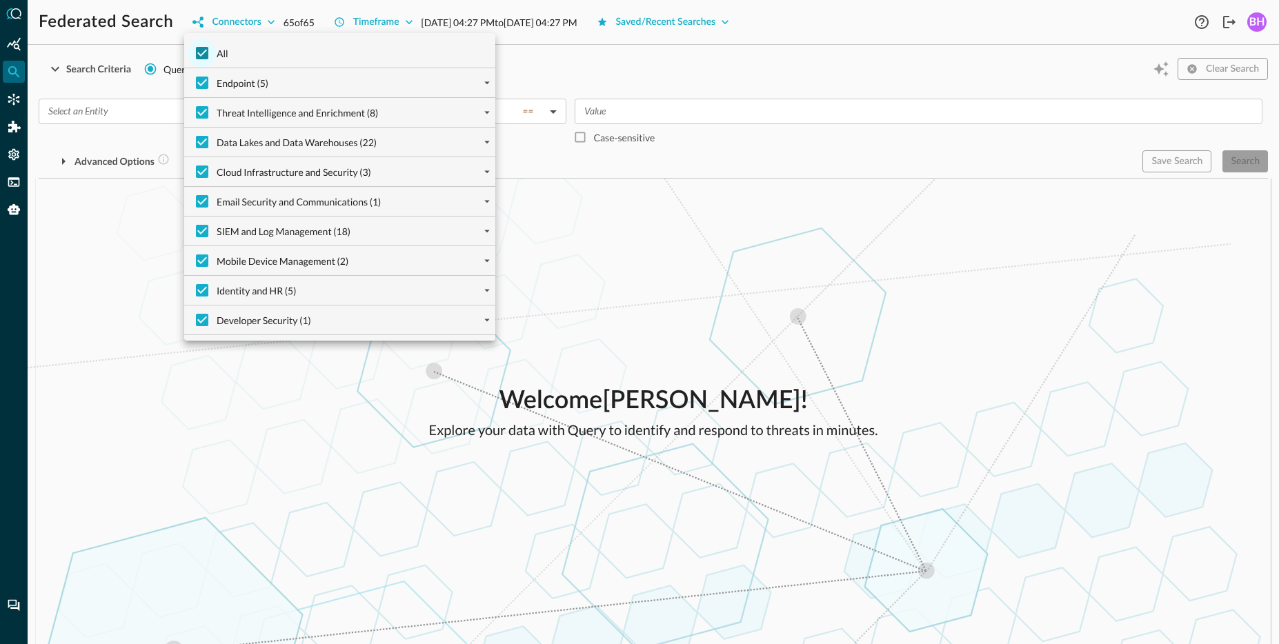
checkbox input "false"
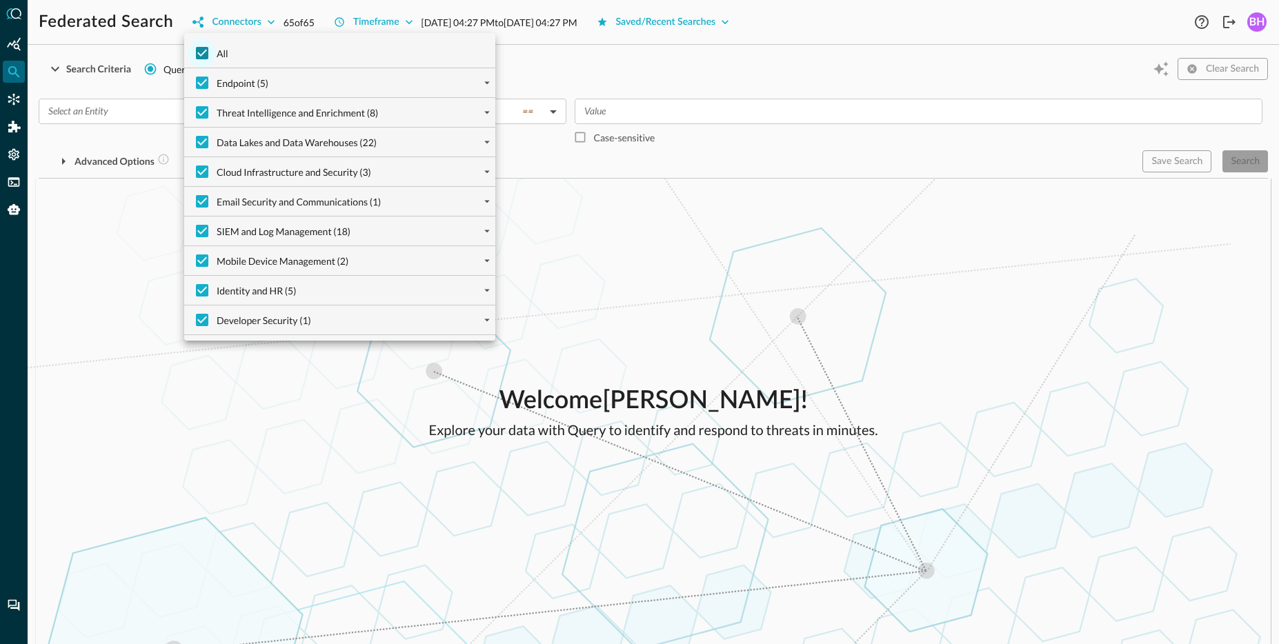
checkbox input "false"
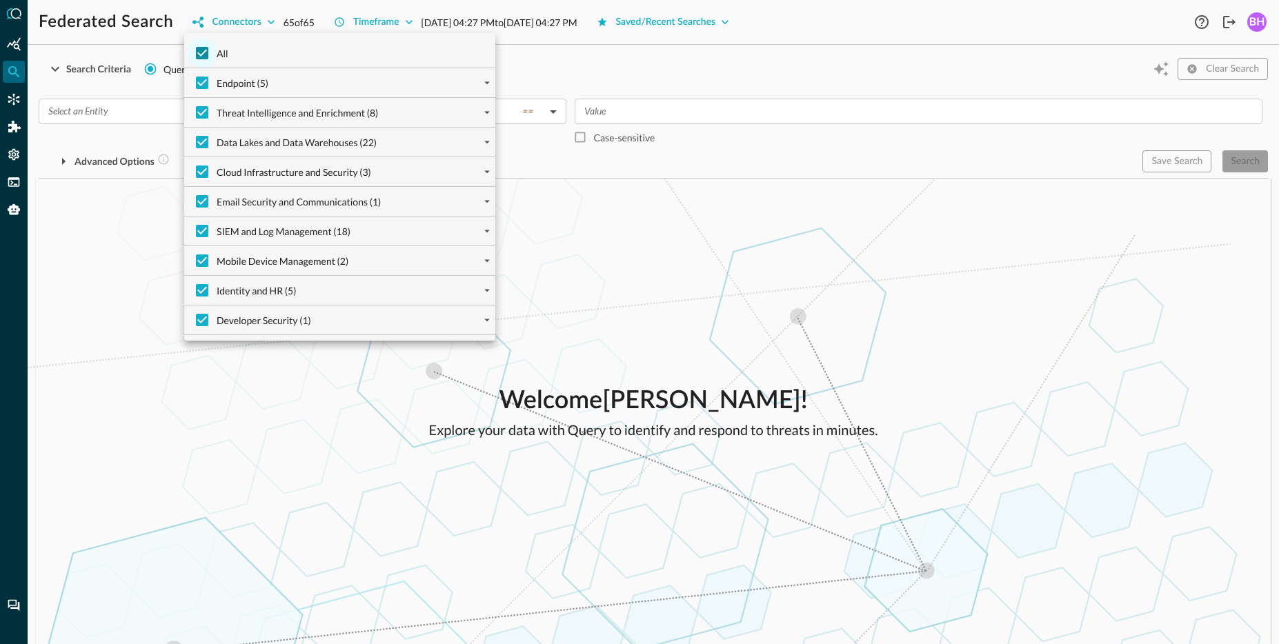
checkbox input "false"
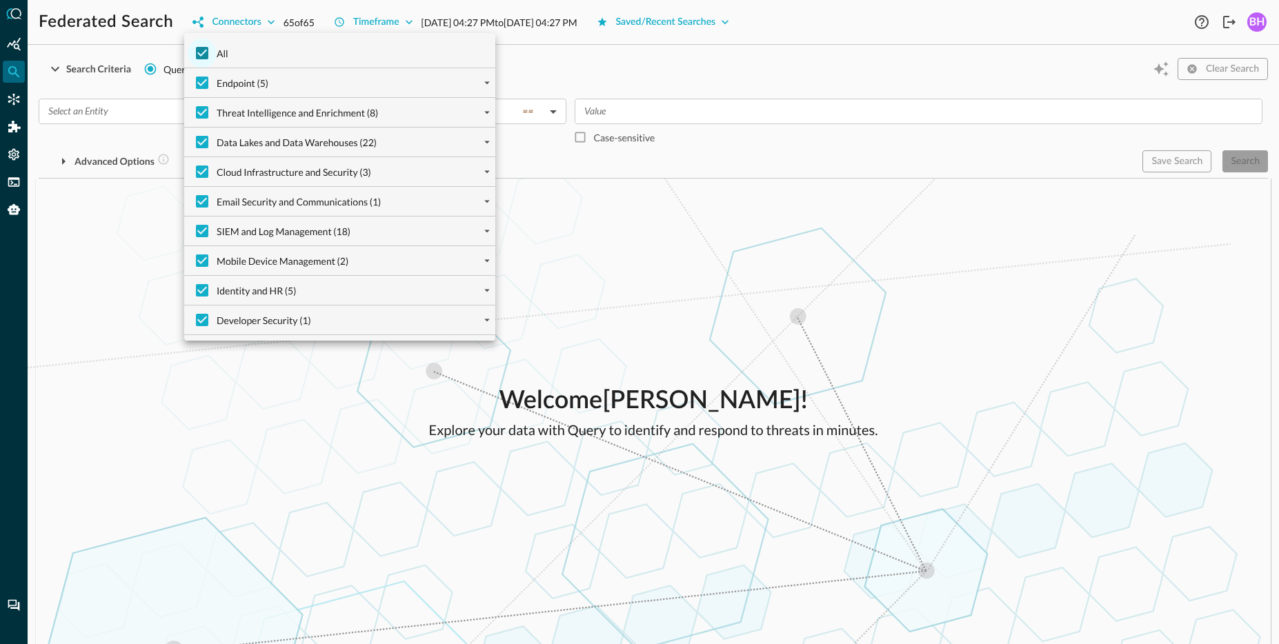
checkbox input "false"
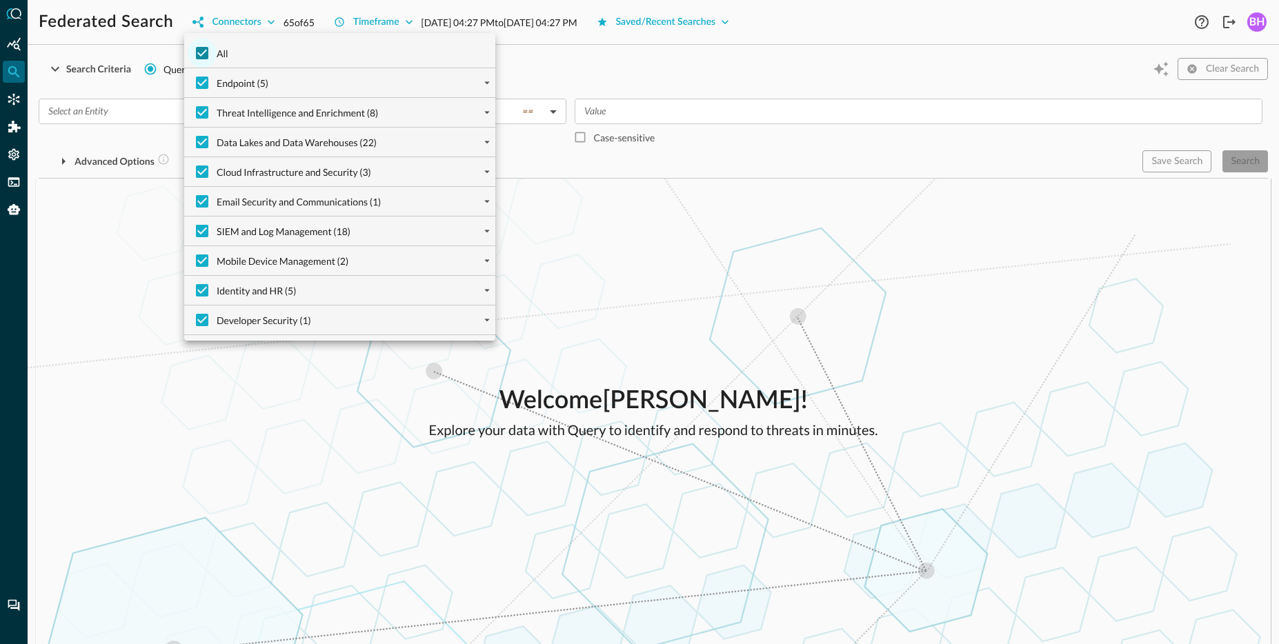
checkbox input "false"
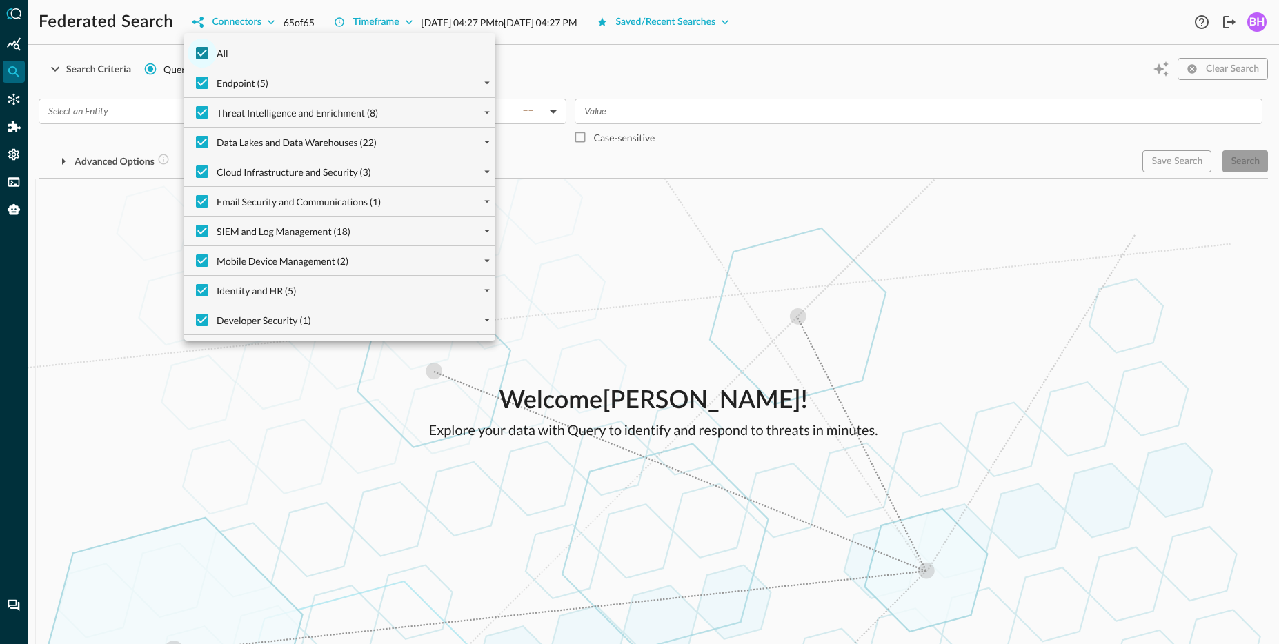
checkbox input "false"
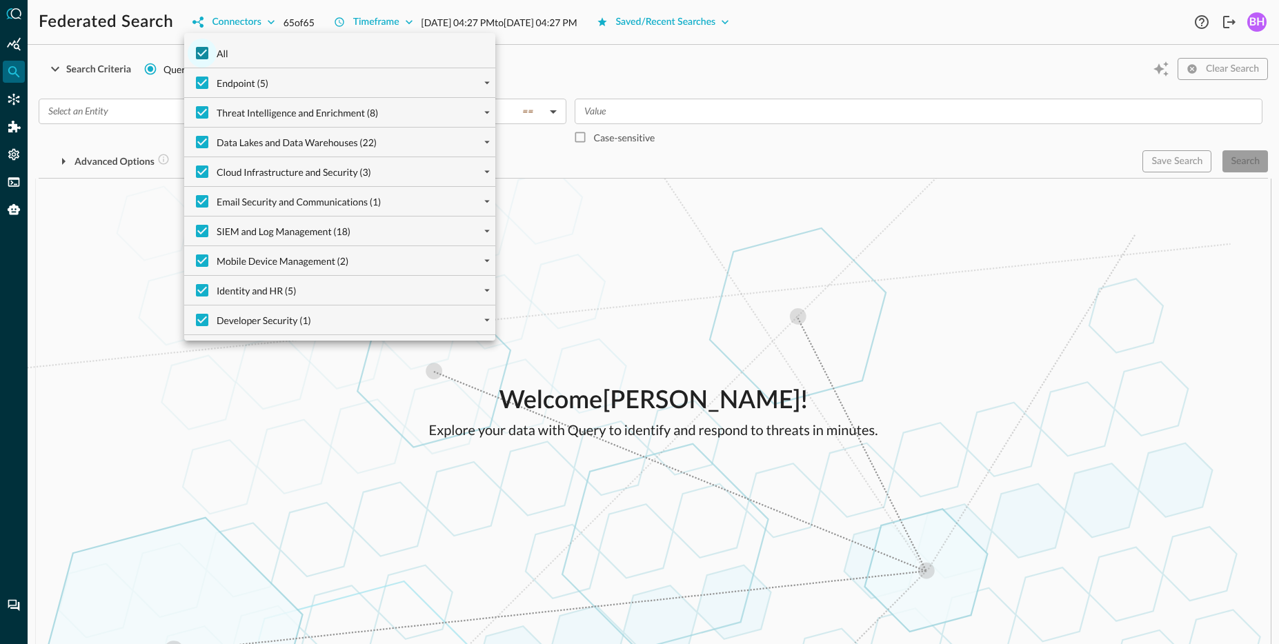
checkbox input "false"
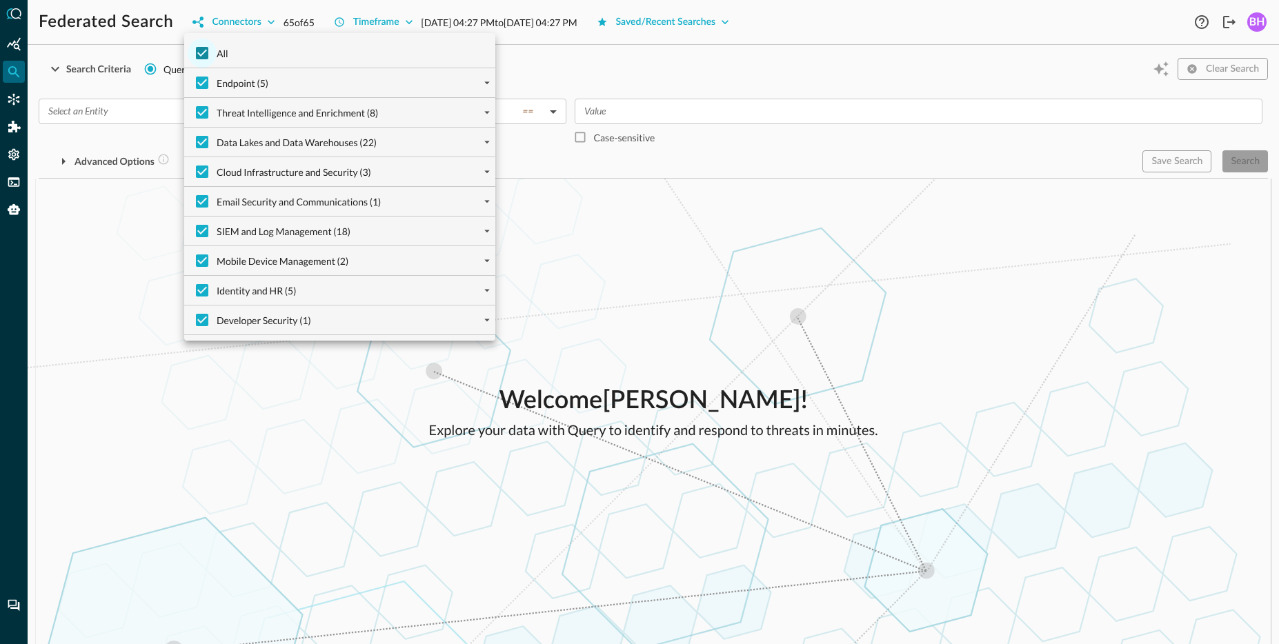
checkbox input "false"
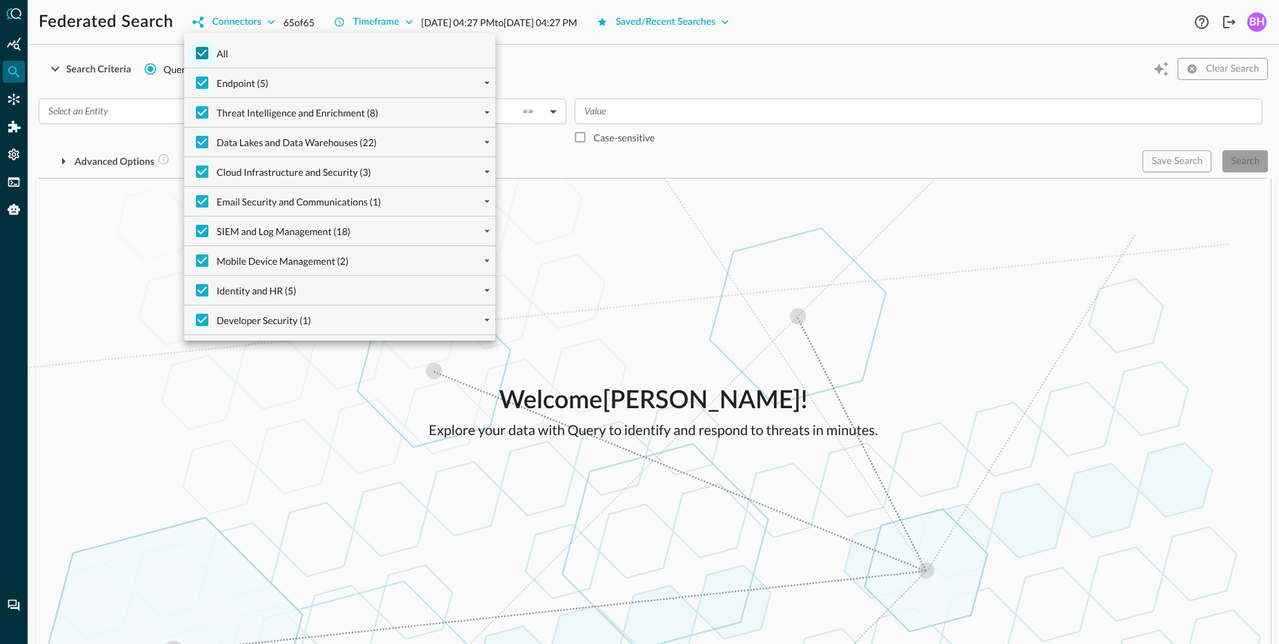
checkbox input "false"
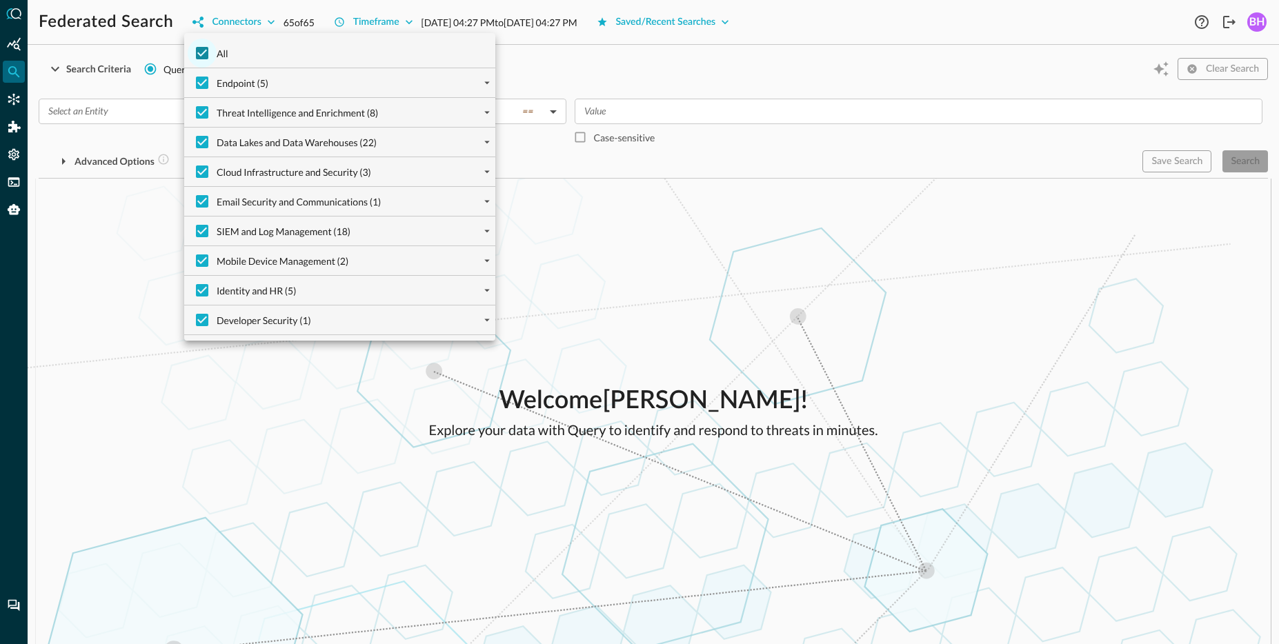
checkbox input "false"
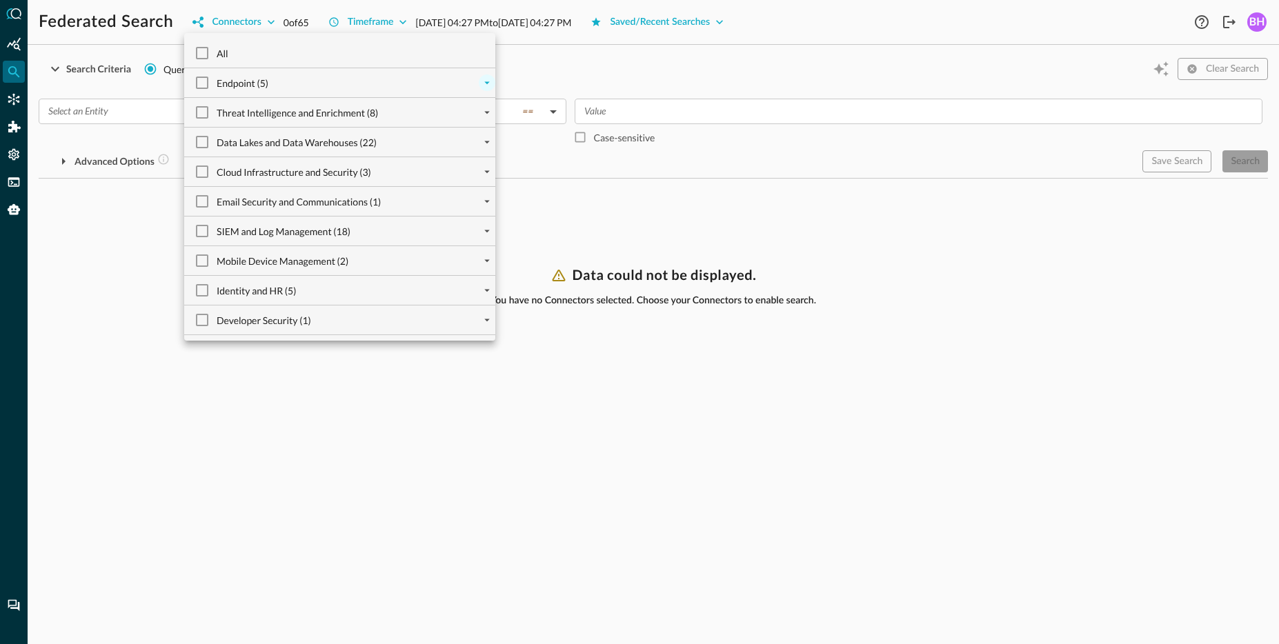
click at [485, 81] on icon "expand" at bounding box center [487, 83] width 12 height 12
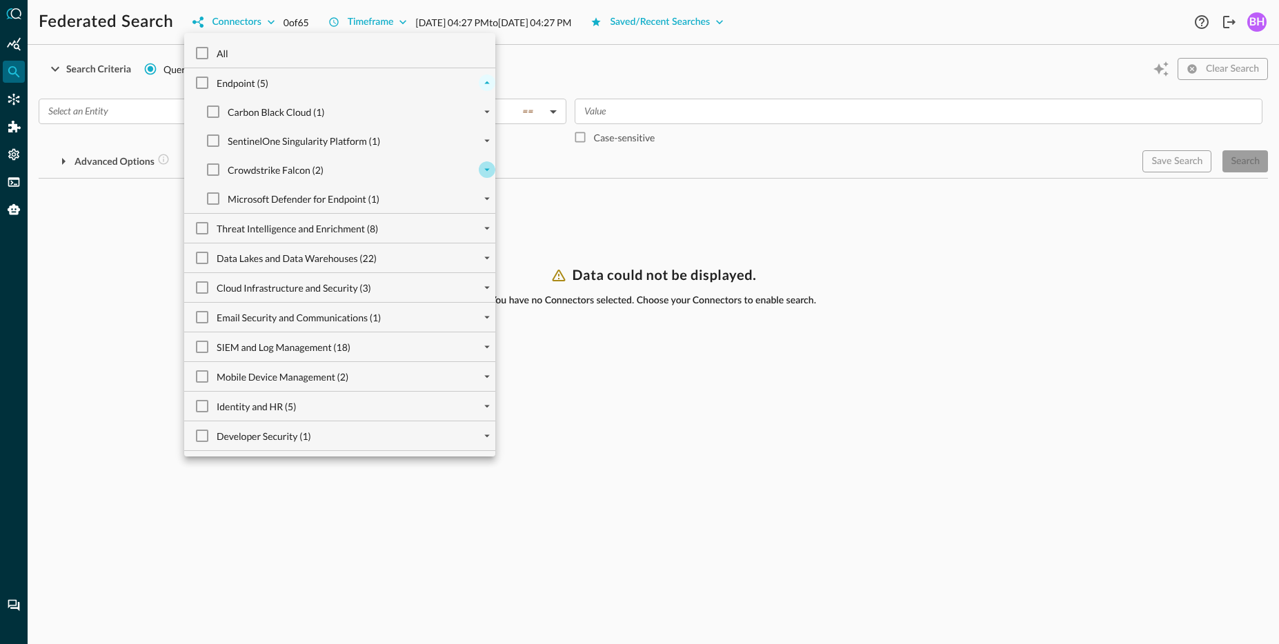
click at [483, 173] on icon "expand" at bounding box center [487, 169] width 12 height 12
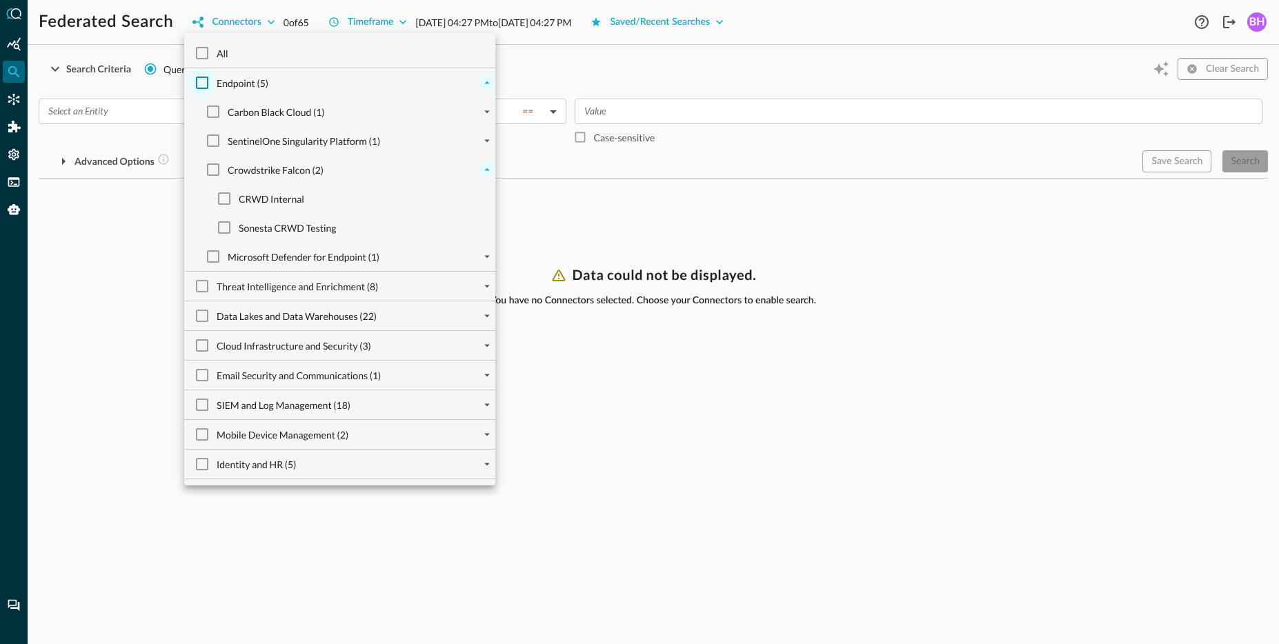
click at [190, 81] on input "Endpoint (5)" at bounding box center [202, 82] width 29 height 29
checkbox input "true"
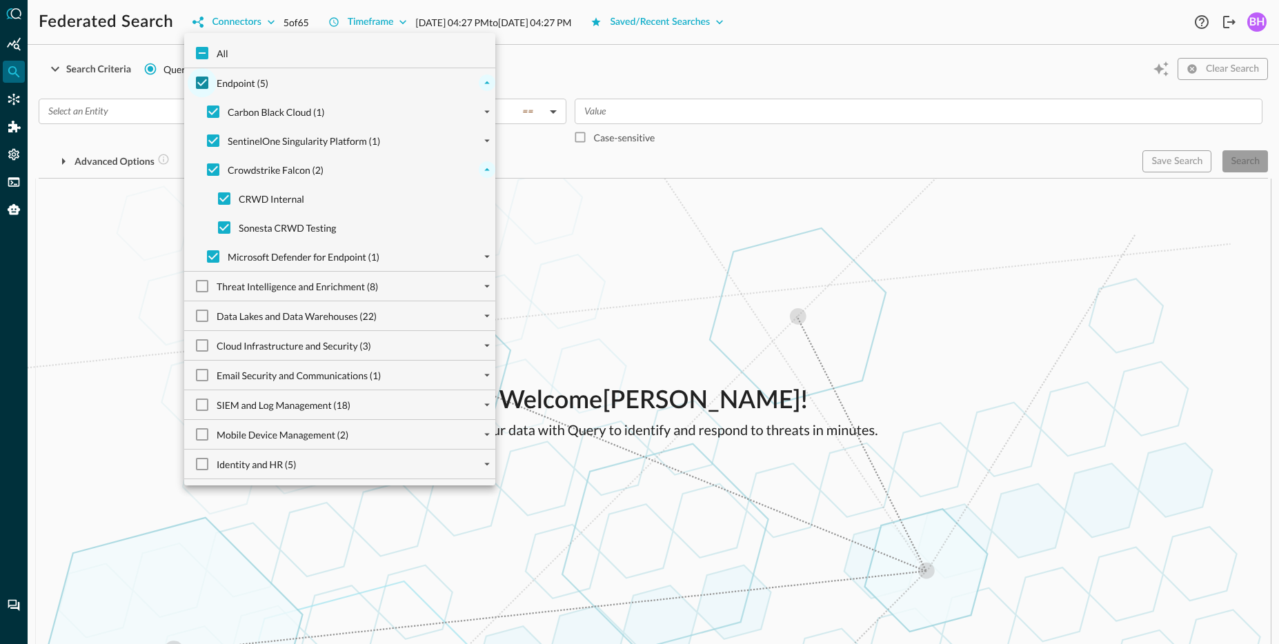
checkbox input "true"
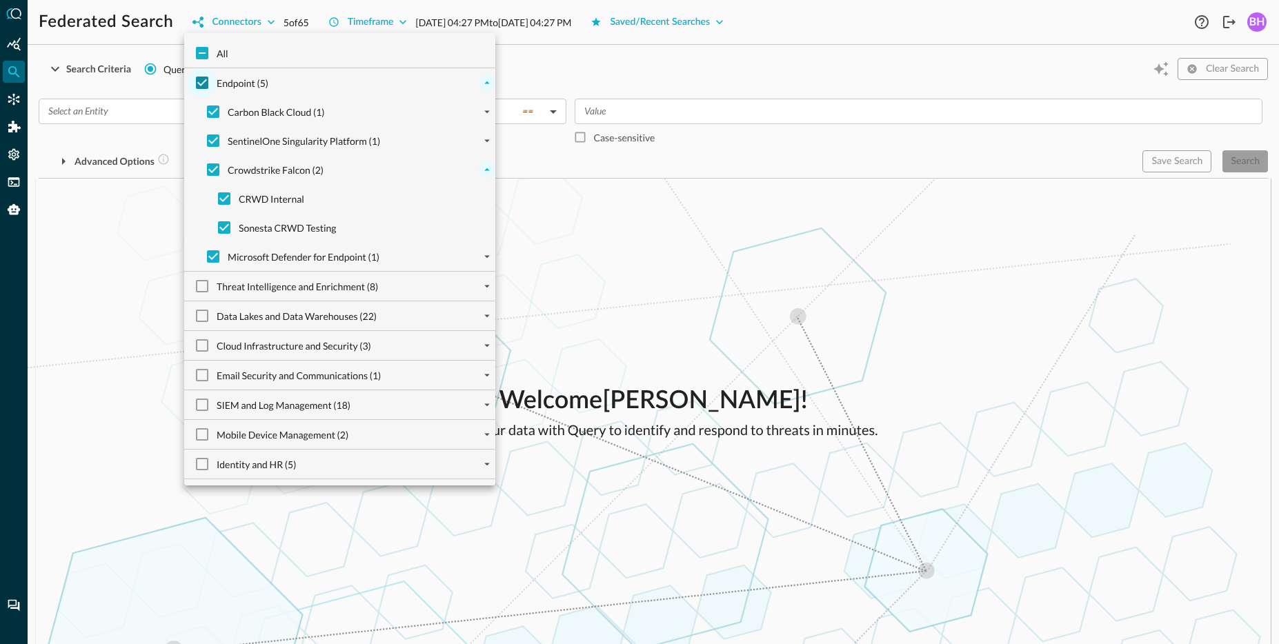
checkbox input "true"
click at [220, 229] on input "Sonesta CRWD Testing" at bounding box center [224, 227] width 29 height 29
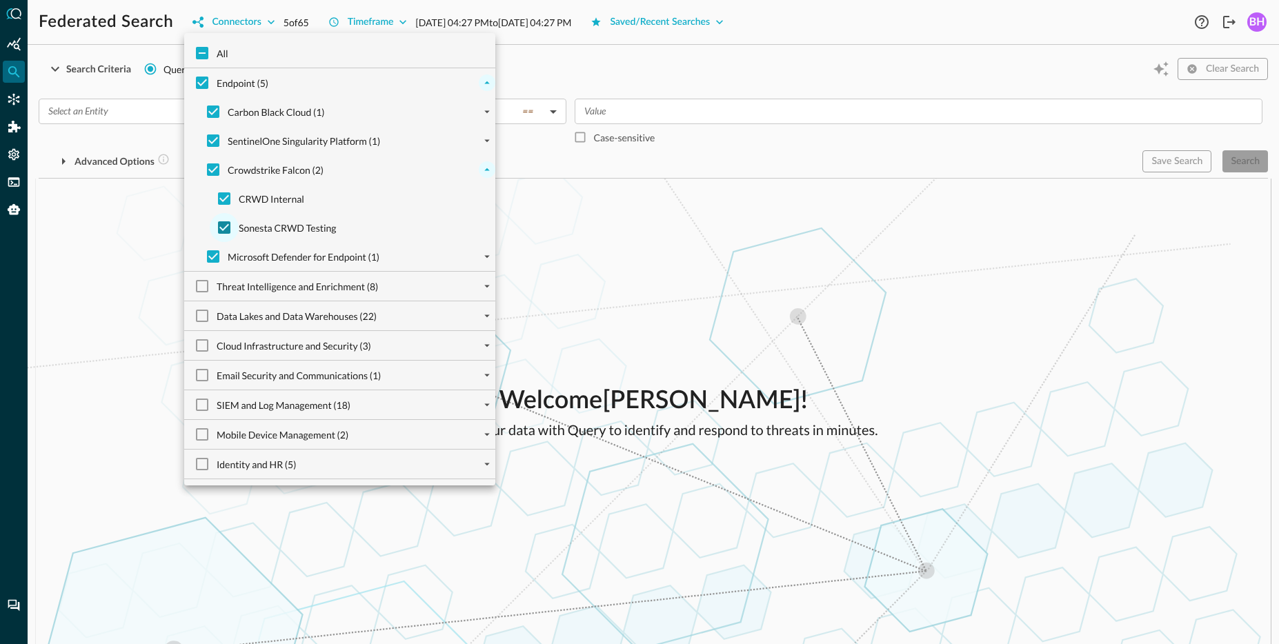
checkbox input "false"
click at [486, 138] on icon "expand" at bounding box center [487, 140] width 12 height 12
click at [485, 114] on icon "expand" at bounding box center [487, 112] width 12 height 12
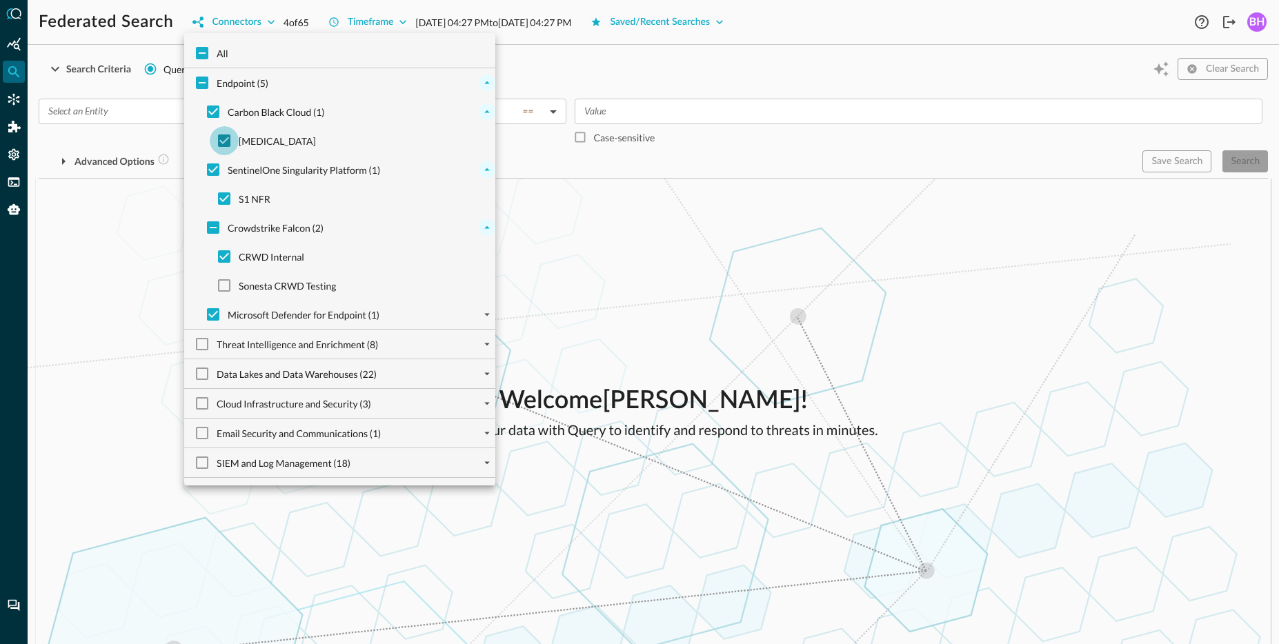
click at [227, 141] on input "[MEDICAL_DATA]" at bounding box center [224, 140] width 29 height 29
checkbox input "false"
click at [753, 296] on div at bounding box center [639, 322] width 1279 height 644
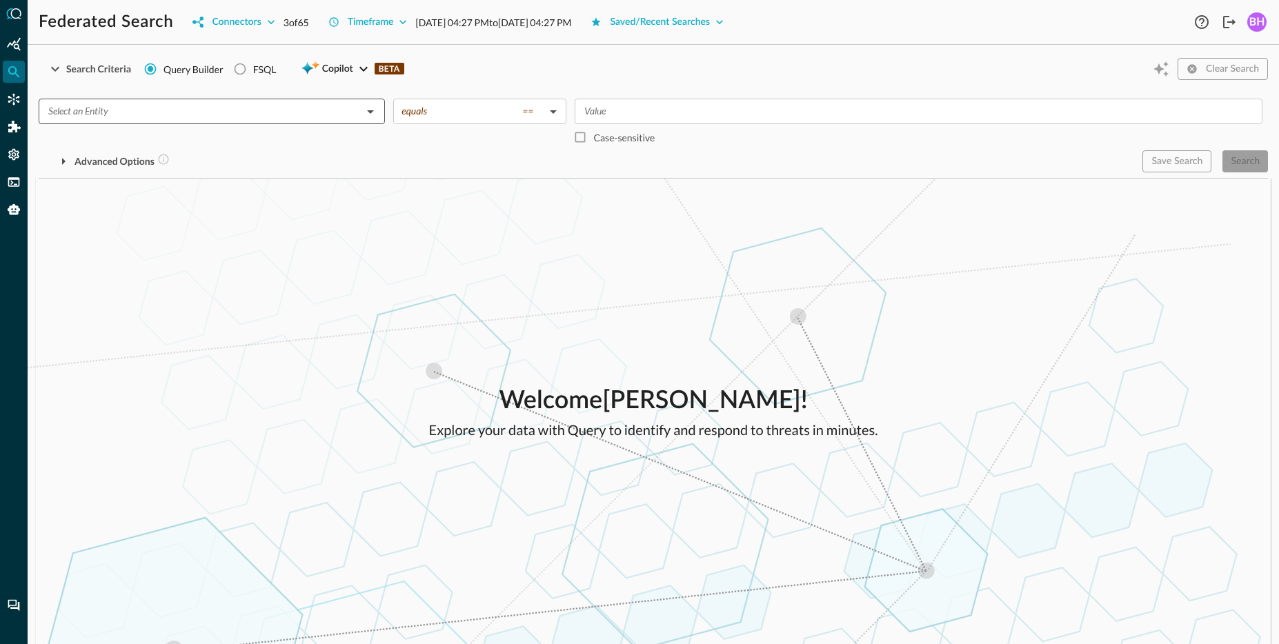
click at [106, 122] on div "​" at bounding box center [212, 112] width 346 height 26
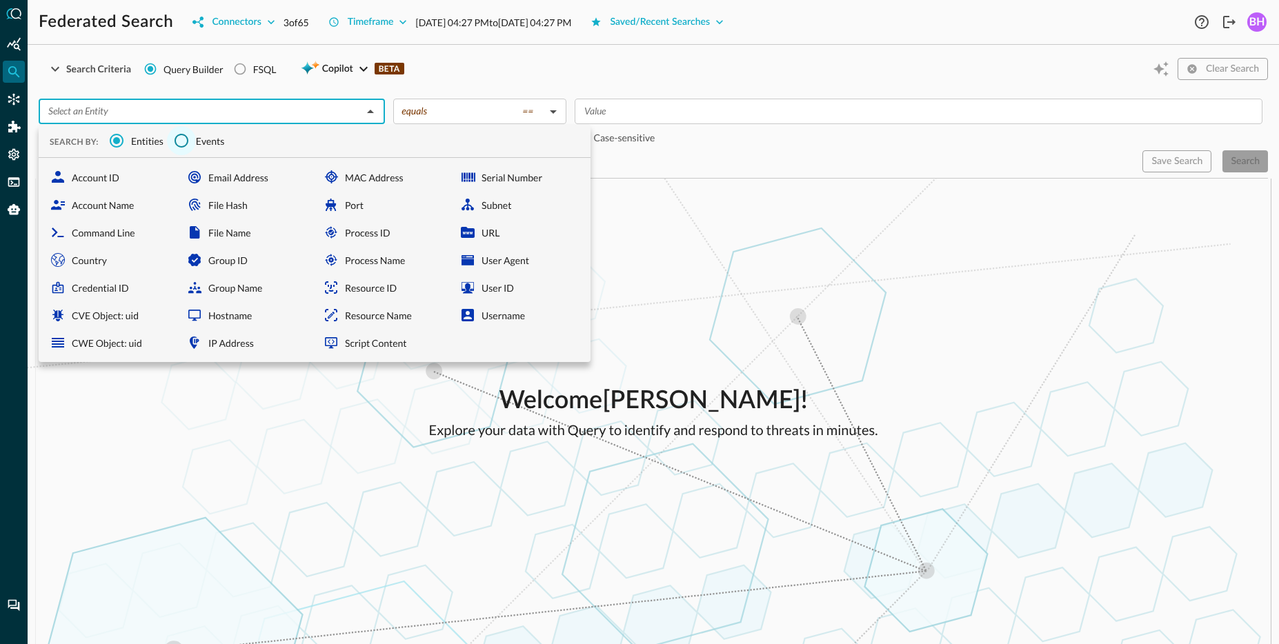
click at [179, 141] on input "Events" at bounding box center [181, 140] width 29 height 29
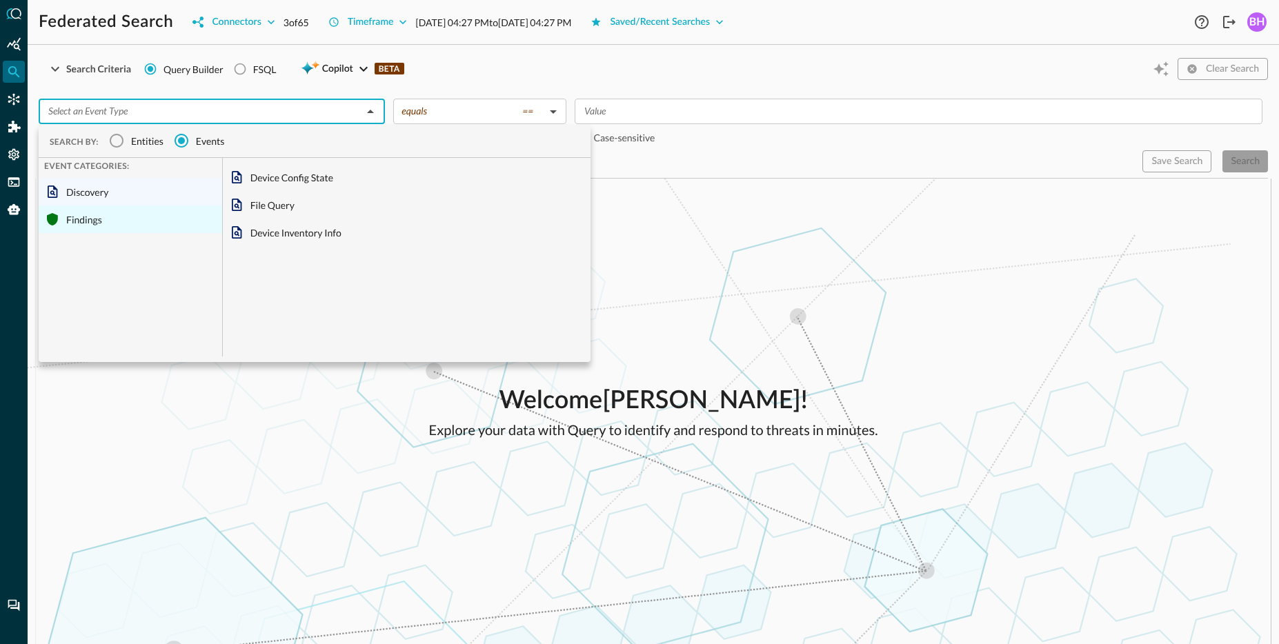
click at [101, 220] on div "Findings" at bounding box center [130, 220] width 183 height 28
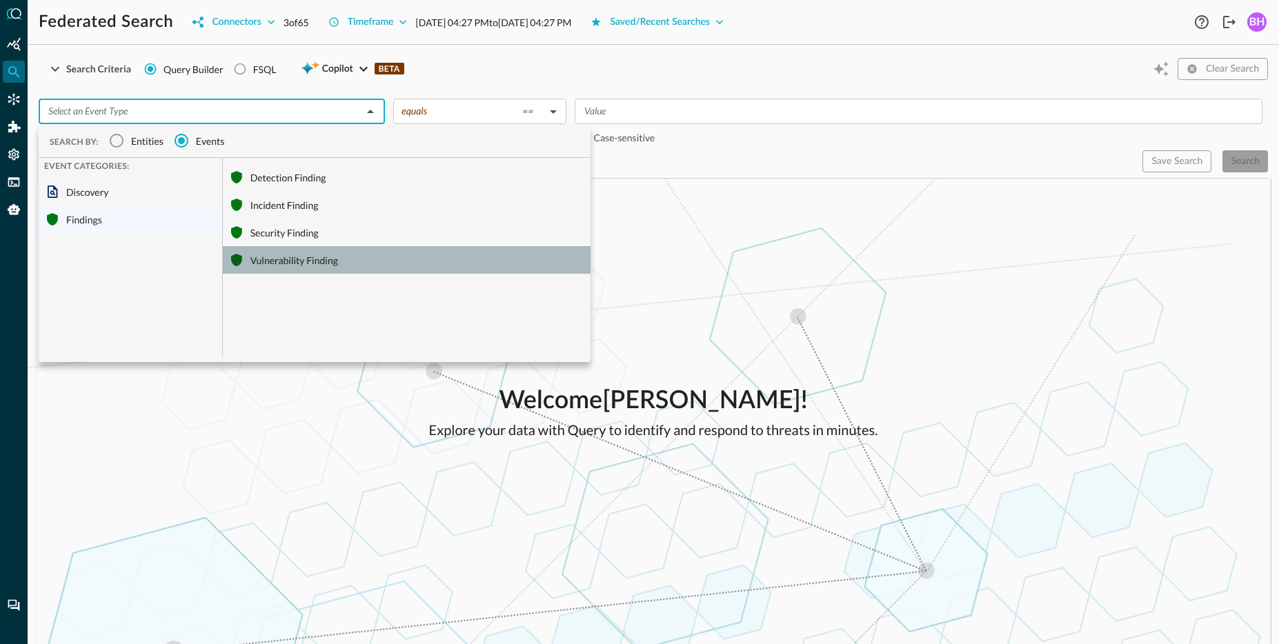
drag, startPoint x: 279, startPoint y: 257, endPoint x: 745, endPoint y: 267, distance: 466.3
click at [280, 257] on div "Vulnerability Finding" at bounding box center [407, 260] width 368 height 28
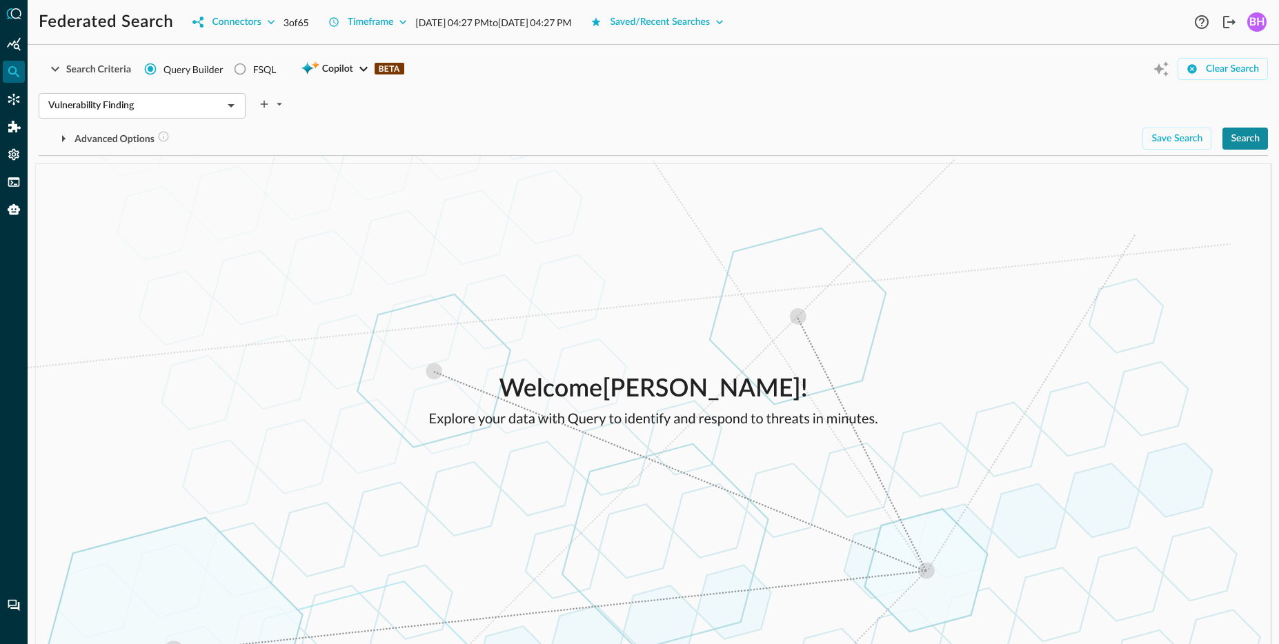
click at [1225, 137] on button "Search" at bounding box center [1245, 139] width 46 height 22
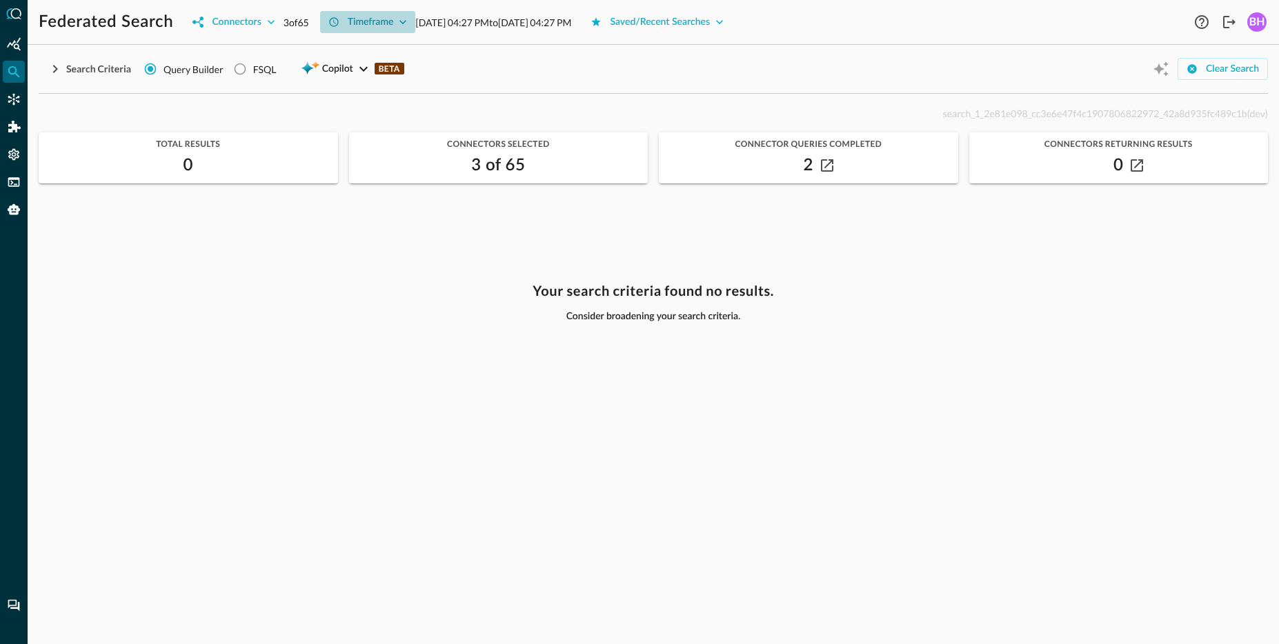
click at [374, 25] on div "Timeframe" at bounding box center [371, 22] width 46 height 17
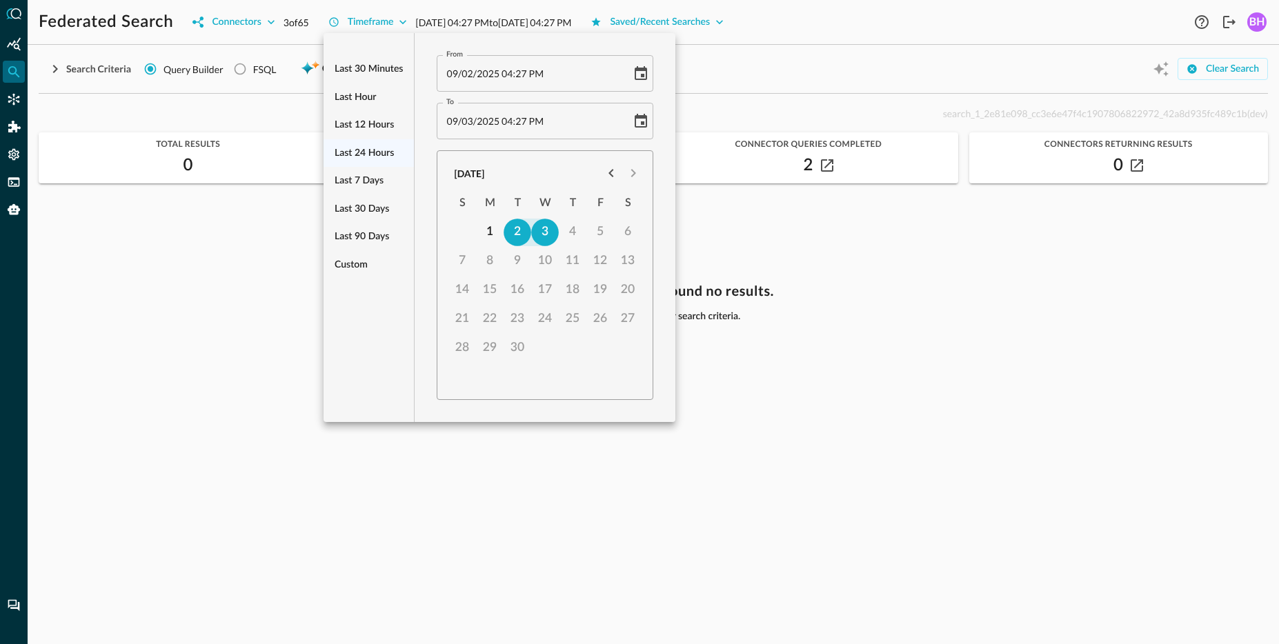
drag, startPoint x: 365, startPoint y: 232, endPoint x: 428, endPoint y: 267, distance: 71.3
click at [365, 232] on span "Last 90 days" at bounding box center [361, 236] width 54 height 17
type input "06/05/2025 04:28 PM"
type input "09/03/2025 04:28 PM"
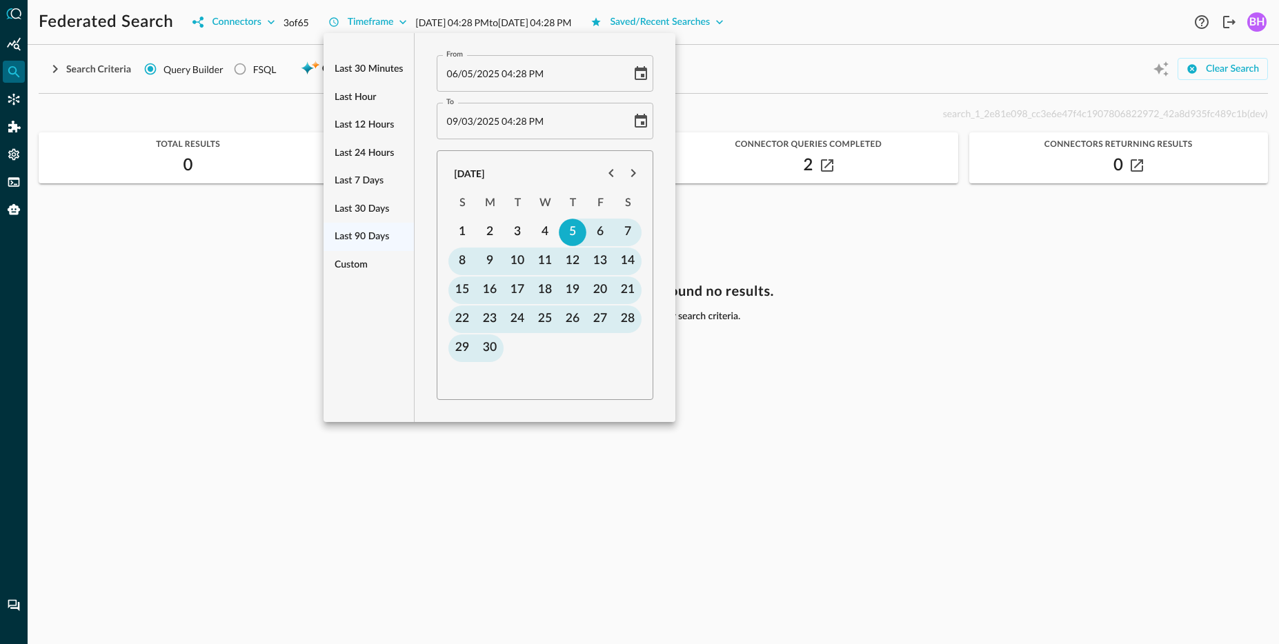
click at [1033, 367] on div at bounding box center [639, 322] width 1279 height 644
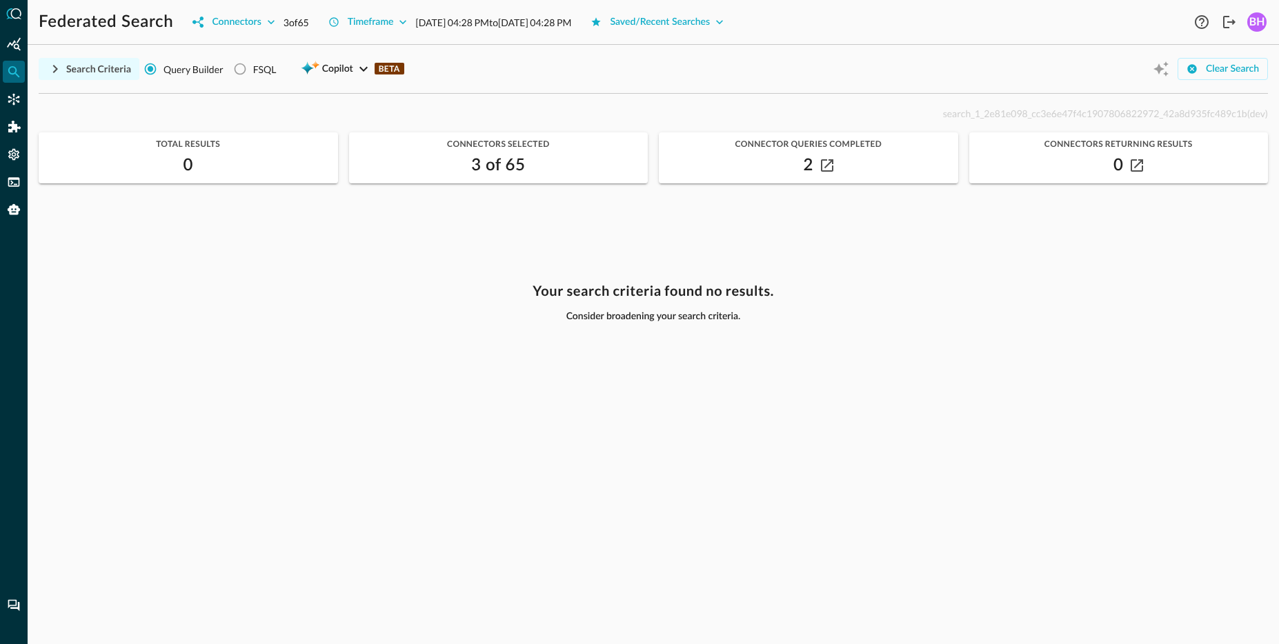
click at [108, 70] on div "Search Criteria" at bounding box center [98, 69] width 65 height 17
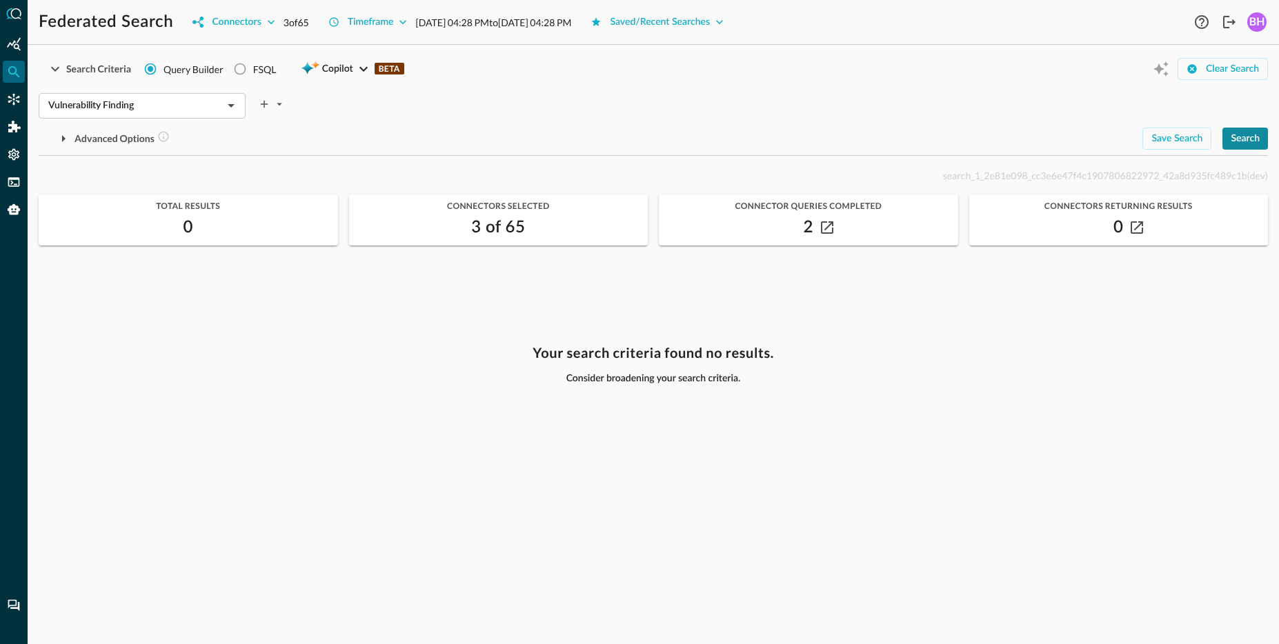
click at [1245, 126] on div "Vulnerability Finding ​ Advanced Options Save Search Search Which Related Recor…" at bounding box center [653, 119] width 1229 height 62
click at [1245, 144] on div "Search" at bounding box center [1244, 138] width 29 height 17
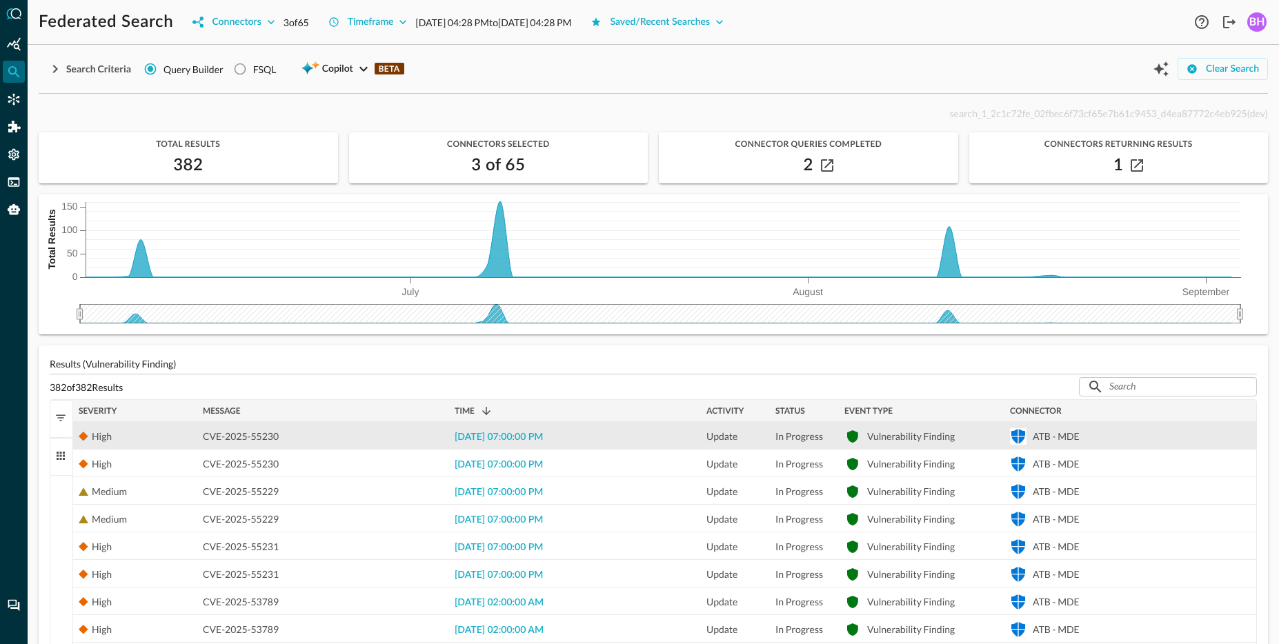
click at [506, 430] on div "2025-08-20 07:00:00 PM" at bounding box center [575, 435] width 252 height 27
click at [503, 437] on span "2025-08-20 07:00:00 PM" at bounding box center [498, 437] width 88 height 10
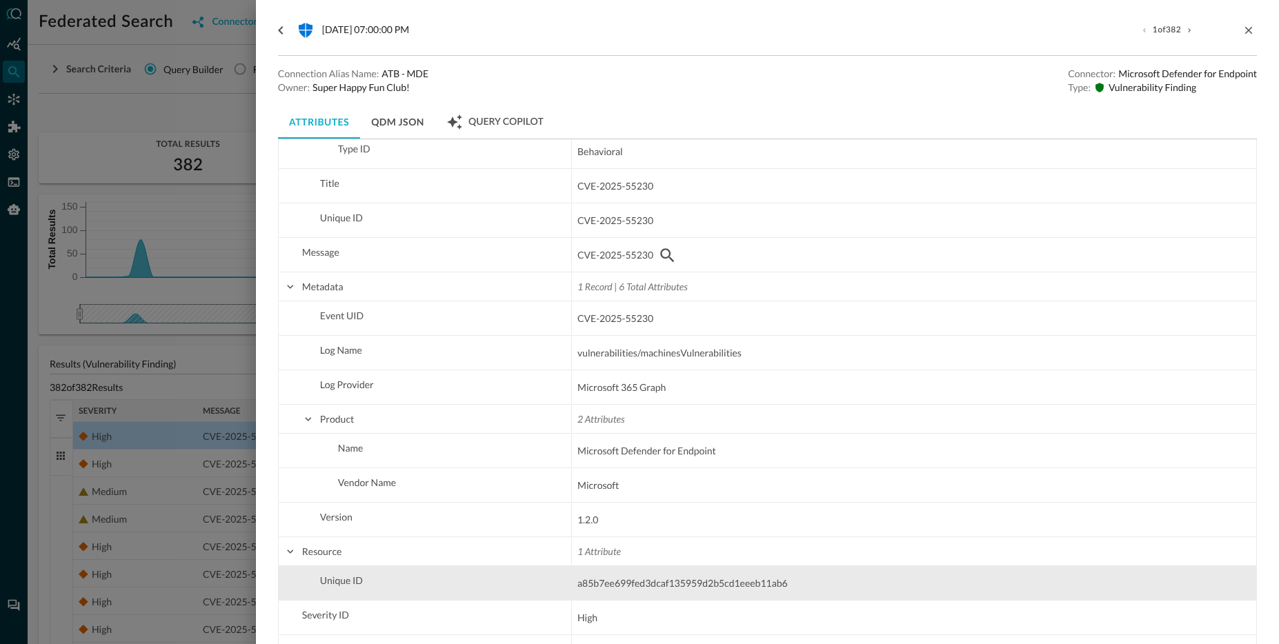
scroll to position [211, 0]
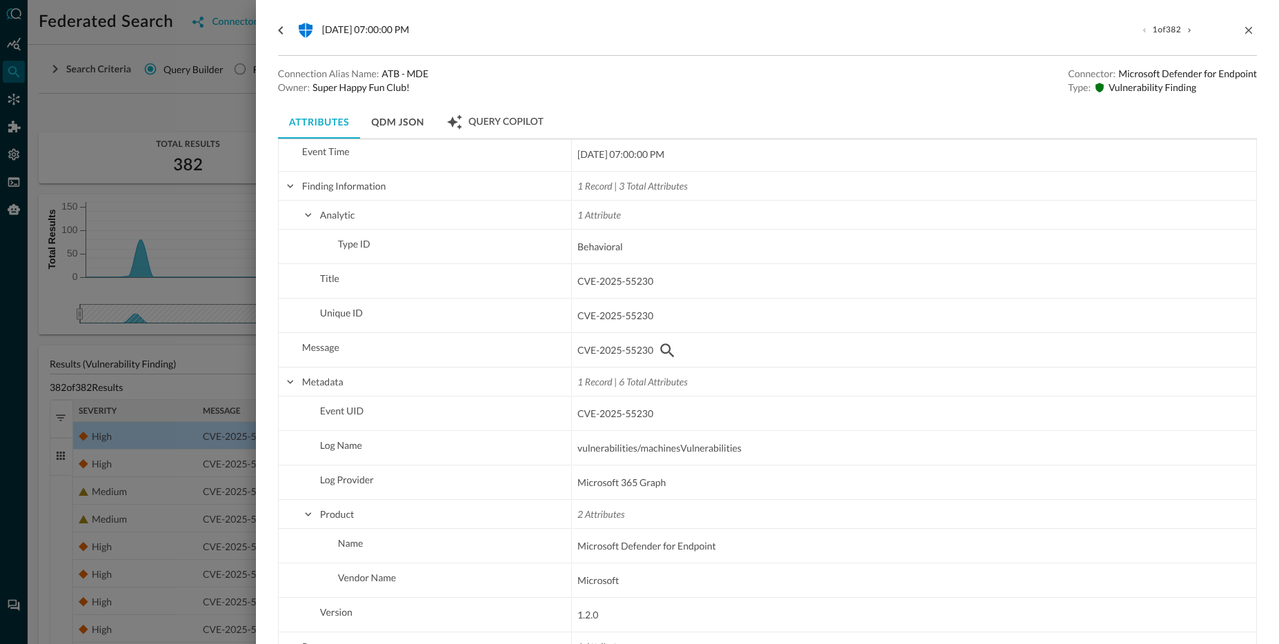
click at [417, 125] on button "QDM JSON" at bounding box center [397, 122] width 75 height 33
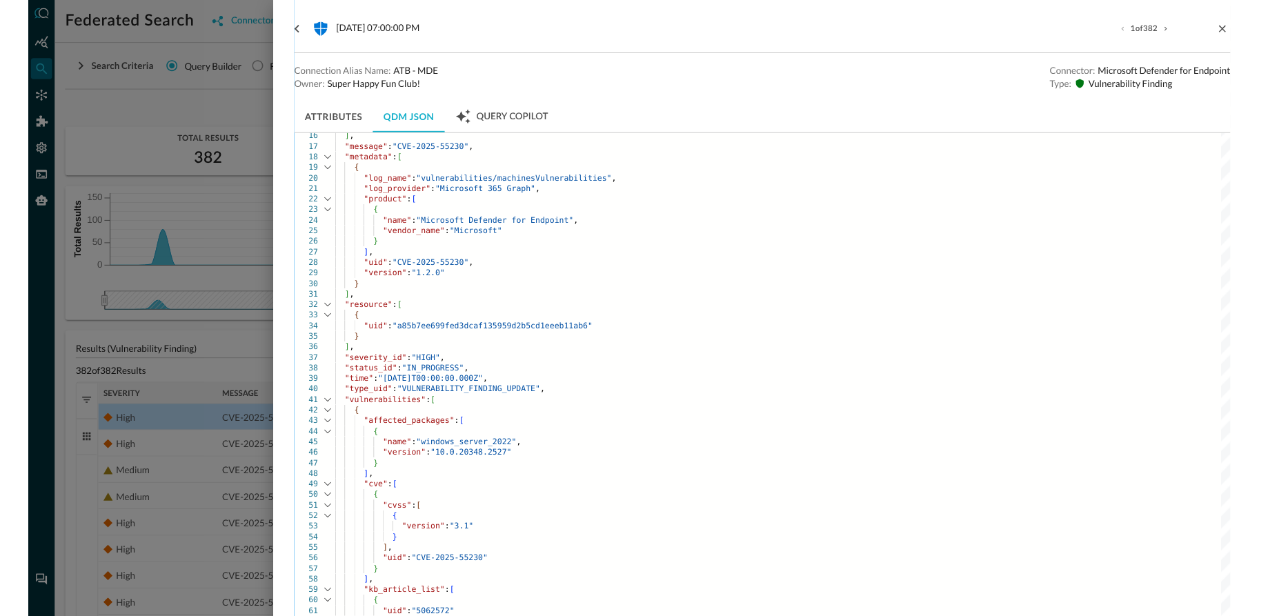
scroll to position [337, 0]
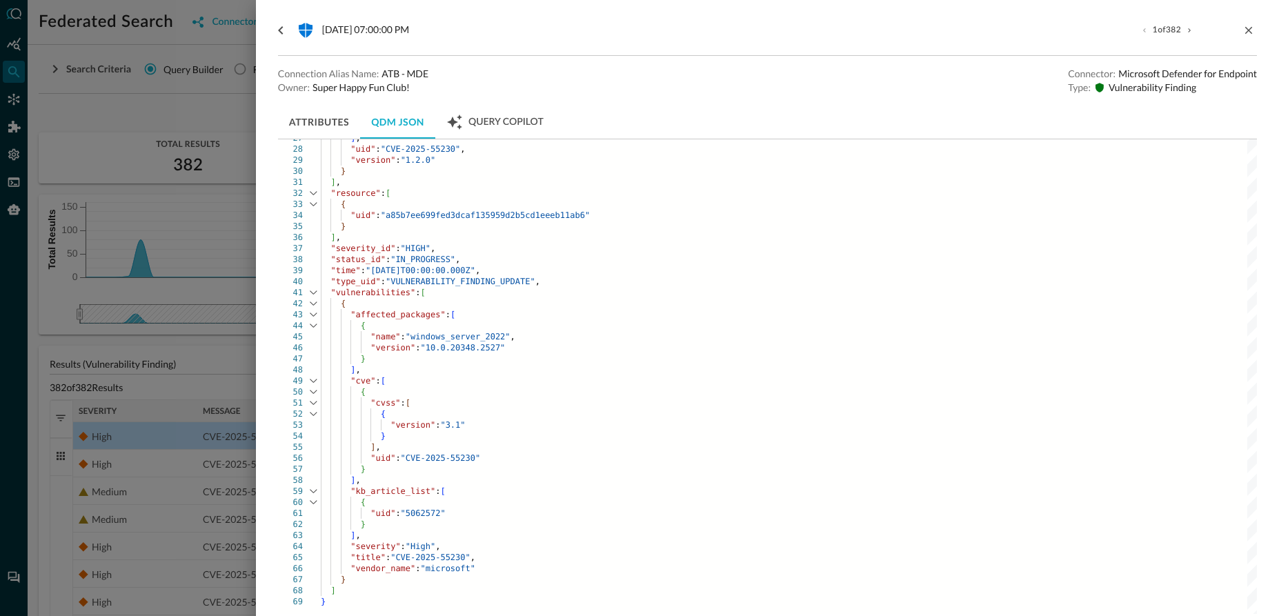
click at [425, 214] on span ""a85b7ee699fed3dcaf135959d2b5cd1eeeb11ab6"" at bounding box center [485, 215] width 209 height 10
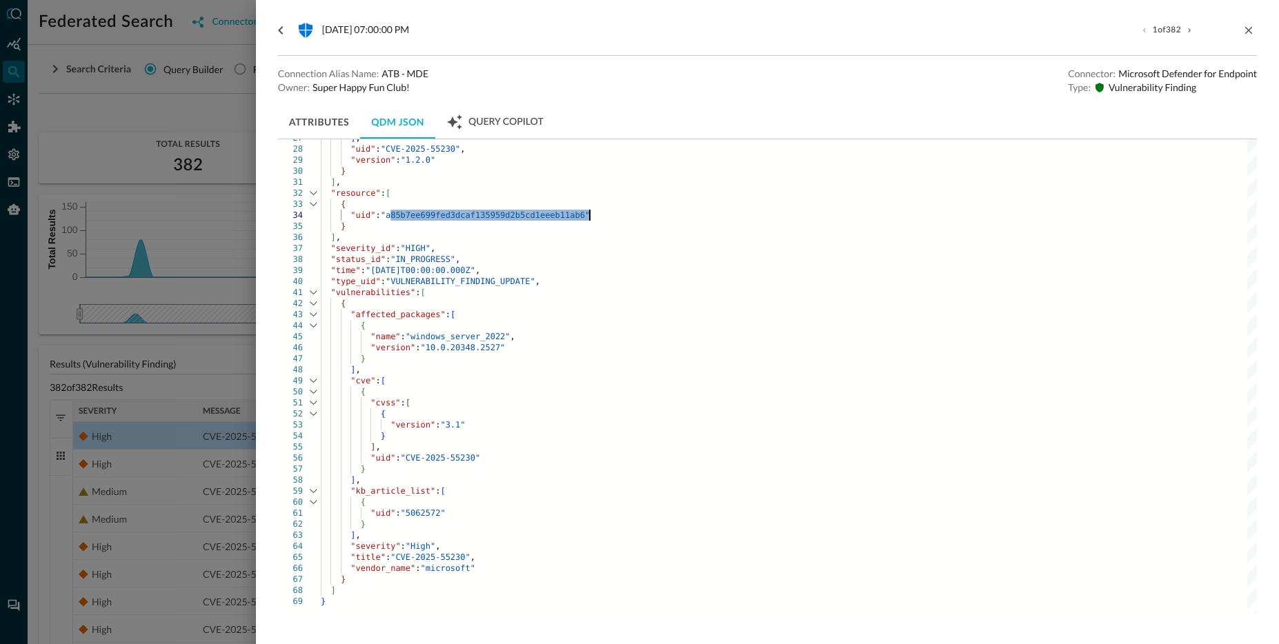
click at [804, 326] on div "{" at bounding box center [789, 325] width 936 height 11
